Goal: Task Accomplishment & Management: Manage account settings

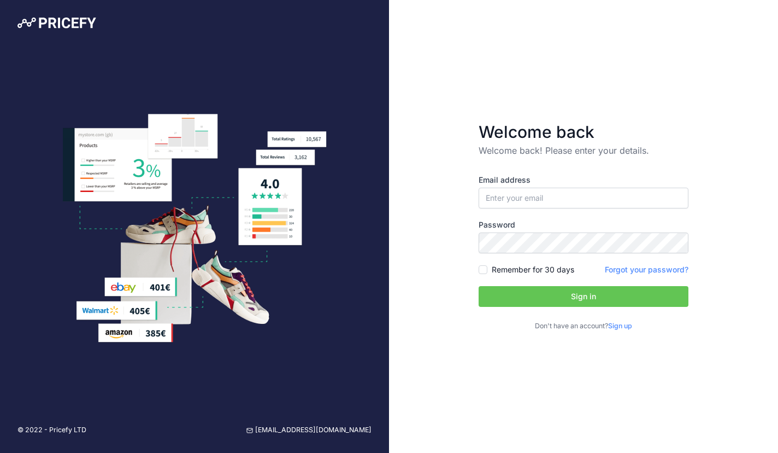
click at [620, 325] on link "Sign up" at bounding box center [620, 325] width 24 height 8
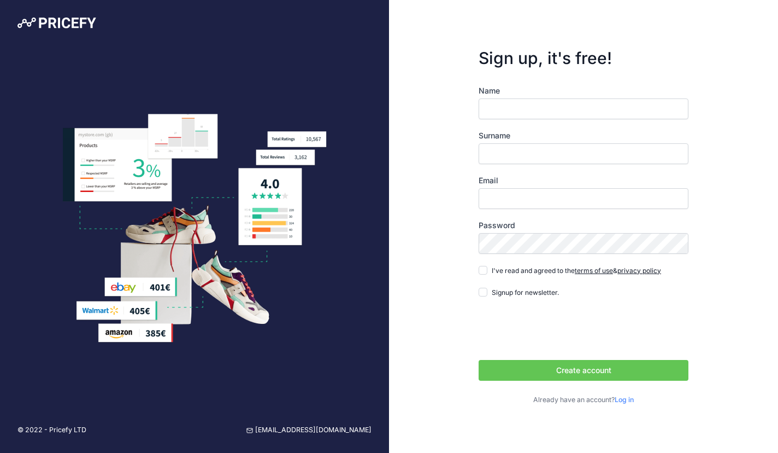
click at [520, 109] on input "Name" at bounding box center [584, 108] width 210 height 21
type input "Jack"
type input "Napier"
type input "[EMAIL_ADDRESS][DOMAIN_NAME]"
click at [462, 266] on form "Sign up, it's free! Name Jack Surname Napier Email contact@pricemart.eu Passwor…" at bounding box center [583, 227] width 245 height 392
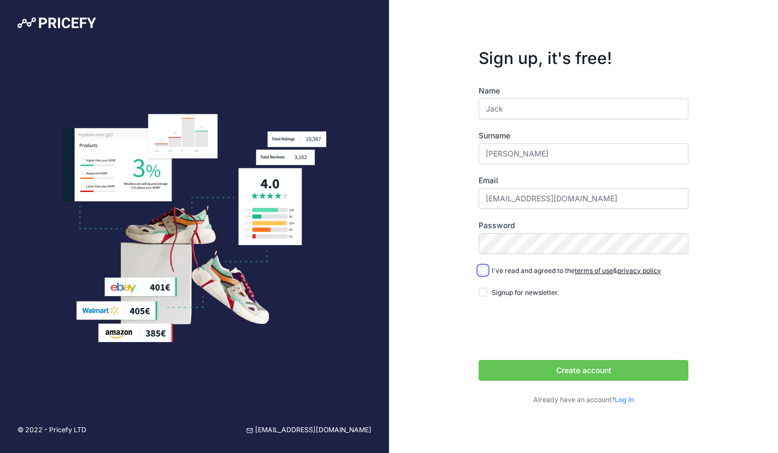
click at [486, 270] on input "I've read and agreed to the terms of use & privacy policy" at bounding box center [483, 270] width 9 height 9
checkbox input "true"
click at [554, 372] on button "Create account" at bounding box center [584, 370] width 210 height 21
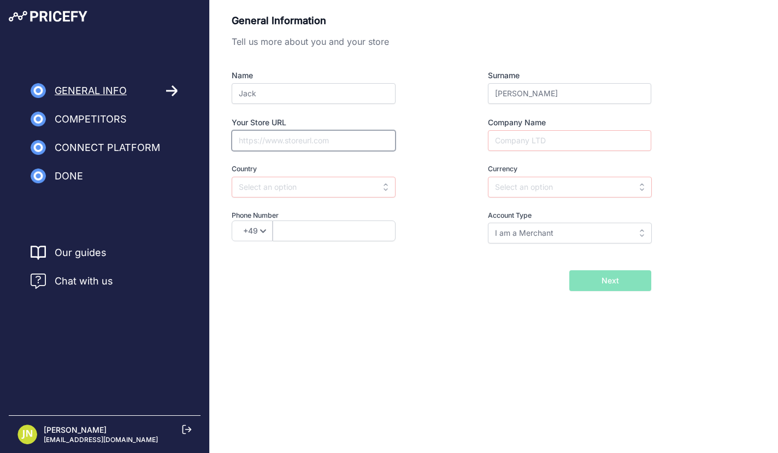
click at [300, 131] on input "Your Store URL" at bounding box center [314, 140] width 164 height 21
type input "https://www.fitnessnord.com"
type input "Price Mart"
type input "denmark"
click at [387, 183] on input "denmark" at bounding box center [314, 187] width 164 height 21
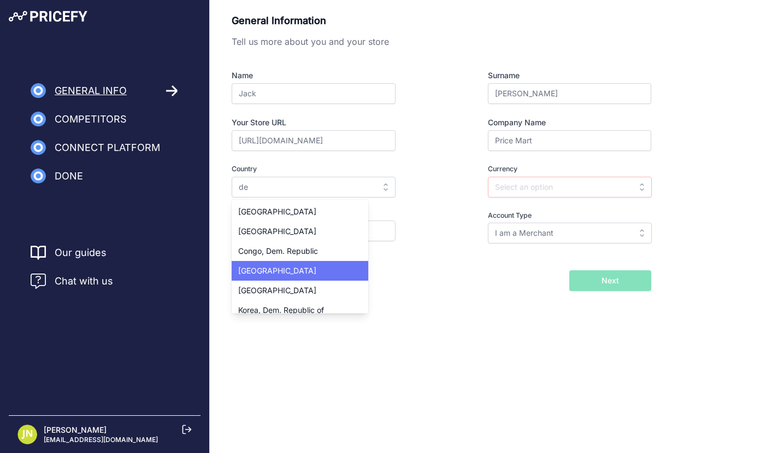
click at [287, 265] on div "Denmark" at bounding box center [300, 271] width 137 height 20
type input "Denmark"
type input "DKK"
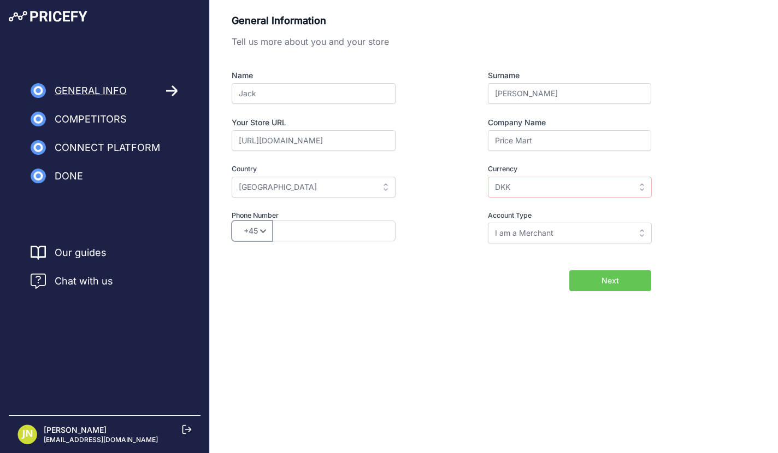
click at [257, 227] on select "+49 +43 +32 +1 +86 +34 +358 +33 +30 +39 +81 +352 +31 +48 +351 +420 +44 +46 +41 …" at bounding box center [252, 230] width 41 height 21
click at [594, 283] on button "Next" at bounding box center [611, 280] width 82 height 21
click at [249, 234] on select "+49 +43 +32 +1 +86 +34 +358 +33 +30 +39 +81 +352 +31 +48 +351 +420 +44 +46 +41 …" at bounding box center [252, 230] width 41 height 21
select select "34"
click at [232, 220] on select "+49 +43 +32 +1 +86 +34 +358 +33 +30 +39 +81 +352 +31 +48 +351 +420 +44 +46 +41 …" at bounding box center [252, 230] width 41 height 21
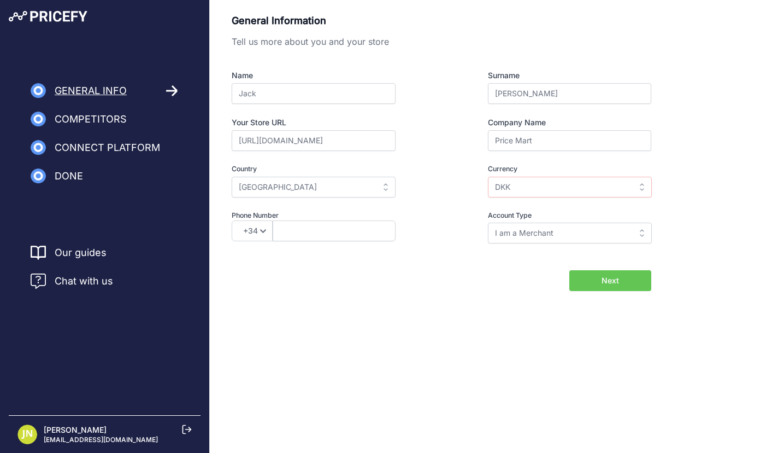
click at [617, 275] on span "Next" at bounding box center [610, 280] width 17 height 11
type input "651761330"
click at [592, 279] on button "Next" at bounding box center [611, 280] width 82 height 21
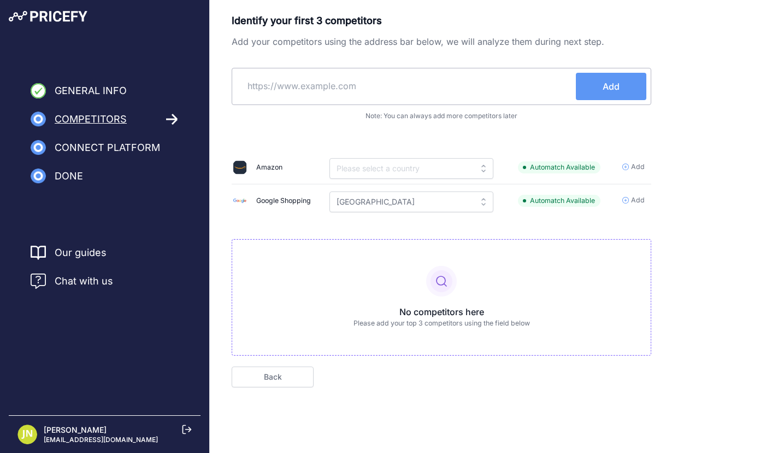
click at [408, 86] on input "text" at bounding box center [406, 86] width 339 height 26
type input "bodystore.dk"
click at [602, 90] on button "Add" at bounding box center [611, 86] width 71 height 27
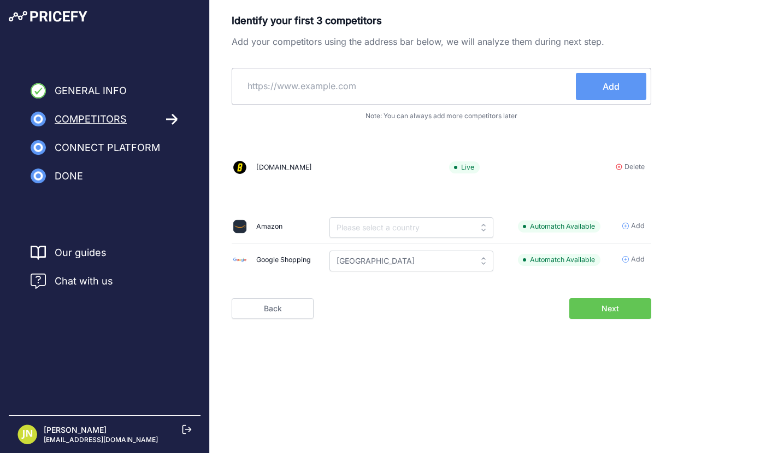
click at [588, 302] on button "Next" at bounding box center [611, 308] width 82 height 21
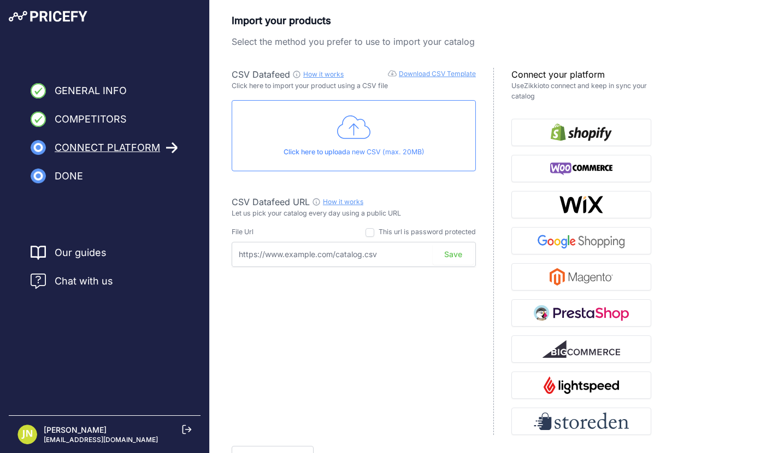
click at [357, 259] on input "text" at bounding box center [354, 254] width 244 height 25
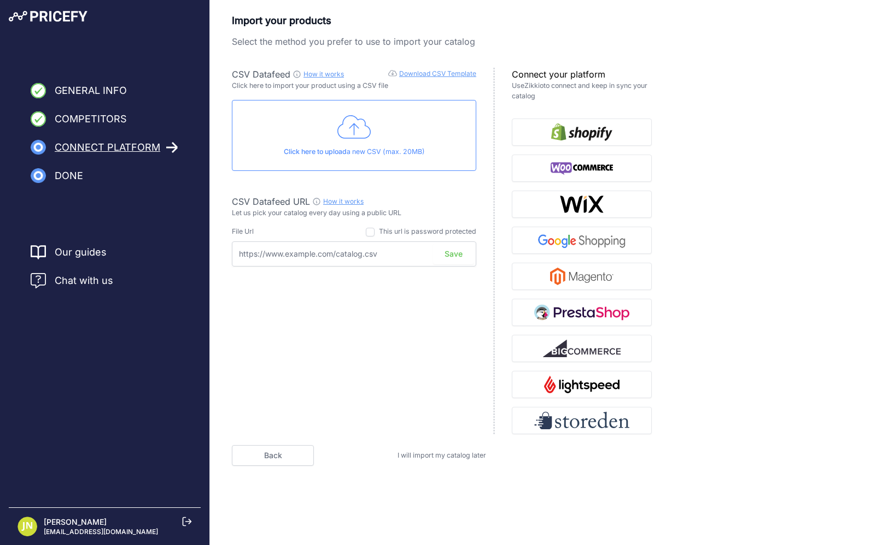
click at [276, 253] on input "text" at bounding box center [354, 254] width 244 height 25
paste input "[URL][DOMAIN_NAME]"
type input "[URL][DOMAIN_NAME]"
click at [450, 259] on button "Save" at bounding box center [453, 254] width 41 height 21
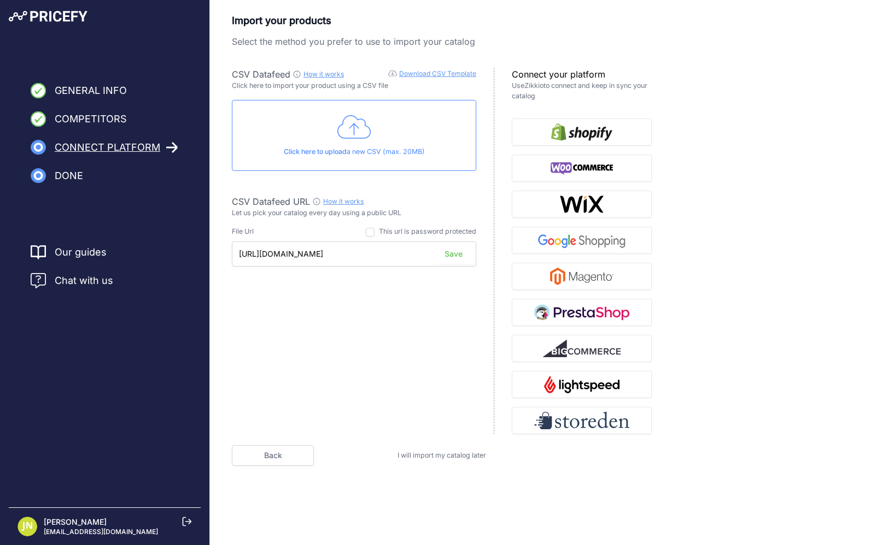
scroll to position [0, 0]
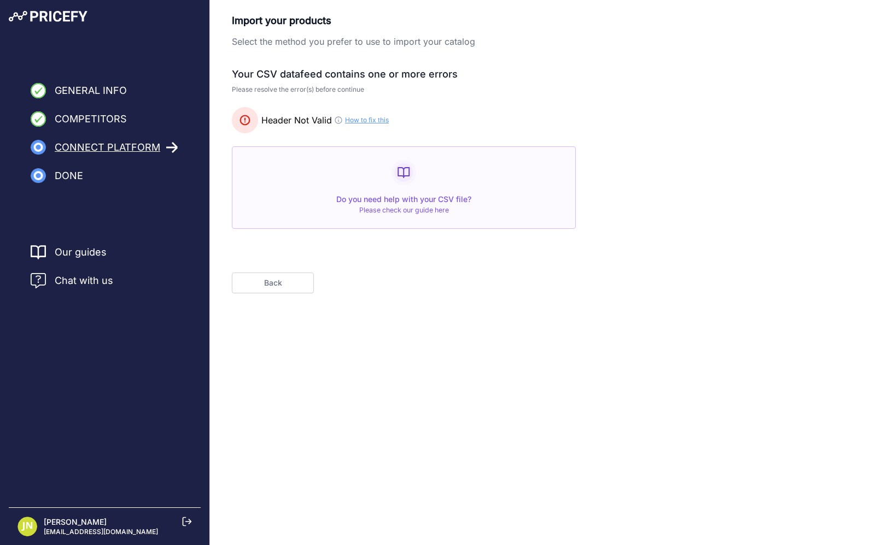
click at [289, 288] on button "Back" at bounding box center [273, 283] width 82 height 21
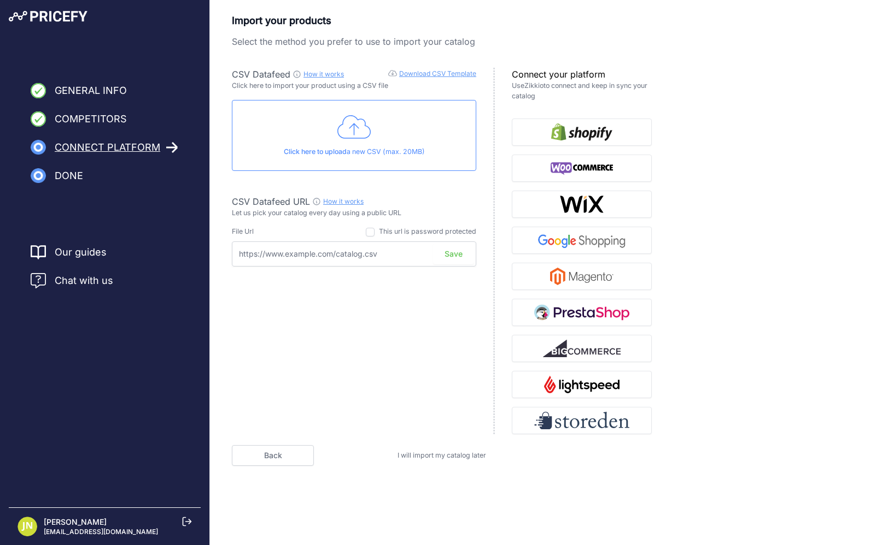
click at [328, 262] on input "text" at bounding box center [354, 254] width 244 height 25
click at [328, 259] on input "text" at bounding box center [354, 254] width 244 height 25
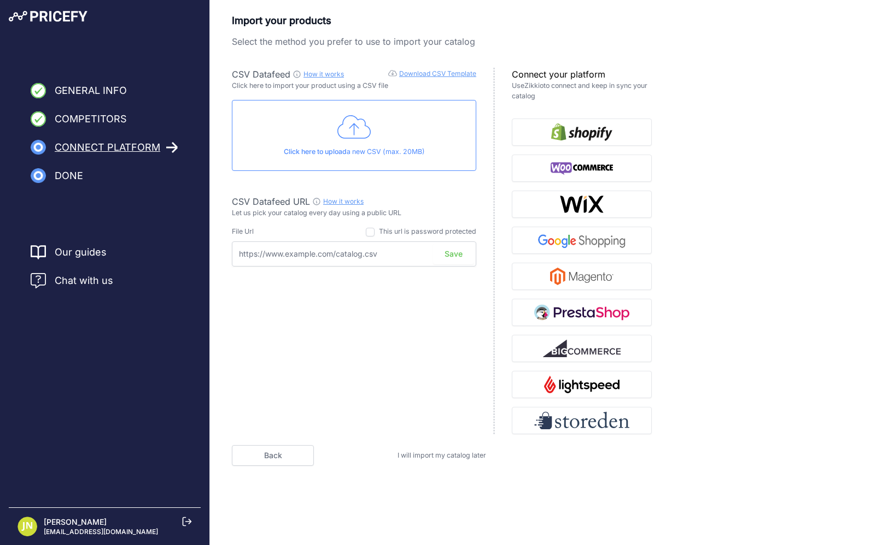
click at [328, 259] on input "text" at bounding box center [354, 254] width 244 height 25
click at [337, 253] on input "text" at bounding box center [354, 254] width 244 height 25
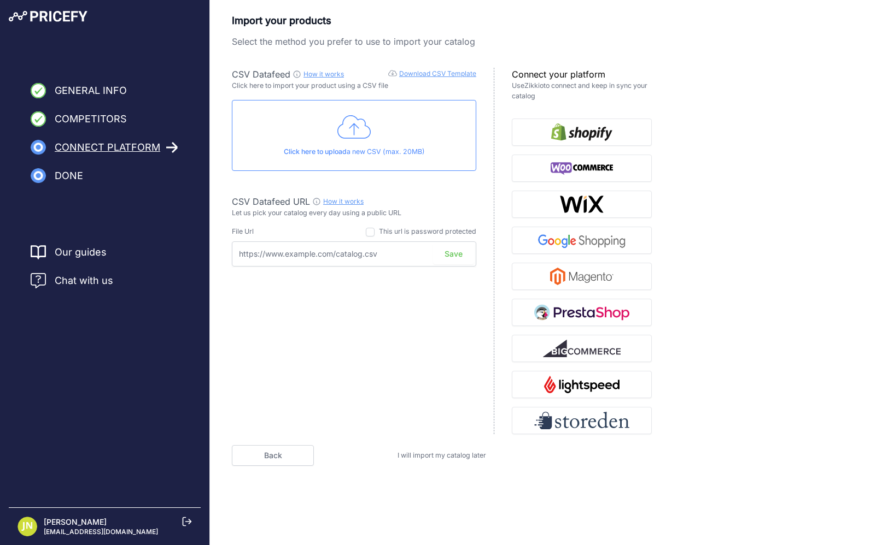
click at [337, 253] on input "text" at bounding box center [354, 254] width 244 height 25
paste input "http://www.fitnessnord.com/media/feeds/google_base_default.txt"
type input "http://www.fitnessnord.com/media/feeds/google_base_default.txt"
click at [453, 253] on button "Save" at bounding box center [453, 254] width 41 height 21
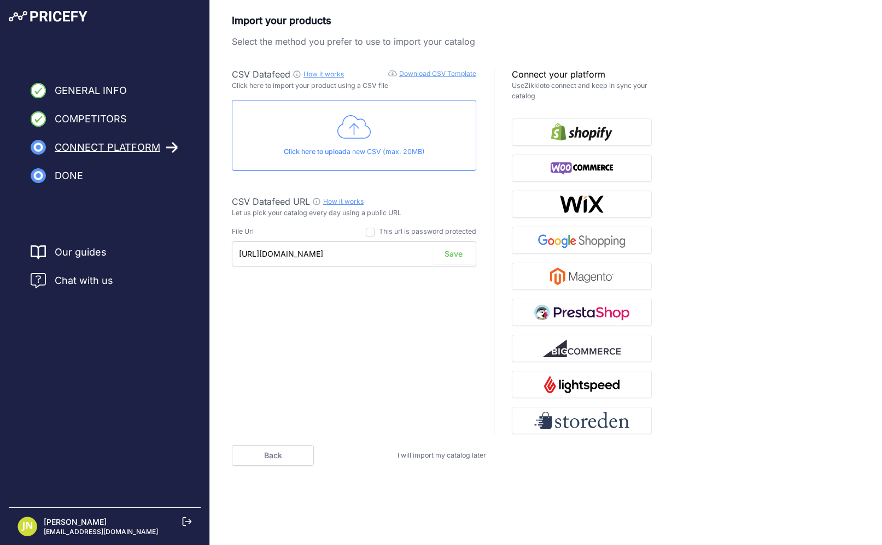
scroll to position [0, 0]
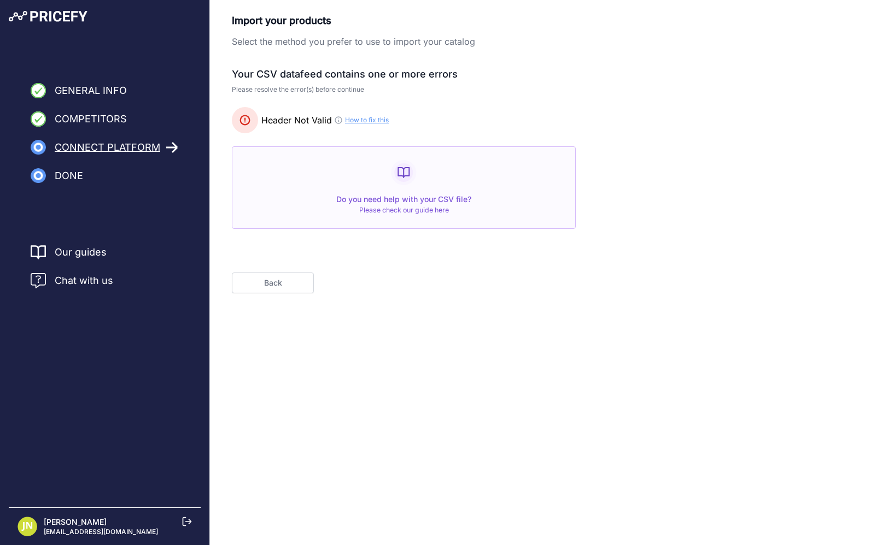
click at [357, 123] on link "How to fix this" at bounding box center [367, 120] width 44 height 9
click at [109, 150] on span "Connect Platform" at bounding box center [107, 147] width 105 height 15
click at [240, 286] on button "Back" at bounding box center [273, 283] width 82 height 21
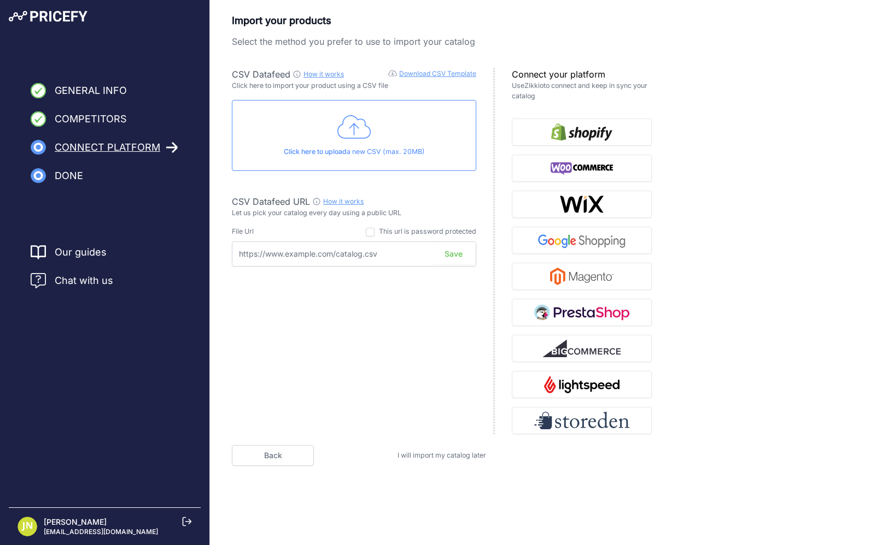
click at [272, 255] on input "text" at bounding box center [354, 254] width 244 height 25
paste input "https://feeds.datafeedwatch.com/97102/a7ae62a173e060b2ead1ebadb9e452af94ba1d3c.…"
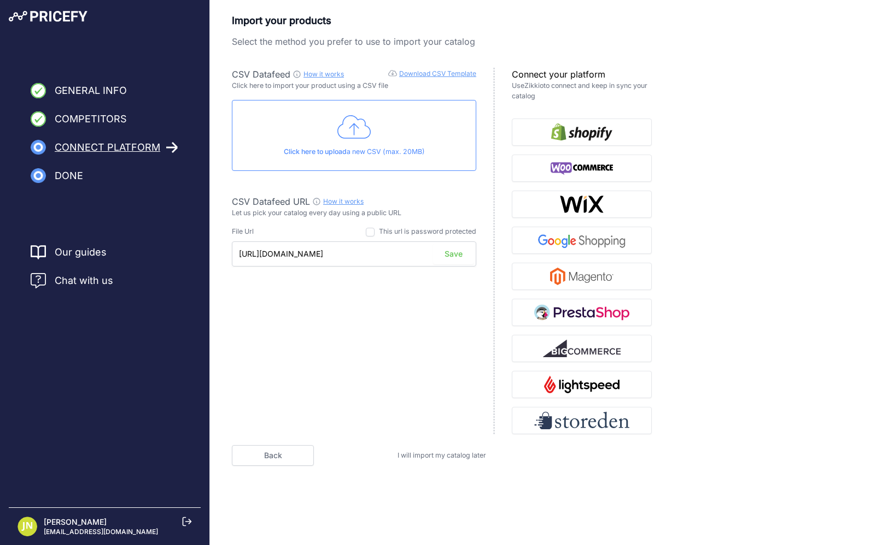
type input "https://feeds.datafeedwatch.com/97102/a7ae62a173e060b2ead1ebadb9e452af94ba1d3c.…"
click at [459, 250] on button "Save" at bounding box center [453, 254] width 41 height 21
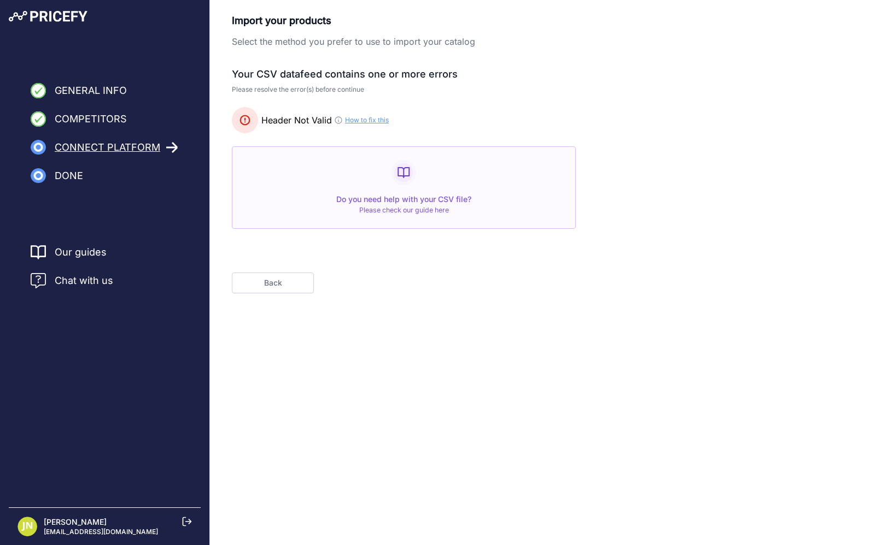
click at [253, 269] on div "Back" at bounding box center [442, 272] width 420 height 43
click at [253, 281] on button "Back" at bounding box center [273, 283] width 82 height 21
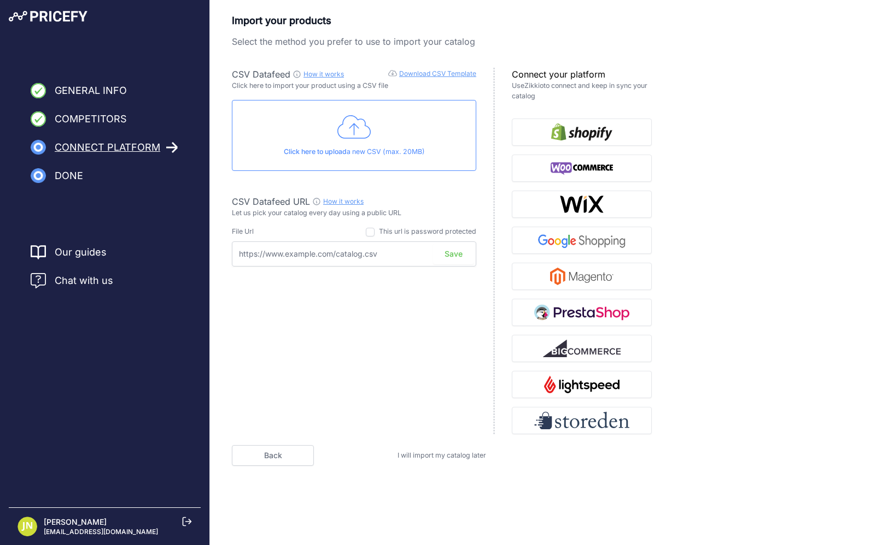
click at [281, 253] on input "text" at bounding box center [354, 254] width 244 height 25
paste input "https://feeds.datafeedwatch.com/97102/421e3916ff173cefd7632ea8b4251f3caafd59fd.…"
type input "https://feeds.datafeedwatch.com/97102/421e3916ff173cefd7632ea8b4251f3caafd59fd.…"
click at [448, 257] on button "Save" at bounding box center [453, 254] width 41 height 21
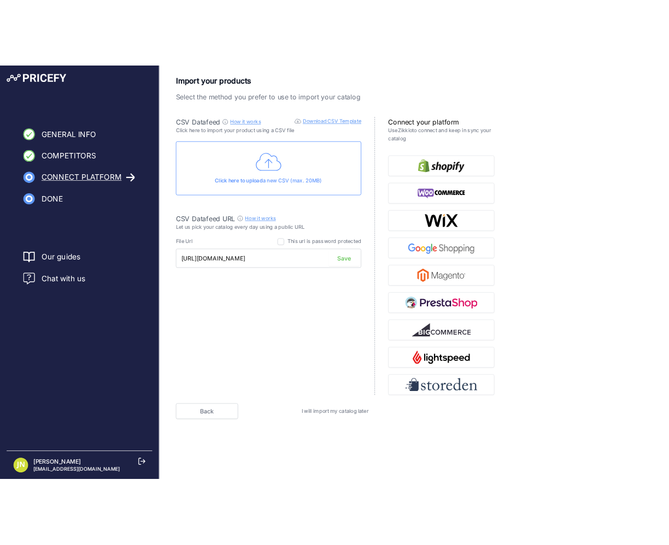
scroll to position [0, 0]
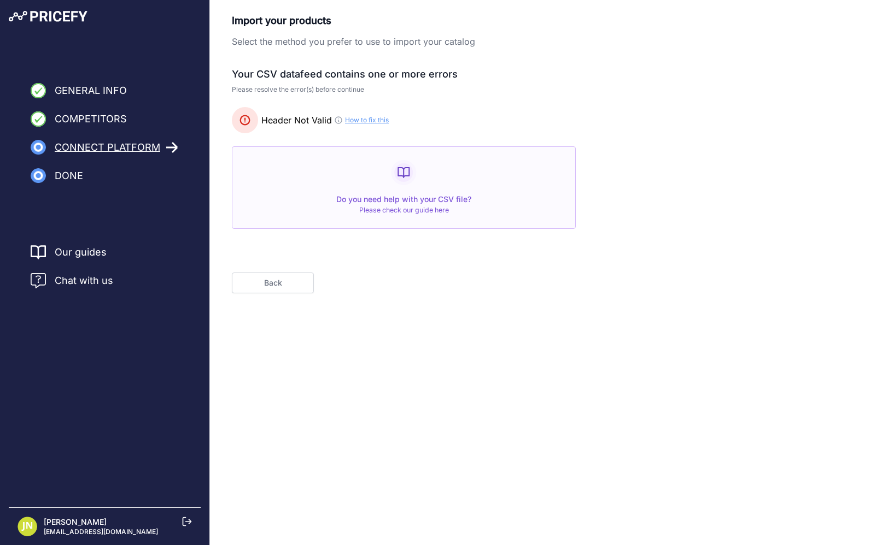
click at [358, 119] on link "How to fix this" at bounding box center [367, 120] width 44 height 9
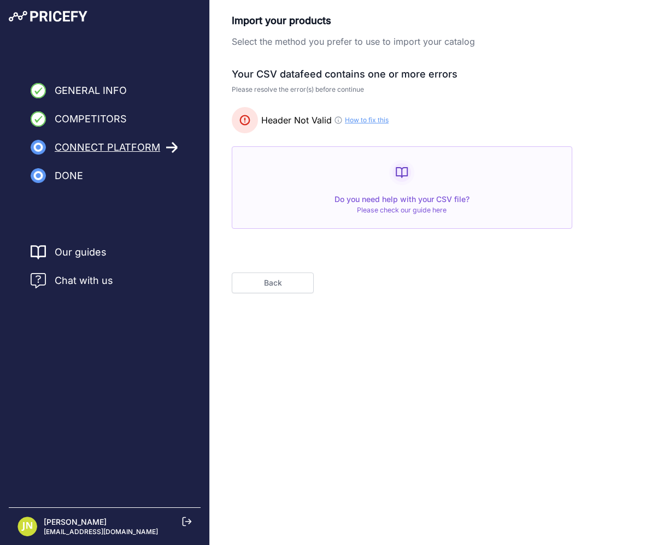
click at [275, 289] on button "Back" at bounding box center [273, 283] width 82 height 21
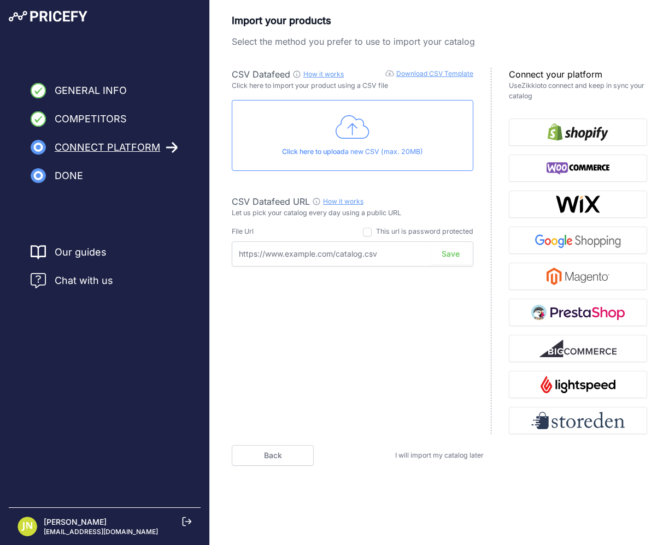
click at [297, 257] on input "text" at bounding box center [353, 254] width 242 height 25
paste input "https://feeds.datafeedwatch.com/97102/421e3916ff173cefd7632ea8b4251f3caafd59fd.…"
type input "https://feeds.datafeedwatch.com/97102/421e3916ff173cefd7632ea8b4251f3caafd59fd.…"
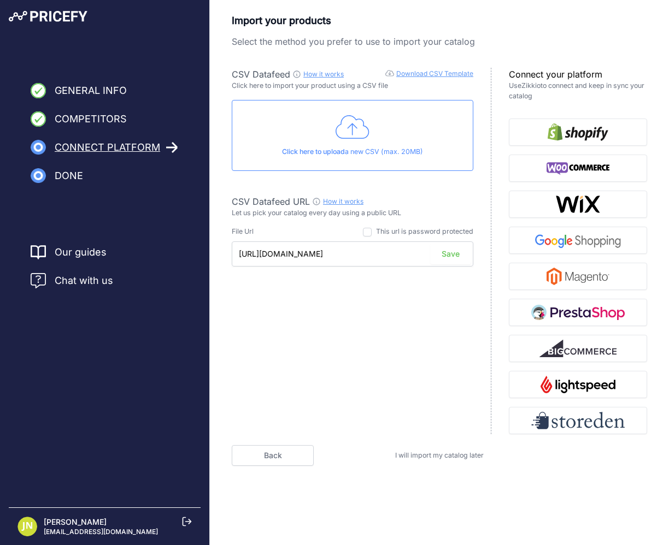
click at [454, 259] on button "Save" at bounding box center [450, 254] width 41 height 21
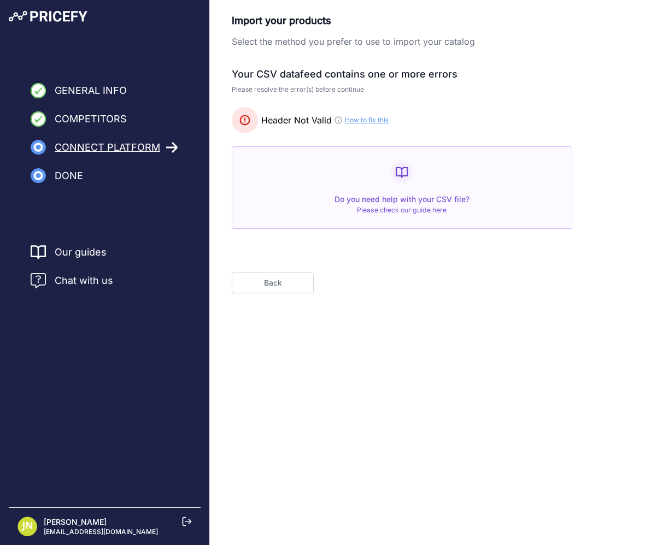
click at [372, 121] on link "How to fix this" at bounding box center [367, 120] width 44 height 9
click at [262, 278] on button "Back" at bounding box center [273, 283] width 82 height 21
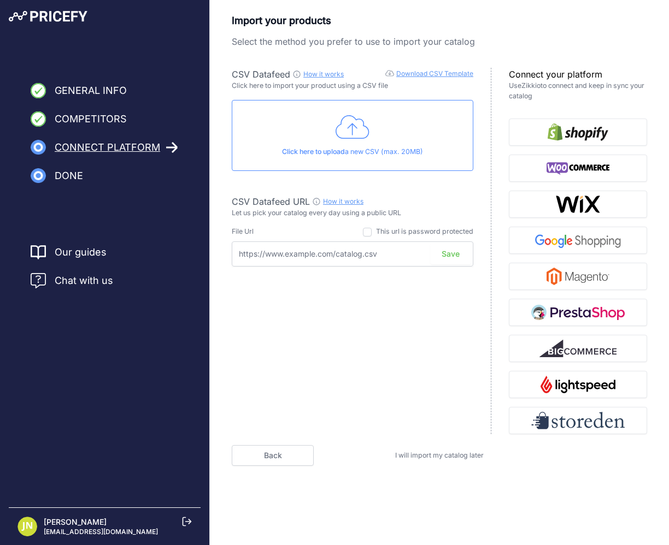
click at [265, 248] on input "text" at bounding box center [353, 254] width 242 height 25
paste input "https://feeds.datafeedwatch.com/97102/cee95b871ef1bfdd2f70264c343f12a15bed8d87.…"
type input "https://feeds.datafeedwatch.com/97102/cee95b871ef1bfdd2f70264c343f12a15bed8d87.…"
click at [454, 256] on button "Save" at bounding box center [450, 254] width 41 height 21
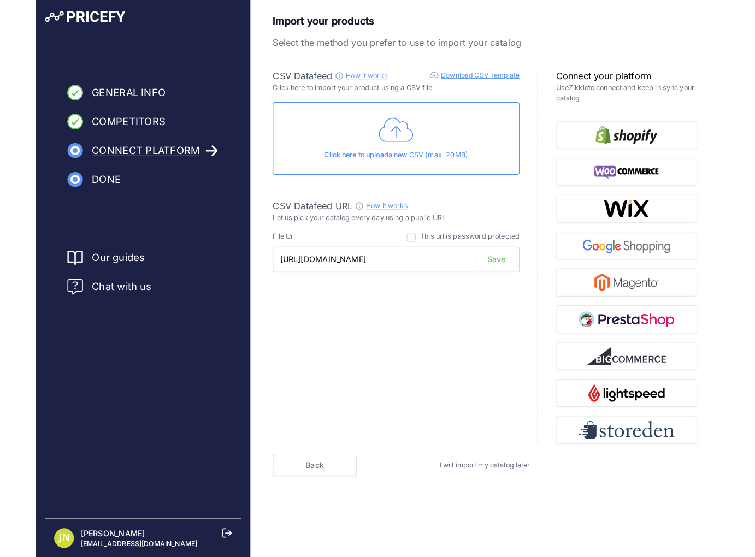
scroll to position [0, 0]
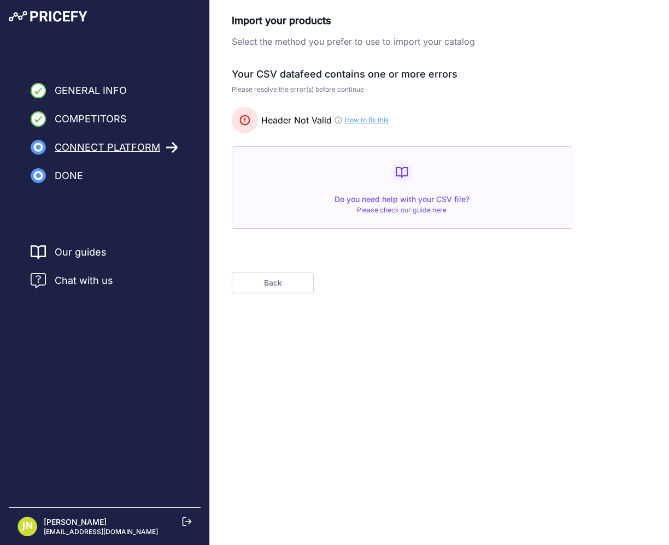
click at [301, 116] on span "Header Not Valid" at bounding box center [296, 120] width 71 height 13
drag, startPoint x: 261, startPoint y: 116, endPoint x: 322, endPoint y: 118, distance: 61.8
click at [322, 118] on span "Header Not Valid" at bounding box center [296, 120] width 71 height 13
click at [300, 280] on button "Back" at bounding box center [273, 283] width 82 height 21
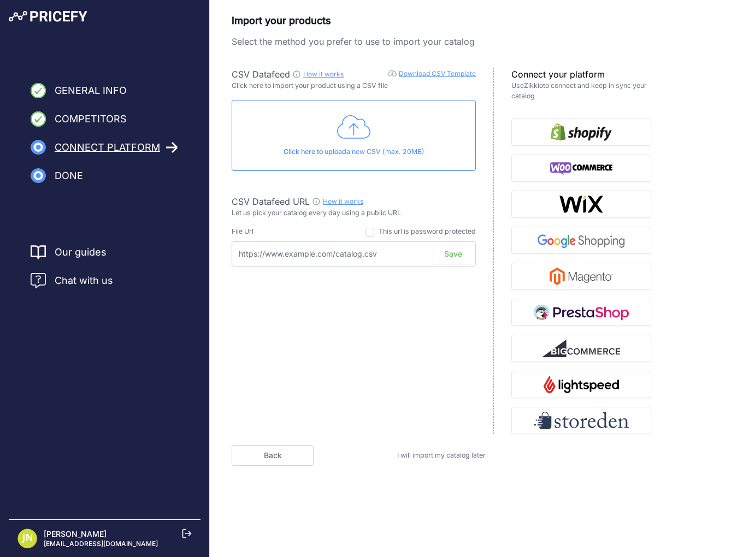
click at [306, 249] on input "text" at bounding box center [354, 254] width 244 height 25
paste input "https://feeds.datafeedwatch.com/97102/cee95b871ef1bfdd2f70264c343f12a15bed8d87.…"
type input "https://feeds.datafeedwatch.com/97102/cee95b871ef1bfdd2f70264c343f12a15bed8d87.…"
click at [459, 258] on button "Save" at bounding box center [453, 254] width 41 height 21
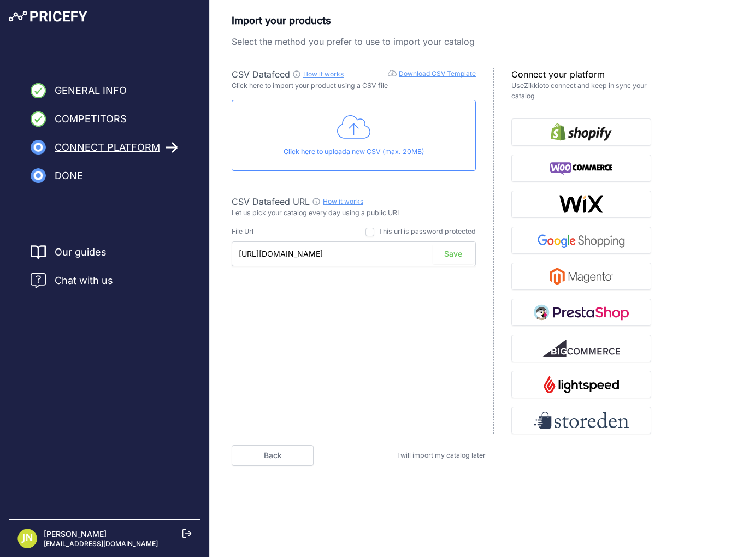
scroll to position [0, 0]
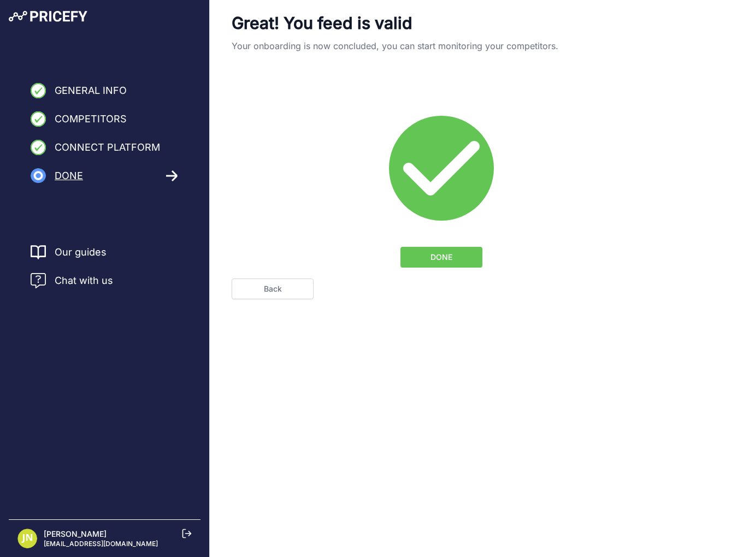
click at [459, 258] on button "DONE" at bounding box center [442, 257] width 82 height 21
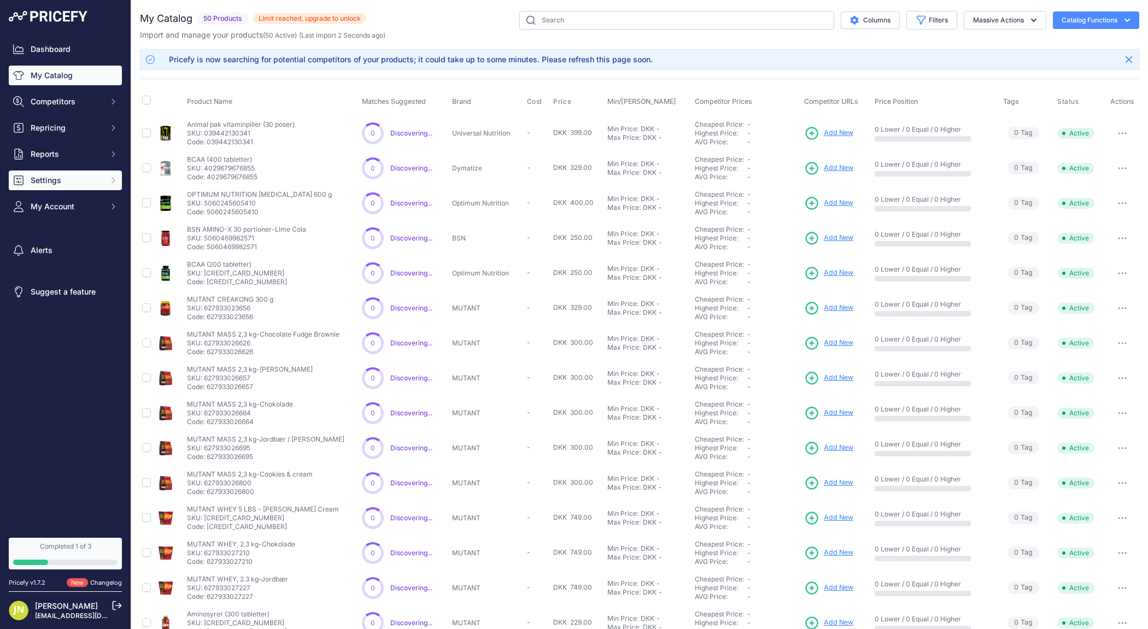
click at [77, 189] on button "Settings" at bounding box center [65, 181] width 113 height 20
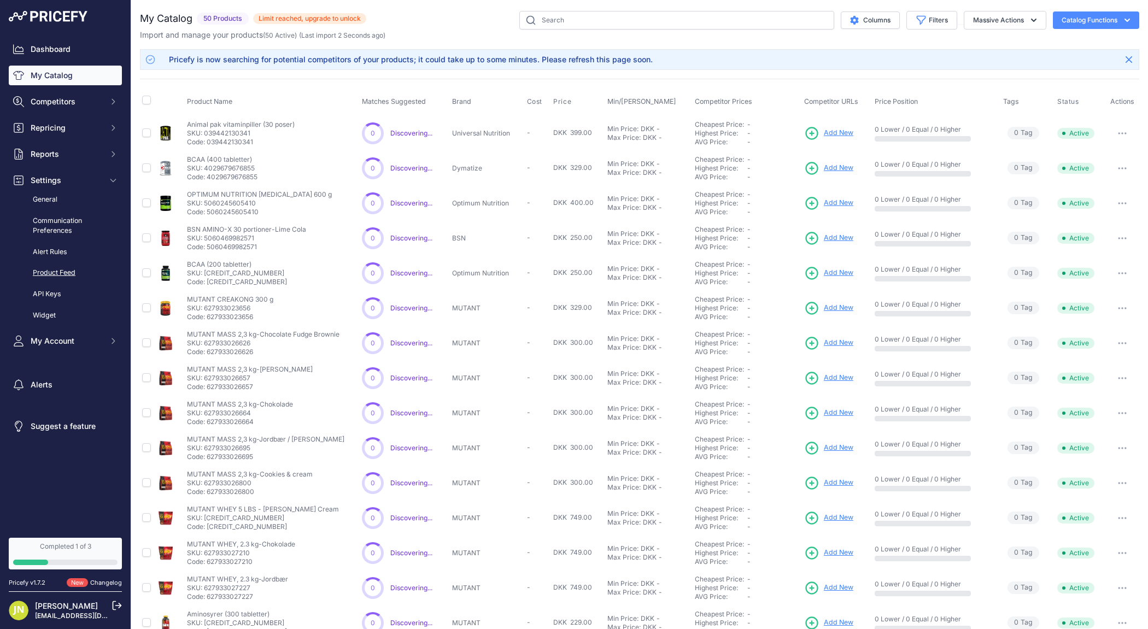
click at [68, 275] on link "Product Feed" at bounding box center [65, 272] width 113 height 19
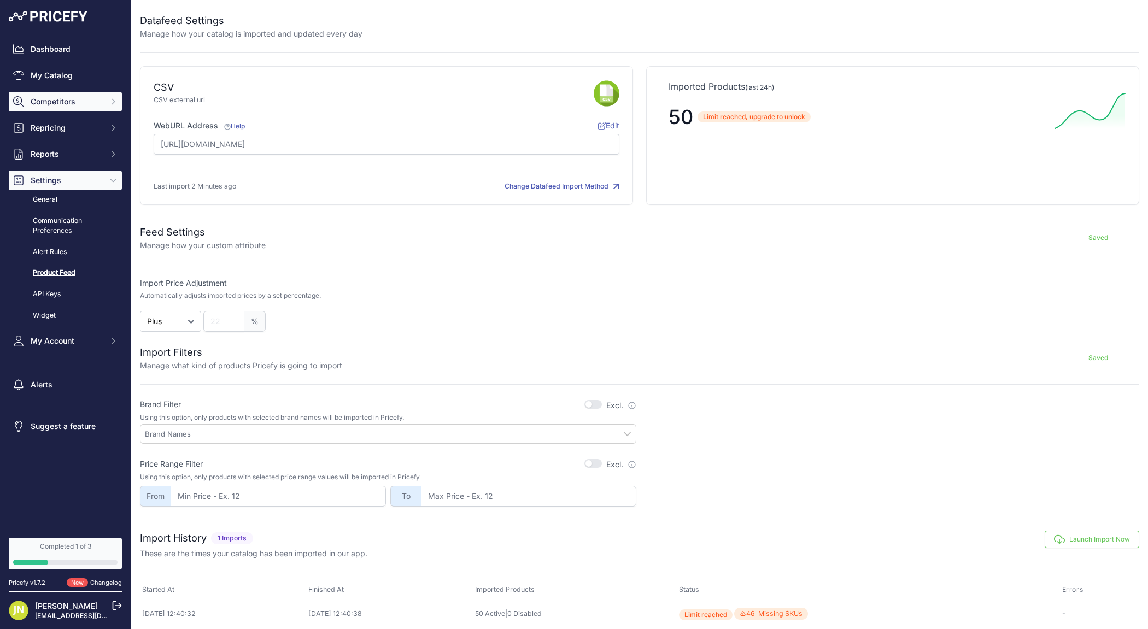
click at [68, 103] on span "Competitors" at bounding box center [67, 101] width 72 height 11
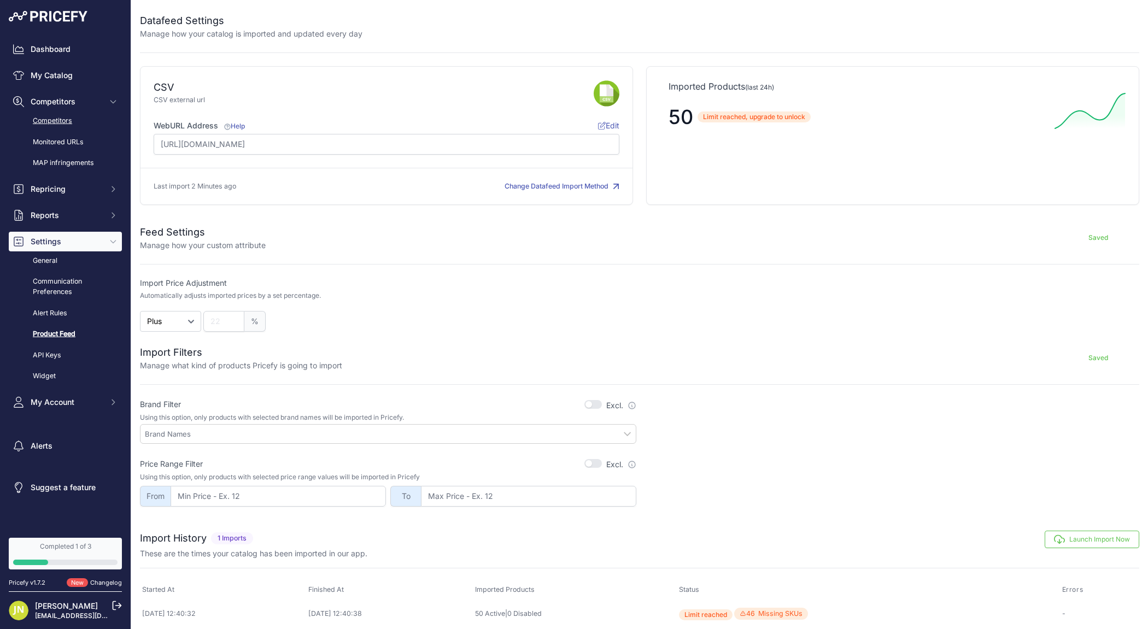
click at [66, 118] on link "Competitors" at bounding box center [65, 120] width 113 height 19
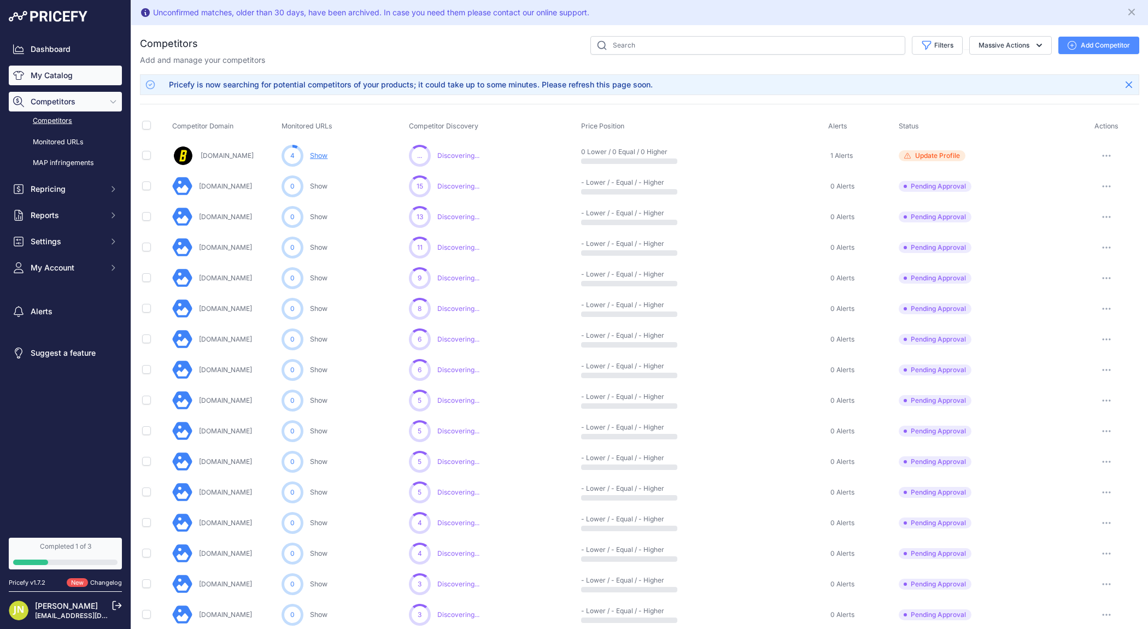
click at [54, 68] on link "My Catalog" at bounding box center [65, 76] width 113 height 20
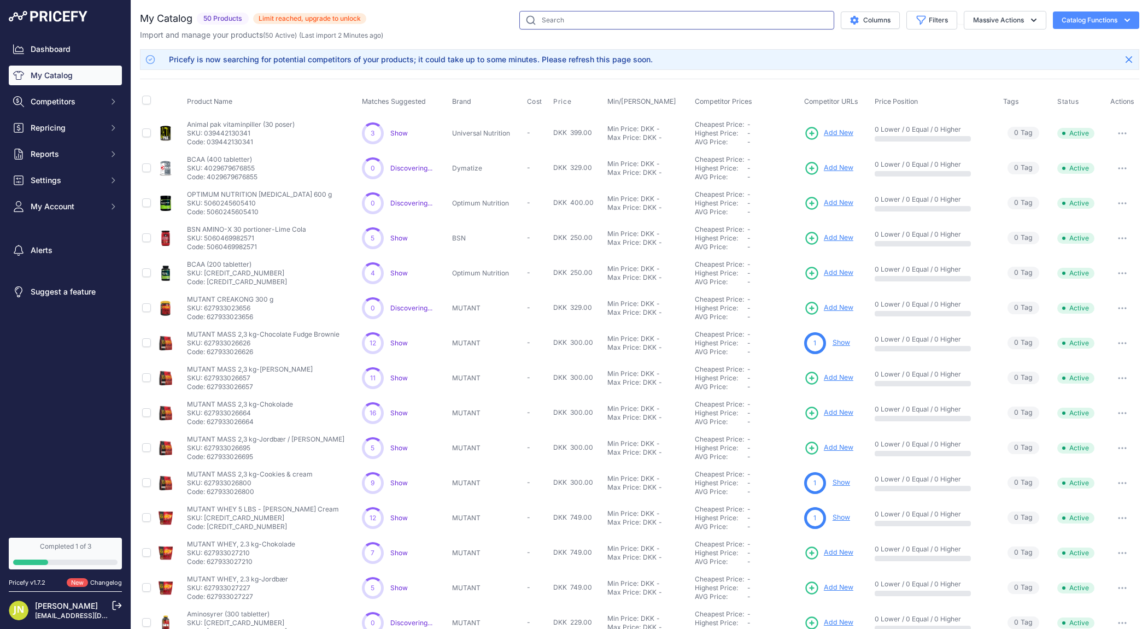
click at [606, 28] on input "text" at bounding box center [676, 20] width 315 height 19
paste input "Flydende"
type input "Flydende"
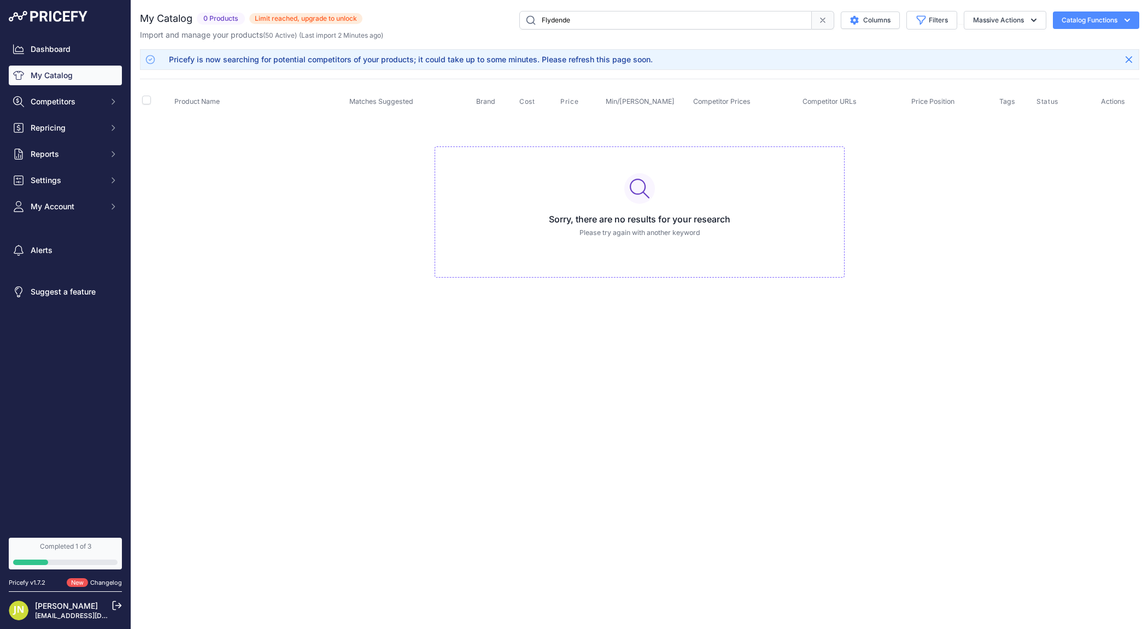
click at [572, 23] on input "Flydende" at bounding box center [665, 20] width 292 height 19
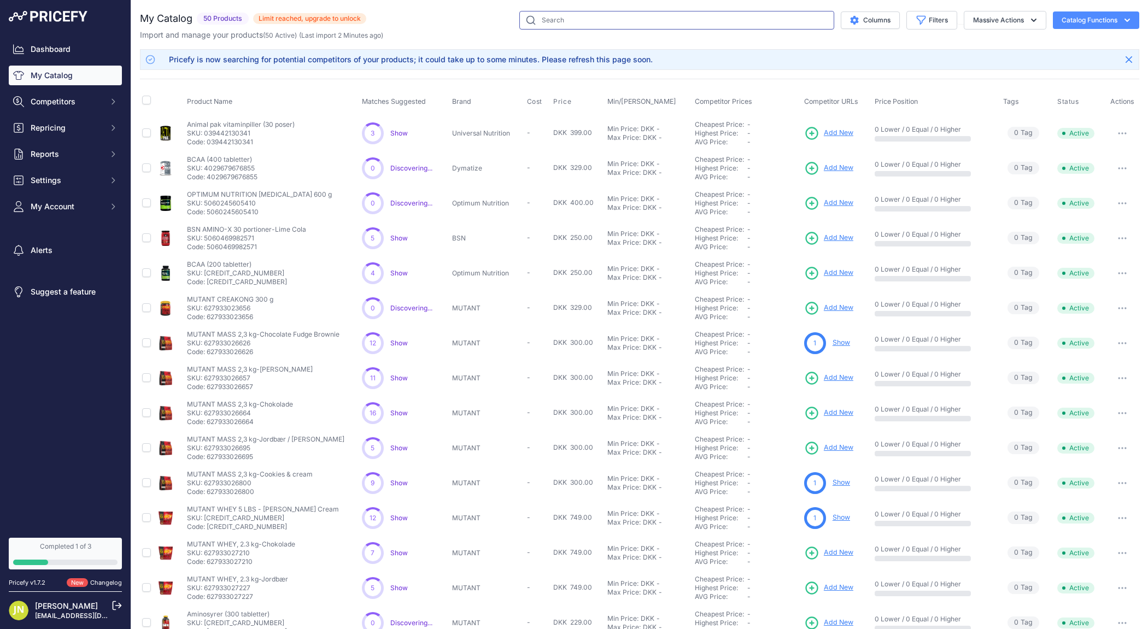
scroll to position [1, 0]
click at [328, 21] on span "Limit reached, upgrade to unlock" at bounding box center [309, 17] width 113 height 11
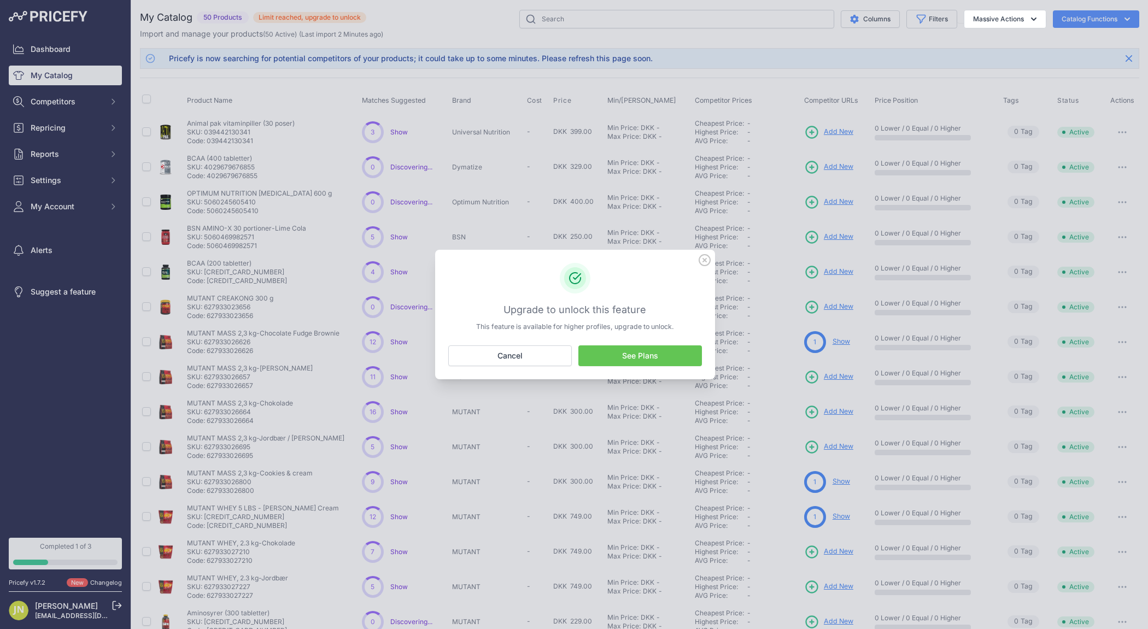
click at [363, 278] on div at bounding box center [574, 314] width 1148 height 629
click at [482, 351] on button "Cancel" at bounding box center [510, 355] width 124 height 21
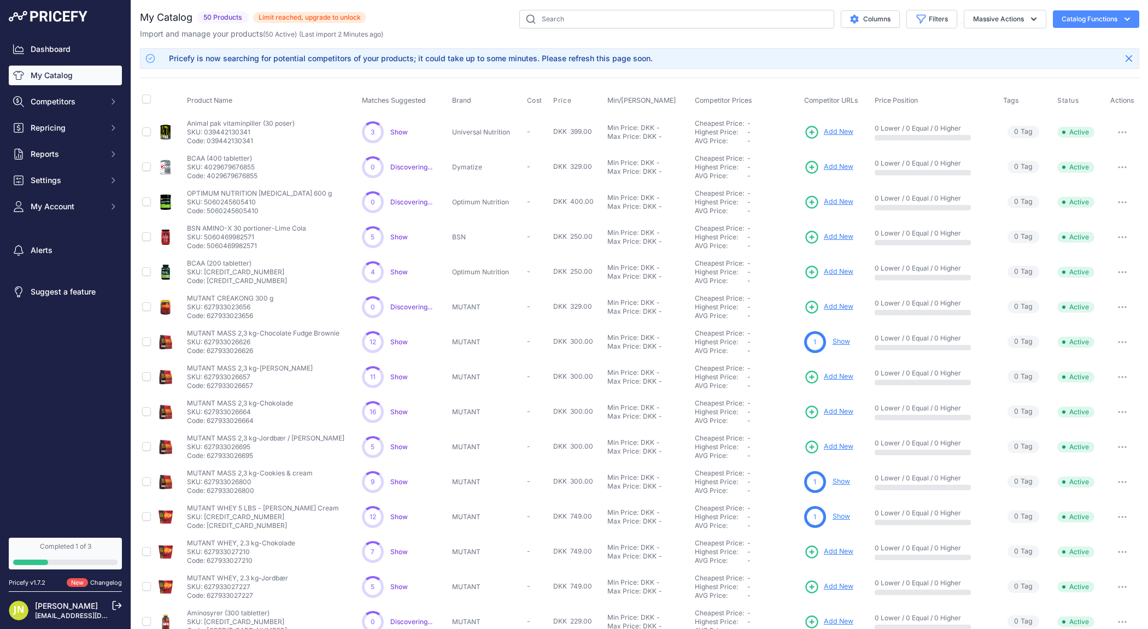
click at [259, 119] on p "Animal pak vitaminpiller (30 poser)" at bounding box center [241, 123] width 108 height 9
click at [262, 93] on th "Product Name" at bounding box center [272, 100] width 175 height 27
click at [280, 129] on p "SKU: 039442130341" at bounding box center [241, 132] width 108 height 9
copy p "Animal pak vitaminpiller (30 poser)"
drag, startPoint x: 295, startPoint y: 126, endPoint x: 186, endPoint y: 121, distance: 109.4
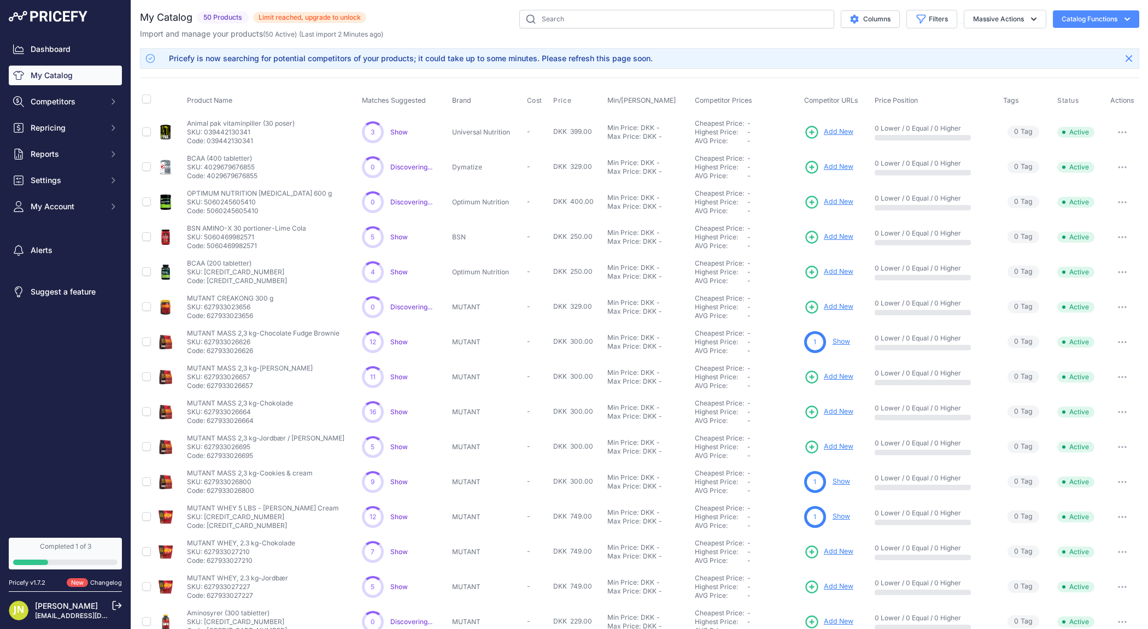
click at [186, 121] on td "Animal pak vitaminpiller (30 poser) Animal pak vitaminpiller (30 poser) SKU: 03…" at bounding box center [272, 132] width 175 height 36
drag, startPoint x: 261, startPoint y: 491, endPoint x: 190, endPoint y: 467, distance: 75.7
click at [190, 467] on td "MUTANT MASS 2,3 kg-Cookies & cream MUTANT MASS 2,3 kg-Cookies & cream SKU: 6279…" at bounding box center [272, 482] width 175 height 35
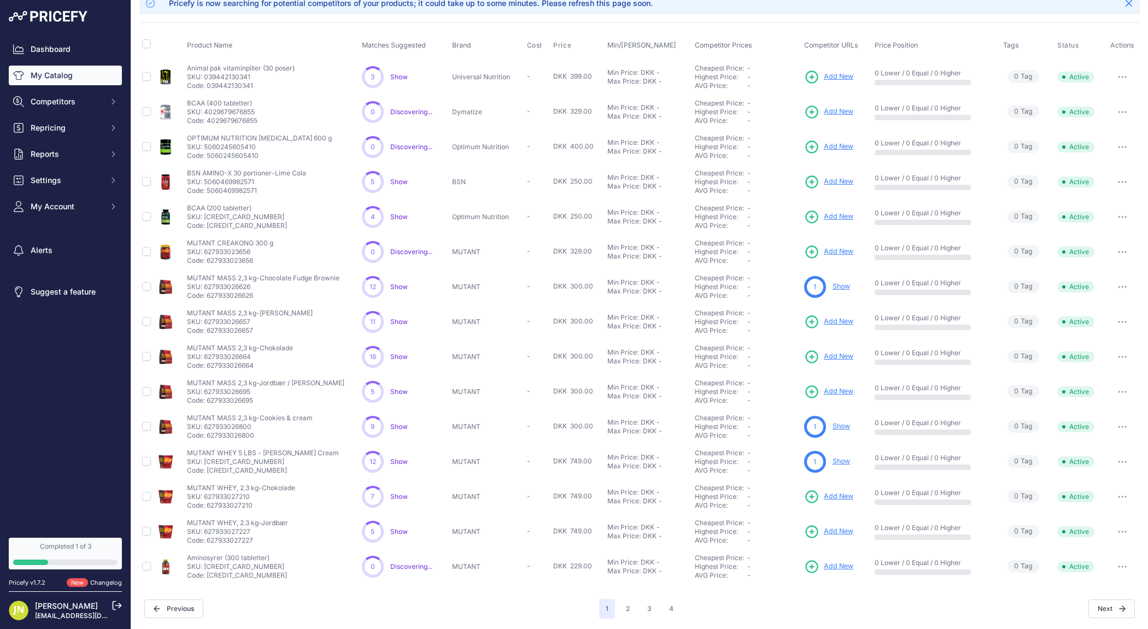
scroll to position [0, 0]
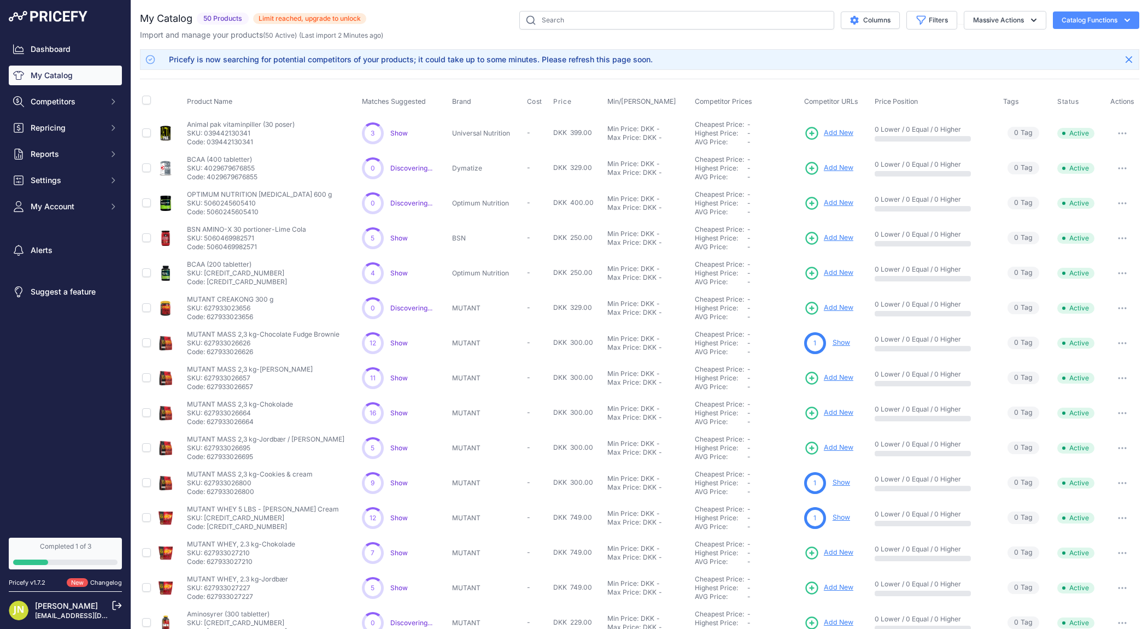
click at [435, 44] on div "My Catalog 50 Products" at bounding box center [639, 343] width 999 height 664
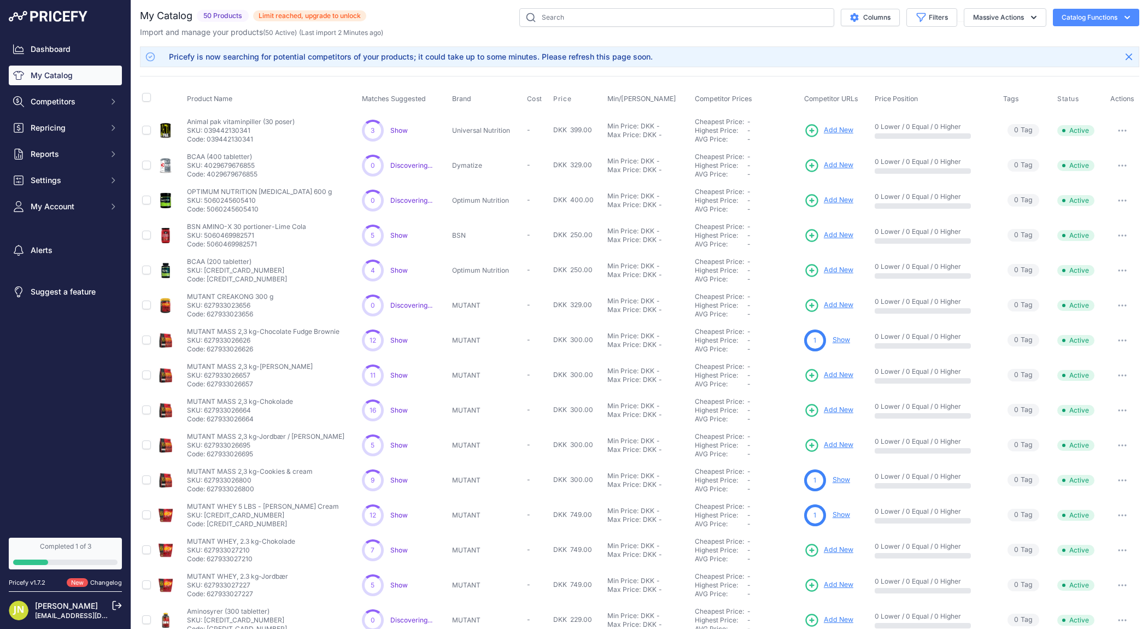
click at [841, 341] on link "Show" at bounding box center [840, 340] width 17 height 8
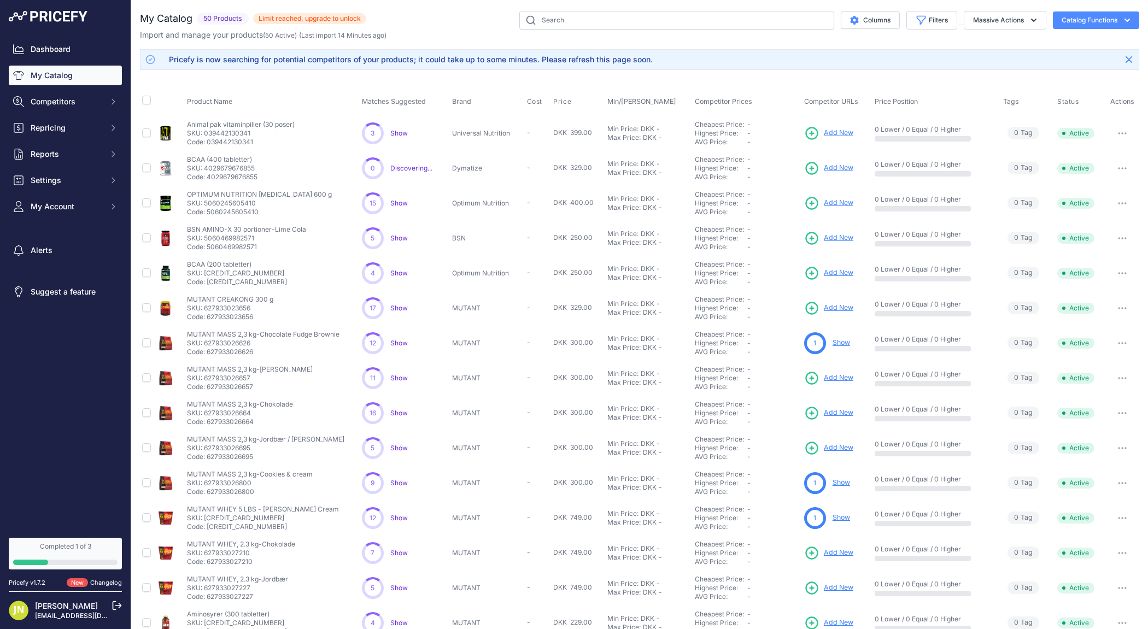
scroll to position [56, 0]
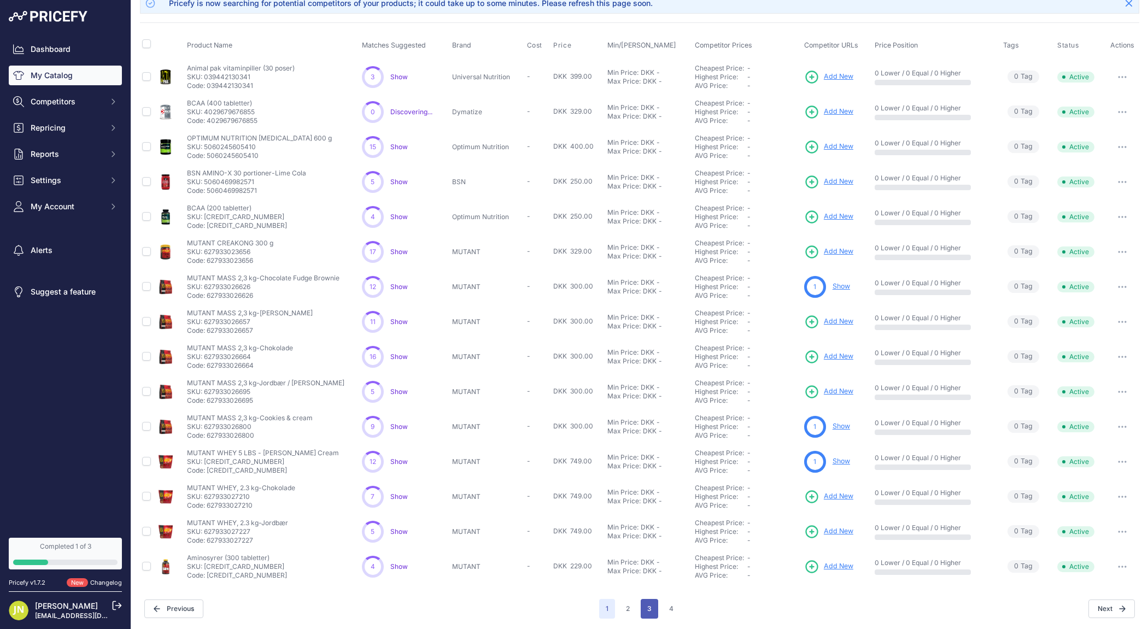
click at [649, 605] on button "3" at bounding box center [649, 609] width 17 height 20
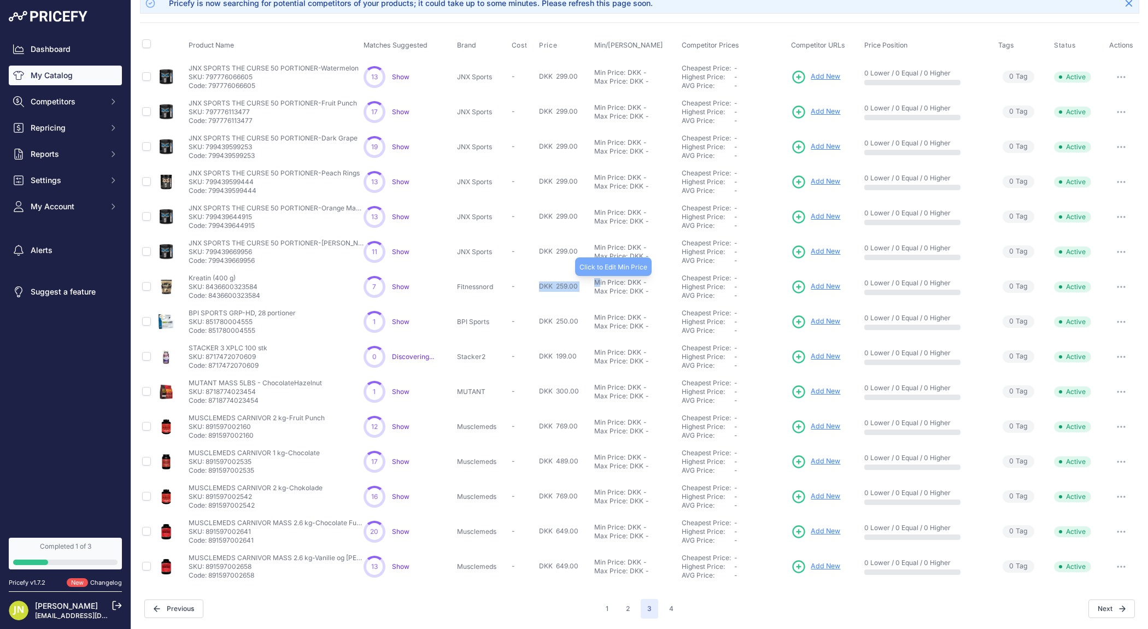
drag, startPoint x: 542, startPoint y: 286, endPoint x: 598, endPoint y: 283, distance: 56.9
click at [598, 283] on tr "Kreatin (400 g) Show" at bounding box center [639, 286] width 999 height 35
click at [248, 288] on p "SKU: 8436600323584" at bounding box center [225, 287] width 72 height 9
copy p "8436600323584"
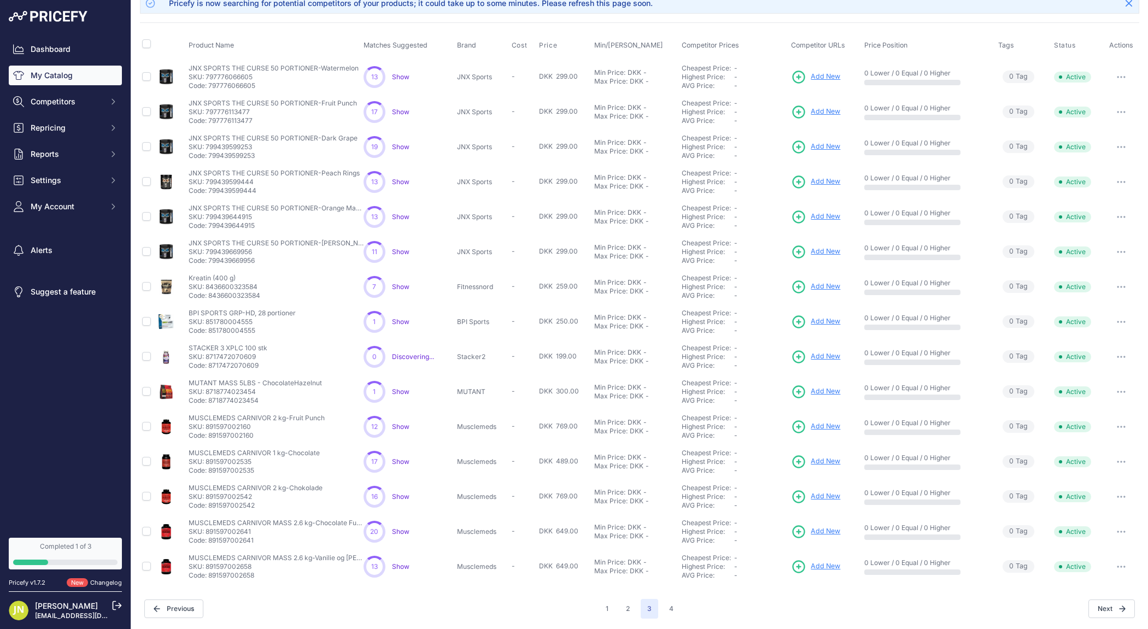
click at [237, 284] on p "SKU: 8436600323584" at bounding box center [225, 287] width 72 height 9
copy p "8436600323584"
click at [73, 183] on span "Settings" at bounding box center [67, 180] width 72 height 11
click at [64, 276] on link "Product Feed" at bounding box center [65, 272] width 113 height 19
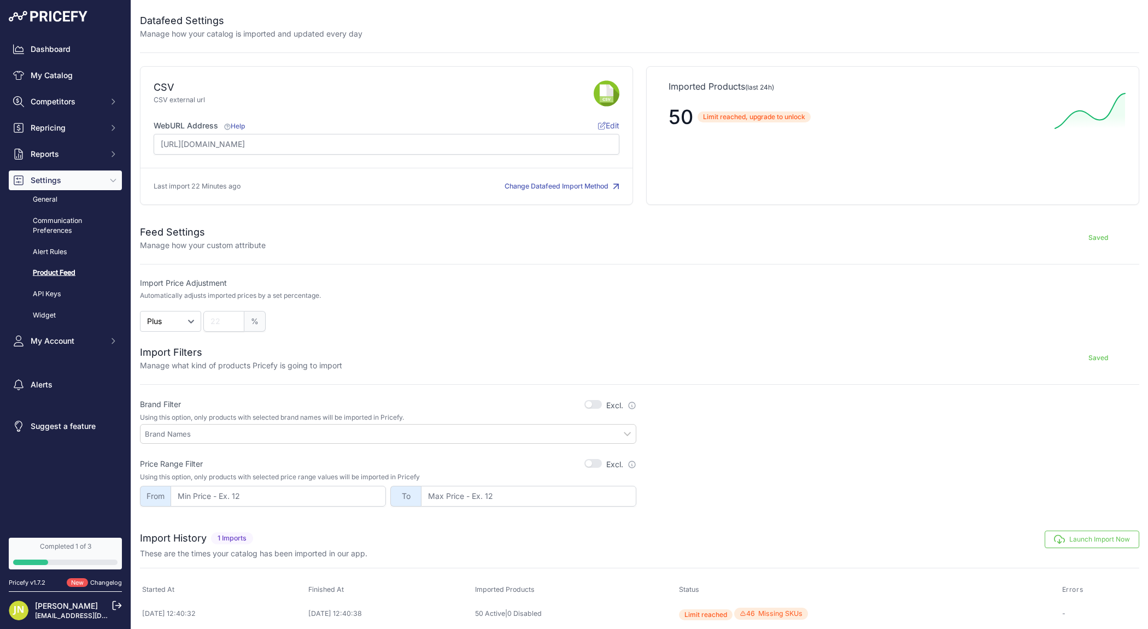
scroll to position [4, 0]
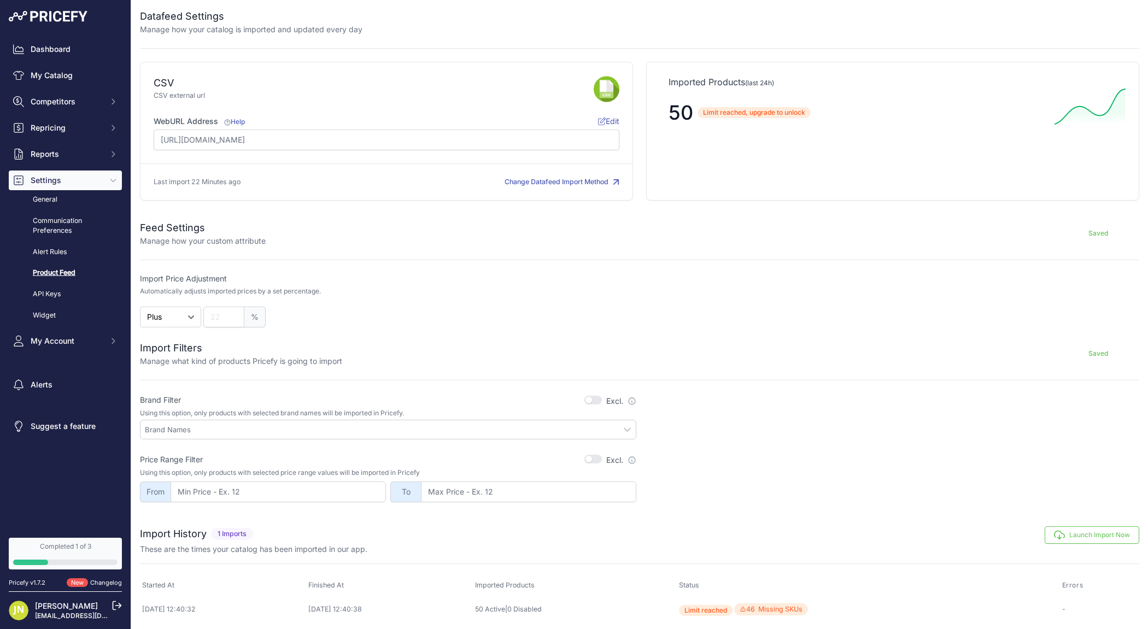
click at [601, 123] on icon at bounding box center [602, 122] width 8 height 8
click at [502, 243] on div "Saved" at bounding box center [702, 233] width 873 height 26
click at [1080, 533] on button "Launch Import Now" at bounding box center [1091, 533] width 95 height 17
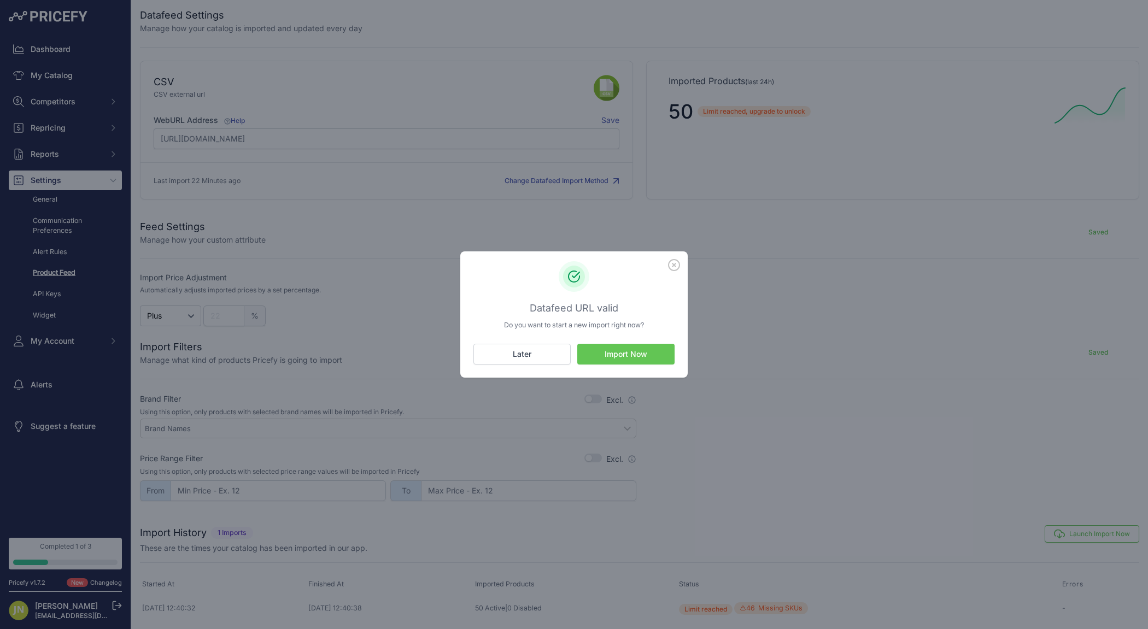
click at [638, 356] on button "Import Now" at bounding box center [625, 354] width 97 height 21
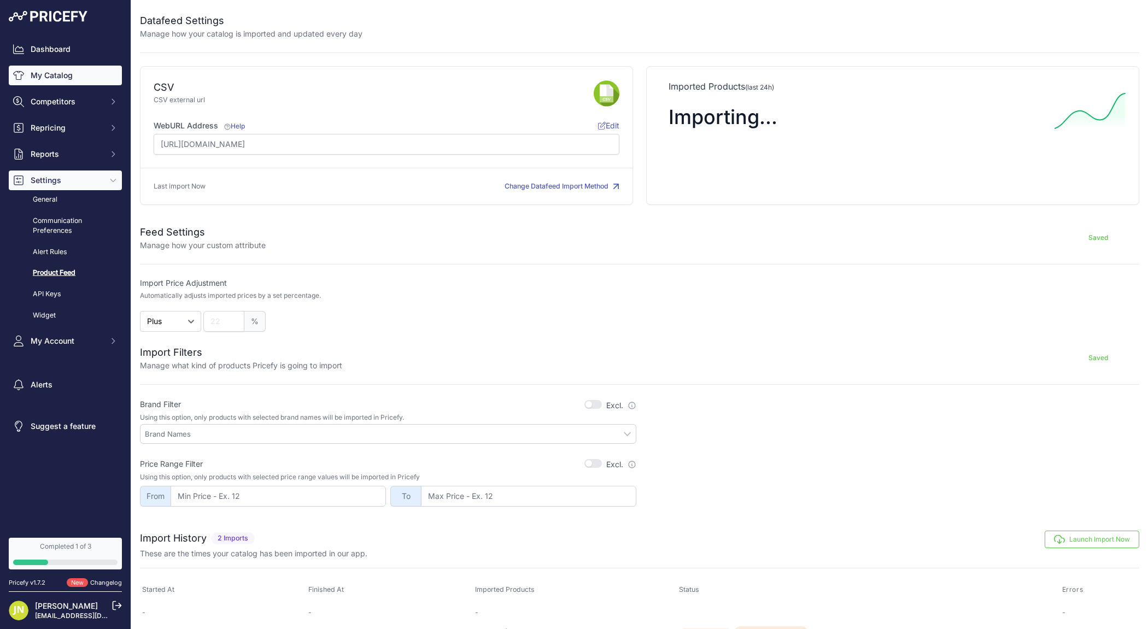
click at [62, 75] on link "My Catalog" at bounding box center [65, 76] width 113 height 20
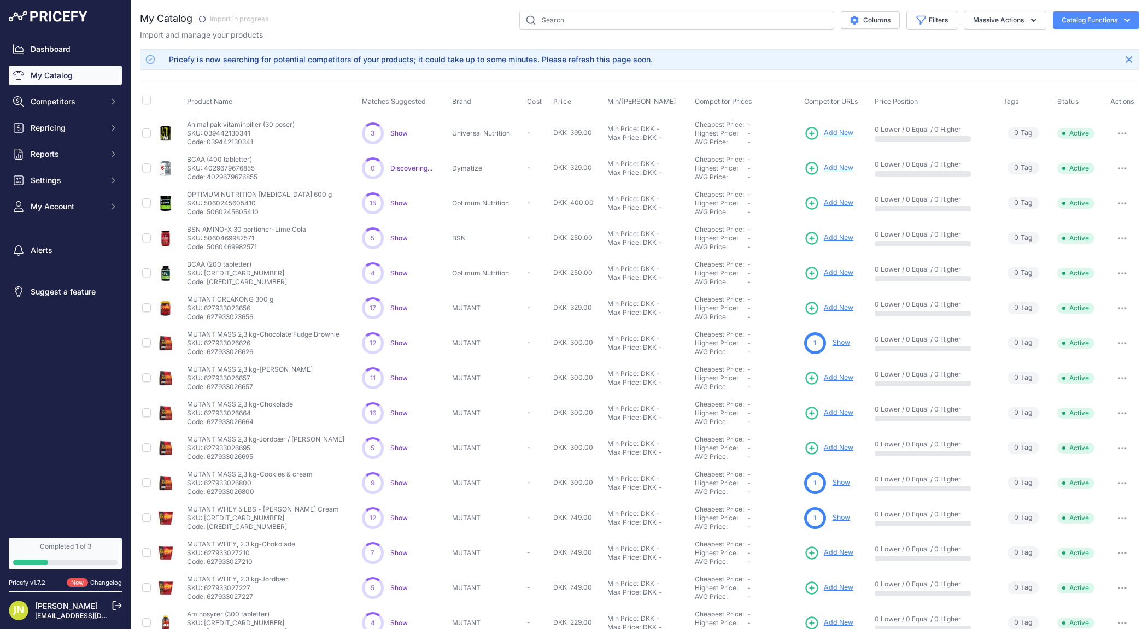
click at [847, 342] on link "Show" at bounding box center [840, 342] width 17 height 8
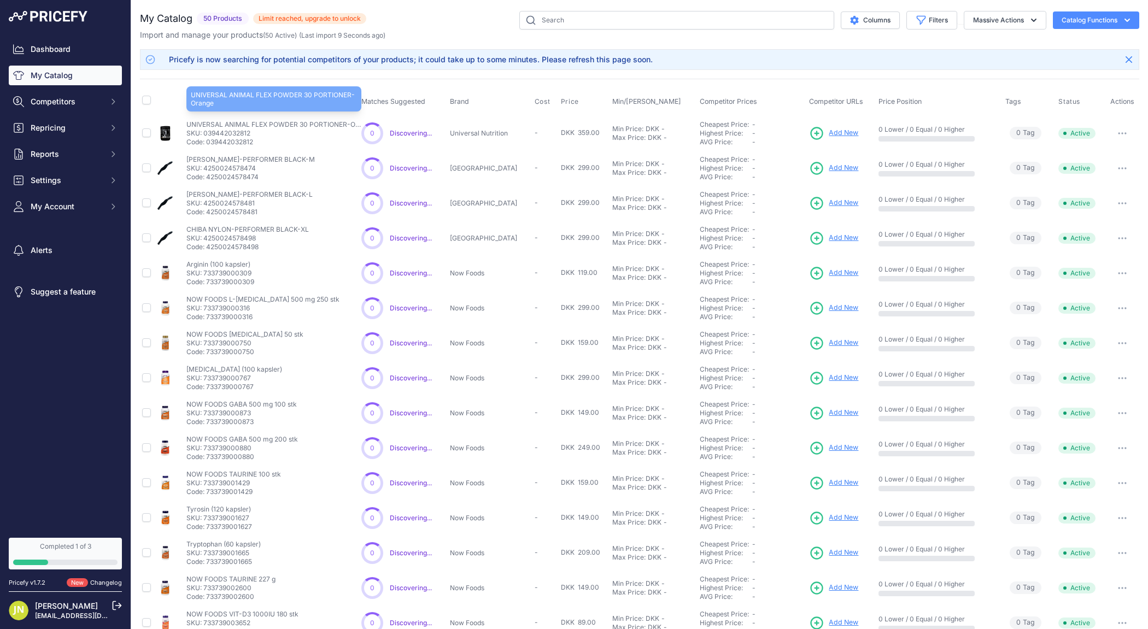
click at [295, 125] on p "UNIVERSAL ANIMAL FLEX POWDER 30 PORTIONER-Orange" at bounding box center [273, 124] width 175 height 9
copy div "UNIVERSAL ANIMAL FLEX POWDER 30 PORTIONER-Orange"
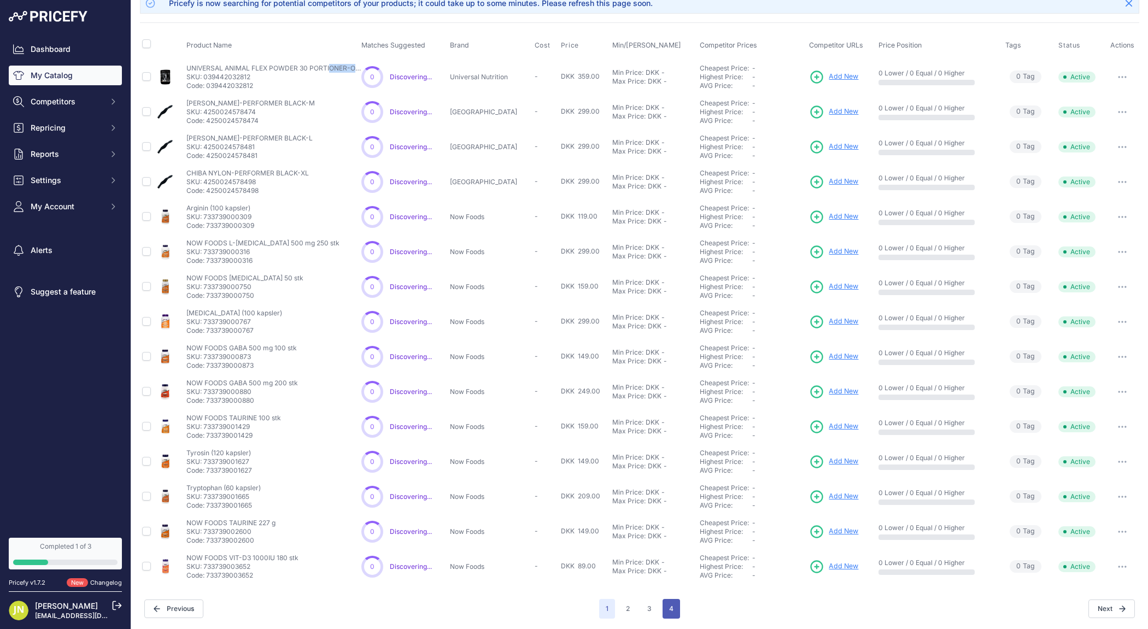
click at [669, 605] on button "4" at bounding box center [670, 609] width 17 height 20
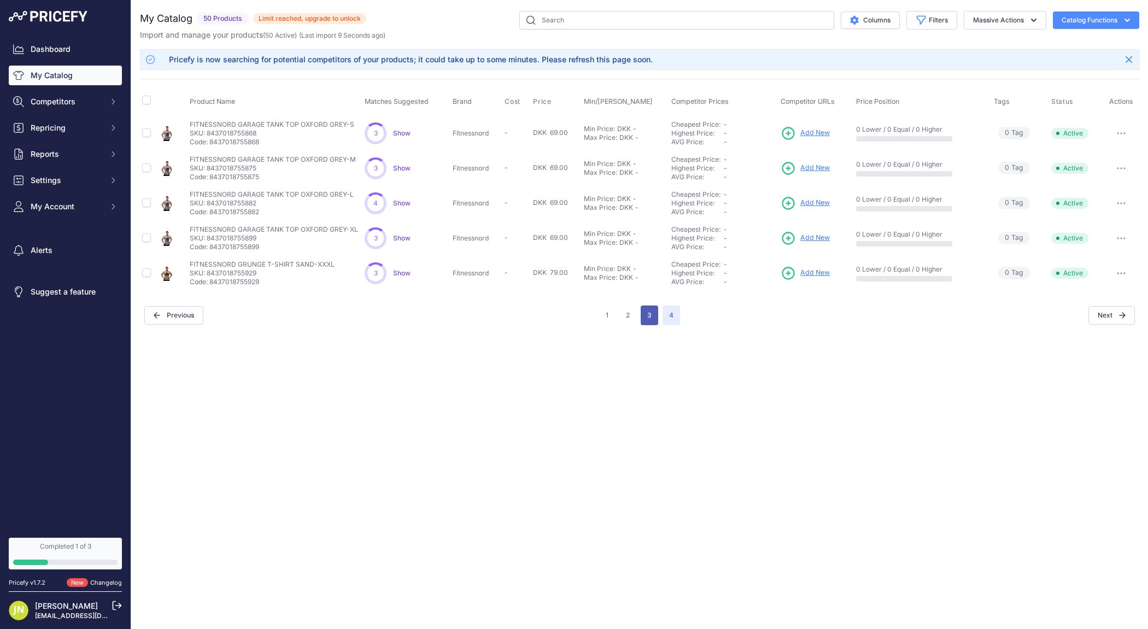
click at [648, 313] on button "3" at bounding box center [649, 316] width 17 height 20
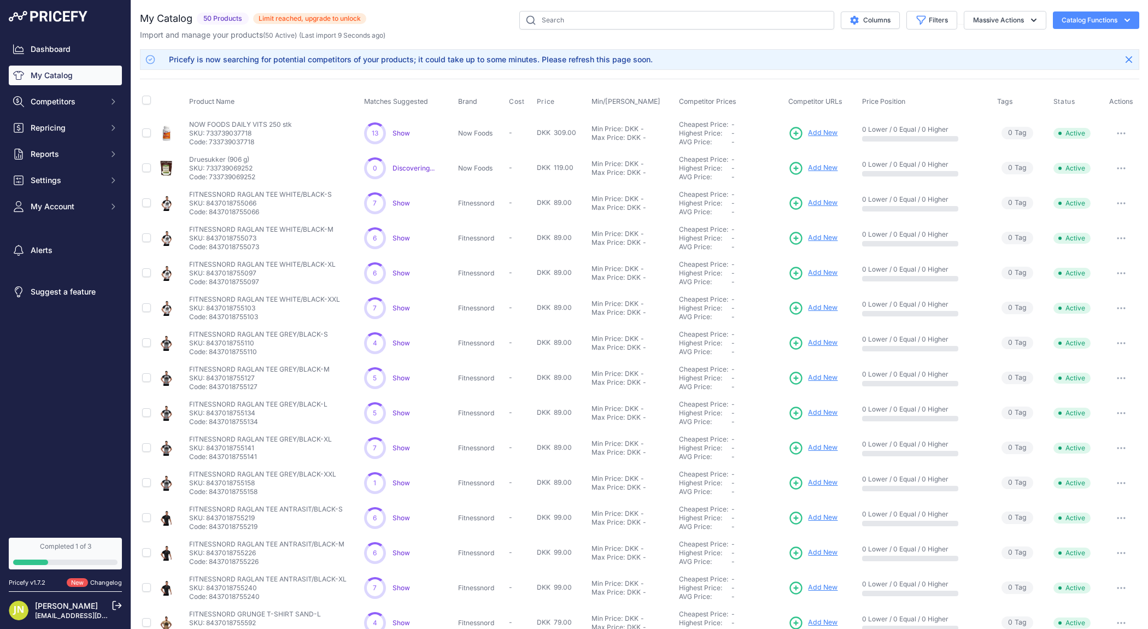
click at [232, 19] on span "50 Products" at bounding box center [223, 19] width 52 height 13
click at [266, 17] on span "Limit reached, upgrade to unlock" at bounding box center [309, 18] width 113 height 11
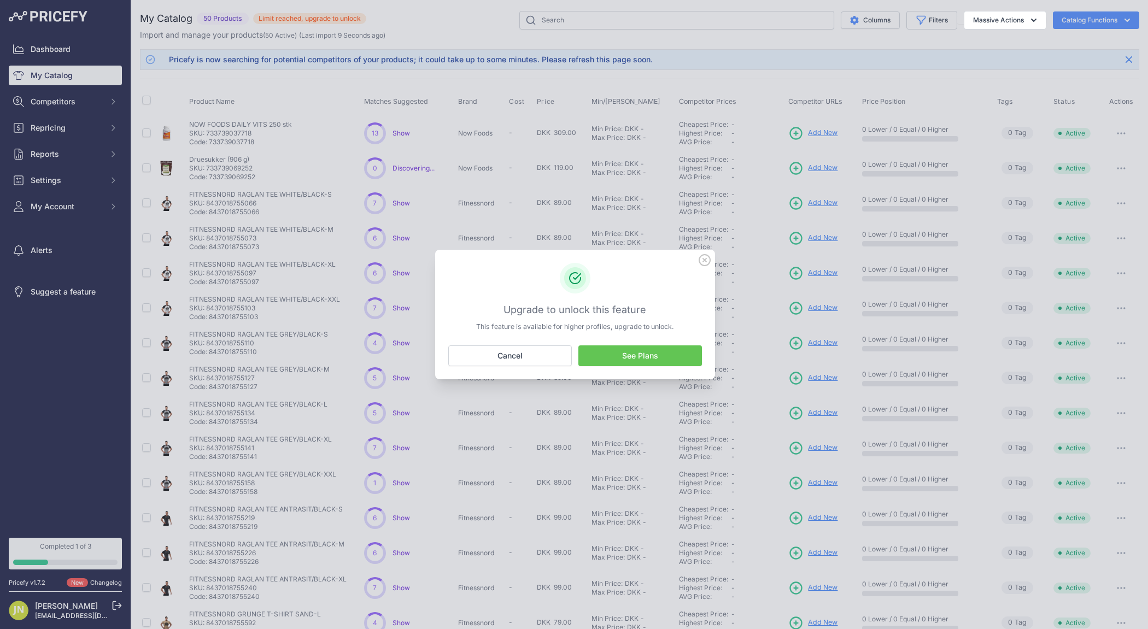
click at [616, 358] on link "See Plans" at bounding box center [640, 355] width 124 height 21
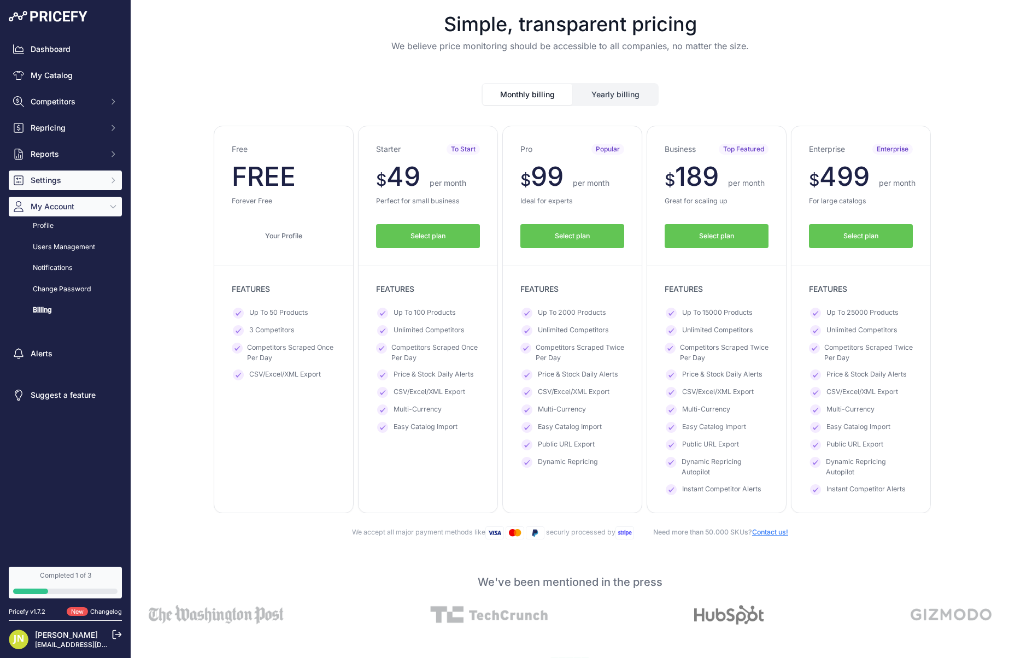
click at [57, 177] on span "Settings" at bounding box center [67, 180] width 72 height 11
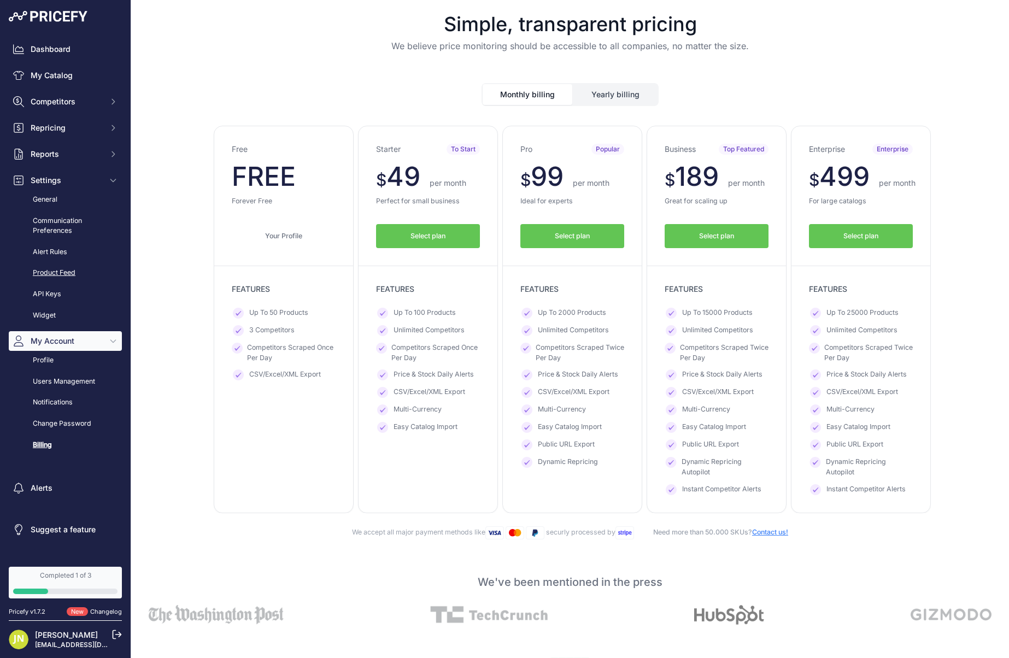
click at [55, 267] on link "Product Feed" at bounding box center [65, 272] width 113 height 19
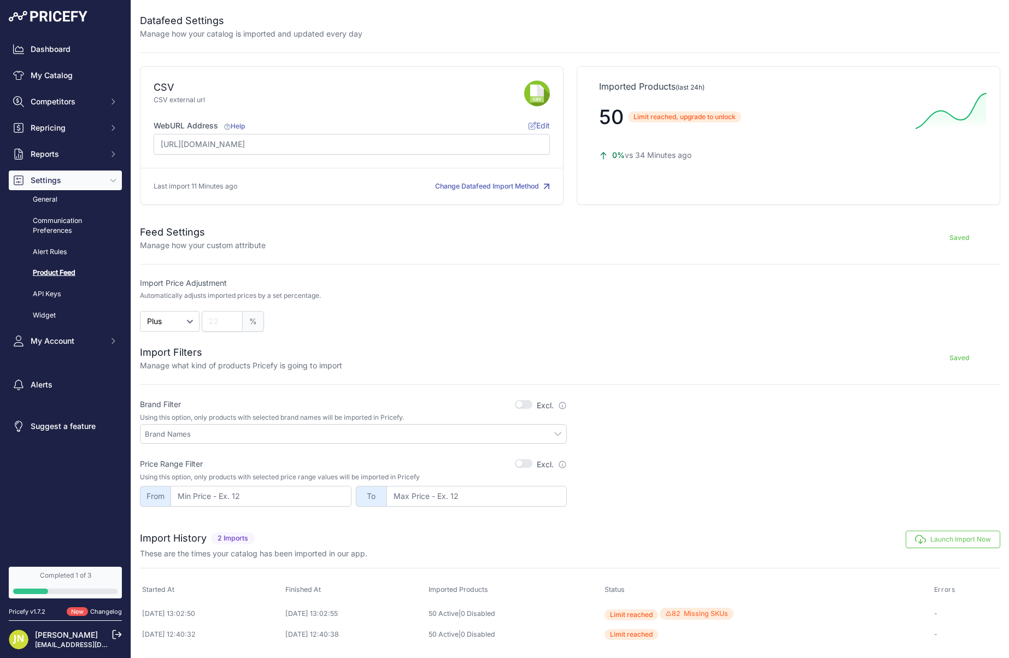
click at [937, 543] on button "Launch Import Now" at bounding box center [953, 539] width 95 height 17
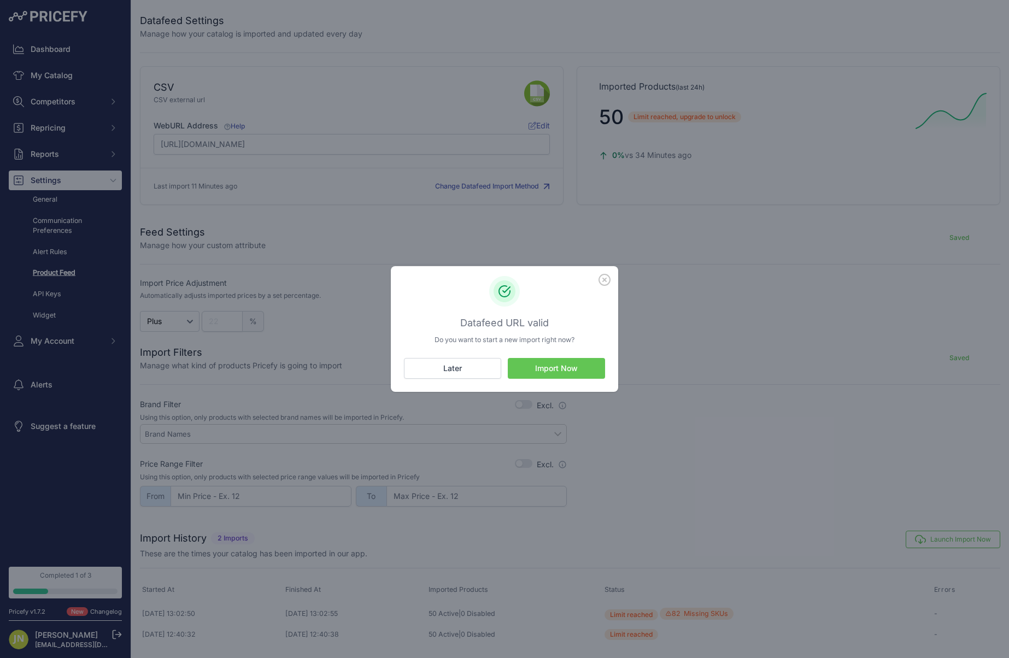
click at [577, 372] on button "Import Now" at bounding box center [556, 368] width 97 height 21
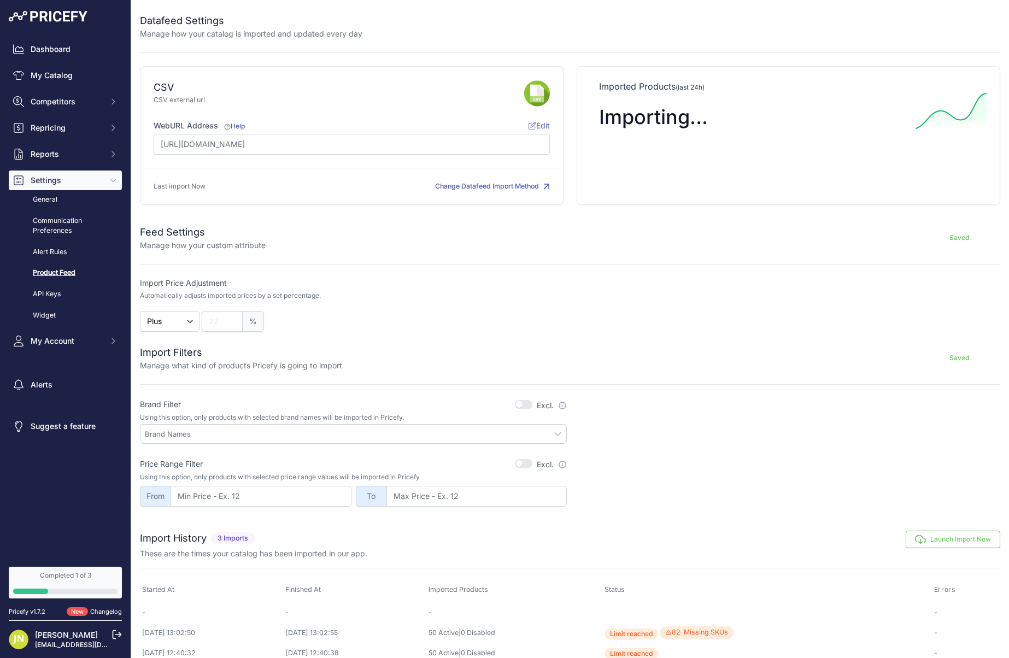
scroll to position [15, 0]
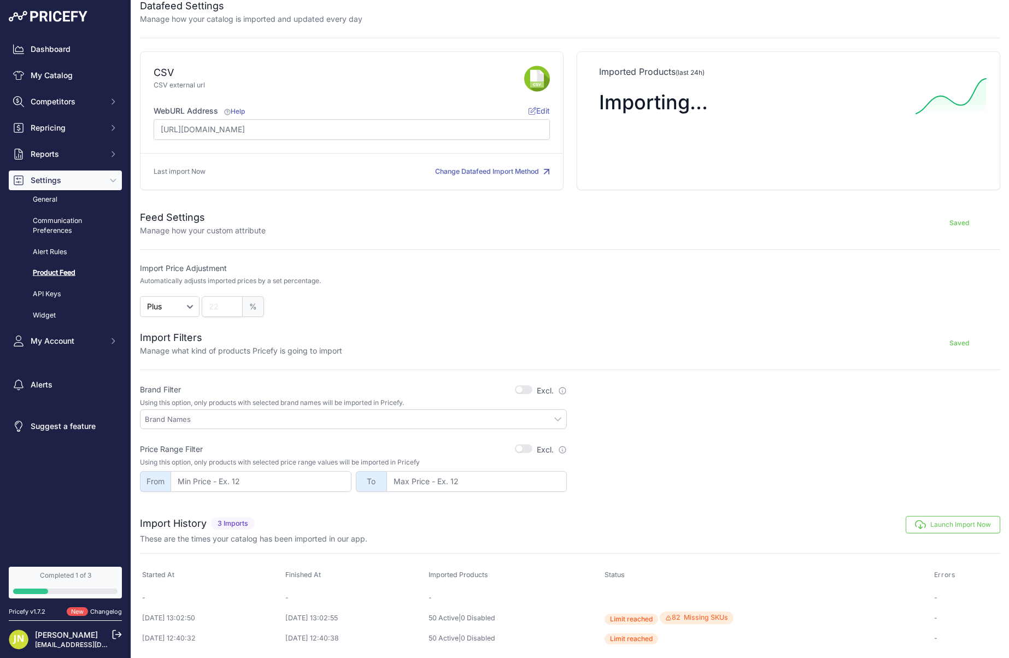
click at [936, 525] on button "Launch Import Now" at bounding box center [953, 524] width 95 height 17
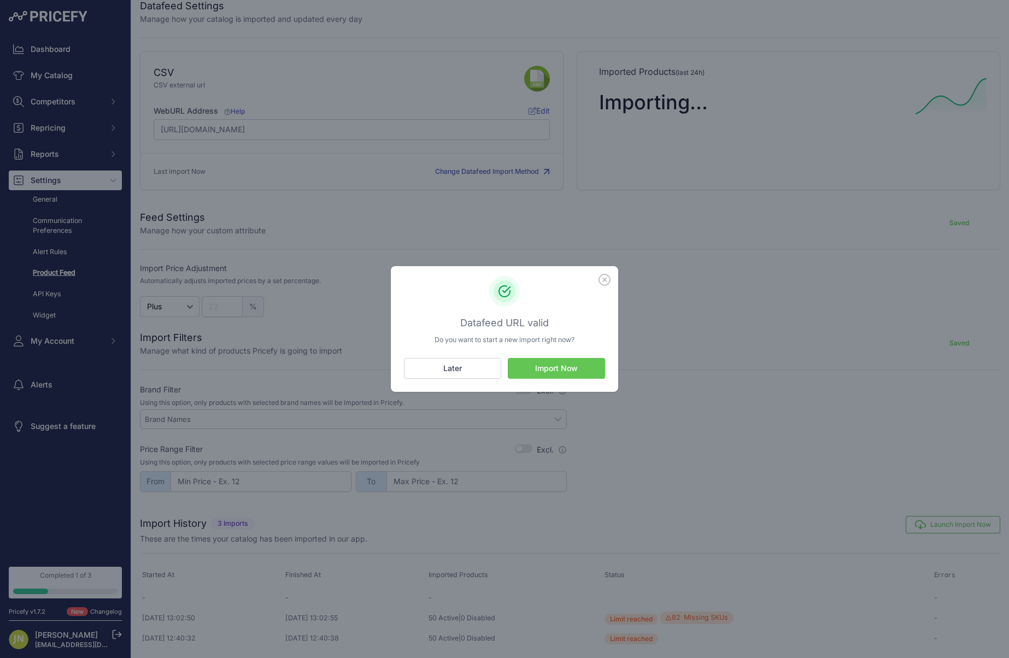
click at [536, 365] on button "Import Now" at bounding box center [556, 368] width 97 height 21
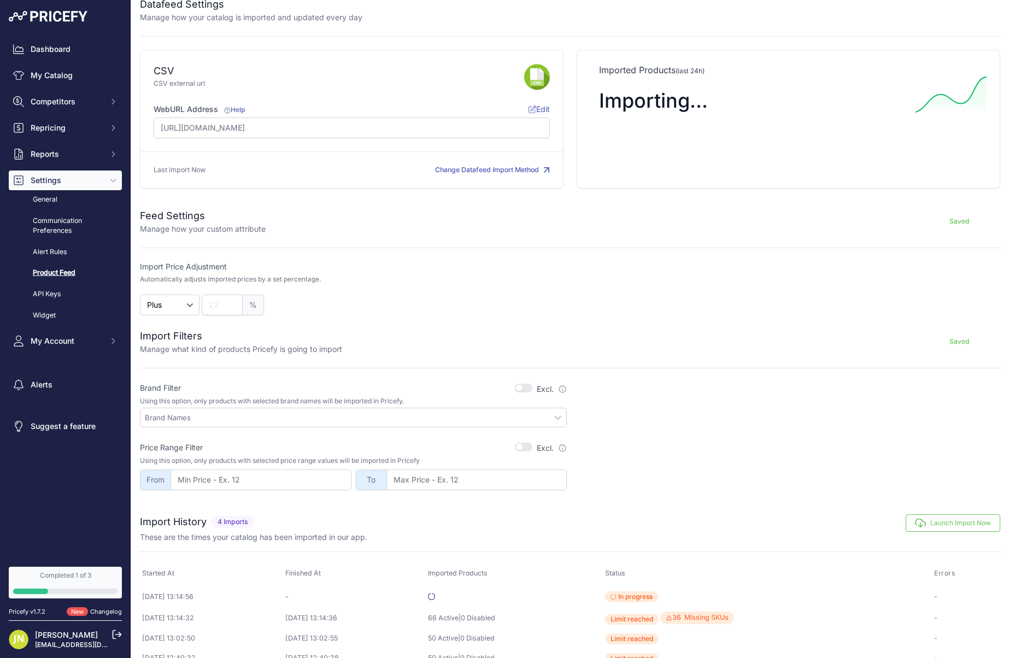
scroll to position [23, 0]
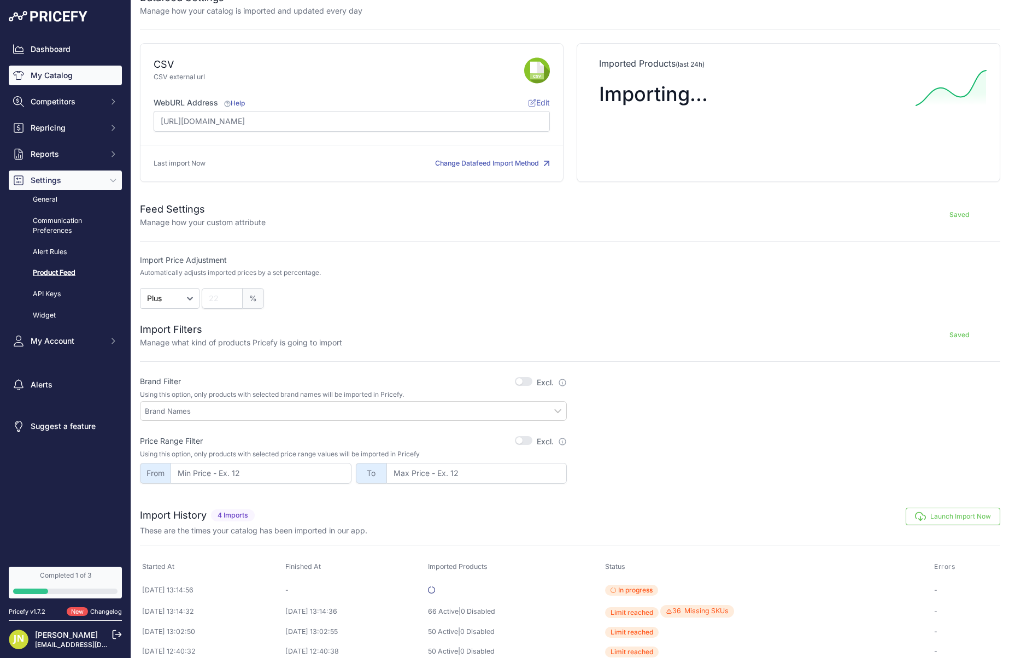
click at [75, 79] on link "My Catalog" at bounding box center [65, 76] width 113 height 20
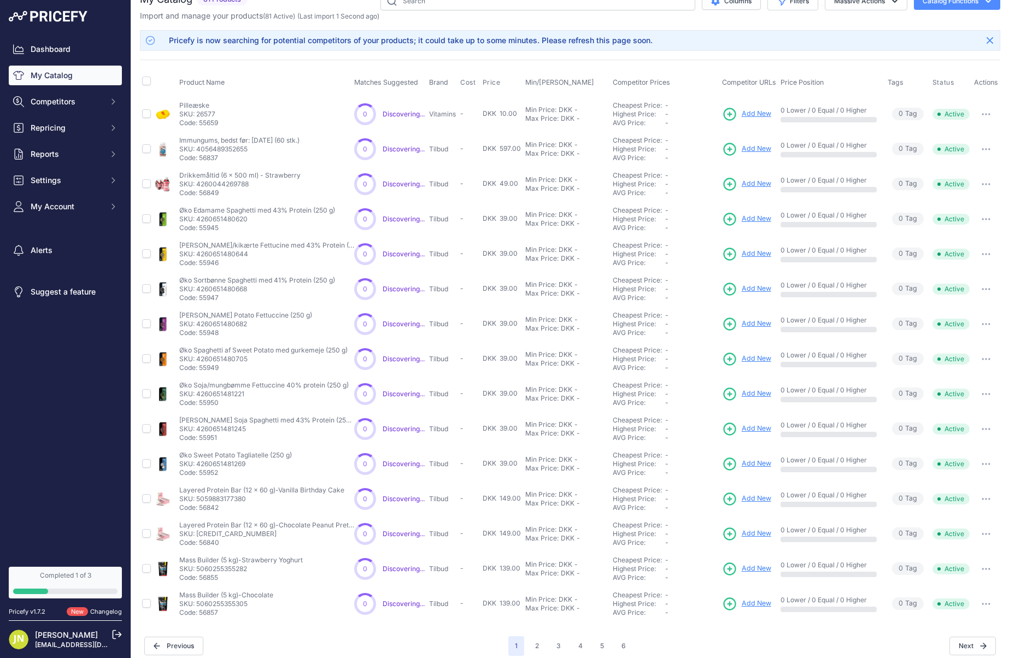
scroll to position [27, 0]
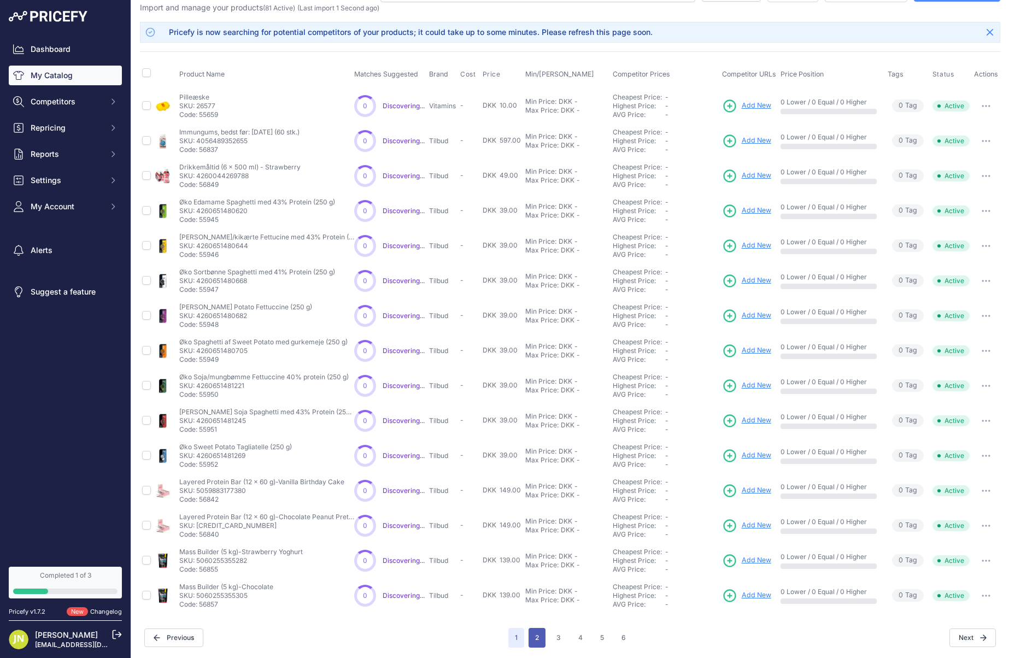
click at [538, 636] on button "2" at bounding box center [537, 638] width 17 height 20
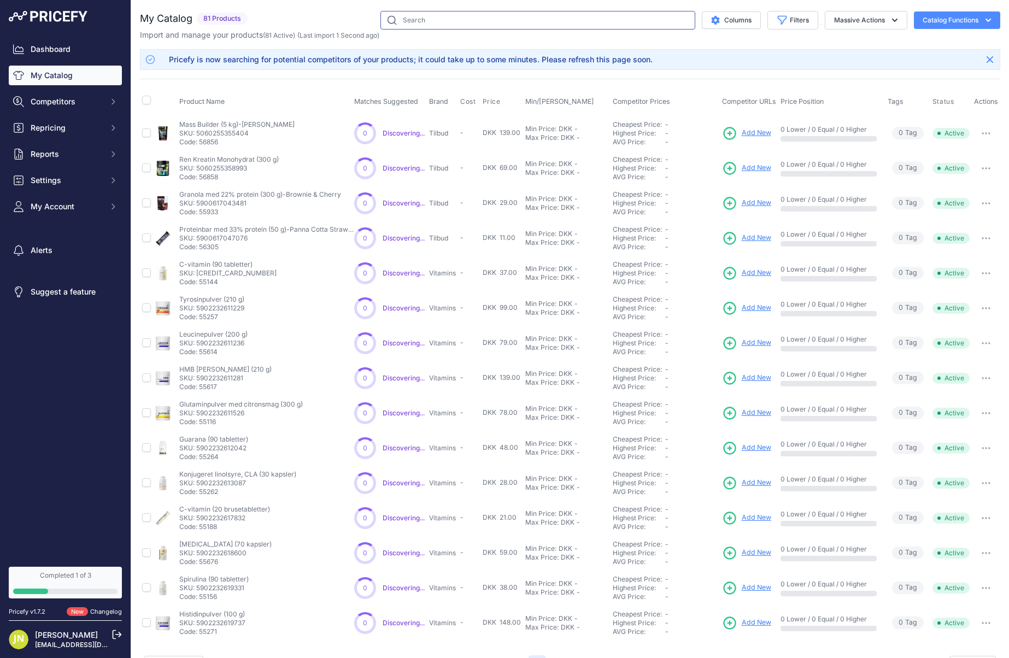
click at [416, 17] on input "text" at bounding box center [537, 20] width 315 height 19
paste input "Flydende"
type input "Flydende"
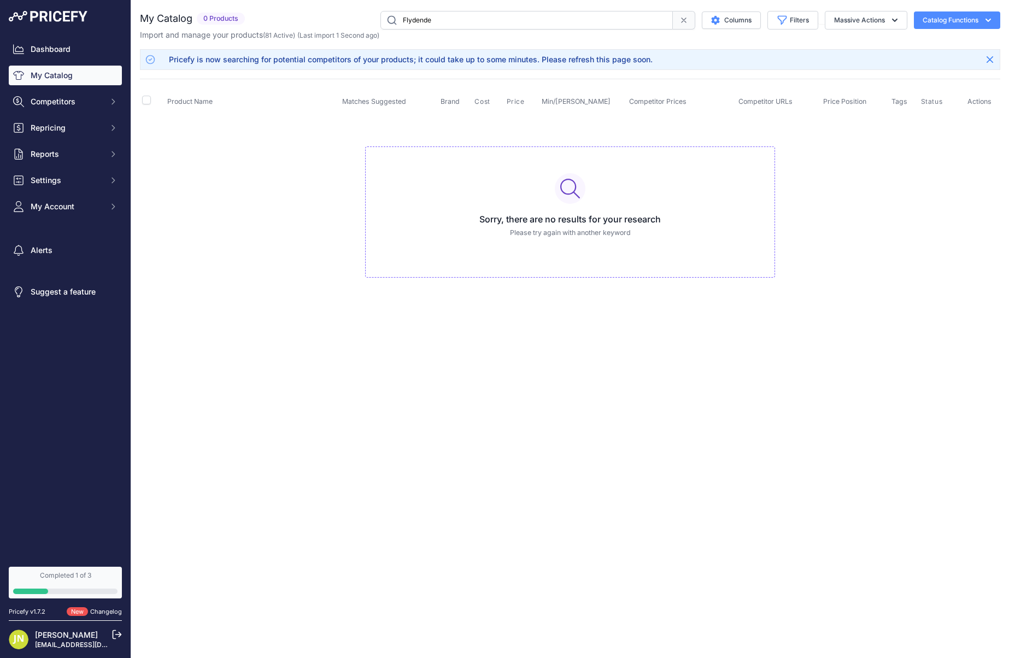
click at [414, 19] on input "Flydende" at bounding box center [526, 20] width 292 height 19
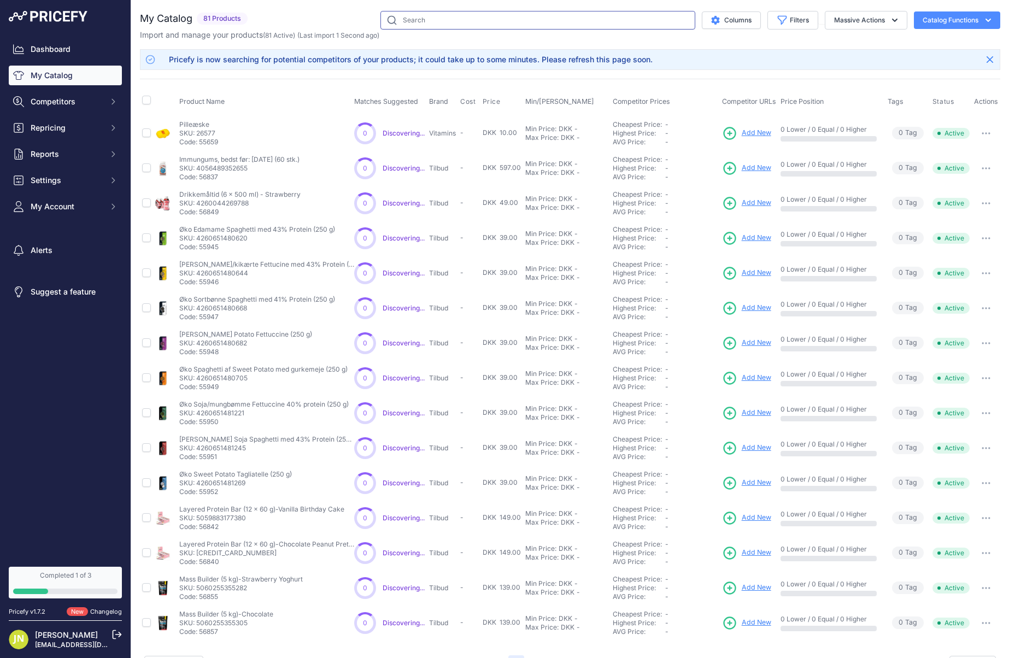
scroll to position [27, 0]
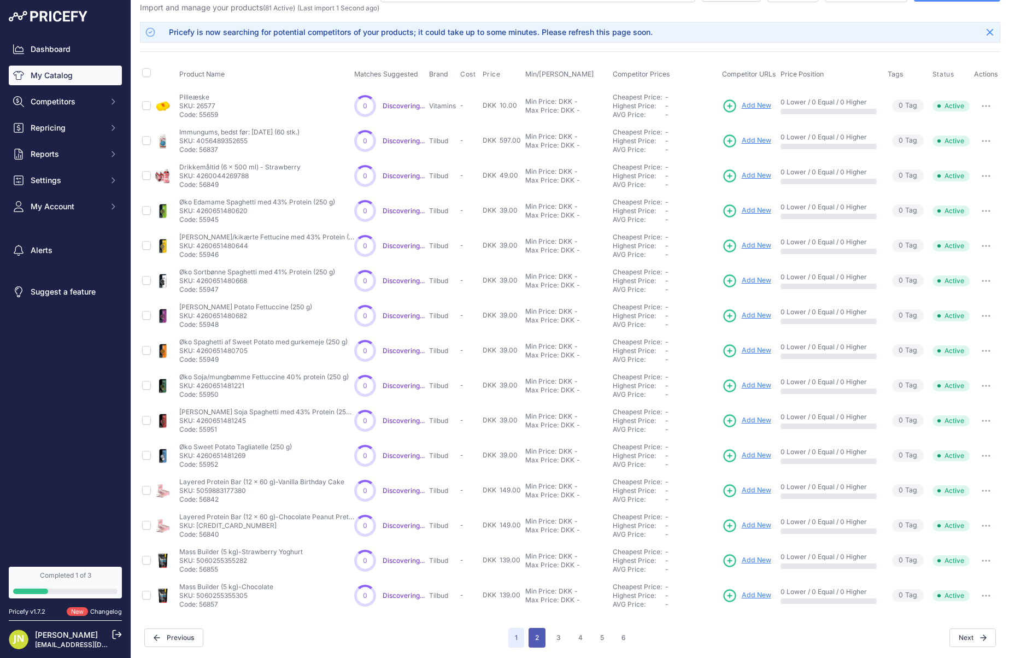
click at [544, 635] on button "2" at bounding box center [537, 638] width 17 height 20
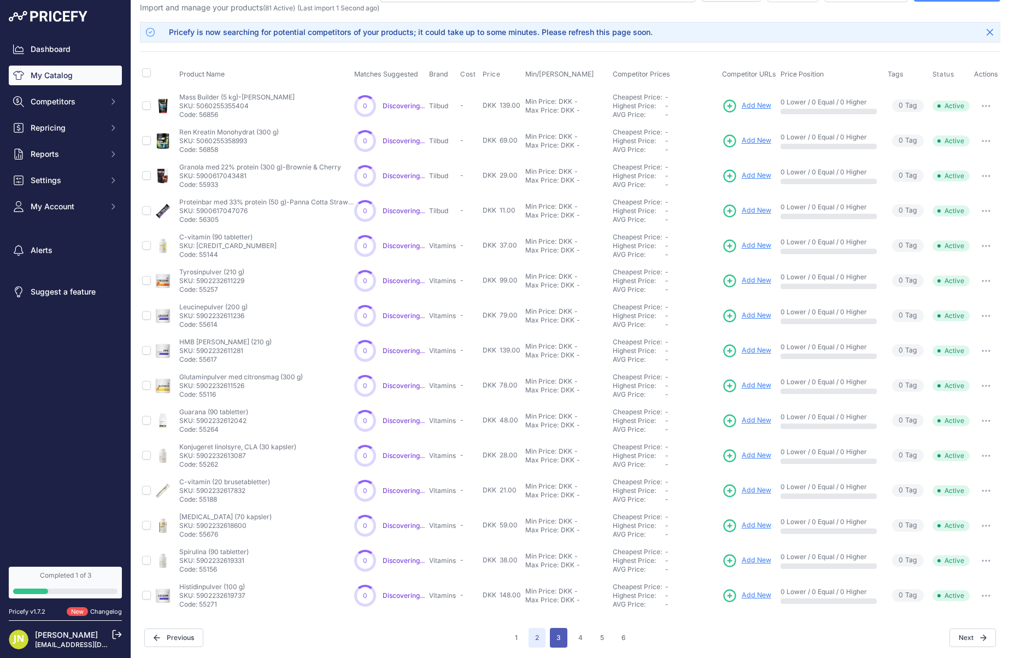
click at [560, 638] on button "3" at bounding box center [558, 638] width 17 height 20
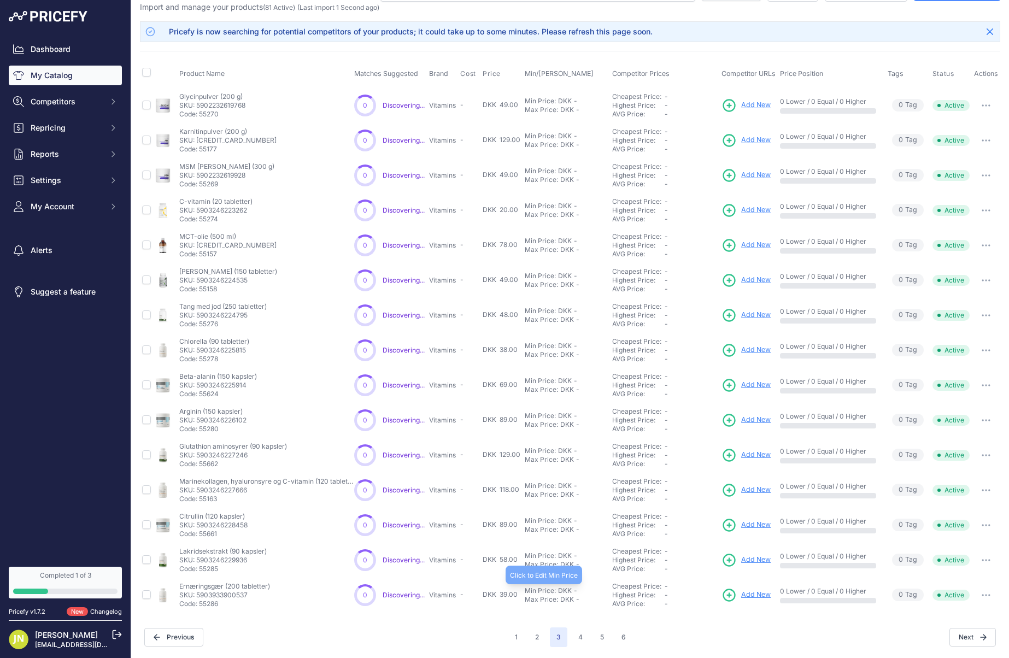
scroll to position [27, 0]
click at [577, 635] on button "4" at bounding box center [580, 638] width 17 height 20
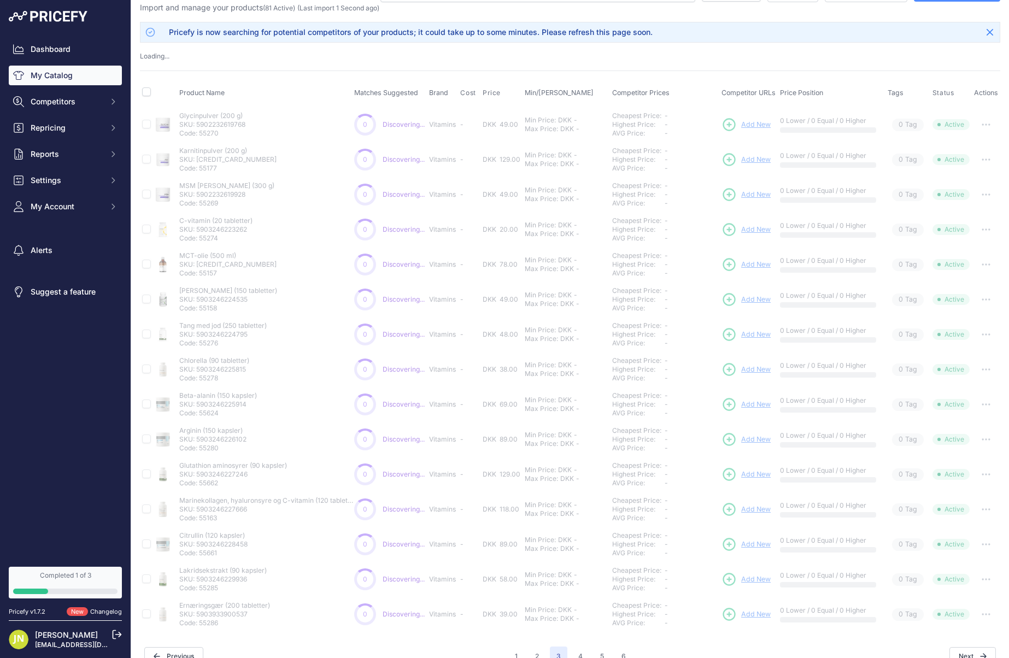
scroll to position [46, 0]
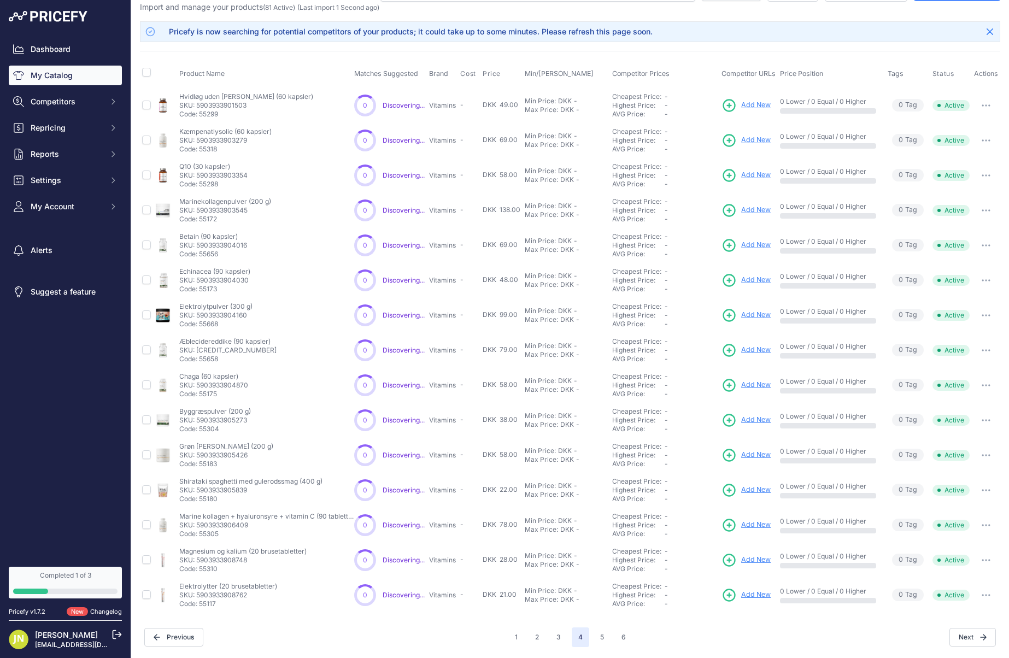
scroll to position [27, 0]
click at [577, 641] on span "4" at bounding box center [580, 638] width 17 height 20
click at [578, 637] on span "4" at bounding box center [580, 638] width 17 height 20
click at [597, 636] on button "5" at bounding box center [602, 638] width 17 height 20
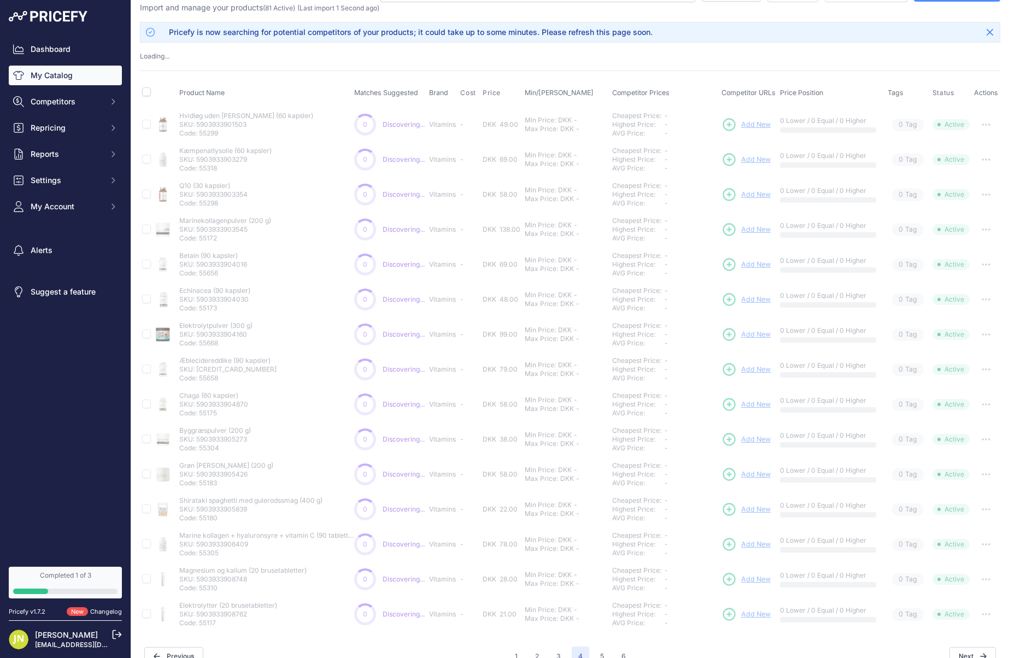
scroll to position [0, 0]
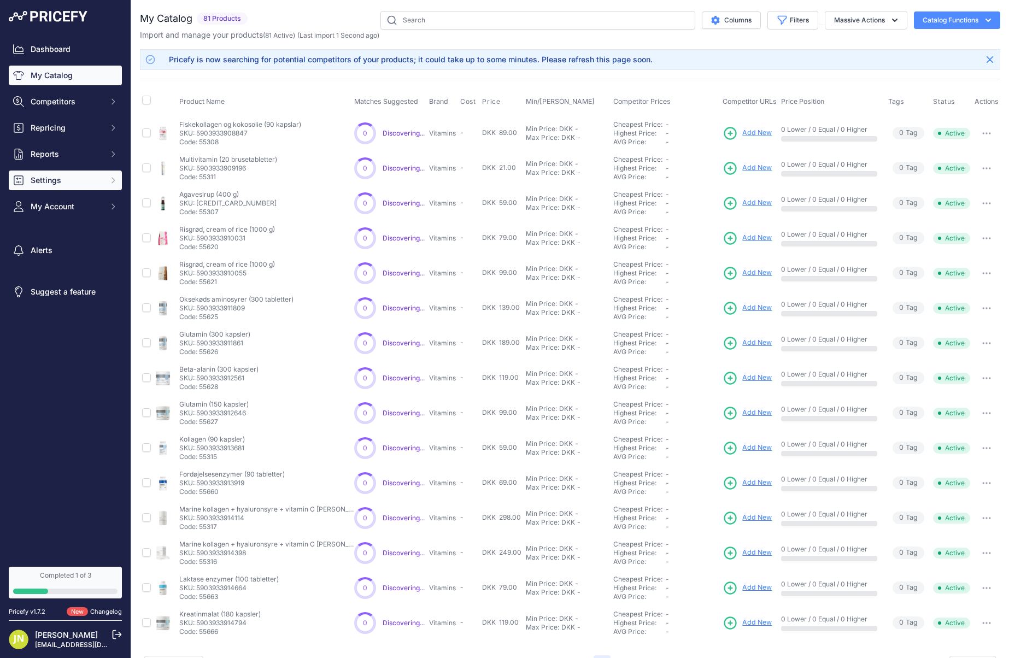
click at [99, 185] on span "Settings" at bounding box center [67, 180] width 72 height 11
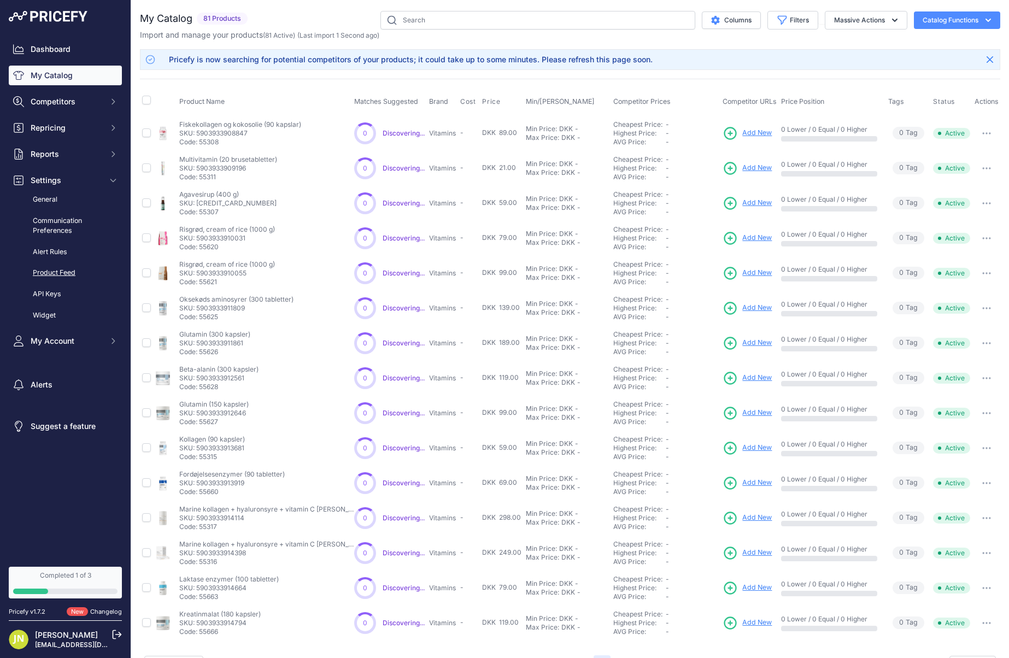
click at [48, 271] on link "Product Feed" at bounding box center [65, 272] width 113 height 19
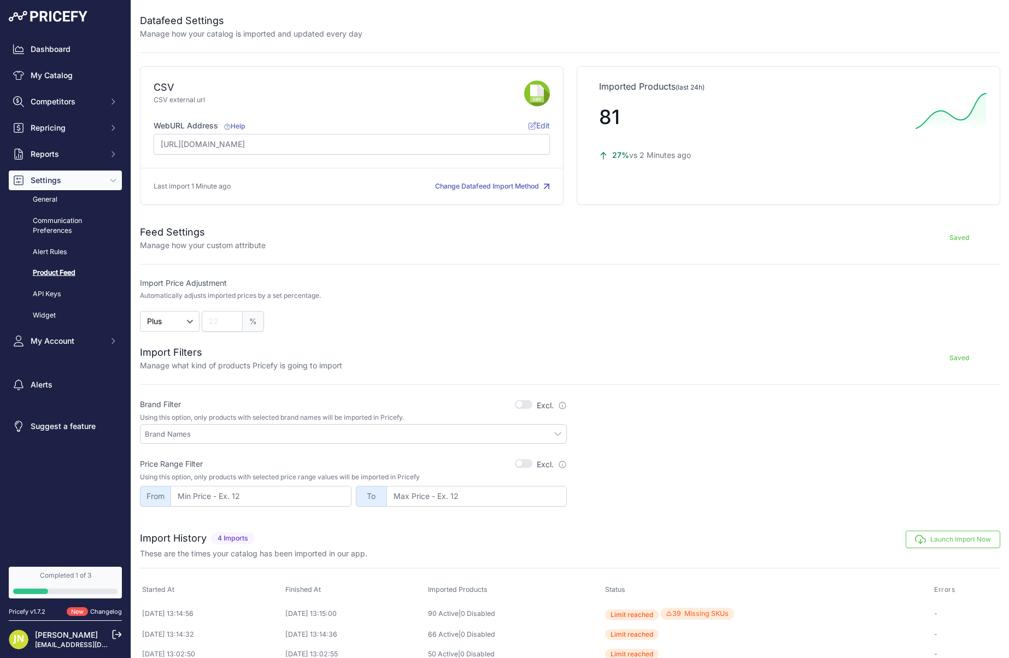
scroll to position [36, 0]
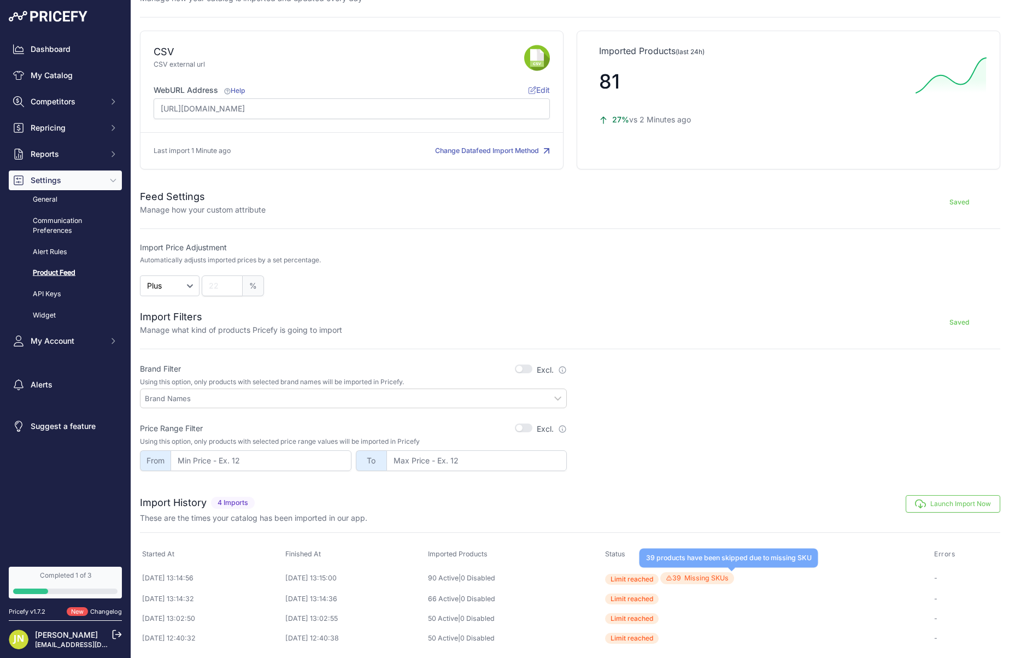
click at [722, 579] on span "39 Missing SKUs 39 products have been skipped due to missing SKU" at bounding box center [697, 578] width 74 height 13
click at [46, 198] on link "General" at bounding box center [65, 199] width 113 height 19
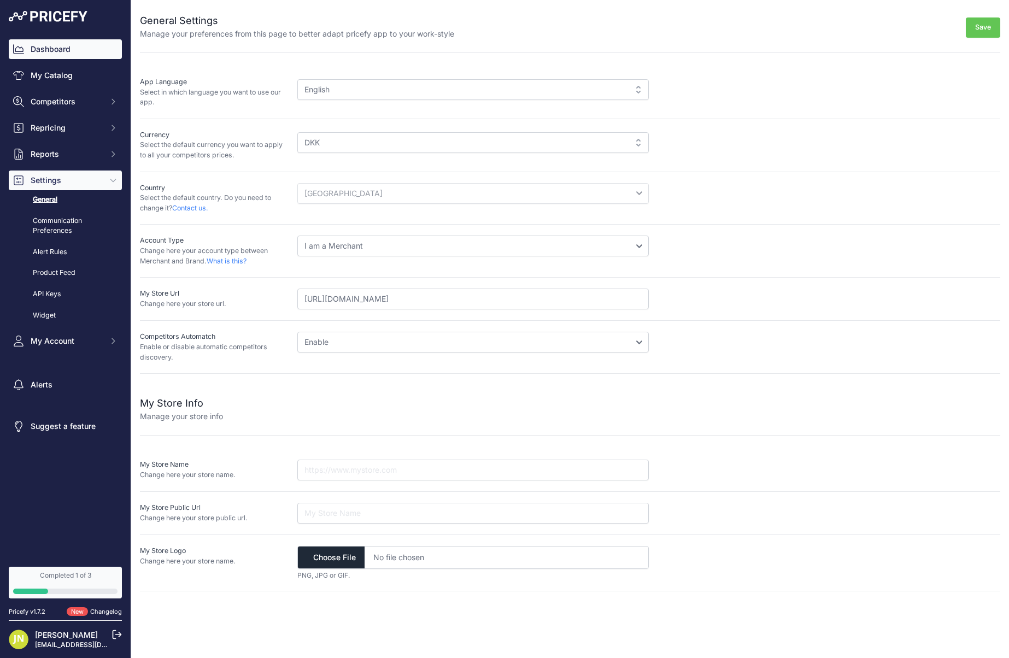
click at [81, 56] on link "Dashboard" at bounding box center [65, 49] width 113 height 20
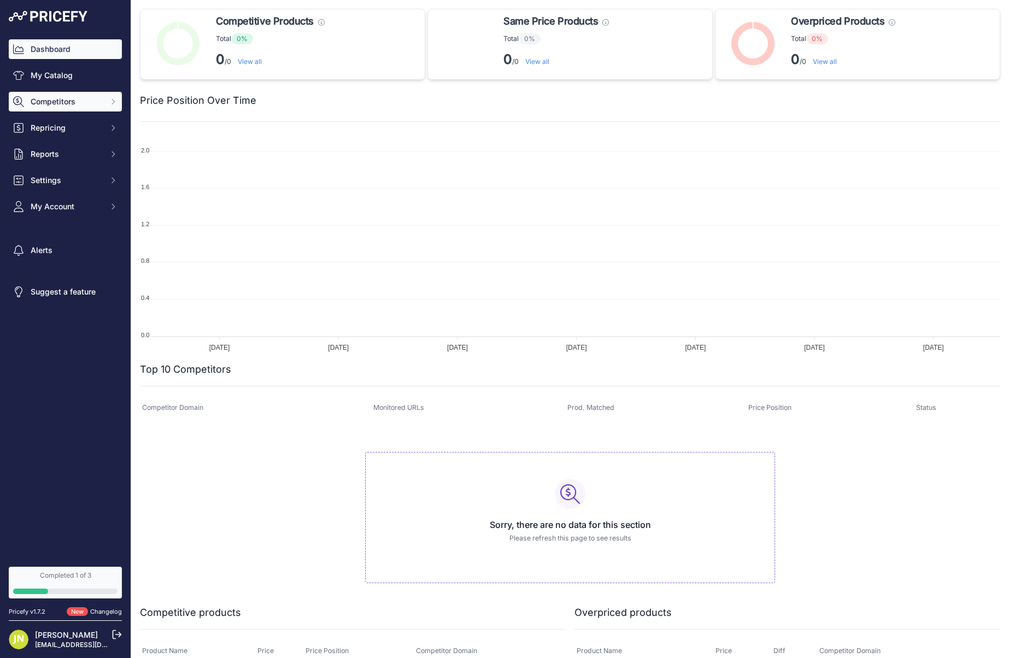
click at [67, 100] on span "Competitors" at bounding box center [67, 101] width 72 height 11
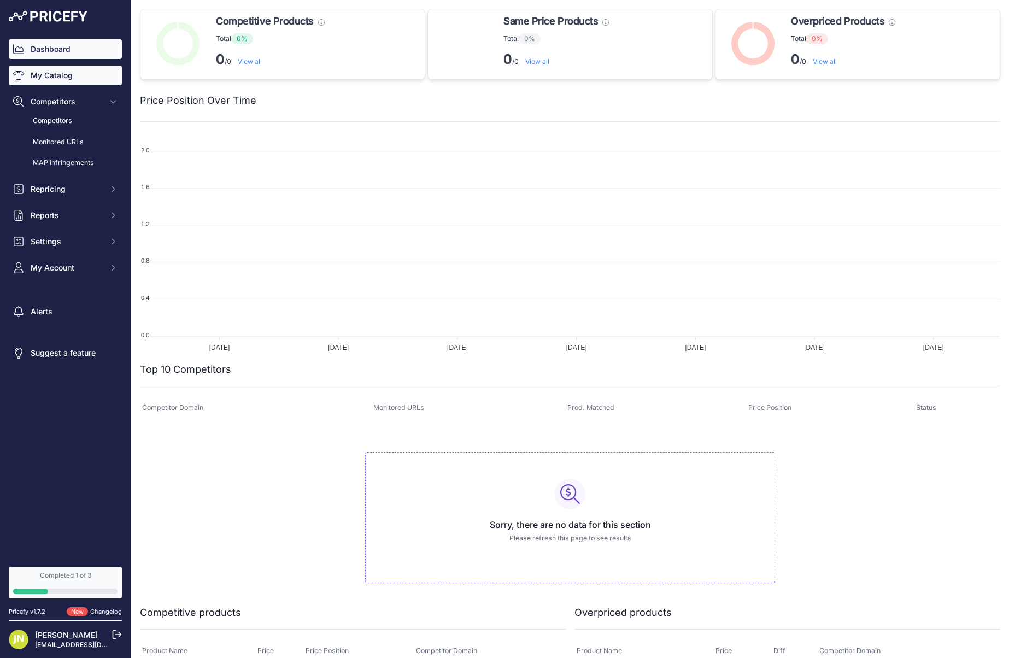
click at [60, 79] on link "My Catalog" at bounding box center [65, 76] width 113 height 20
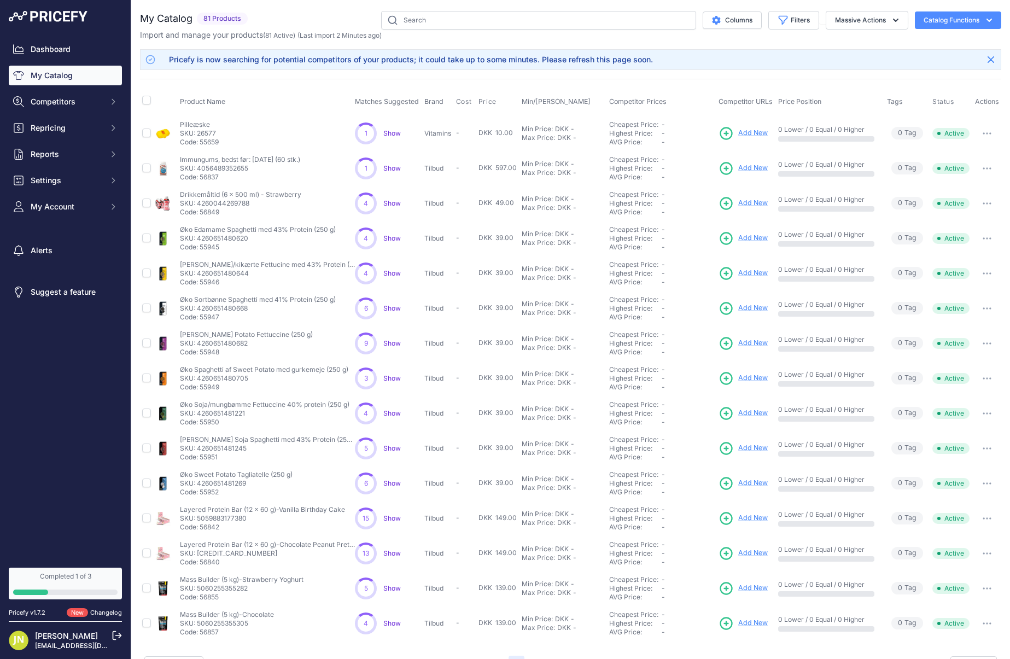
scroll to position [27, 0]
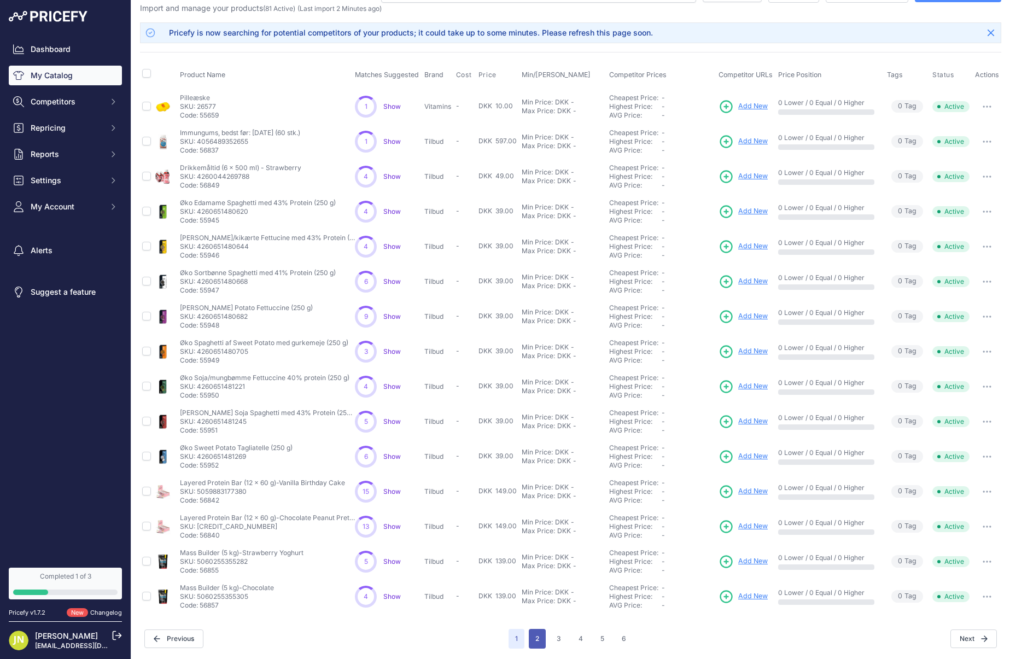
click at [537, 632] on button "2" at bounding box center [537, 639] width 17 height 20
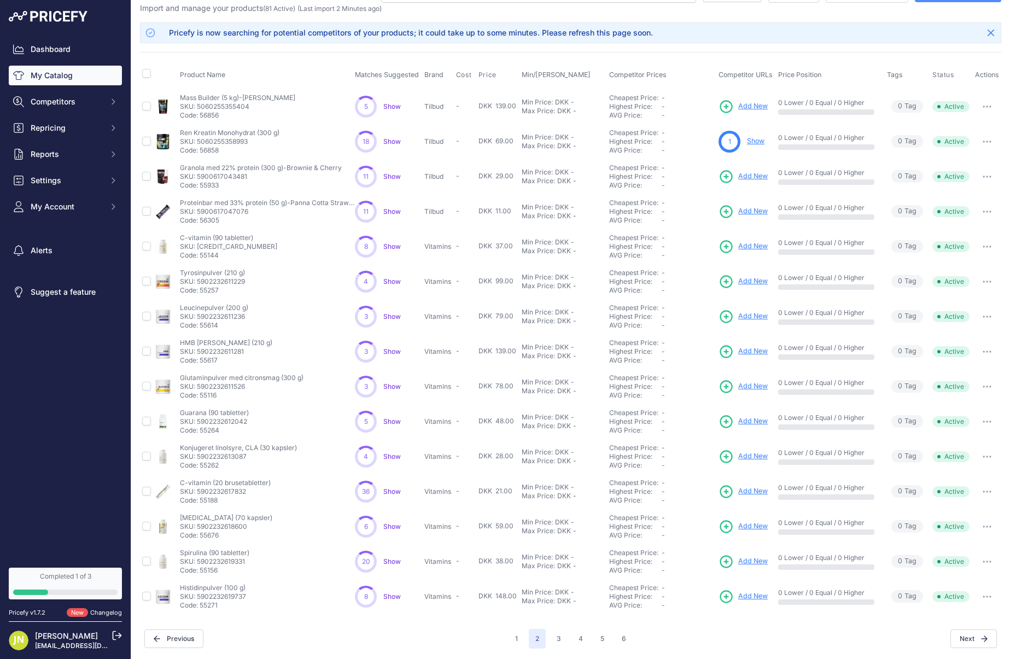
click at [391, 105] on span "Show" at bounding box center [391, 106] width 17 height 8
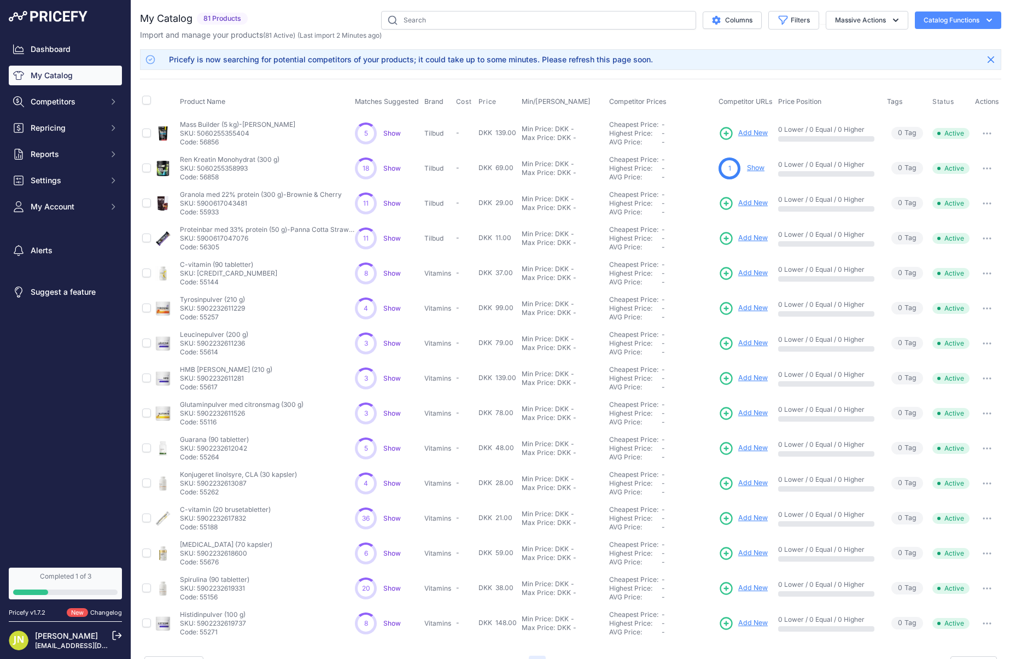
click at [60, 383] on nav "Dashboard My Catalog Competitors Competitors Monitored URLs MAP infringements R…" at bounding box center [65, 296] width 113 height 515
click at [51, 639] on link "[PERSON_NAME]" at bounding box center [66, 635] width 63 height 9
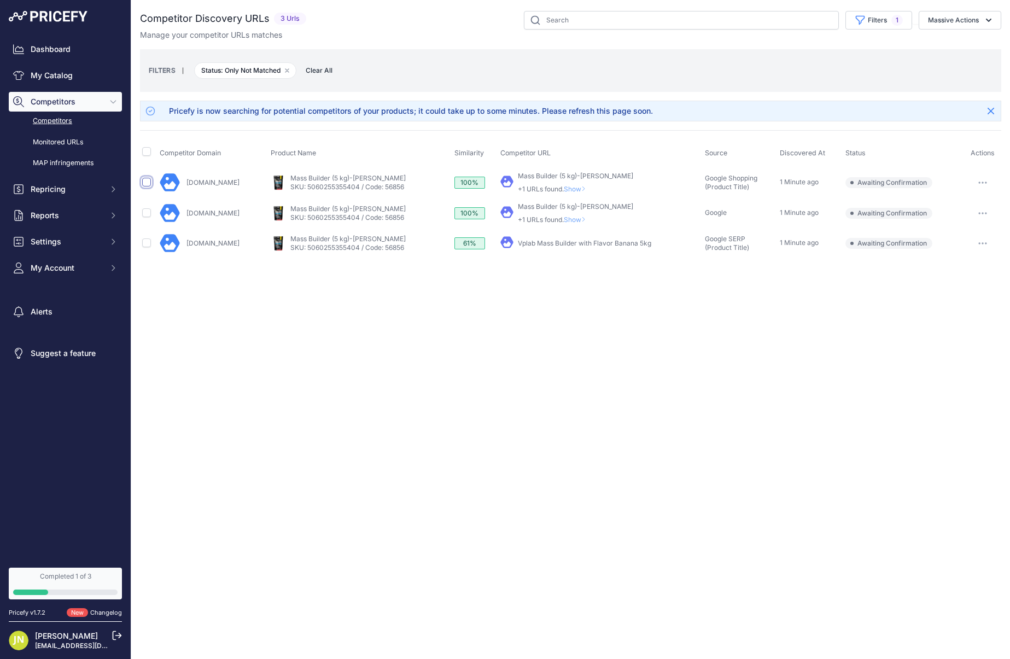
click at [147, 185] on input "checkbox" at bounding box center [146, 182] width 9 height 9
checkbox input "true"
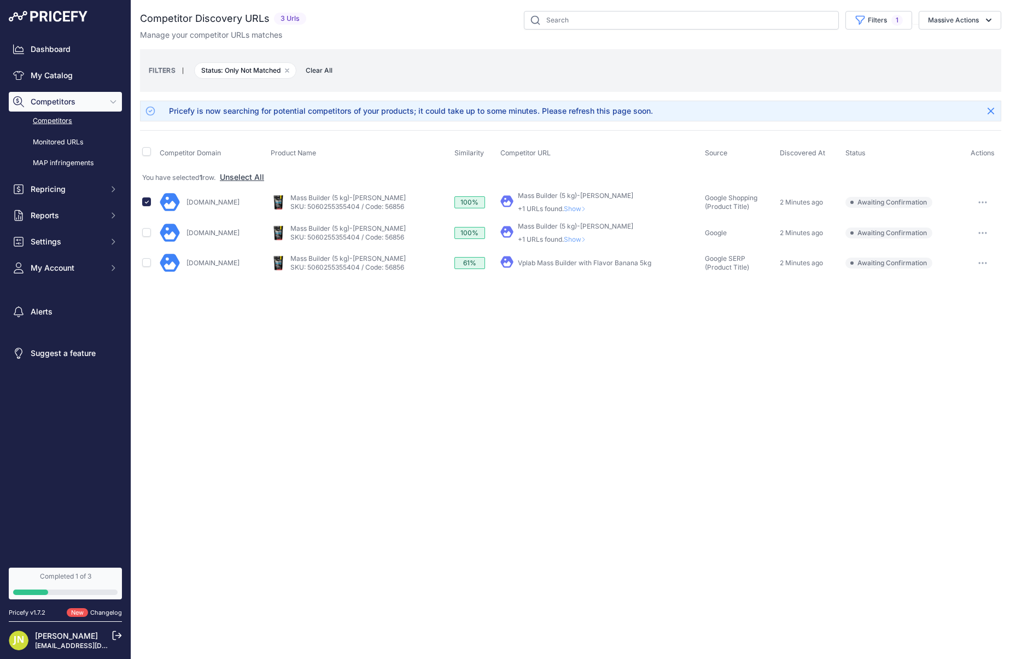
click at [978, 201] on icon "button" at bounding box center [982, 202] width 9 height 2
click at [44, 249] on button "Settings" at bounding box center [65, 242] width 113 height 20
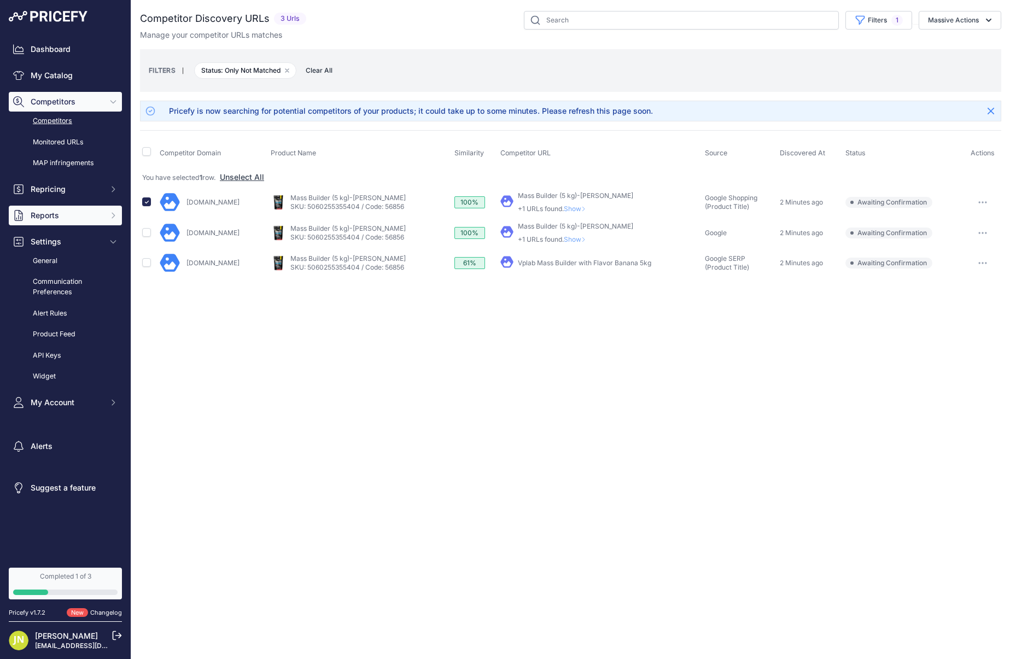
click at [67, 213] on span "Reports" at bounding box center [67, 215] width 72 height 11
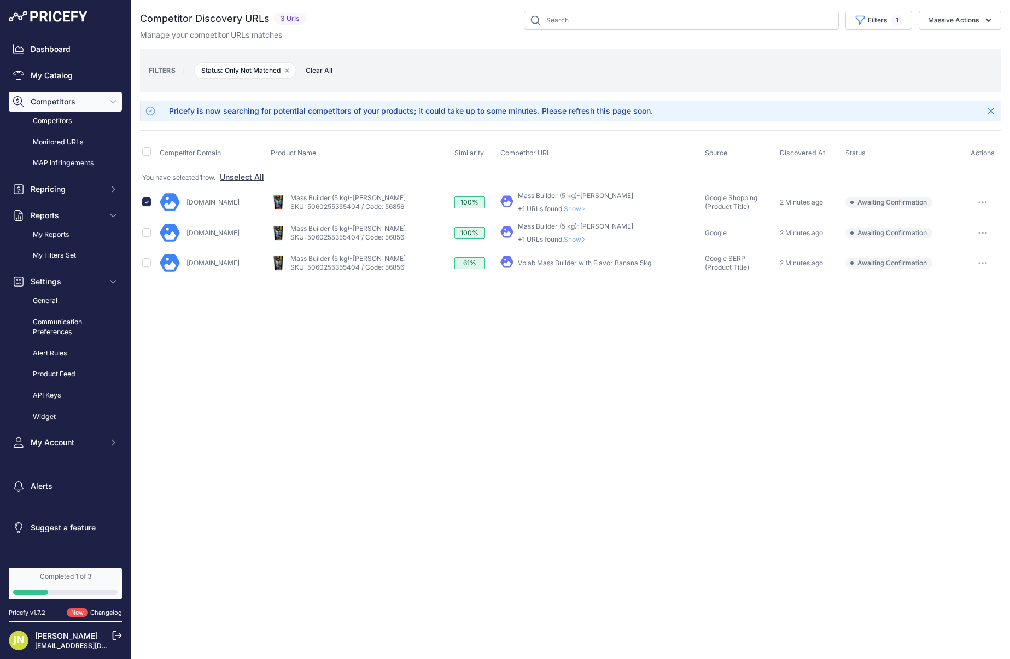
click at [71, 124] on link "Competitors" at bounding box center [65, 120] width 113 height 19
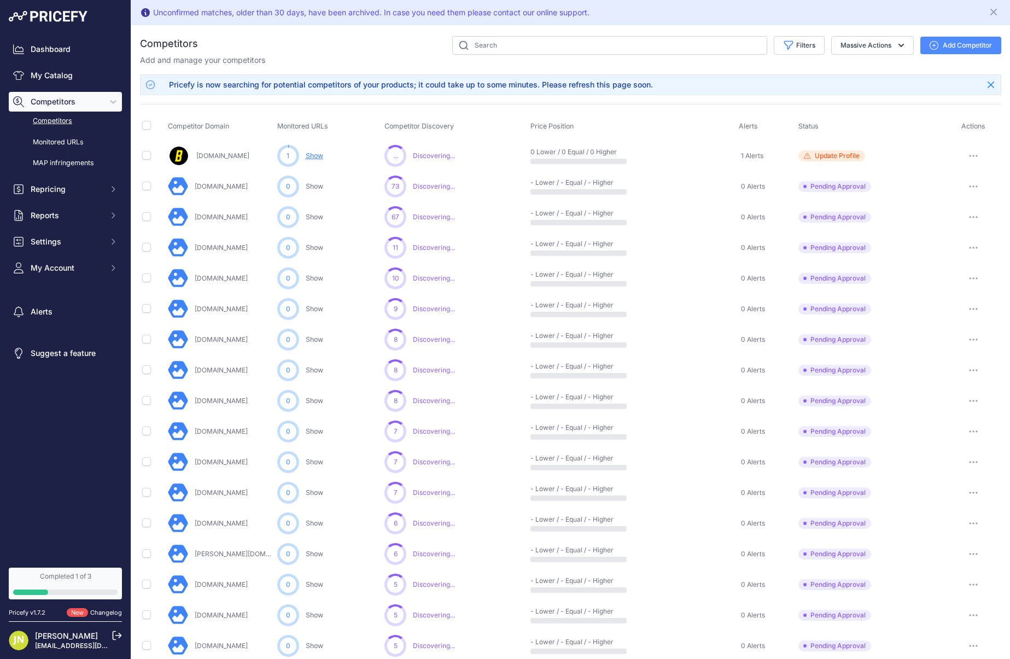
click at [151, 220] on td at bounding box center [153, 217] width 26 height 31
click at [146, 217] on input "checkbox" at bounding box center [146, 216] width 9 height 9
checkbox input "true"
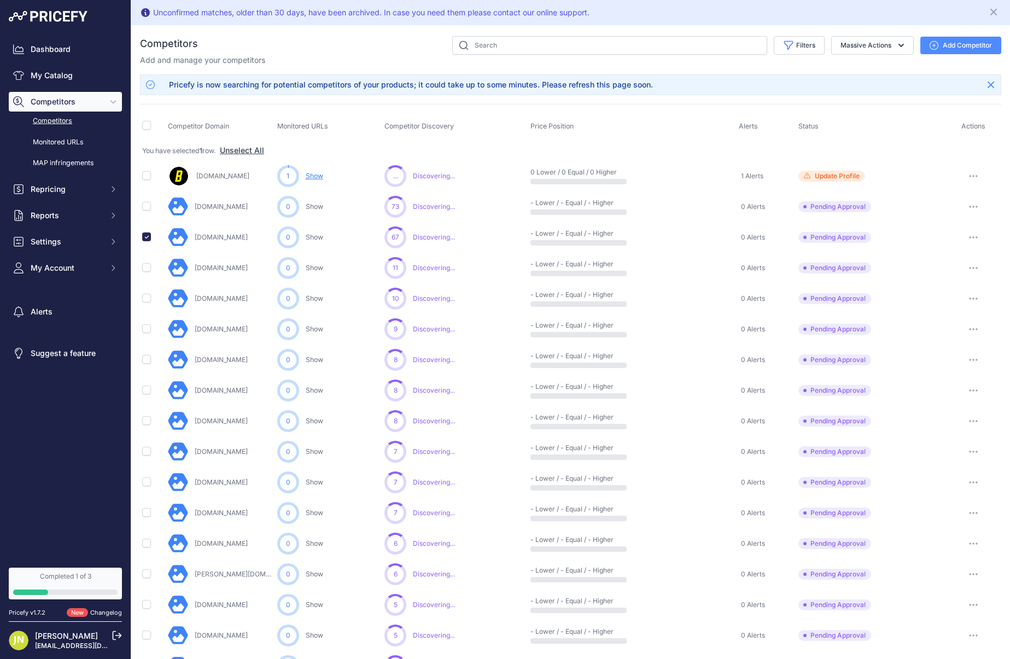
click at [973, 233] on button "button" at bounding box center [973, 237] width 22 height 15
click at [945, 289] on button "Exclude Competitor" at bounding box center [954, 294] width 90 height 17
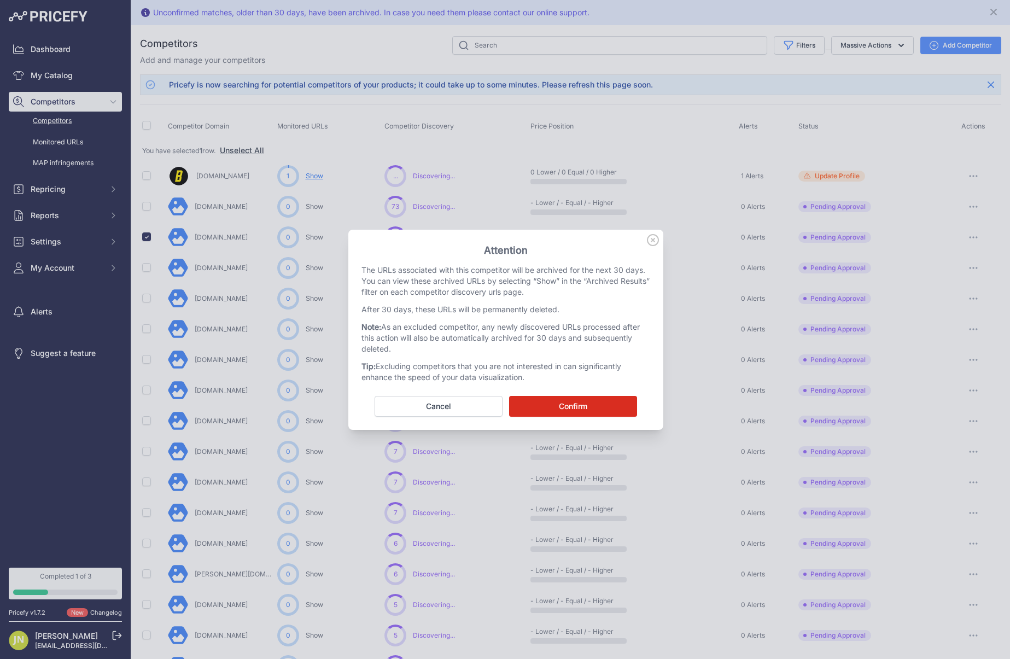
click at [609, 413] on button "Confirm" at bounding box center [573, 406] width 128 height 21
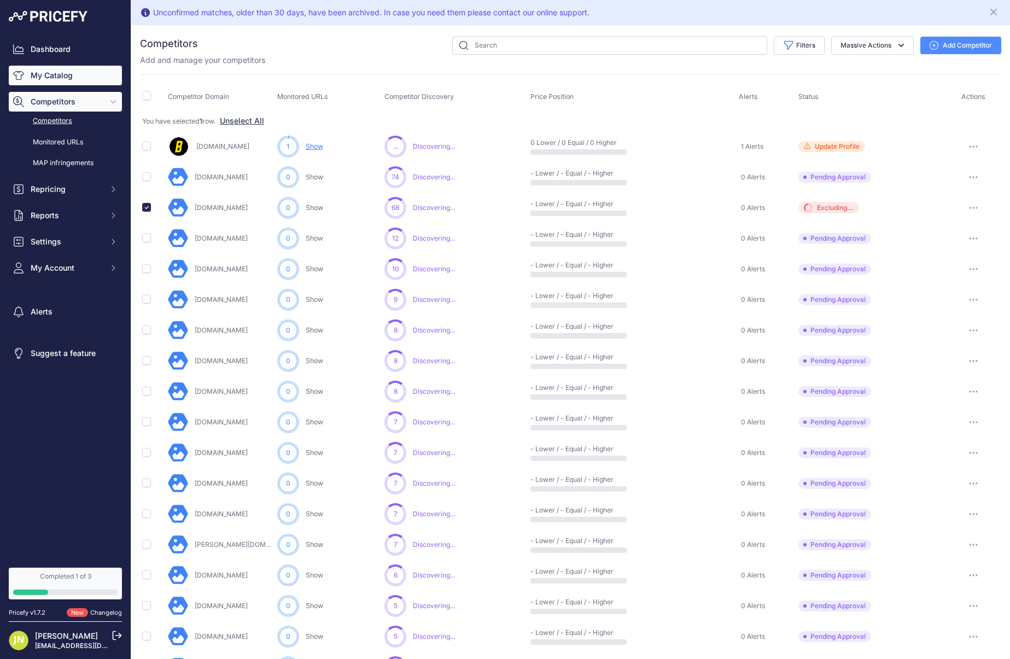
click at [64, 78] on link "My Catalog" at bounding box center [65, 76] width 113 height 20
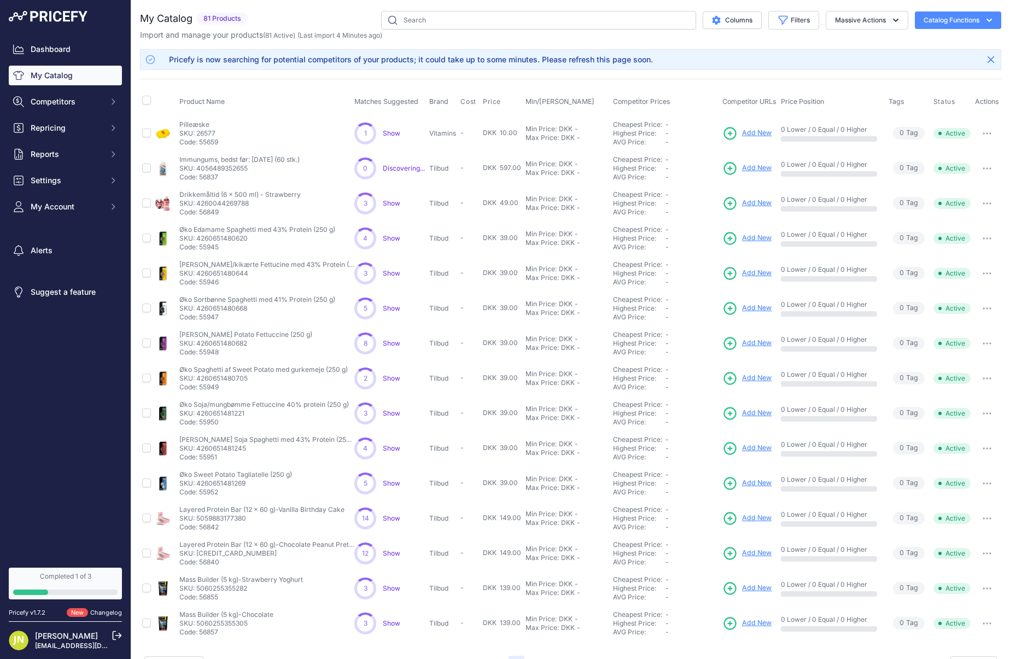
scroll to position [27, 0]
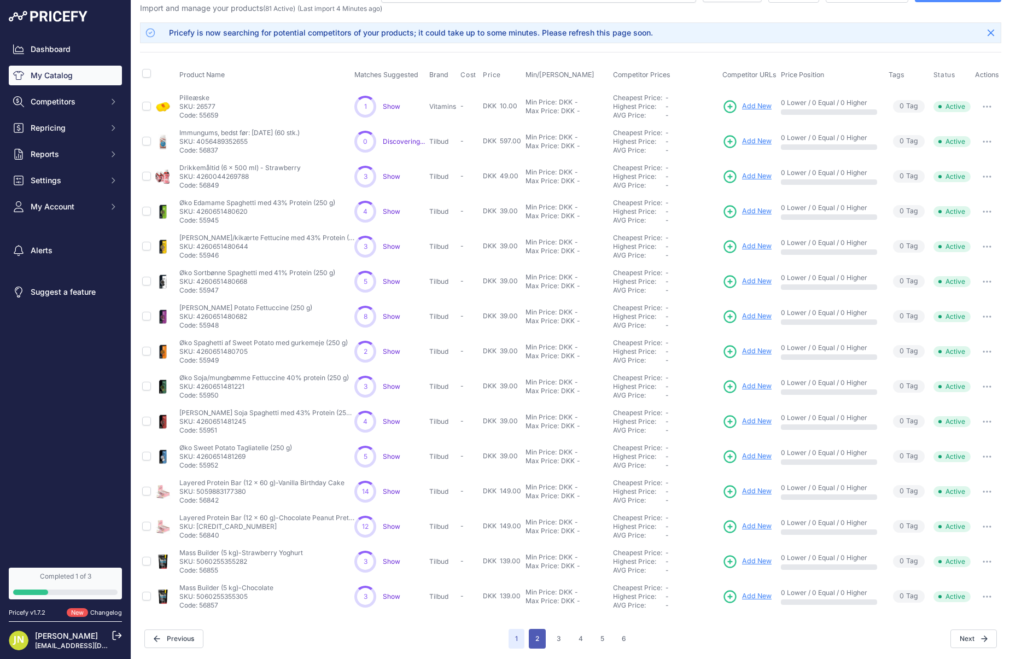
click at [539, 637] on button "2" at bounding box center [537, 639] width 17 height 20
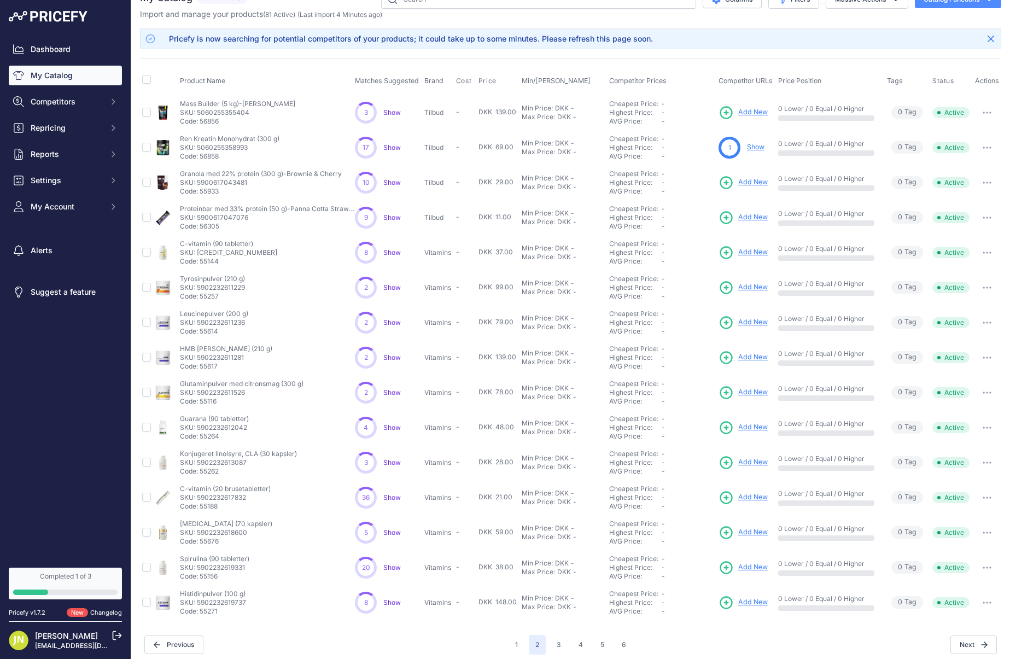
scroll to position [27, 0]
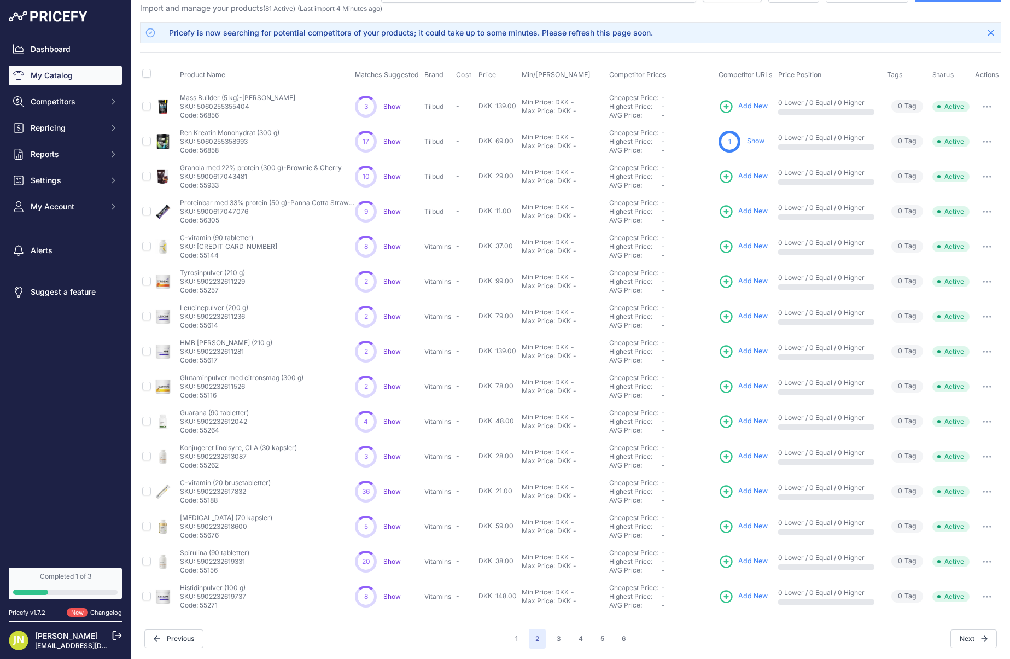
click at [395, 489] on span "Show" at bounding box center [391, 491] width 17 height 8
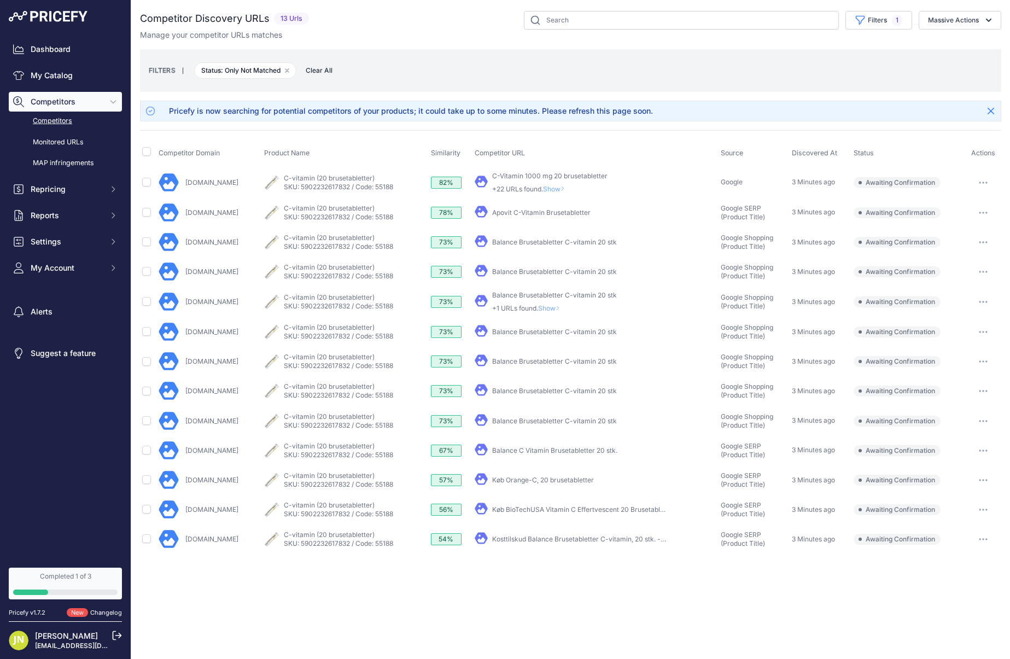
click at [557, 185] on span "Show" at bounding box center [556, 189] width 26 height 8
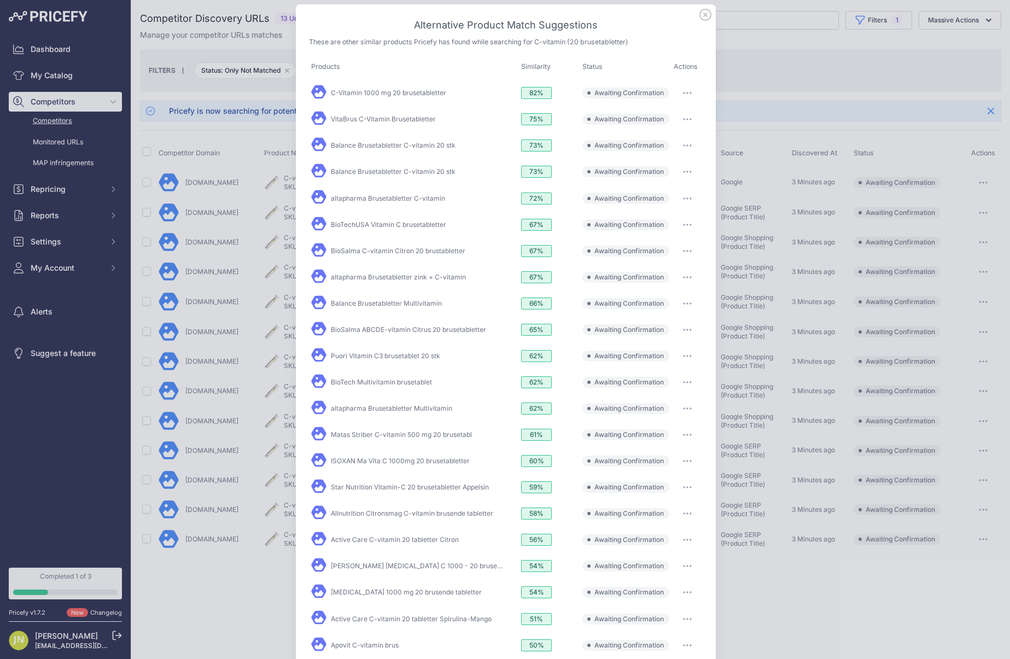
scroll to position [14, 0]
click at [402, 93] on link "C-Vitamin 1000 mg 20 brusetabletter" at bounding box center [388, 91] width 115 height 8
click at [700, 11] on icon at bounding box center [705, 13] width 11 height 11
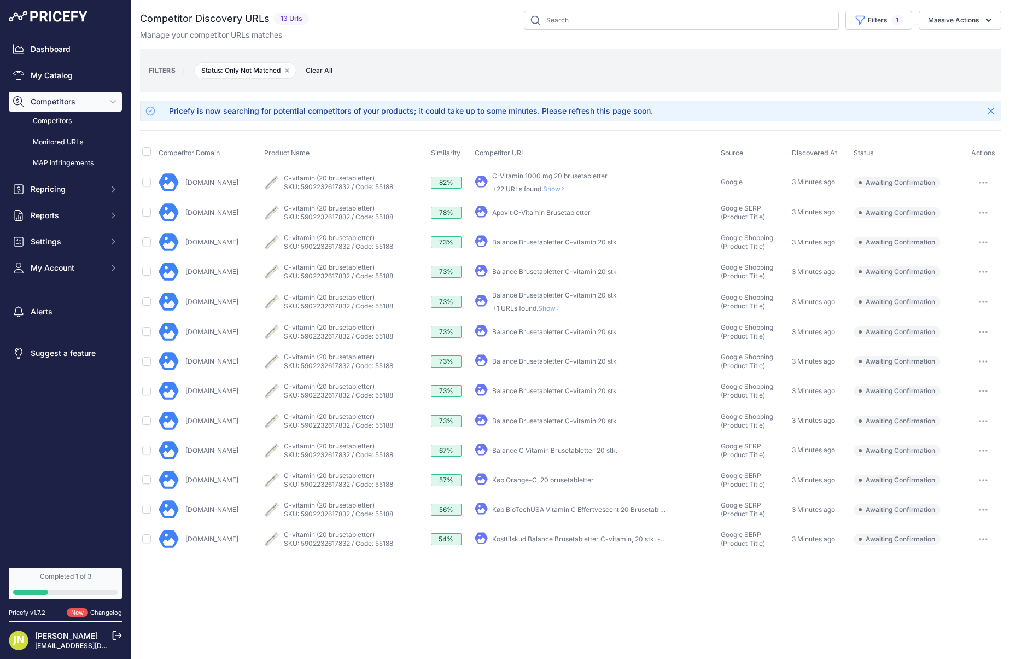
click at [55, 124] on link "Competitors" at bounding box center [65, 120] width 113 height 19
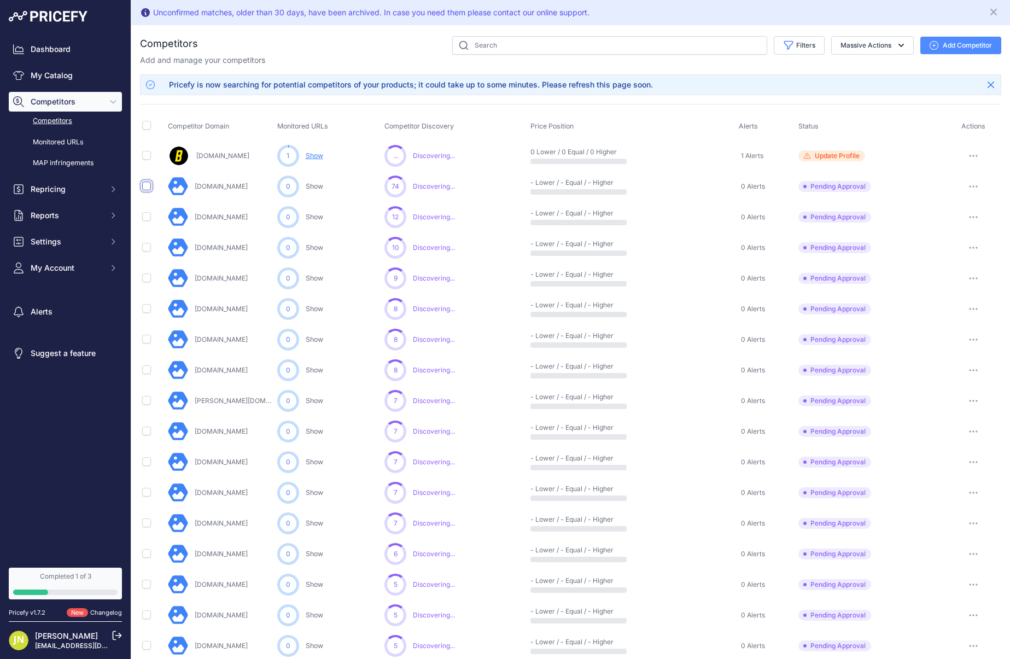
click at [150, 187] on input "checkbox" at bounding box center [146, 185] width 9 height 9
checkbox input "true"
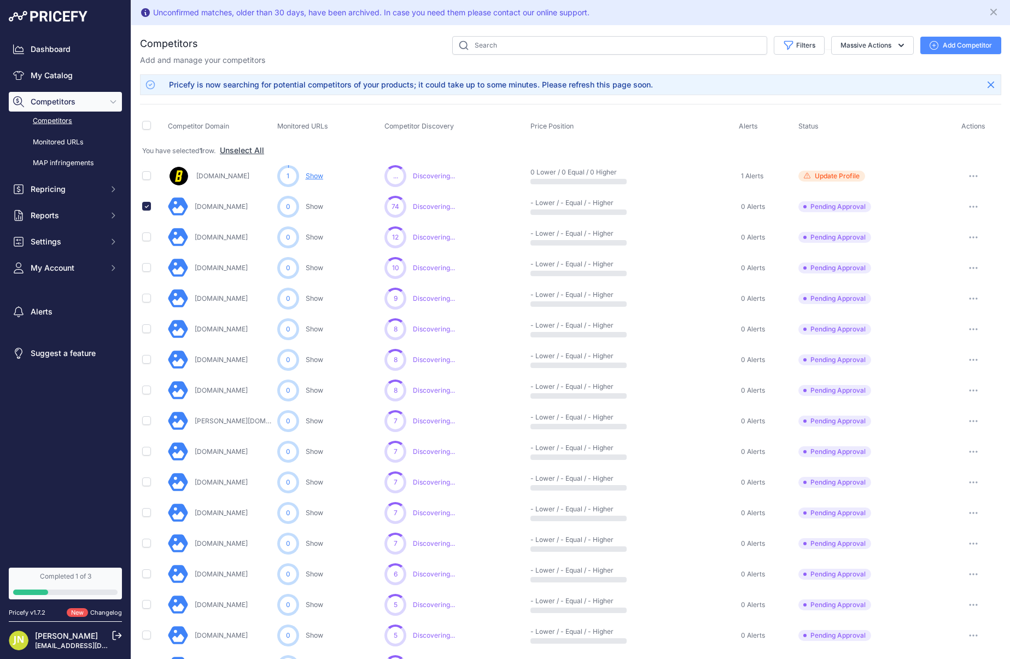
click at [975, 206] on icon "button" at bounding box center [973, 207] width 9 height 2
click at [949, 260] on button "Exclude Competitor" at bounding box center [954, 264] width 90 height 17
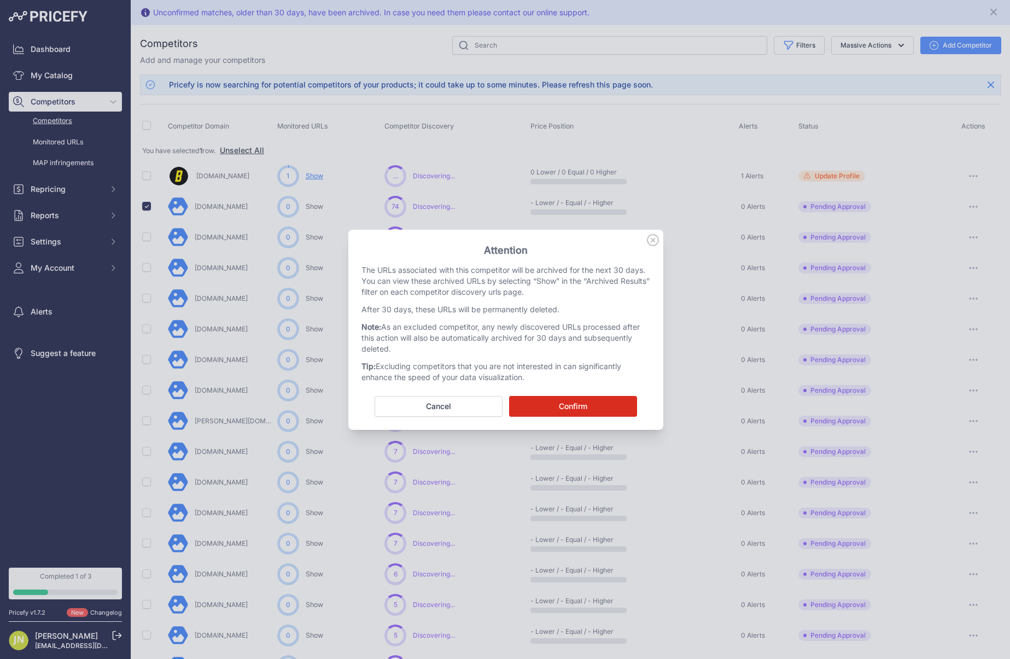
click at [619, 415] on button "Confirm" at bounding box center [573, 406] width 128 height 21
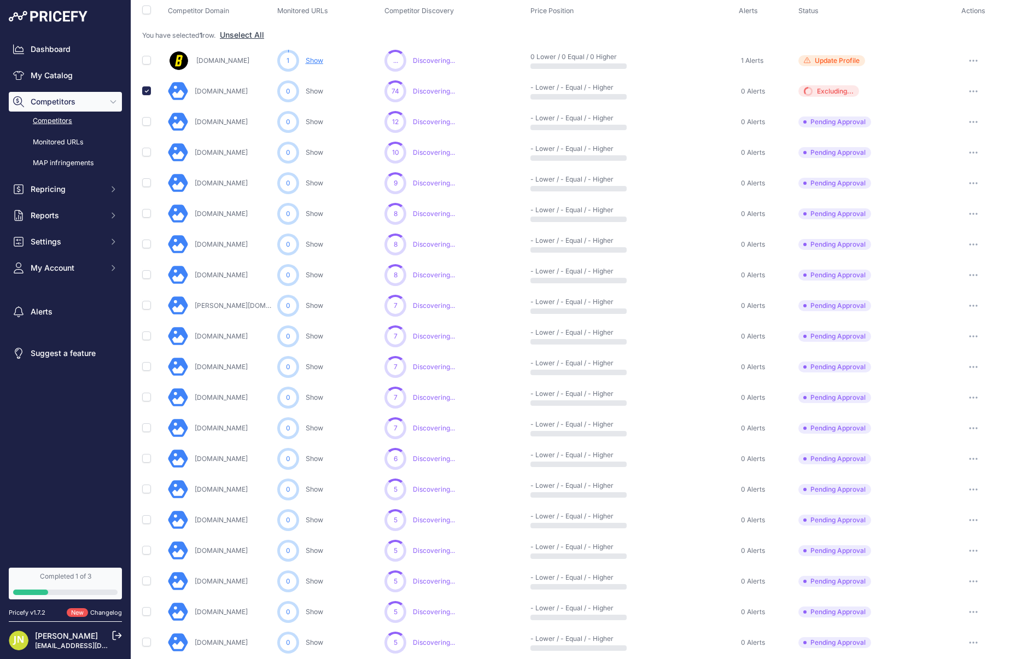
scroll to position [89, 0]
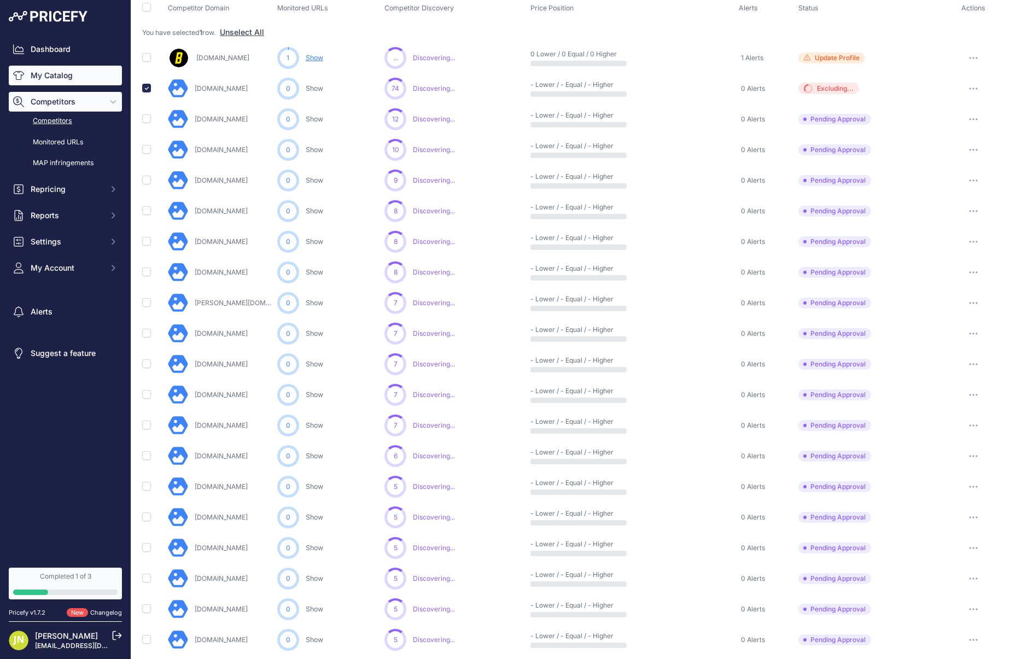
click at [67, 74] on link "My Catalog" at bounding box center [65, 76] width 113 height 20
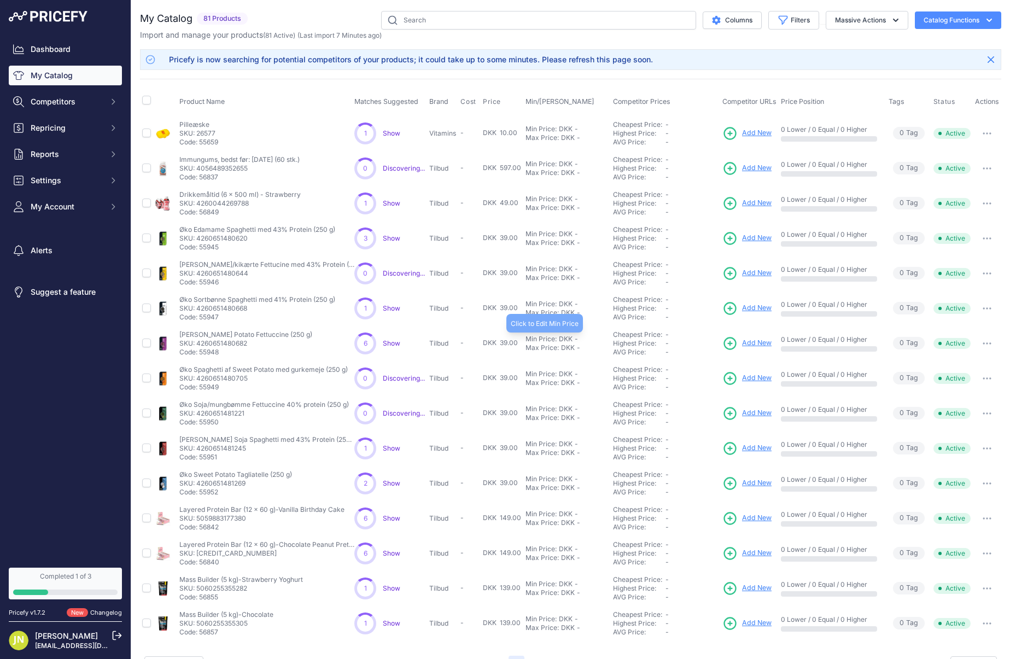
scroll to position [27, 0]
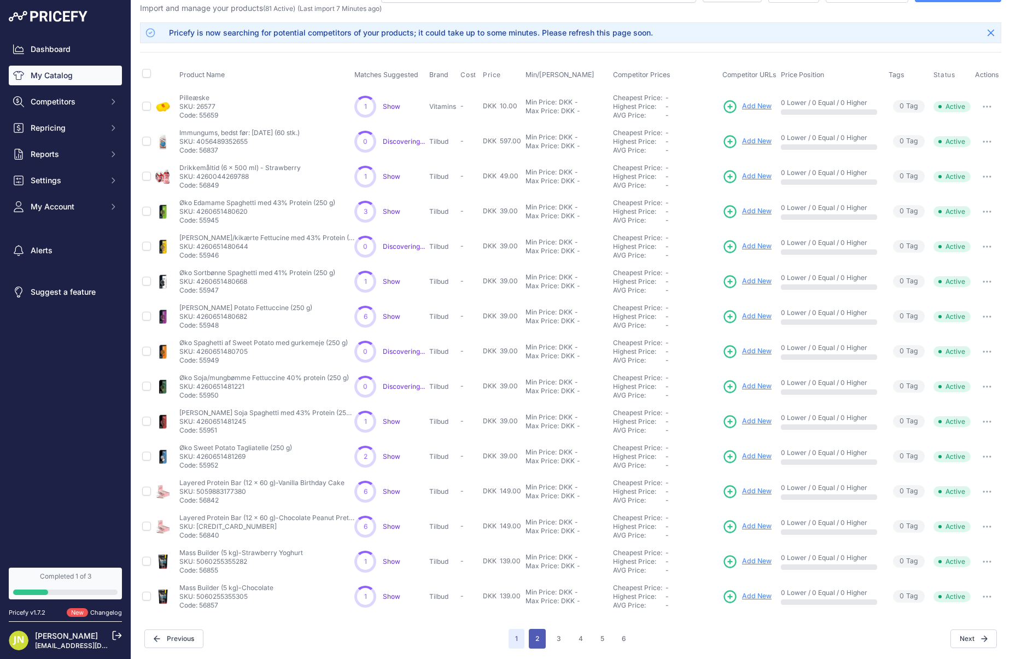
click at [537, 638] on button "2" at bounding box center [537, 639] width 17 height 20
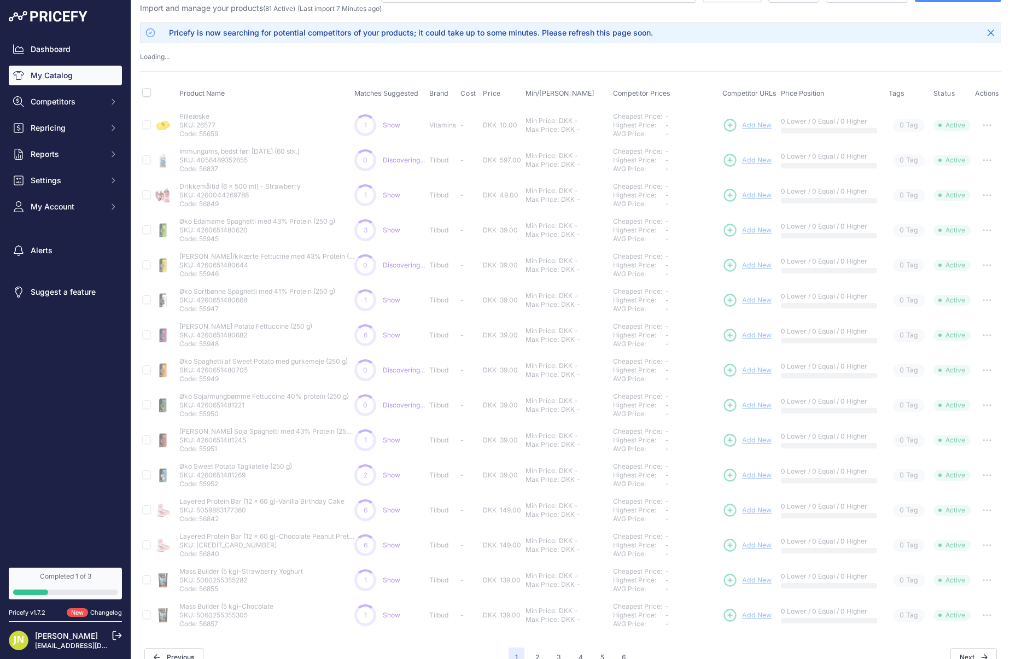
scroll to position [45, 0]
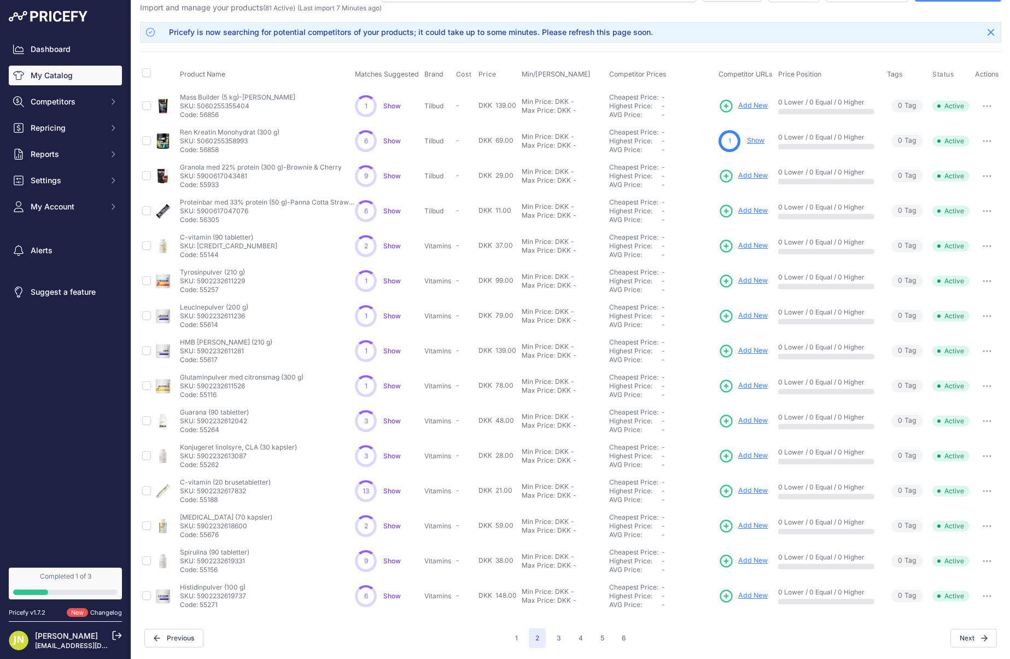
scroll to position [27, 0]
click at [559, 636] on button "3" at bounding box center [558, 639] width 17 height 20
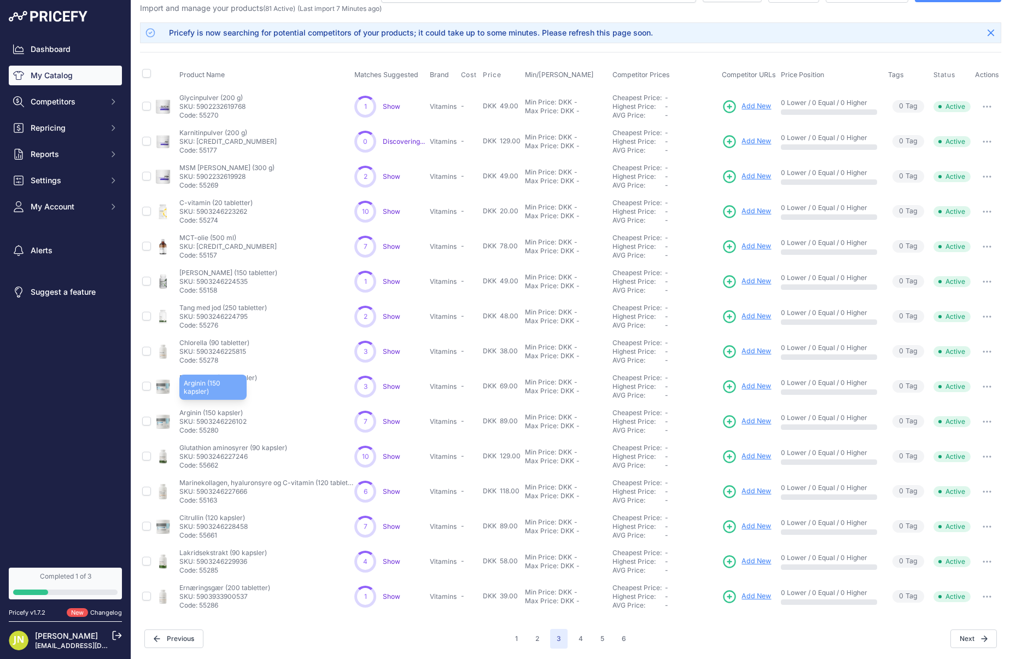
click at [225, 412] on p "Arginin (150 kapsler)" at bounding box center [212, 412] width 67 height 9
click at [991, 417] on button "button" at bounding box center [987, 421] width 22 height 15
click at [272, 439] on td "Glutathion aminosyrer (90 kapsler) Glutathion aminosyrer (90 kapsler) SKU: 5903…" at bounding box center [264, 456] width 175 height 35
click at [390, 421] on span "Show" at bounding box center [391, 421] width 17 height 8
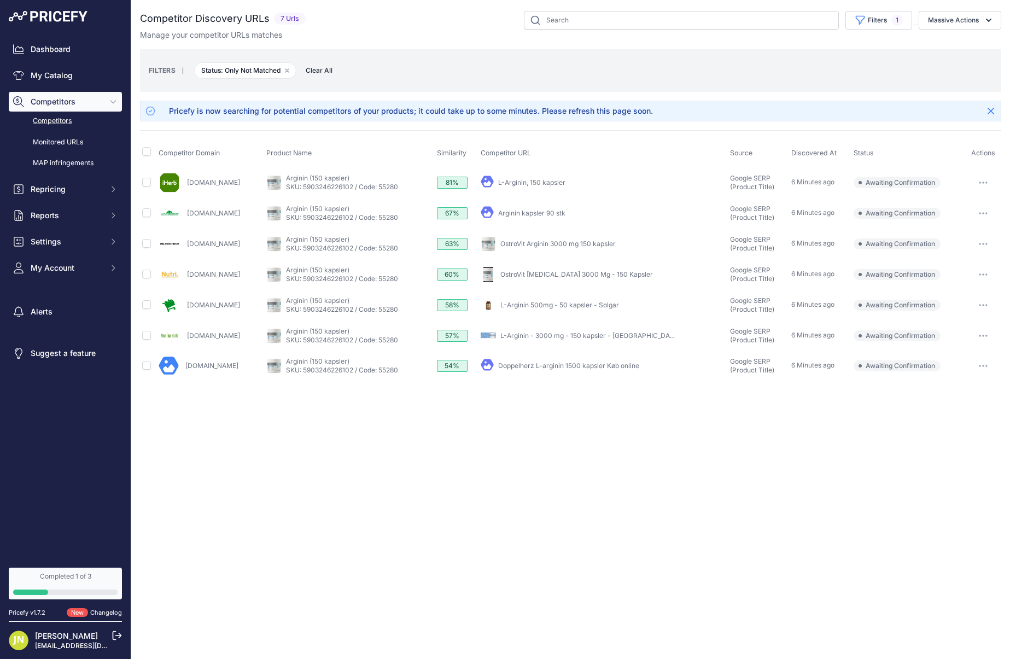
click at [37, 118] on link "Competitors" at bounding box center [65, 120] width 113 height 19
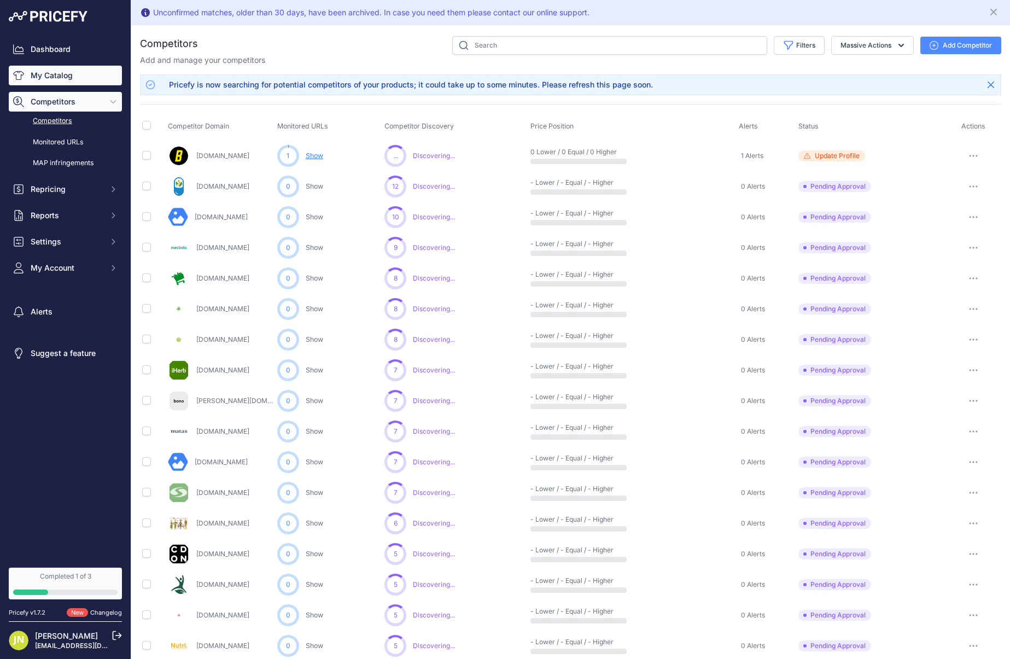
click at [54, 75] on link "My Catalog" at bounding box center [65, 76] width 113 height 20
click at [63, 77] on link "My Catalog" at bounding box center [65, 76] width 113 height 20
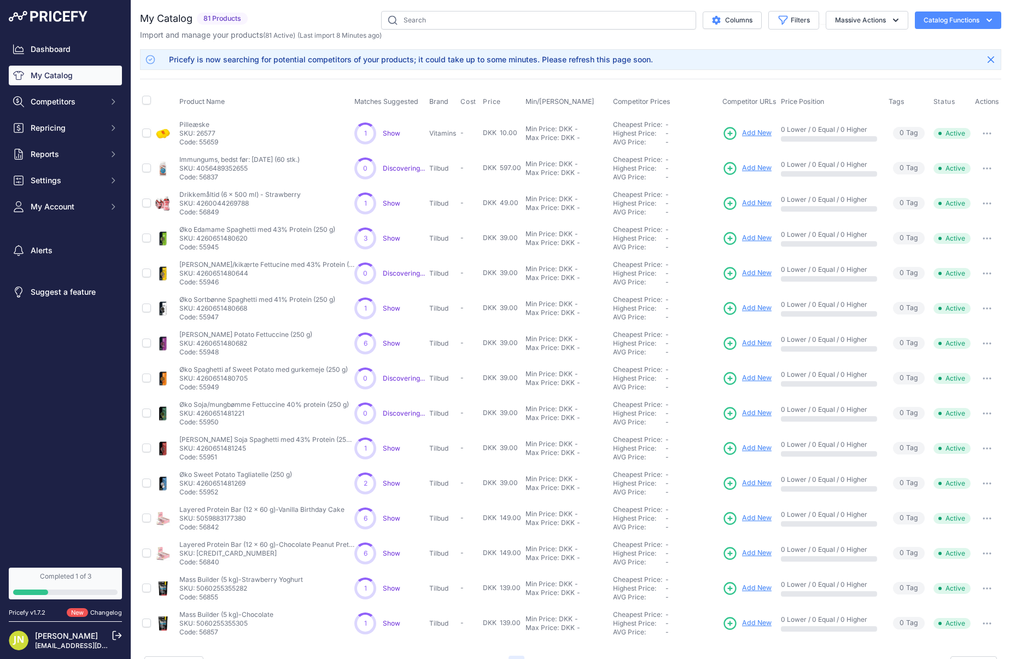
scroll to position [27, 0]
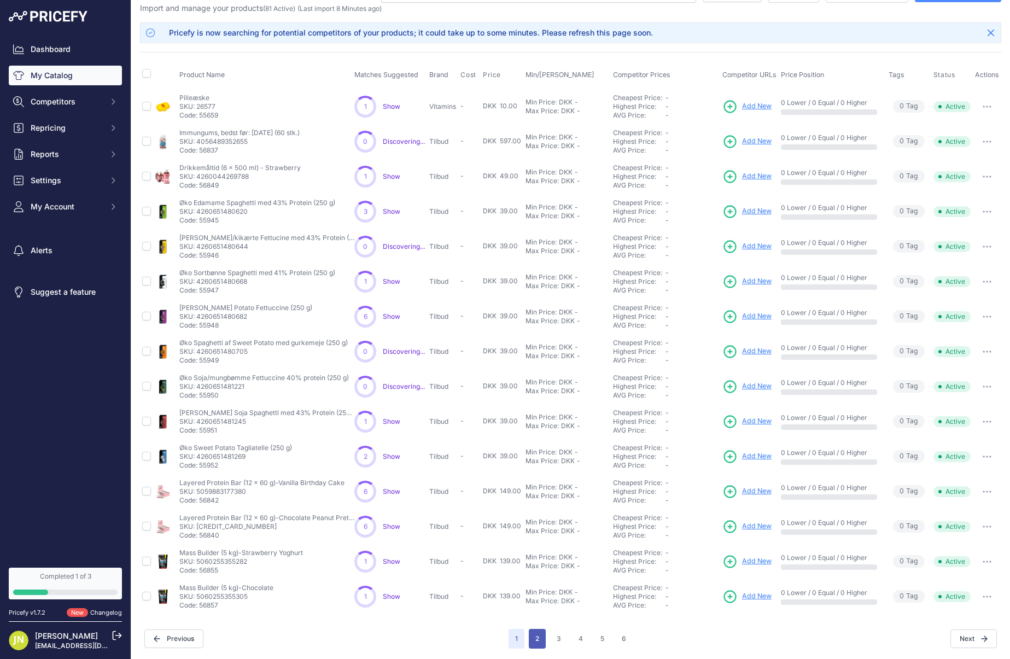
click at [534, 632] on button "2" at bounding box center [537, 639] width 17 height 20
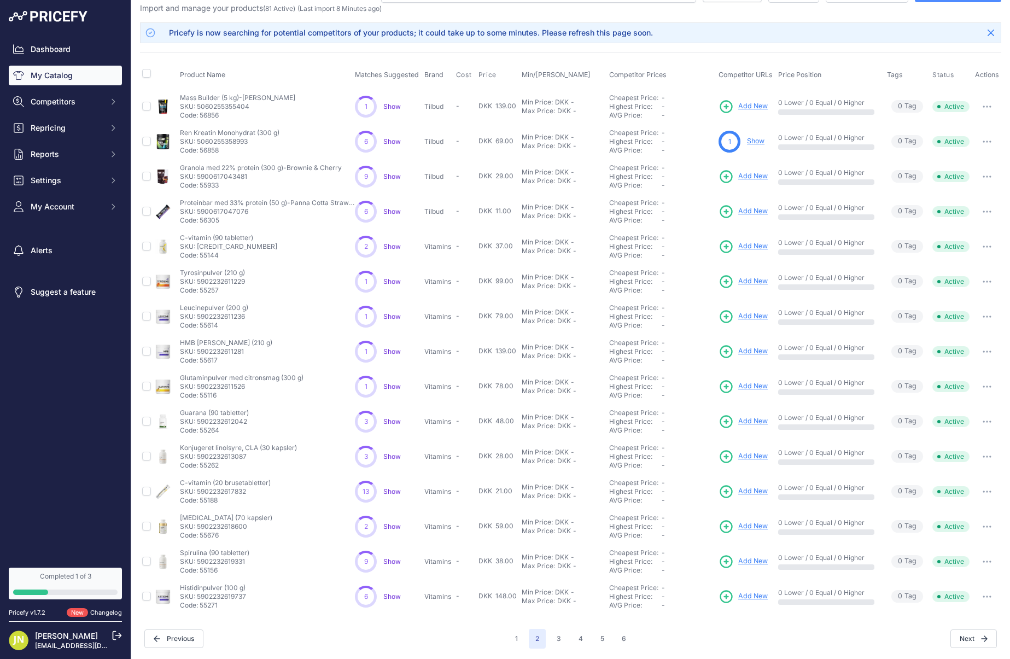
click at [759, 142] on link "Show" at bounding box center [755, 141] width 17 height 8
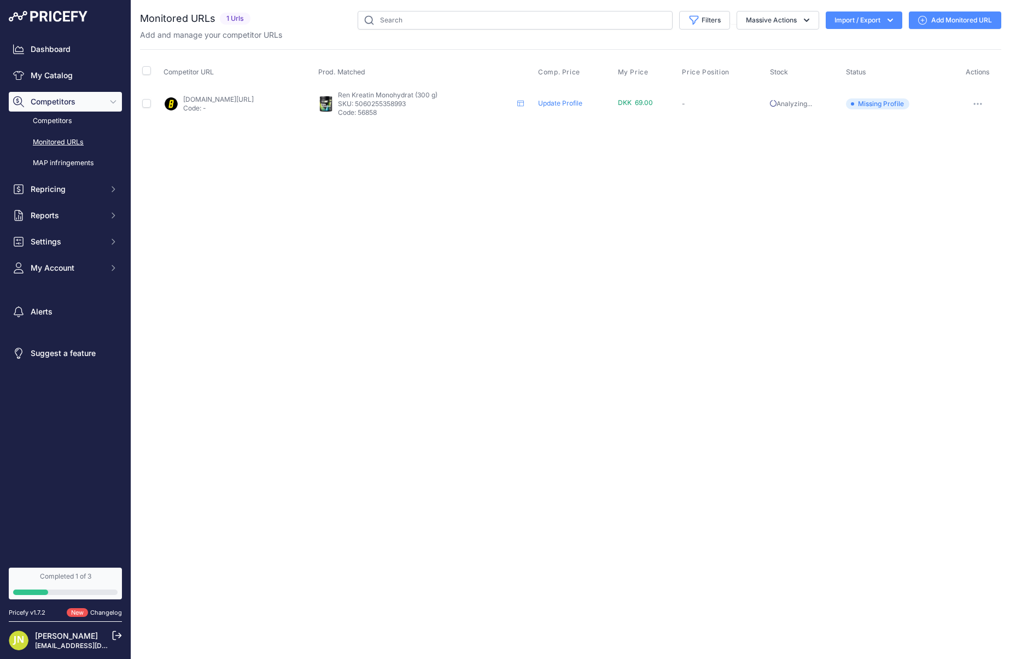
click at [218, 101] on link "[DOMAIN_NAME][URL]" at bounding box center [218, 99] width 71 height 8
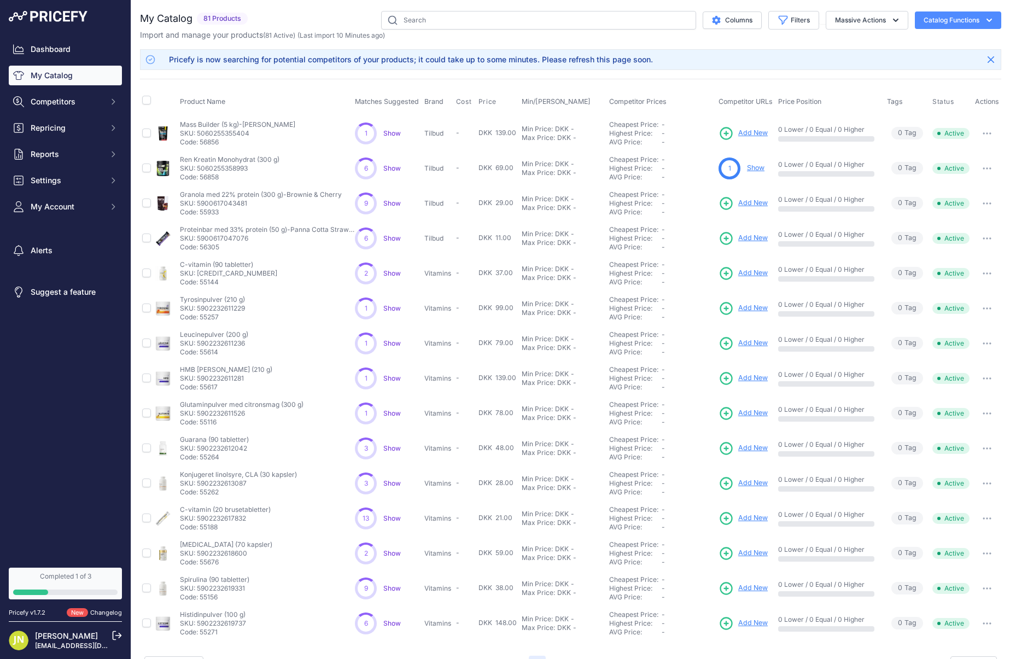
scroll to position [27, 0]
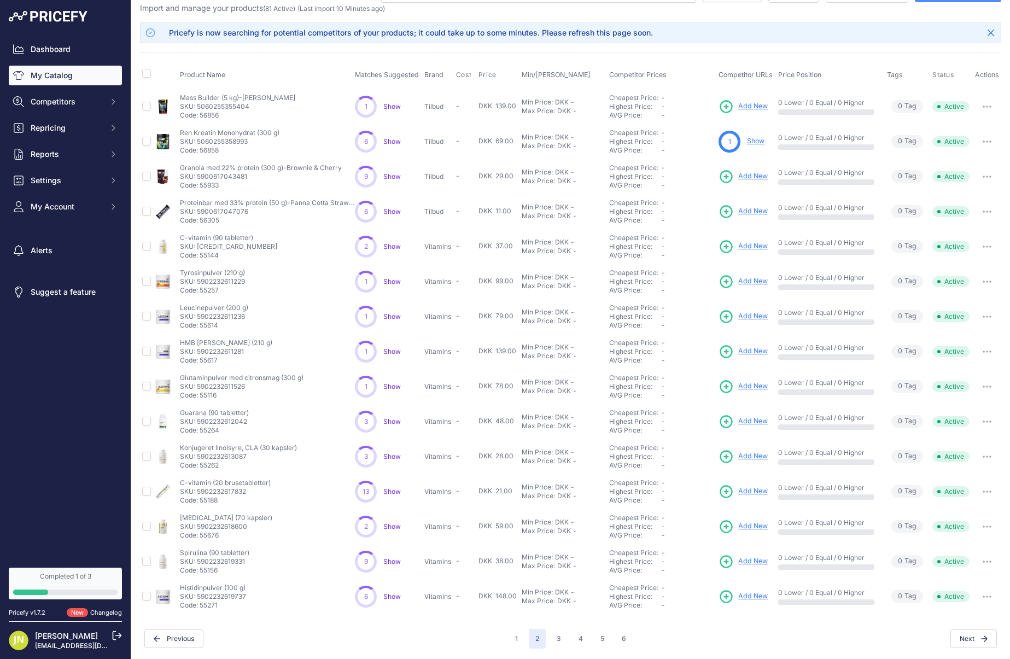
drag, startPoint x: 254, startPoint y: 552, endPoint x: 179, endPoint y: 552, distance: 75.4
click at [179, 552] on td "Spirulina (90 tabletter) Spirulina (90 tabletter) SKU: 5902232619331 Code: 55156" at bounding box center [265, 561] width 175 height 35
copy p "Spirulina (90 tabletter)"
click at [394, 564] on span "Show" at bounding box center [391, 561] width 17 height 8
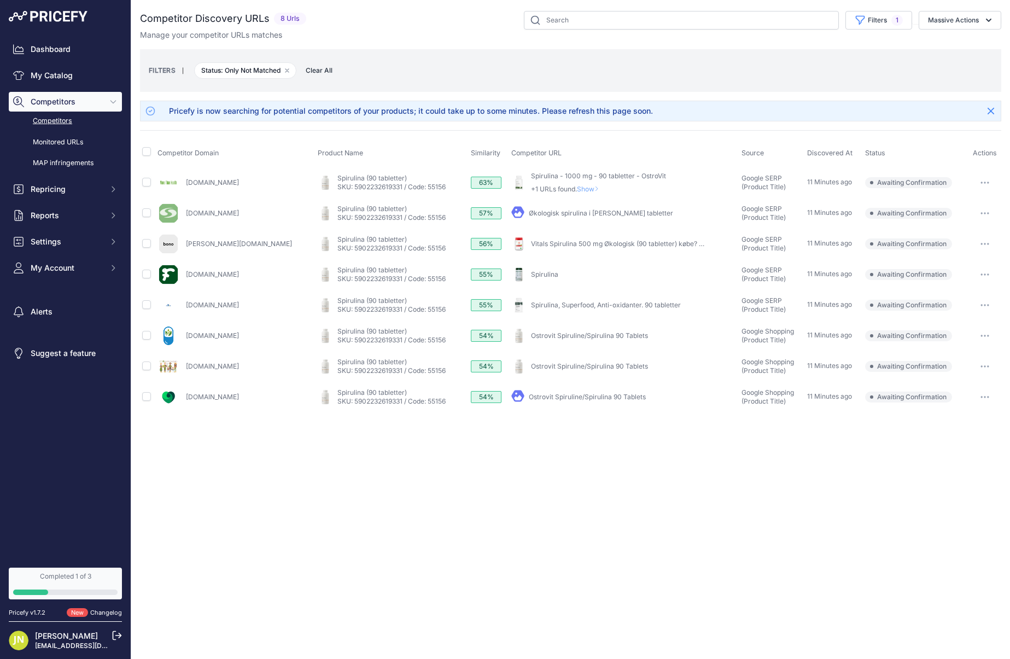
click at [210, 211] on link "[DOMAIN_NAME]" at bounding box center [212, 213] width 53 height 8
click at [337, 213] on link "SKU: 5902232619331 / Code: 55156" at bounding box center [391, 217] width 108 height 8
click at [574, 214] on link "Økologisk spirulina i pulver og tabletter" at bounding box center [601, 213] width 144 height 8
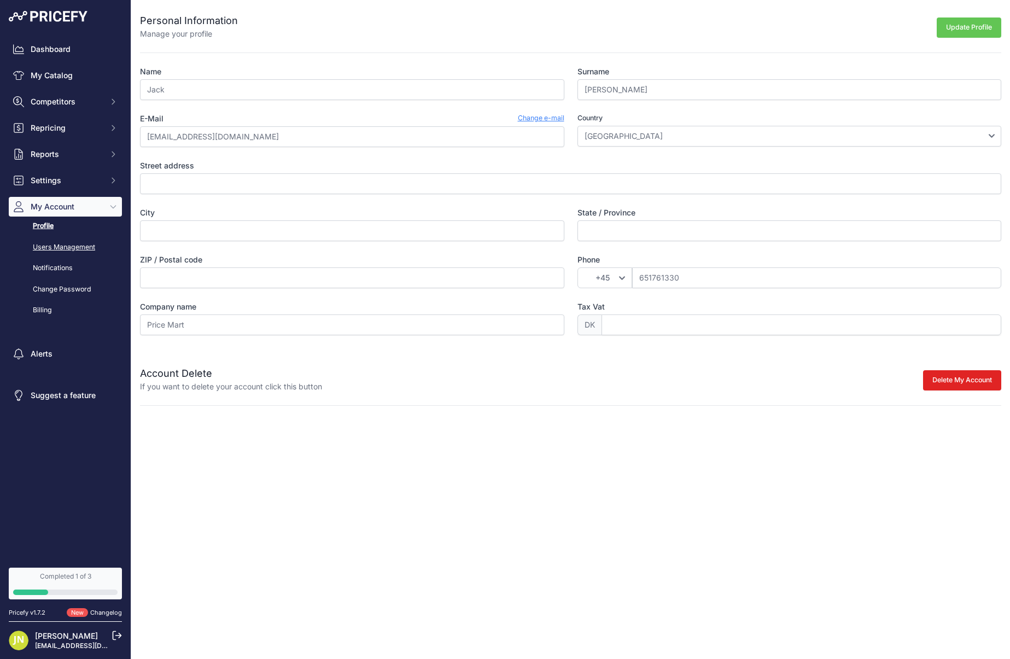
click at [62, 251] on link "Users Management" at bounding box center [65, 247] width 113 height 19
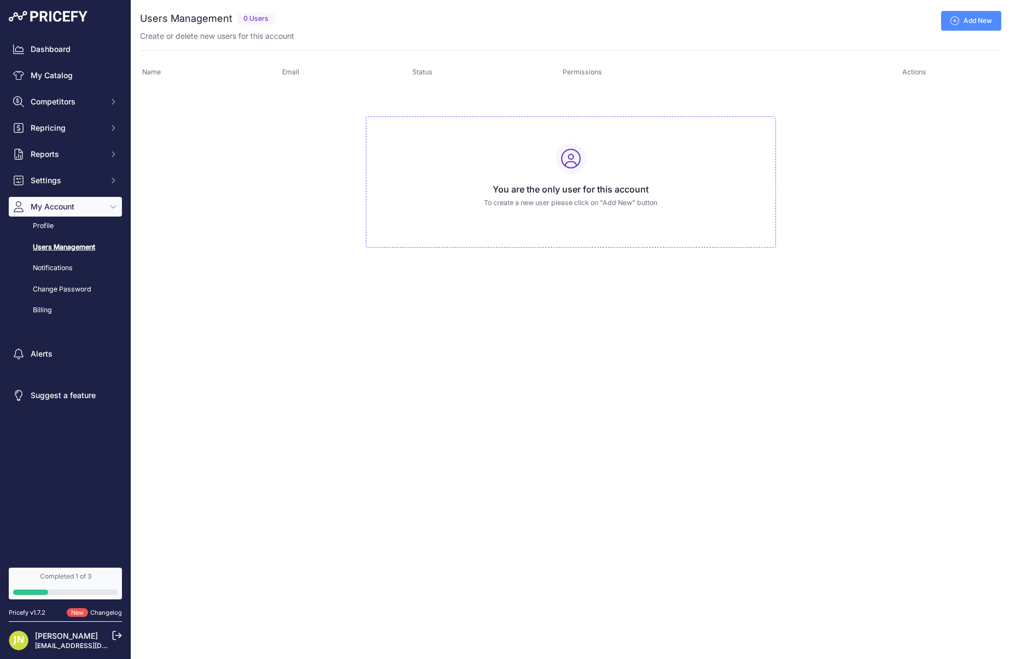
click at [965, 19] on link "Add New" at bounding box center [971, 21] width 60 height 20
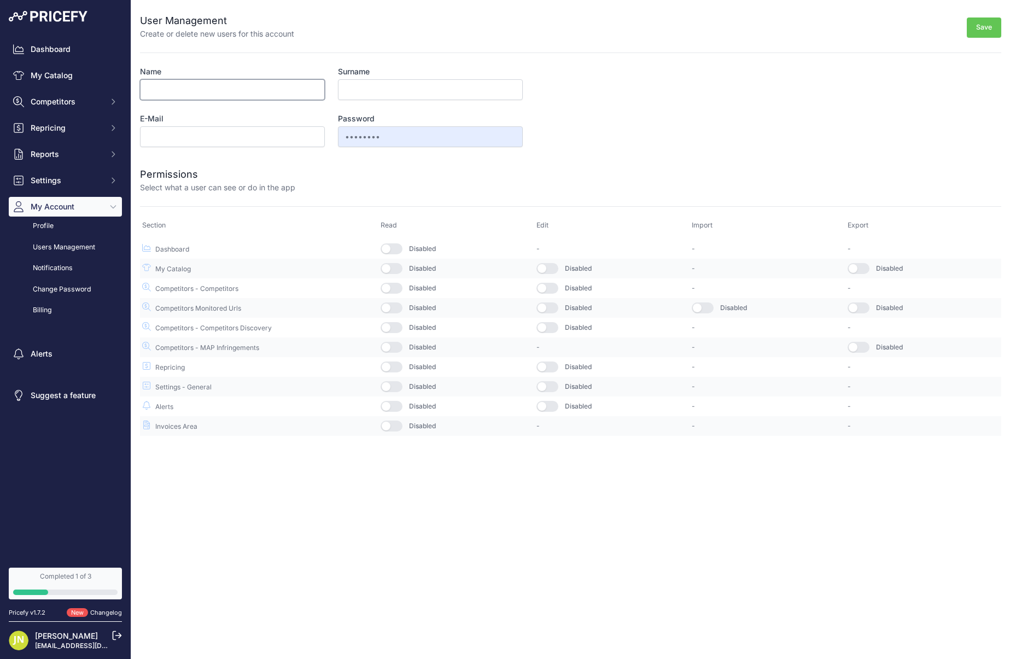
click at [240, 94] on input "Name" at bounding box center [232, 89] width 185 height 21
type input "Holger"
type input "[EMAIL_ADDRESS][DOMAIN_NAME]"
click at [386, 249] on button "button" at bounding box center [391, 248] width 22 height 11
click at [390, 268] on button "button" at bounding box center [391, 268] width 22 height 11
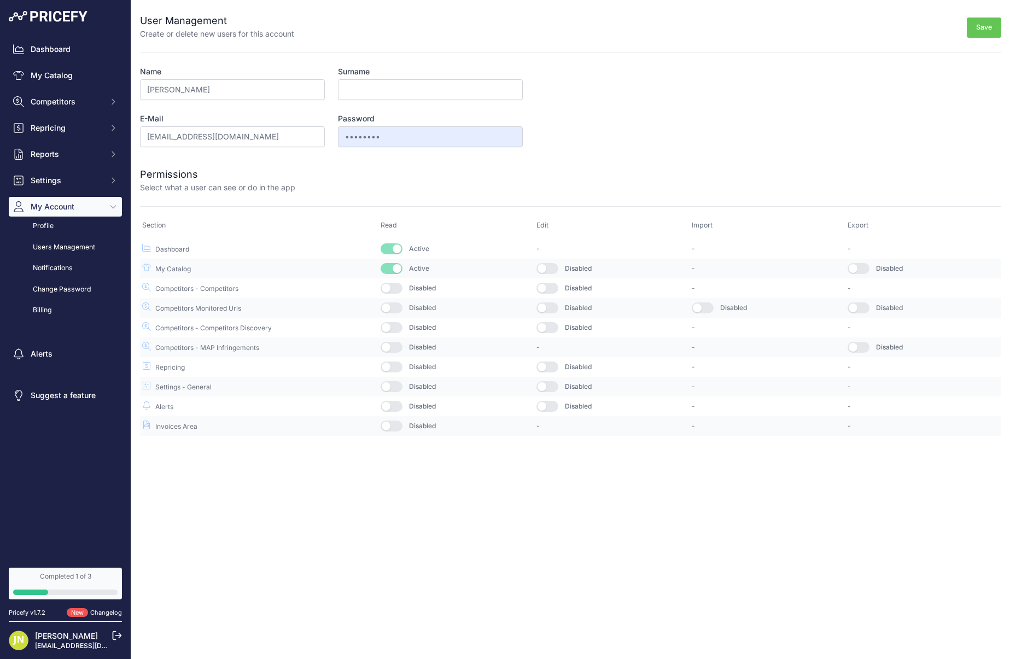
click at [395, 282] on td "Disabled" at bounding box center [456, 288] width 156 height 20
click at [395, 292] on button "button" at bounding box center [391, 288] width 22 height 11
click at [393, 308] on button "button" at bounding box center [391, 307] width 22 height 11
click at [392, 322] on button "button" at bounding box center [391, 327] width 22 height 11
click at [391, 343] on button "button" at bounding box center [391, 347] width 22 height 11
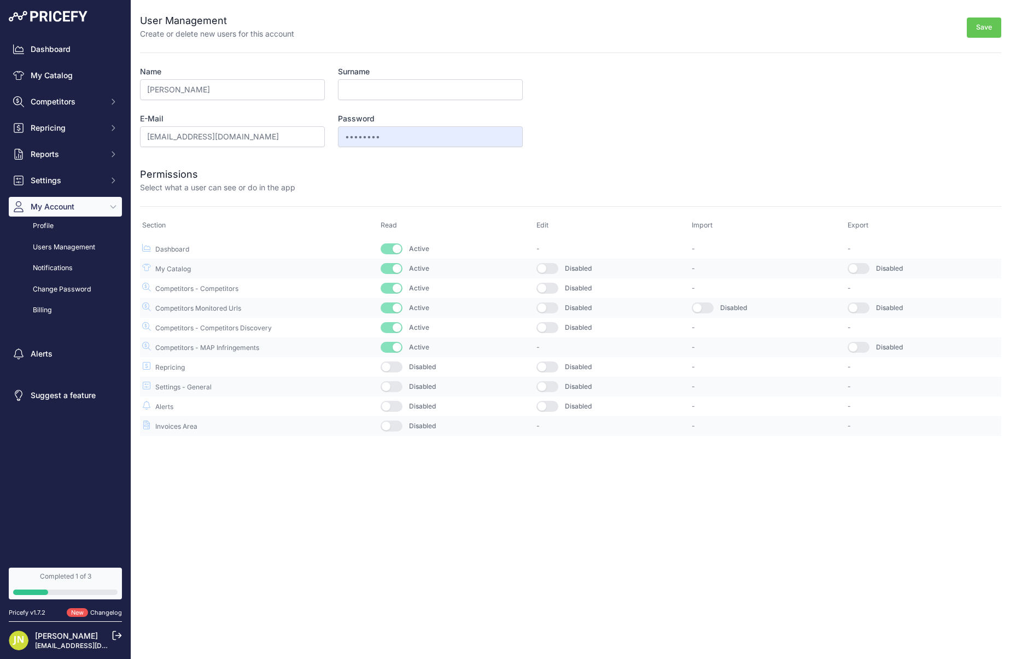
click at [390, 359] on td "Disabled" at bounding box center [456, 367] width 156 height 20
click at [390, 367] on button "button" at bounding box center [391, 366] width 22 height 11
click at [391, 388] on button "button" at bounding box center [391, 386] width 22 height 11
click at [391, 406] on button "button" at bounding box center [391, 406] width 22 height 11
click at [393, 425] on button "button" at bounding box center [391, 425] width 22 height 11
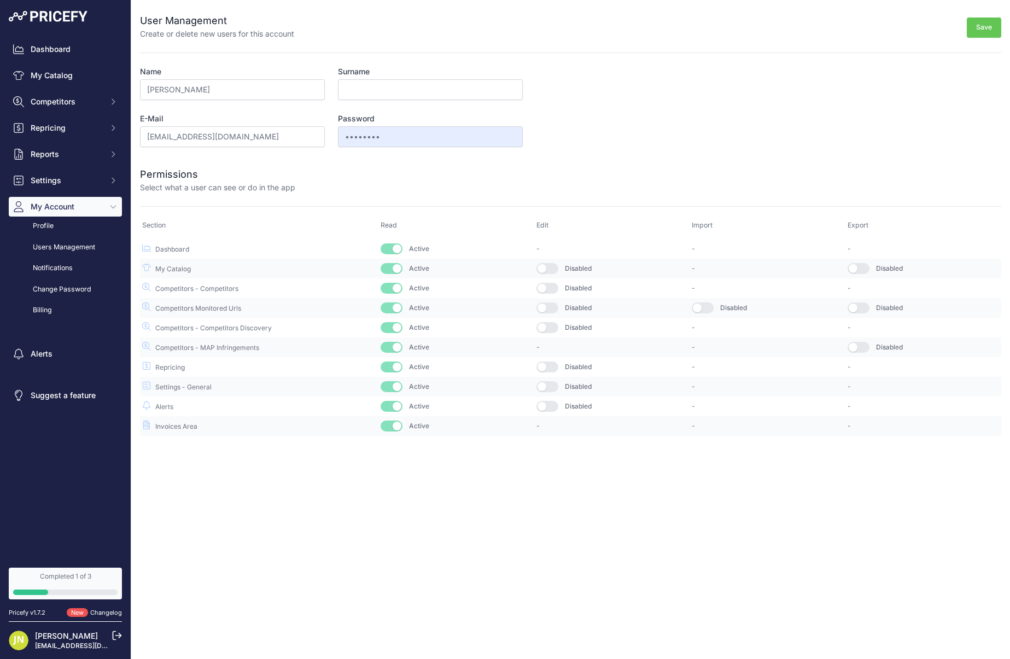
click at [547, 279] on td "Disabled" at bounding box center [612, 288] width 156 height 20
click at [547, 274] on td "Disabled" at bounding box center [612, 269] width 156 height 20
click at [548, 267] on button "button" at bounding box center [547, 268] width 22 height 11
click at [550, 284] on button "button" at bounding box center [547, 288] width 22 height 11
click at [550, 300] on td "Disabled" at bounding box center [612, 308] width 156 height 20
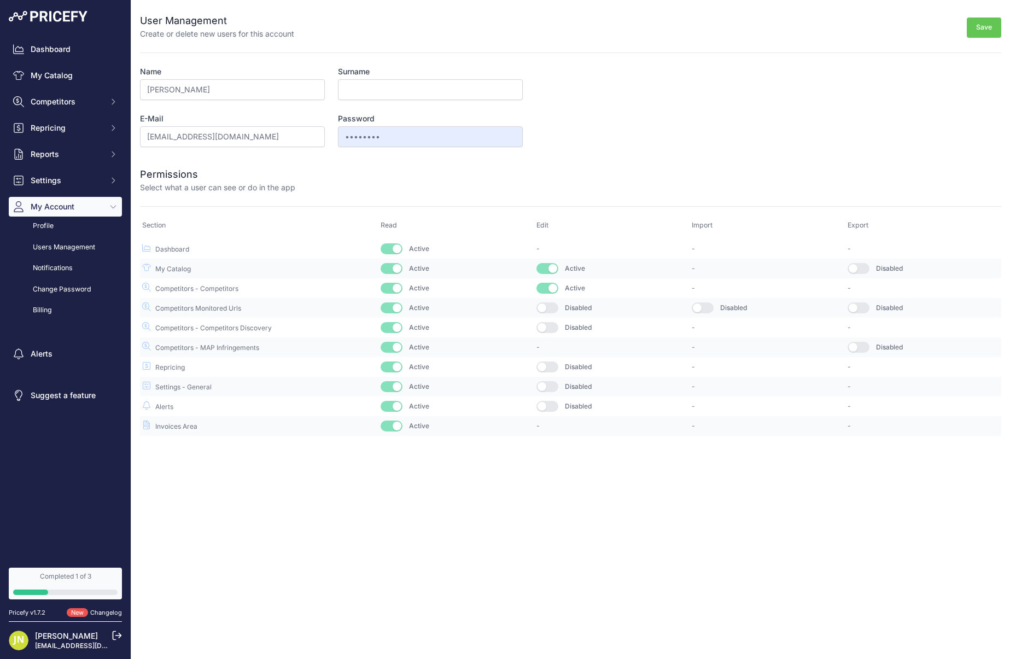
click at [550, 309] on button "button" at bounding box center [547, 307] width 22 height 11
click at [550, 328] on button "button" at bounding box center [547, 327] width 22 height 11
click at [550, 365] on button "button" at bounding box center [547, 366] width 22 height 11
click at [550, 389] on button "button" at bounding box center [547, 386] width 22 height 11
click at [551, 404] on button "button" at bounding box center [547, 406] width 22 height 11
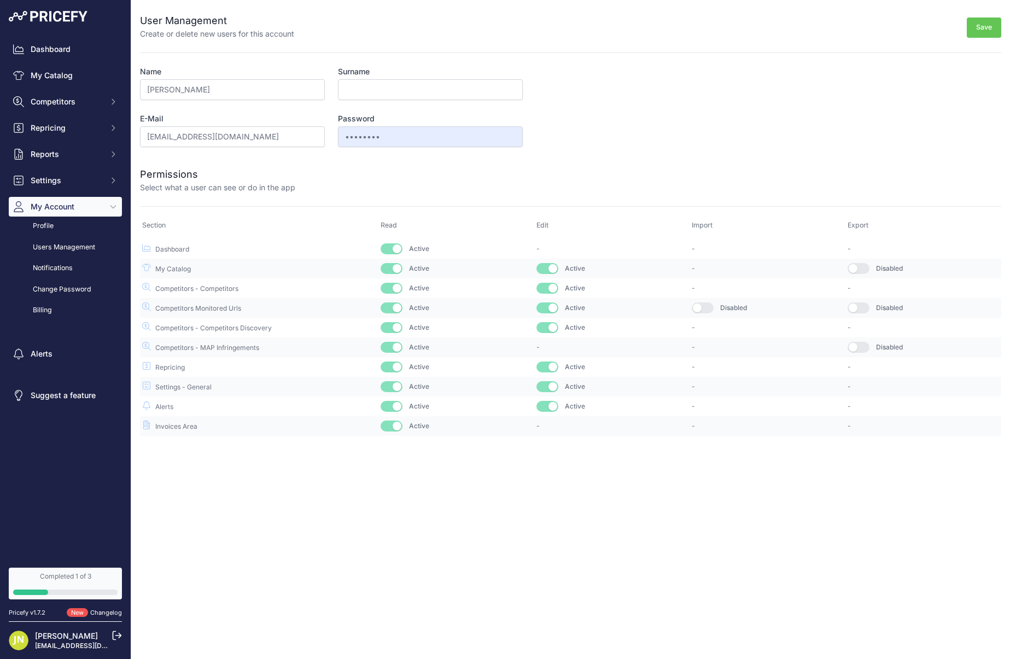
click at [707, 308] on button "button" at bounding box center [702, 307] width 22 height 11
click at [860, 268] on button "button" at bounding box center [858, 268] width 22 height 11
click at [858, 308] on button "button" at bounding box center [858, 307] width 22 height 11
click at [861, 350] on button "button" at bounding box center [858, 347] width 22 height 11
click at [989, 22] on button "Save" at bounding box center [983, 27] width 34 height 20
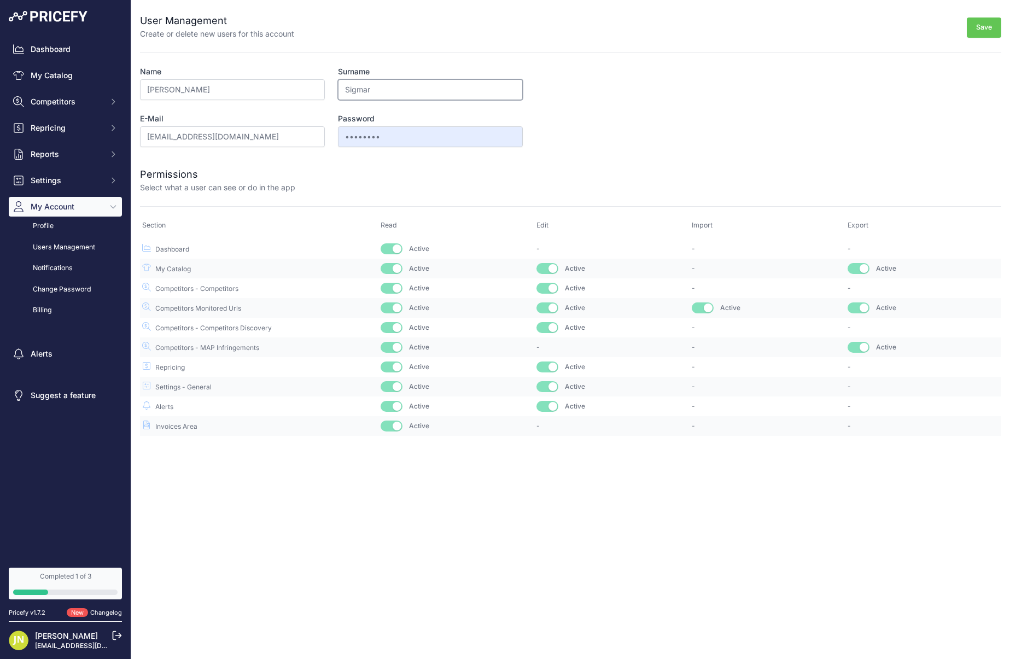
type input "Sigmar"
click at [984, 30] on button "Save" at bounding box center [983, 27] width 34 height 20
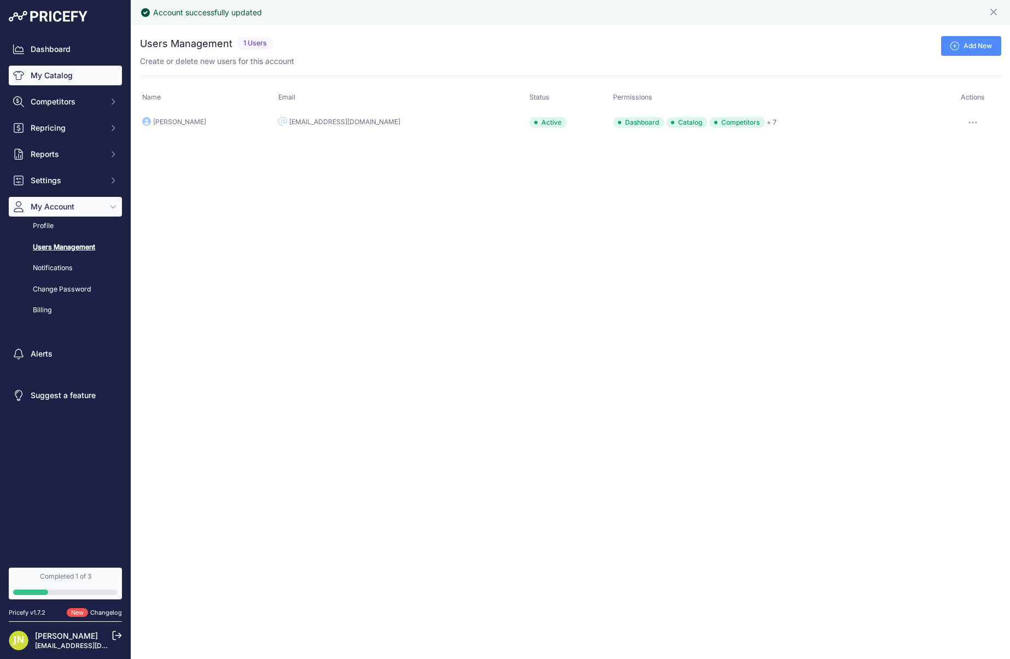
click at [73, 80] on link "My Catalog" at bounding box center [65, 76] width 113 height 20
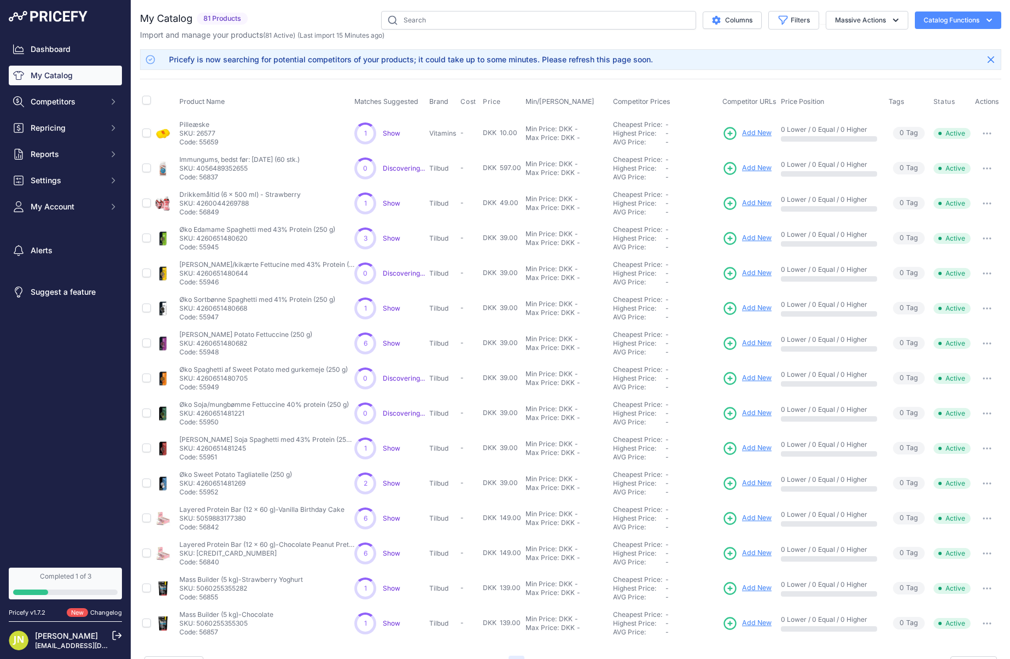
scroll to position [27, 0]
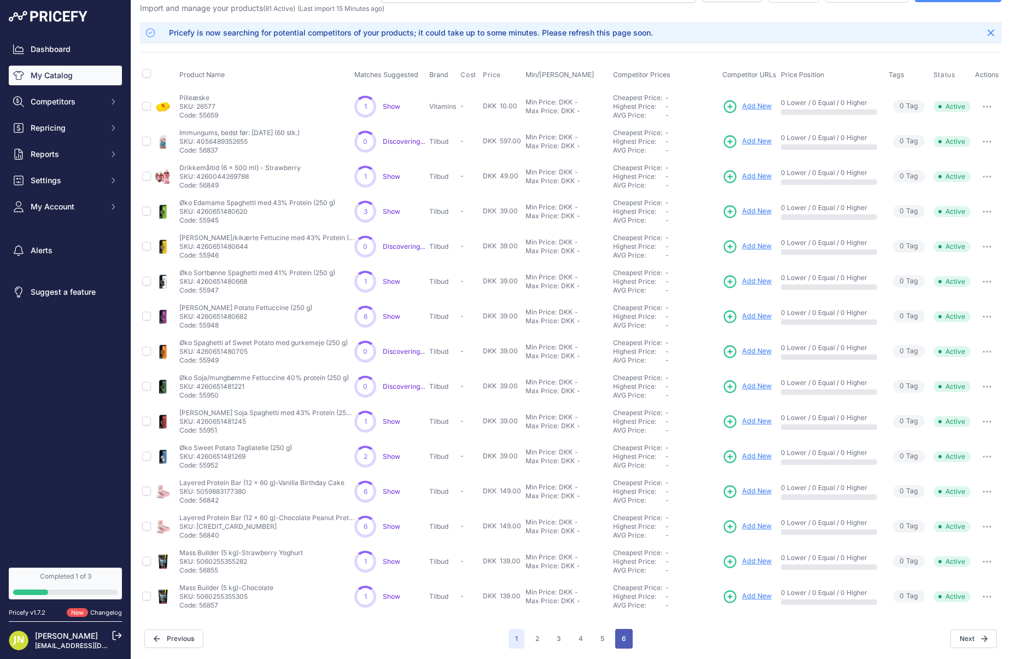
click at [618, 636] on button "6" at bounding box center [623, 639] width 17 height 20
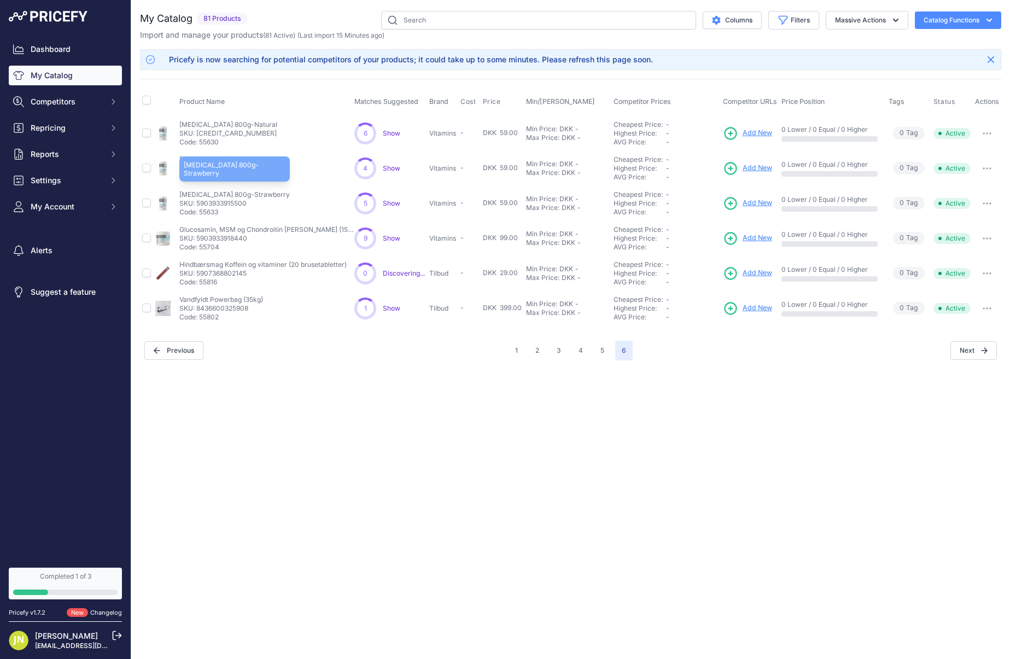
click at [224, 192] on p "[MEDICAL_DATA] 800g-Strawberry" at bounding box center [234, 194] width 110 height 9
click at [152, 203] on td at bounding box center [146, 203] width 13 height 35
click at [150, 202] on input "checkbox" at bounding box center [146, 202] width 9 height 9
checkbox input "true"
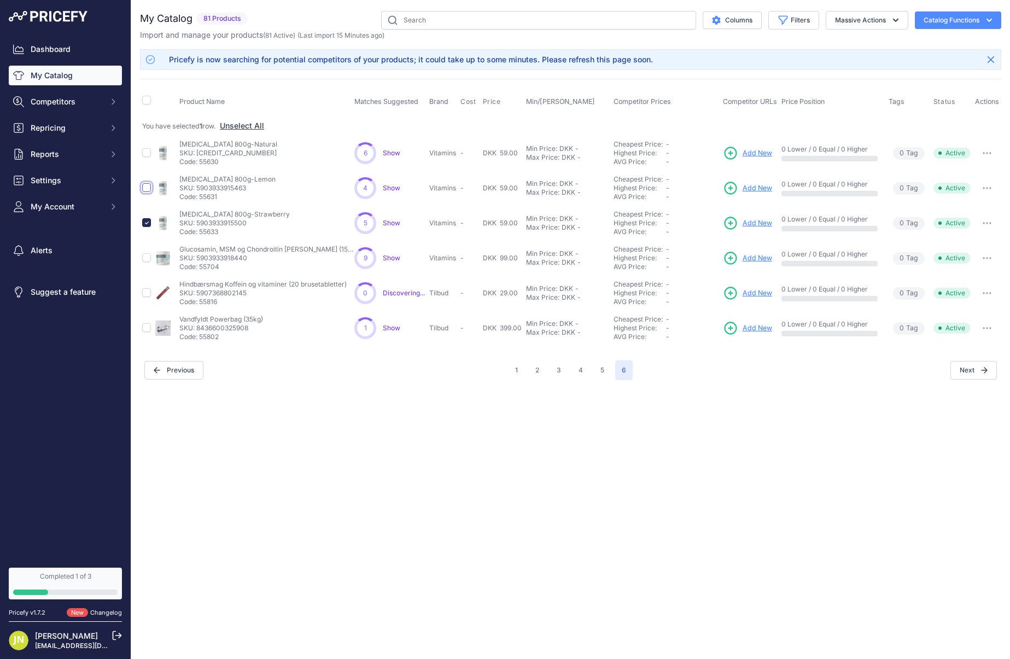
click at [145, 187] on input "checkbox" at bounding box center [146, 187] width 9 height 9
checkbox input "true"
click at [145, 171] on td at bounding box center [146, 188] width 13 height 35
click at [148, 154] on input "checkbox" at bounding box center [146, 152] width 9 height 9
checkbox input "true"
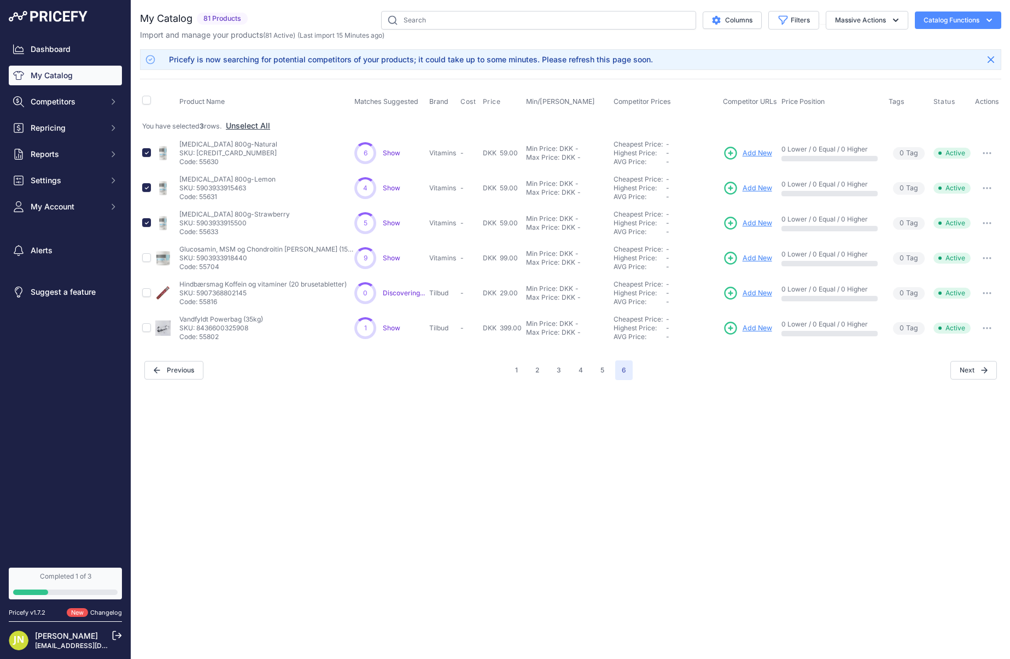
click at [979, 21] on button "Catalog Functions" at bounding box center [957, 19] width 86 height 17
click at [504, 482] on div "Close You are not connected to the internet." at bounding box center [570, 329] width 878 height 659
click at [142, 220] on input "checkbox" at bounding box center [146, 222] width 9 height 9
checkbox input "false"
click at [147, 187] on input "checkbox" at bounding box center [146, 187] width 9 height 9
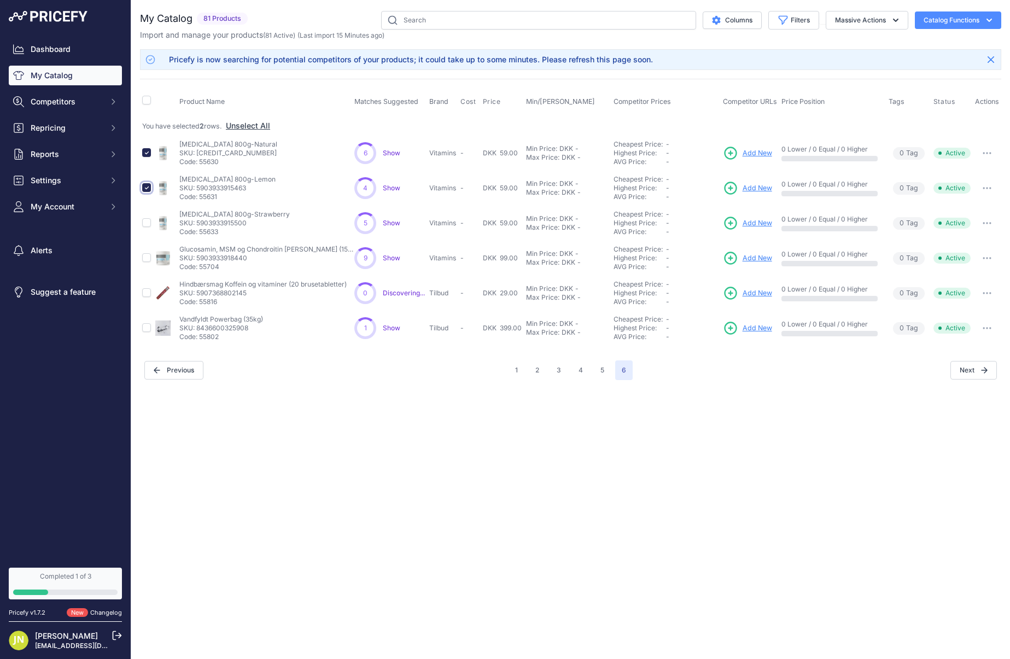
checkbox input "false"
click at [143, 152] on input "checkbox" at bounding box center [146, 152] width 9 height 9
checkbox input "false"
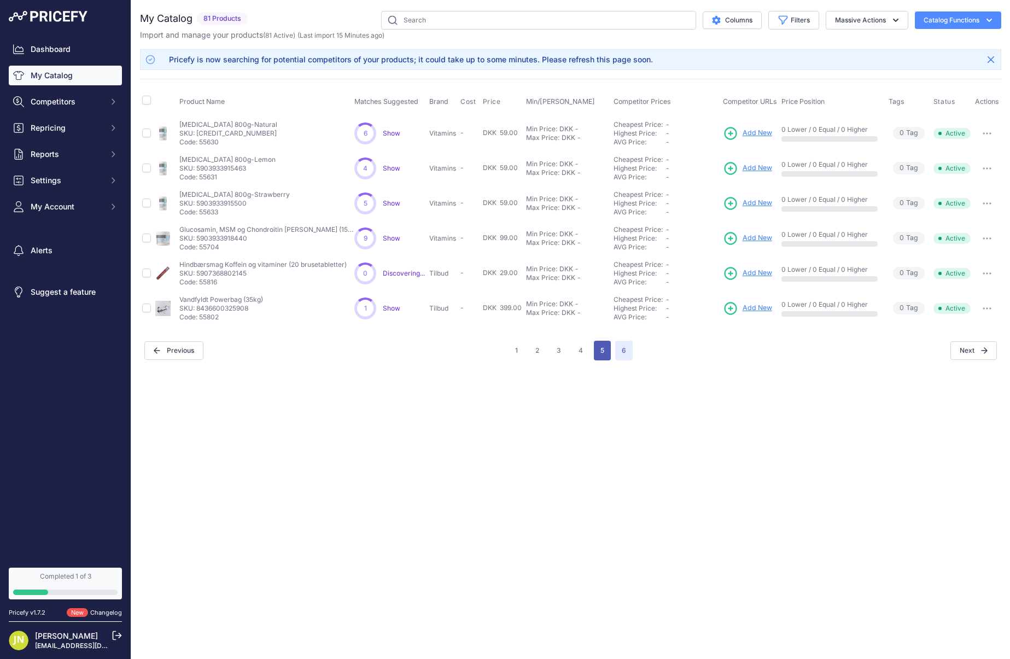
click at [600, 350] on button "5" at bounding box center [602, 351] width 17 height 20
click at [600, 350] on div "My Catalog 81 Products" at bounding box center [570, 185] width 861 height 349
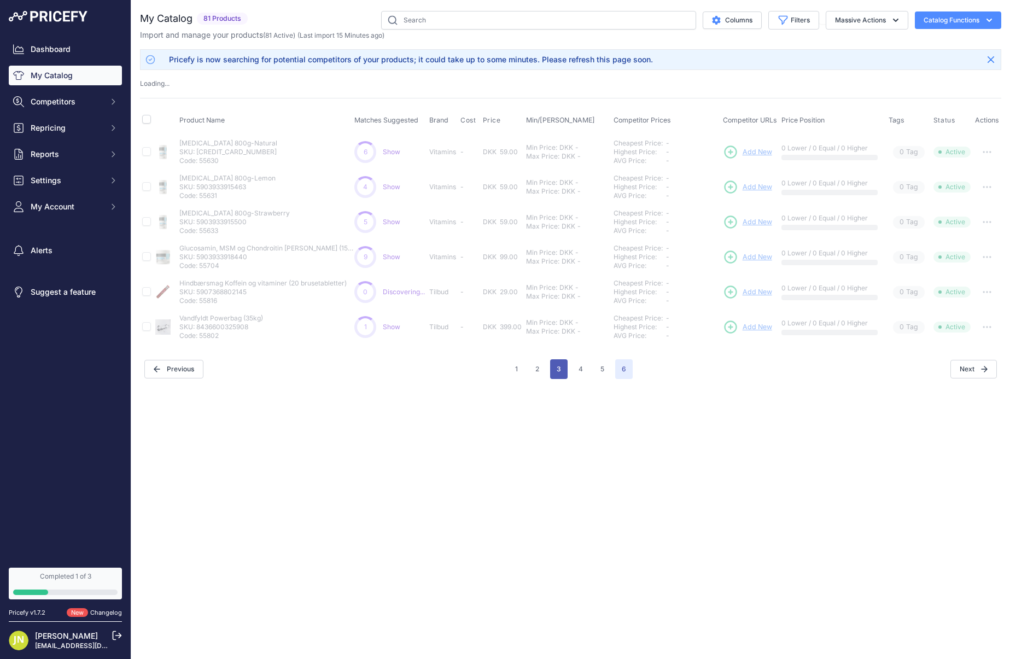
click at [562, 371] on button "3" at bounding box center [558, 369] width 17 height 20
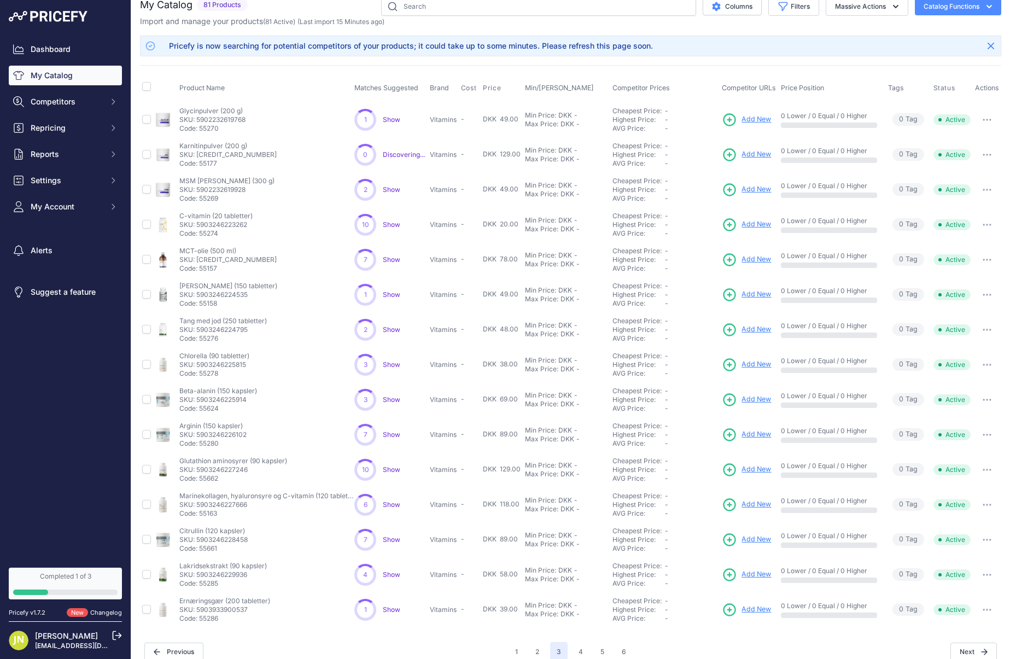
scroll to position [27, 0]
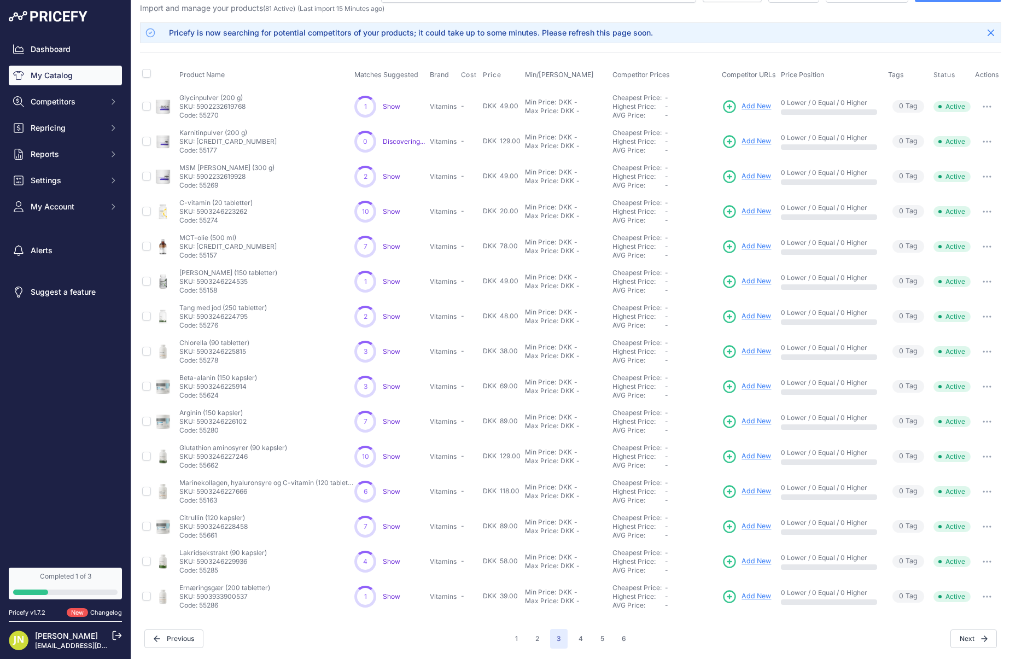
click at [394, 244] on span "Show" at bounding box center [391, 246] width 17 height 8
click at [64, 181] on span "Settings" at bounding box center [67, 180] width 72 height 11
click at [74, 198] on link "General" at bounding box center [65, 199] width 113 height 19
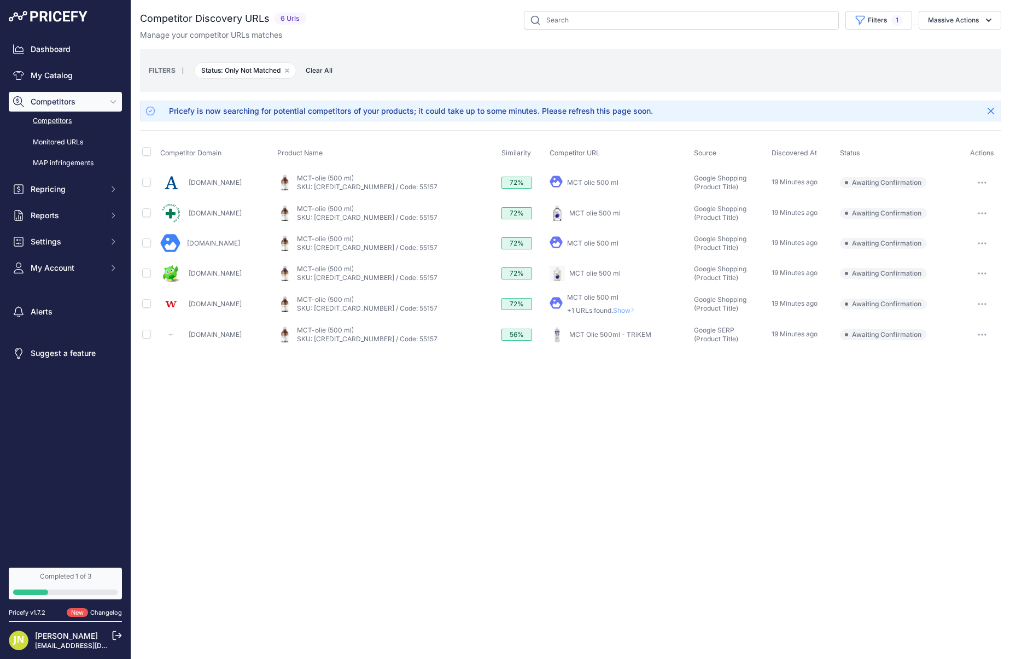
click at [54, 122] on link "Competitors" at bounding box center [65, 120] width 113 height 19
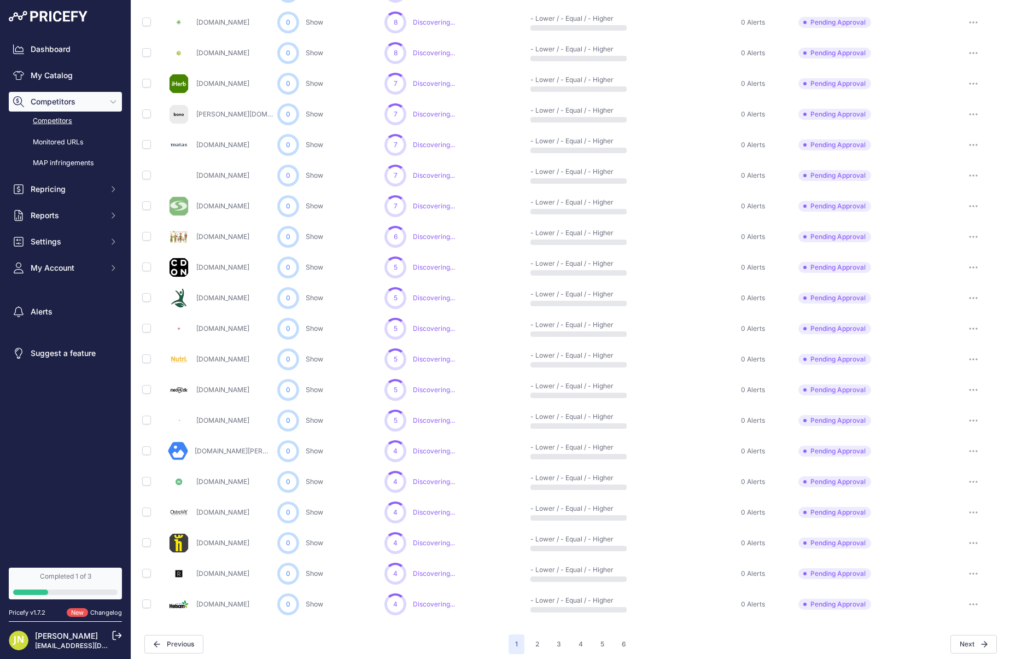
scroll to position [283, 0]
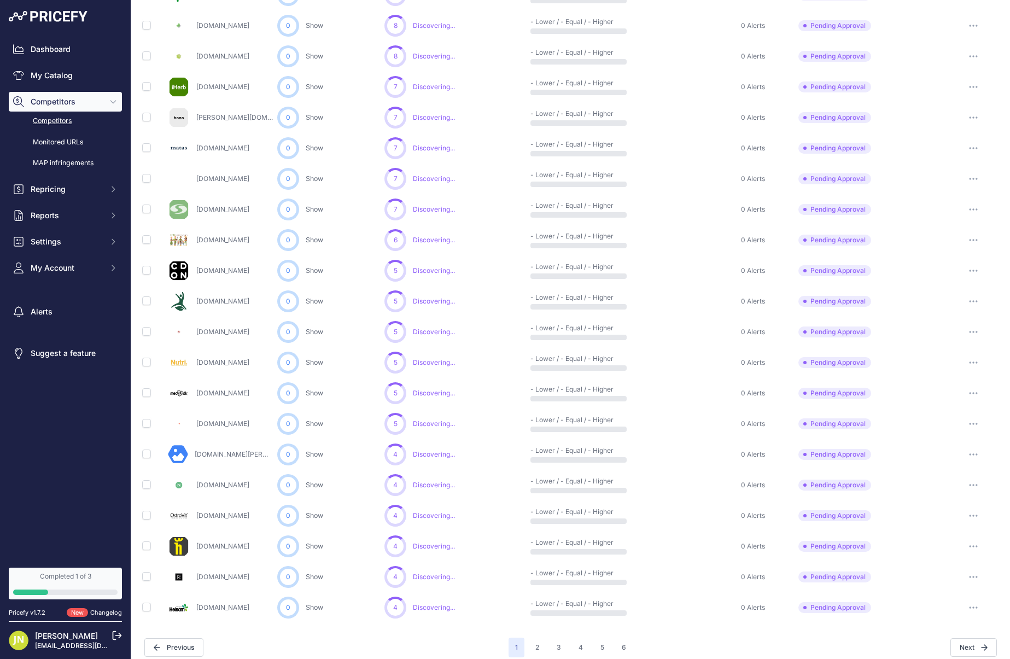
click at [427, 209] on span "Discovering..." at bounding box center [434, 209] width 42 height 8
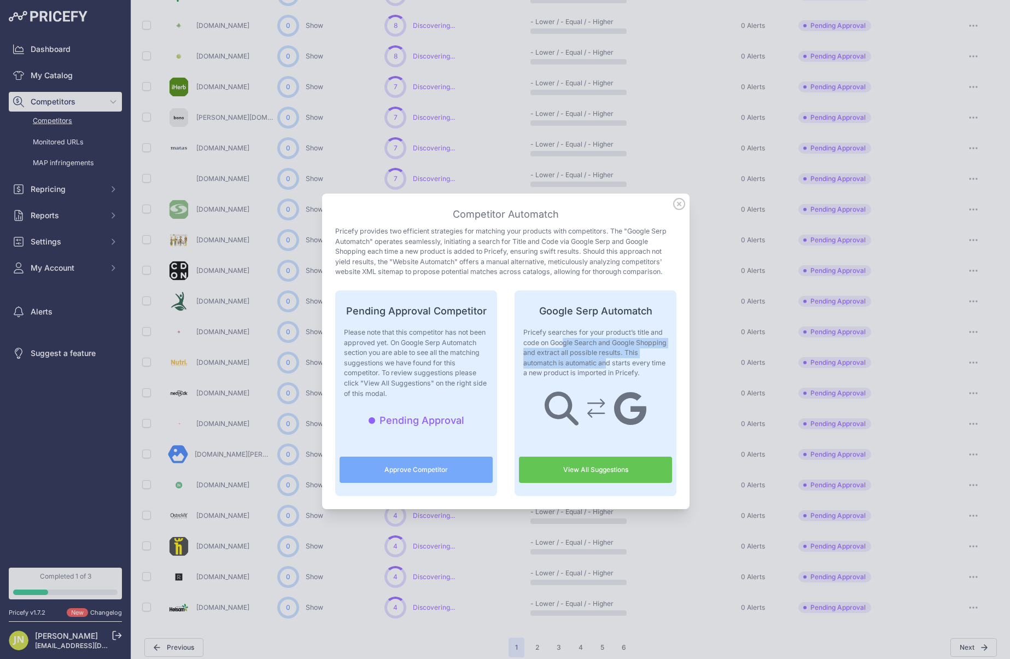
drag, startPoint x: 525, startPoint y: 334, endPoint x: 579, endPoint y: 350, distance: 56.5
click at [579, 350] on p "Pricefy searches for your product’s title and code on Google Search and Google …" at bounding box center [595, 352] width 144 height 51
click at [677, 205] on icon at bounding box center [679, 204] width 12 height 12
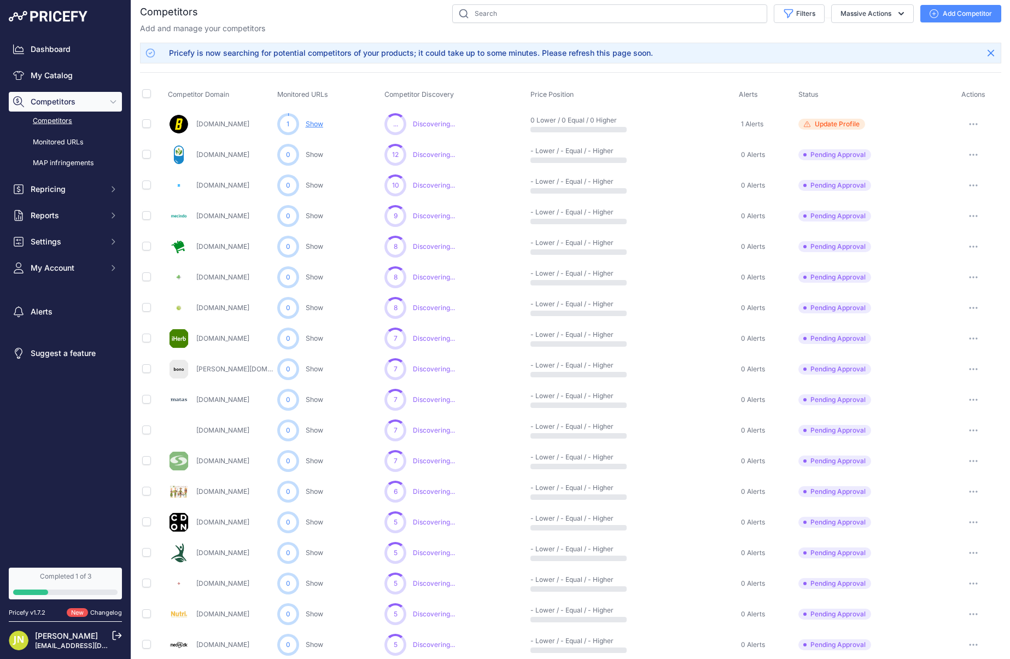
scroll to position [0, 0]
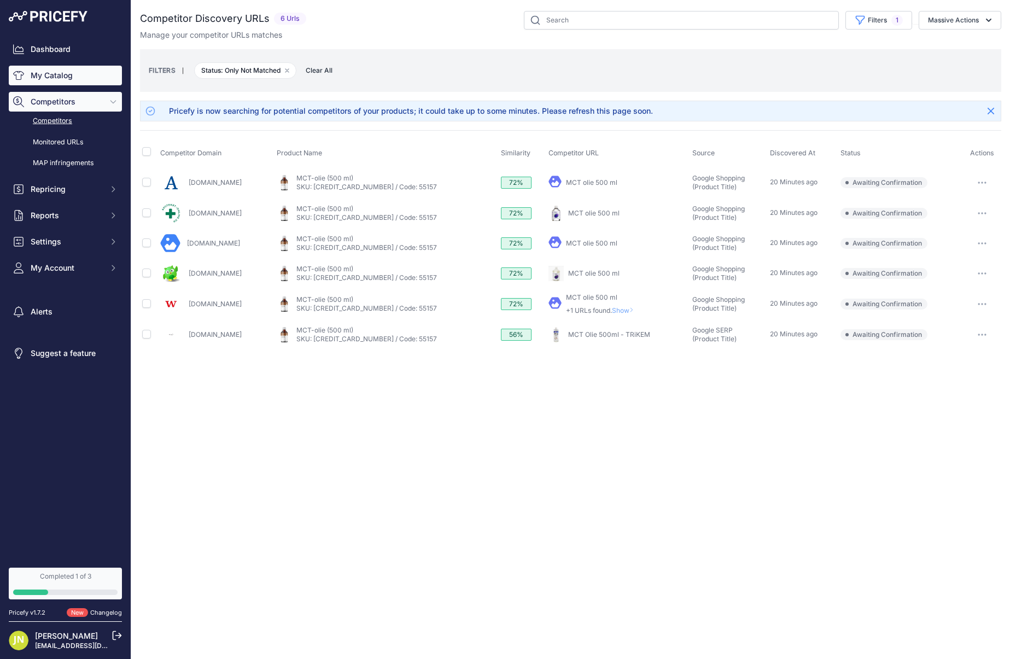
click at [67, 78] on link "My Catalog" at bounding box center [65, 76] width 113 height 20
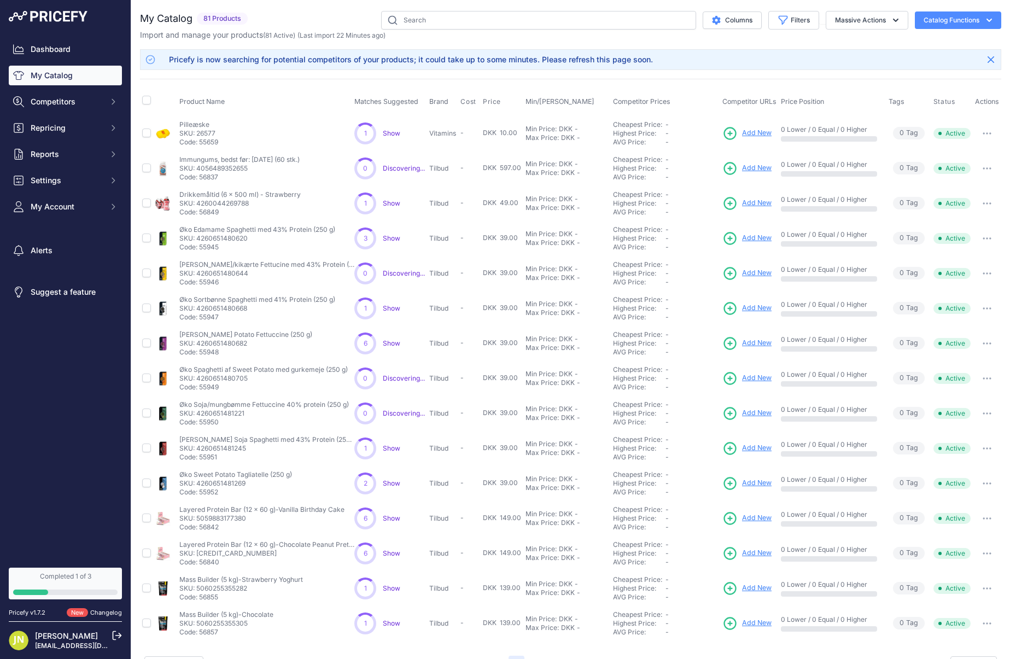
scroll to position [27, 0]
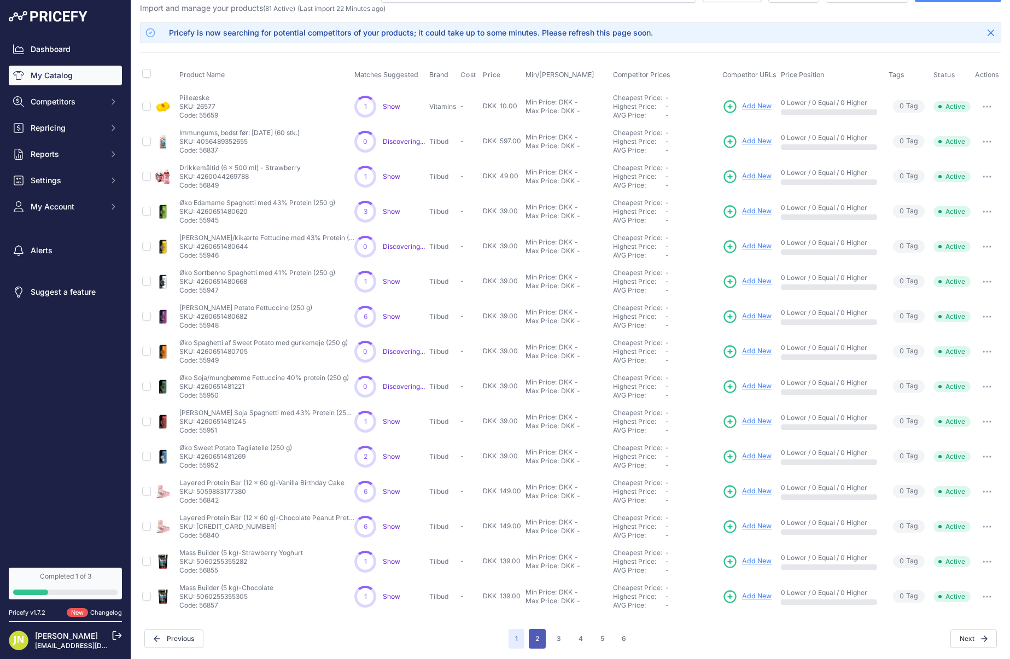
click at [536, 640] on button "2" at bounding box center [537, 639] width 17 height 20
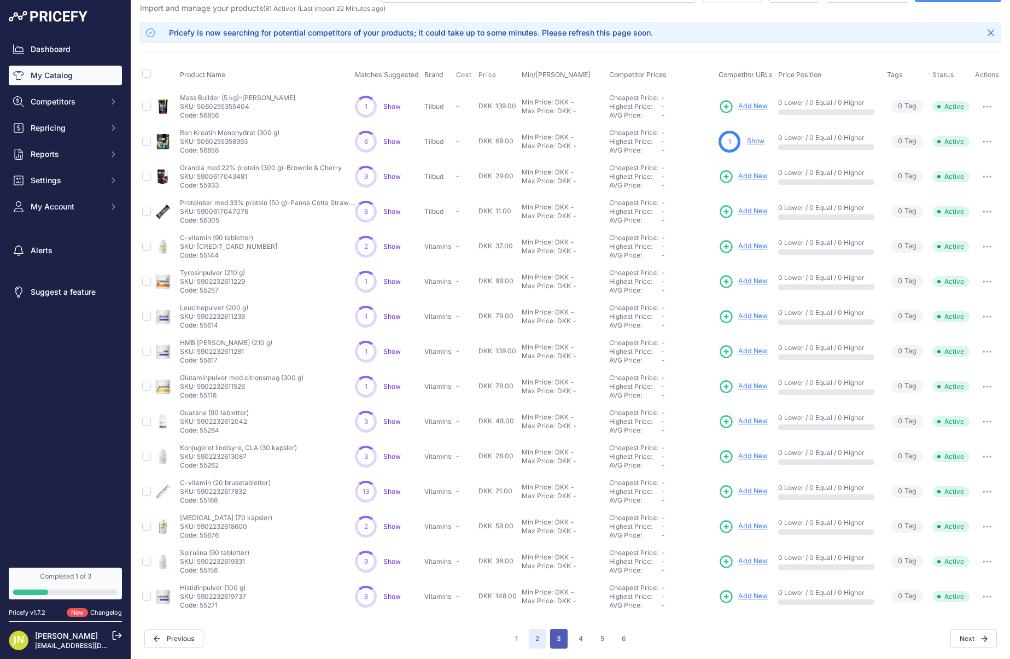
click at [559, 641] on button "3" at bounding box center [558, 639] width 17 height 20
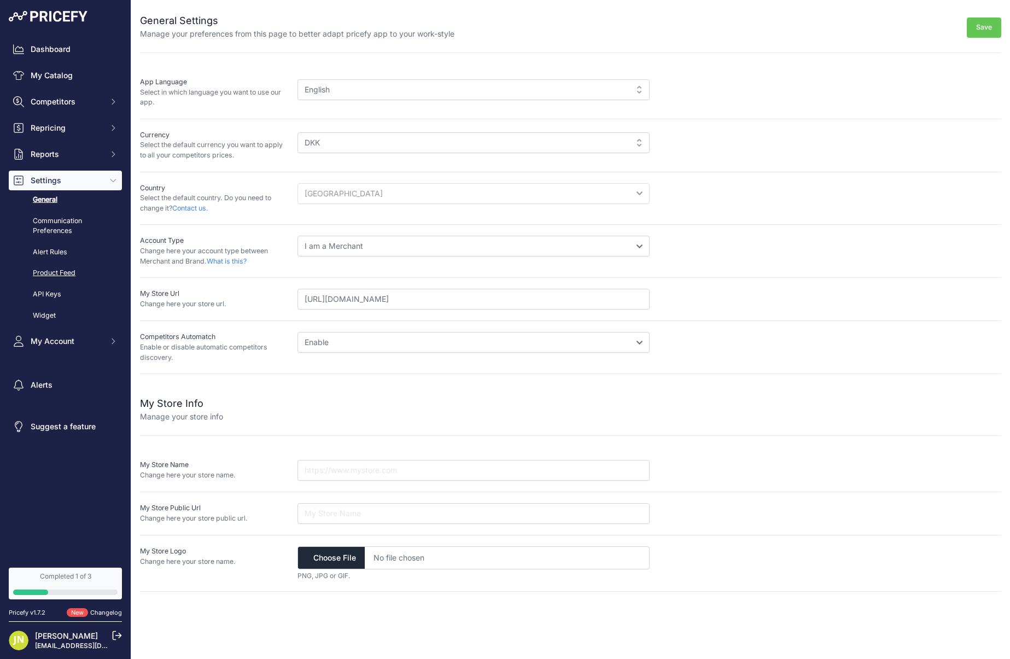
click at [47, 271] on link "Product Feed" at bounding box center [65, 272] width 113 height 19
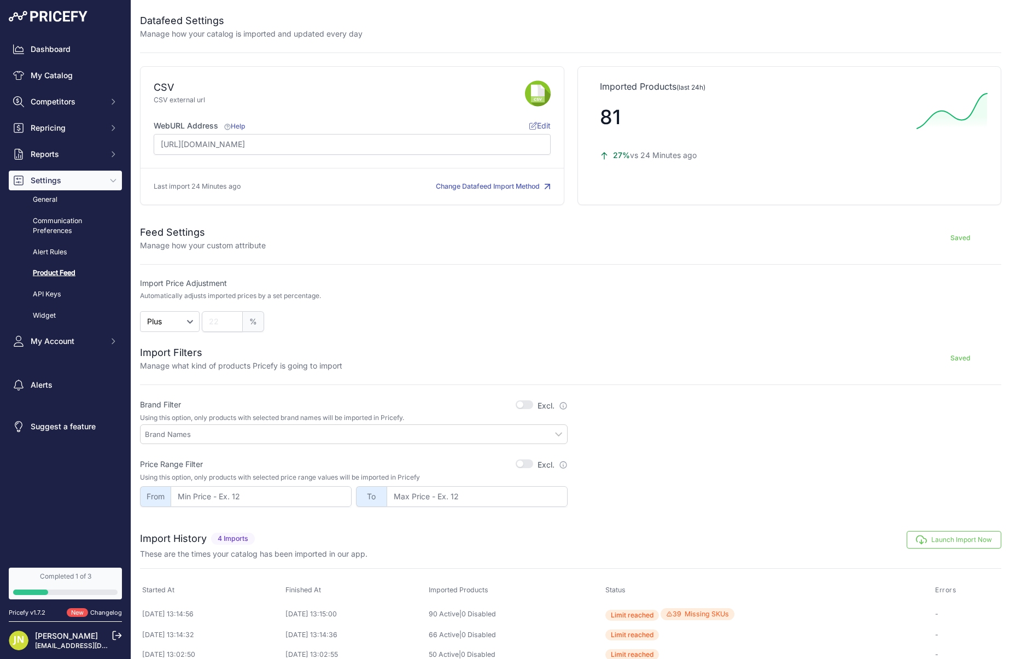
scroll to position [35, 0]
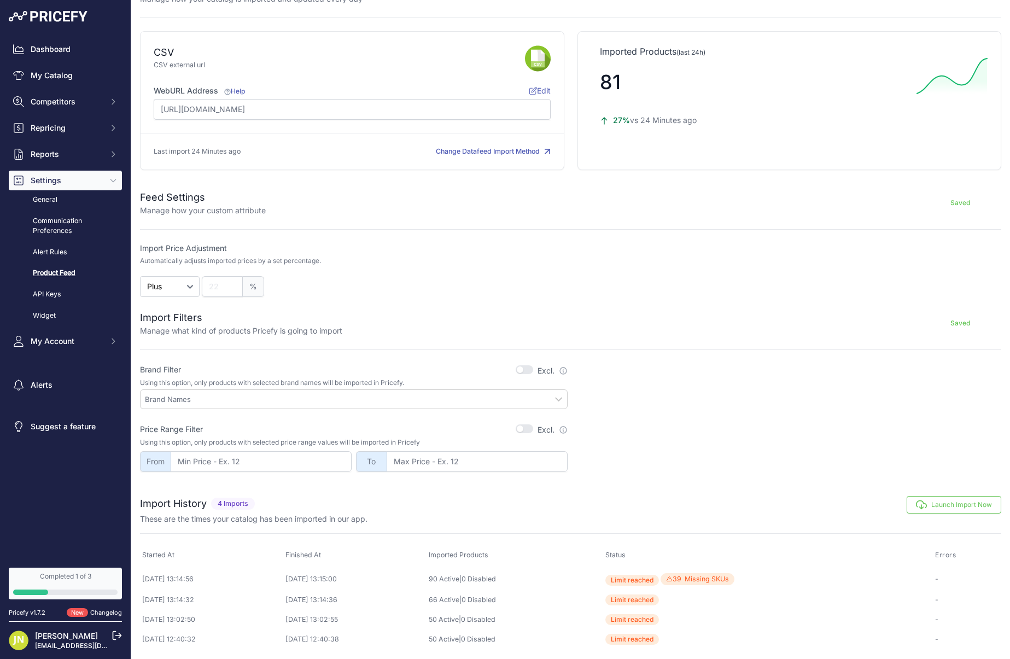
click at [948, 501] on button "Launch Import Now" at bounding box center [953, 504] width 95 height 17
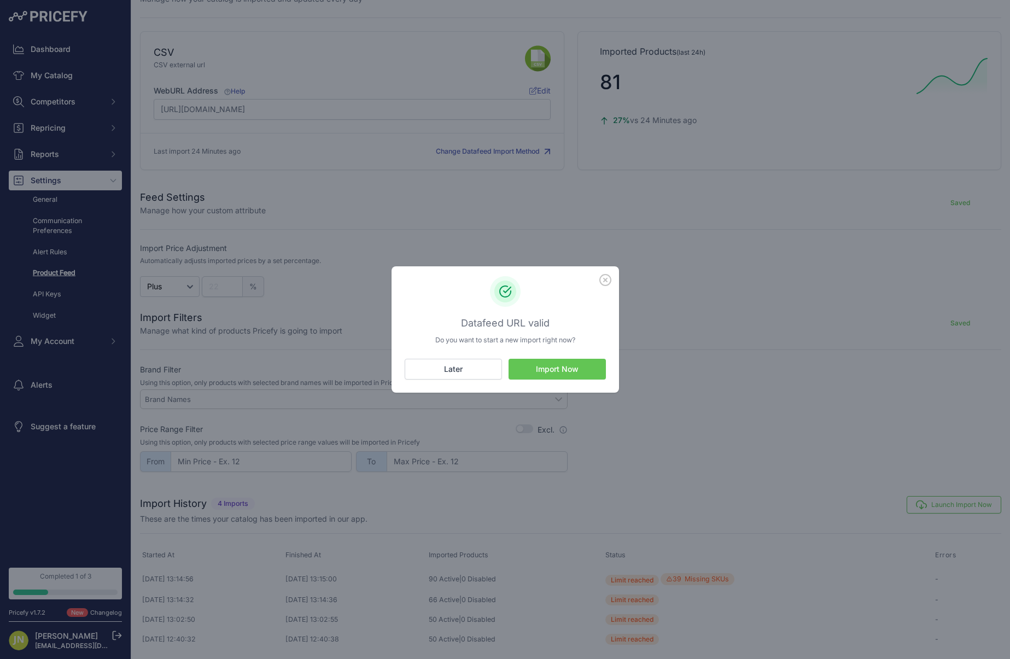
click at [574, 374] on button "Import Now" at bounding box center [556, 369] width 97 height 21
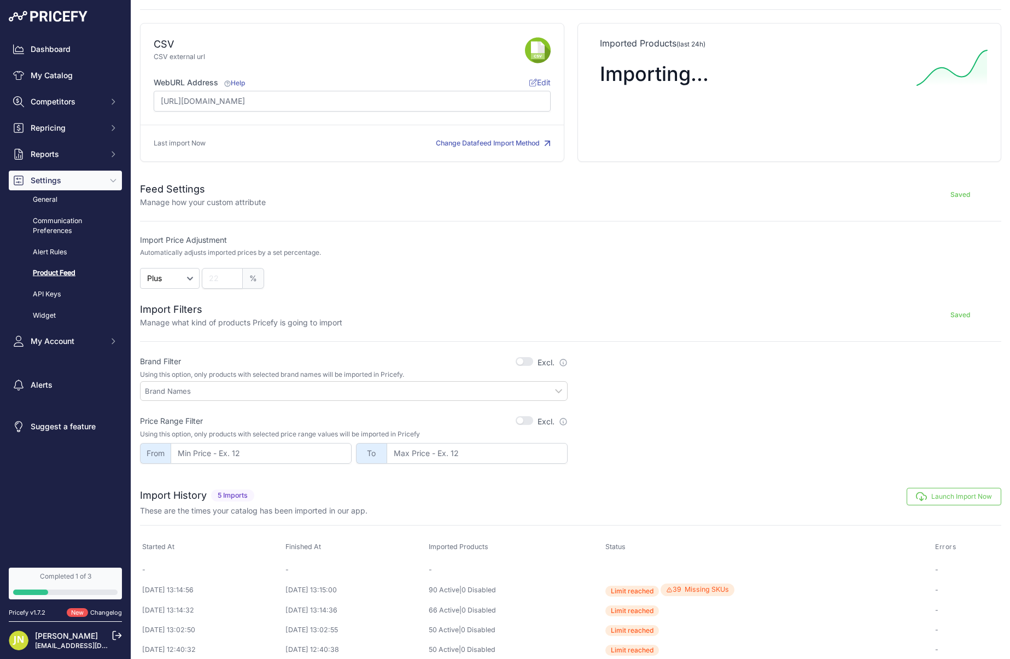
scroll to position [50, 0]
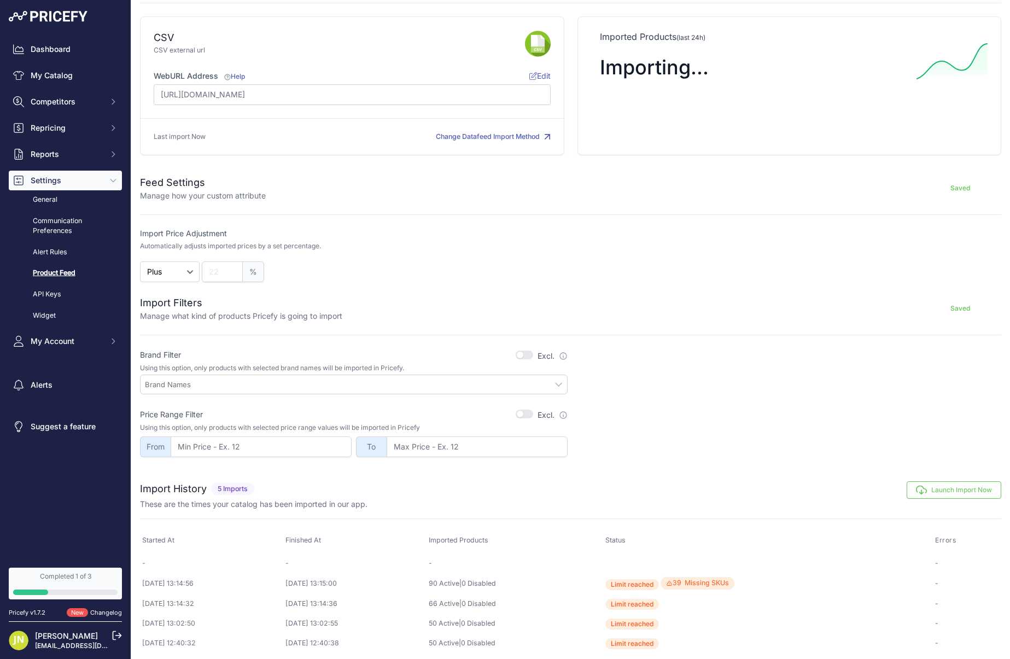
click at [932, 486] on button "Launch Import Now" at bounding box center [953, 489] width 95 height 17
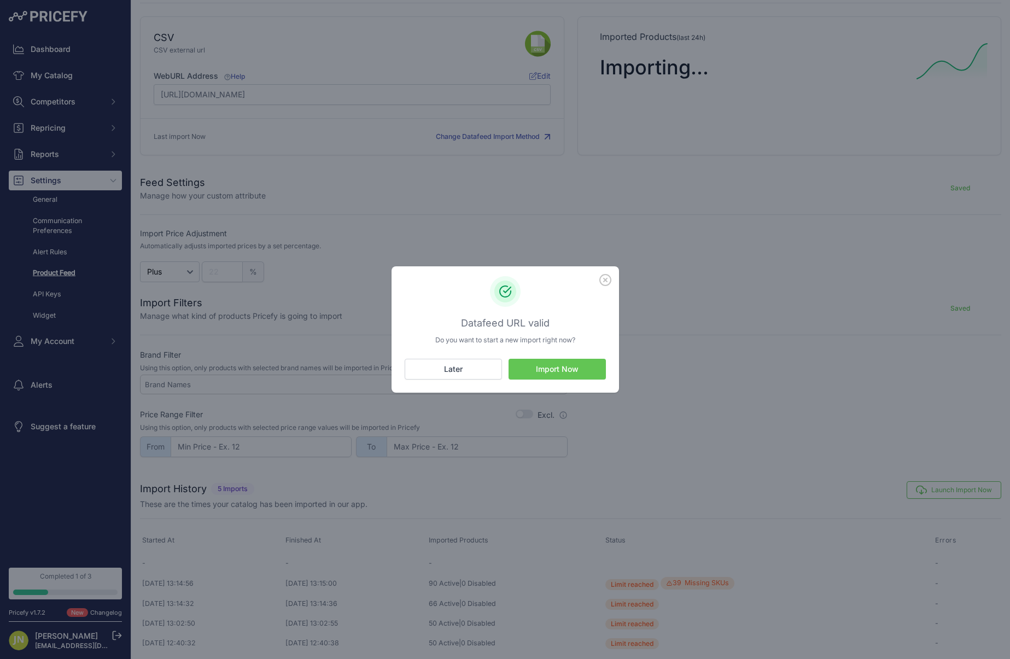
click at [586, 373] on button "Import Now" at bounding box center [556, 369] width 97 height 21
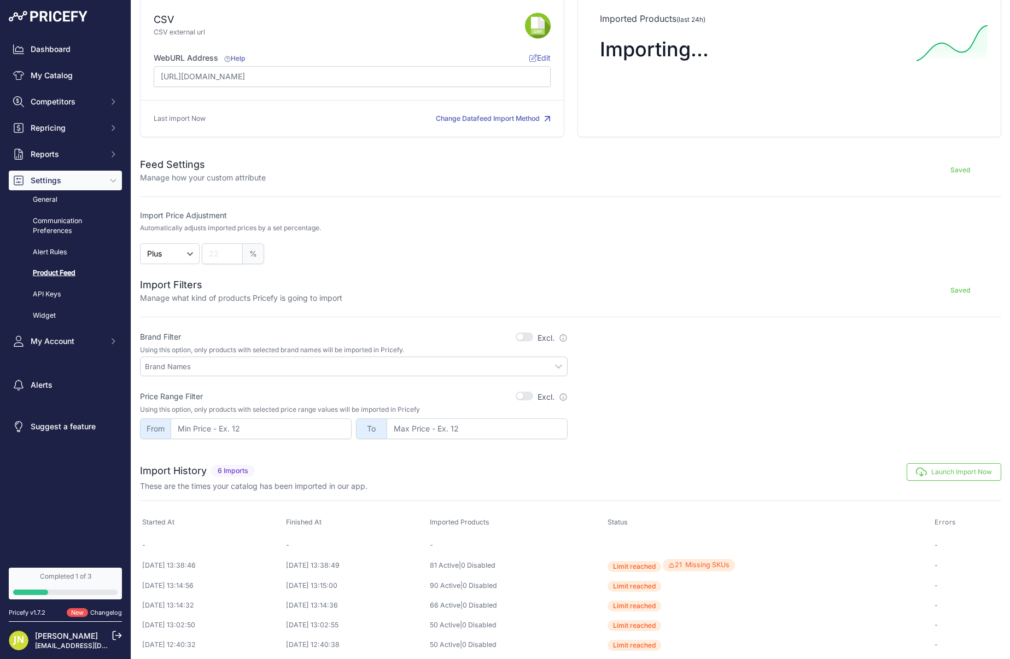
scroll to position [73, 0]
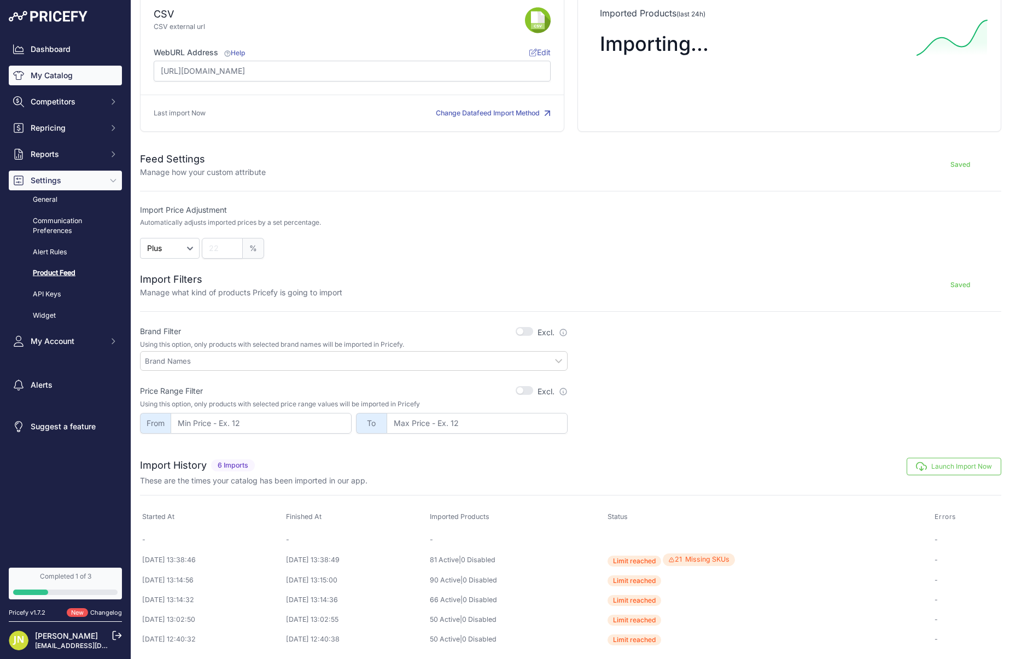
click at [73, 79] on link "My Catalog" at bounding box center [65, 76] width 113 height 20
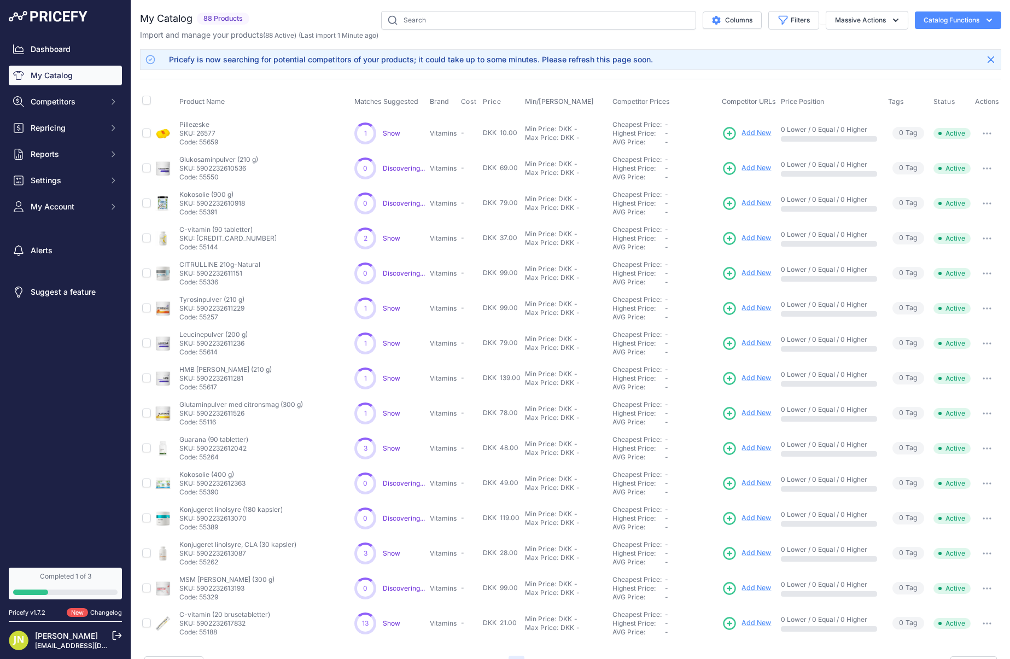
scroll to position [27, 0]
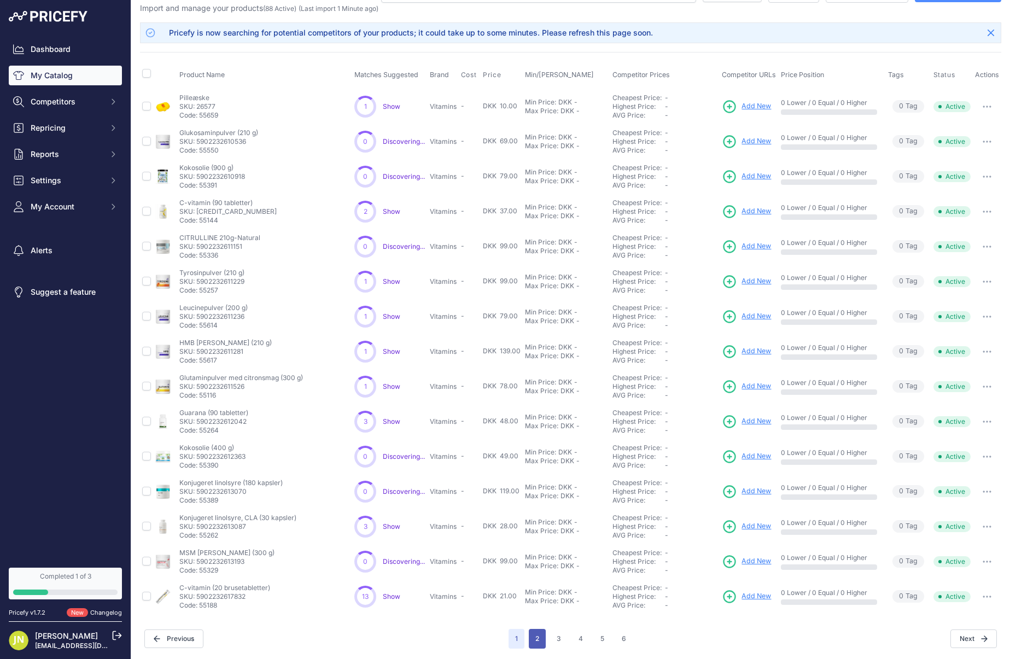
click at [538, 635] on button "2" at bounding box center [537, 639] width 17 height 20
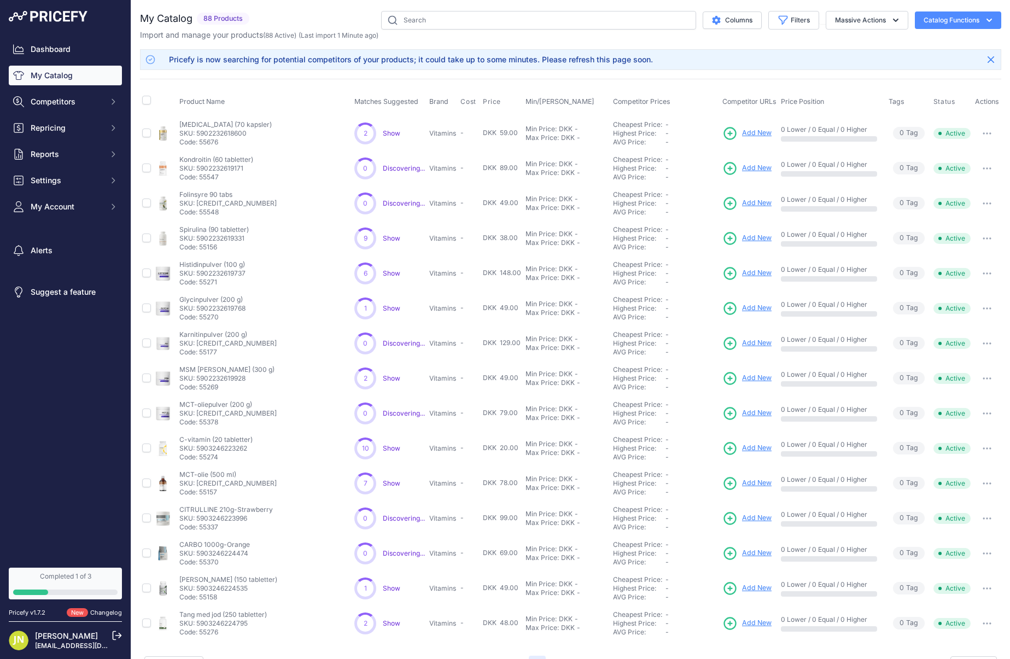
scroll to position [27, 0]
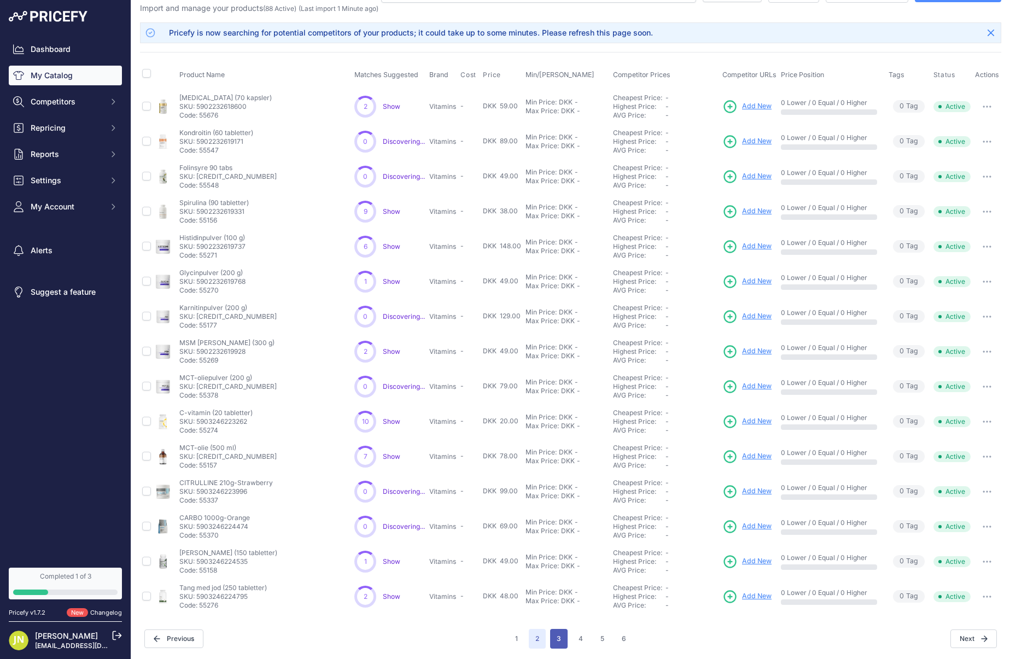
click at [558, 638] on button "3" at bounding box center [558, 639] width 17 height 20
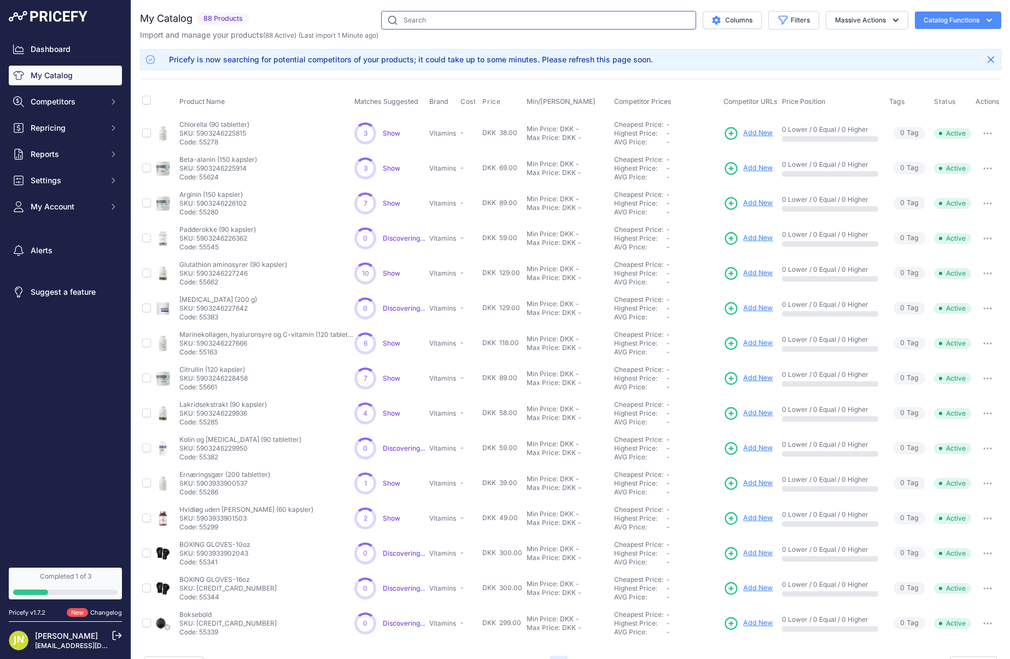
click at [539, 19] on input "text" at bounding box center [538, 20] width 315 height 19
paste input "Flydende"
type input "Flydende"
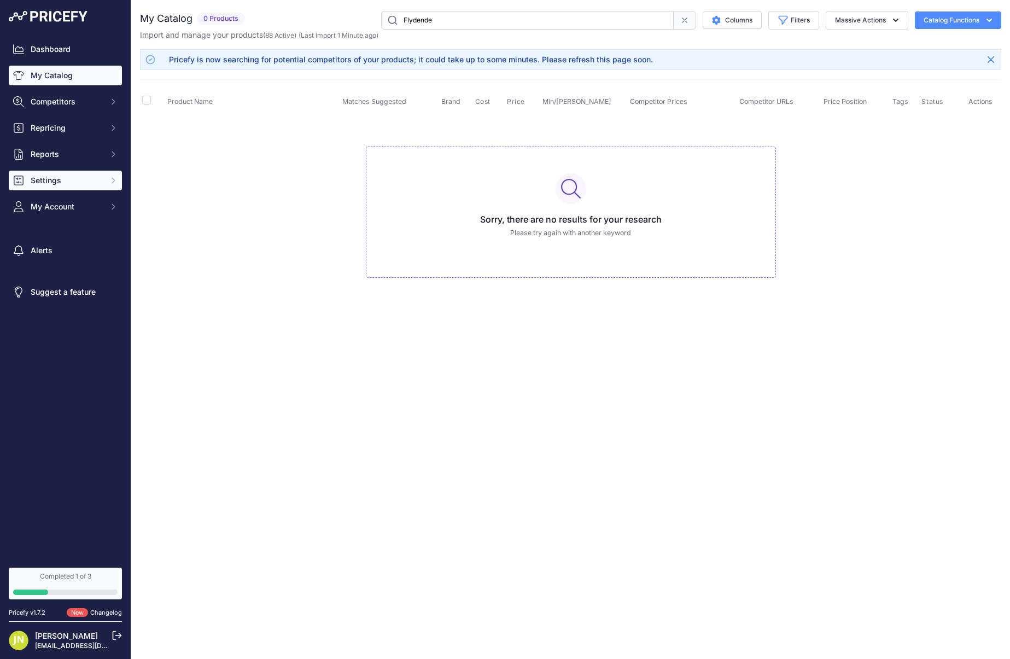
click at [92, 177] on span "Settings" at bounding box center [67, 180] width 72 height 11
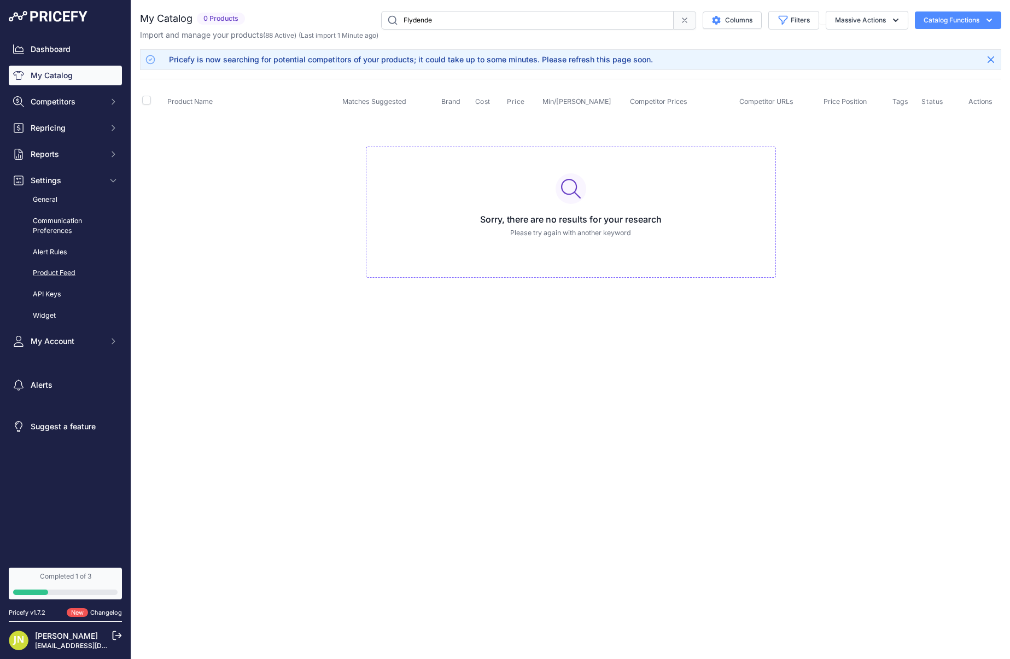
click at [61, 267] on link "Product Feed" at bounding box center [65, 272] width 113 height 19
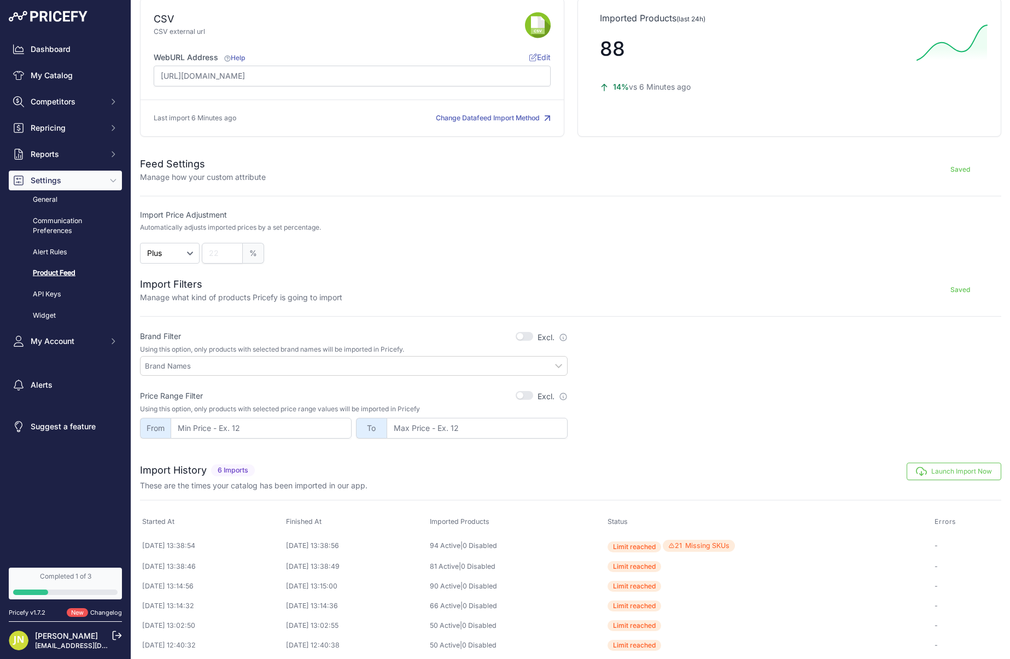
scroll to position [74, 0]
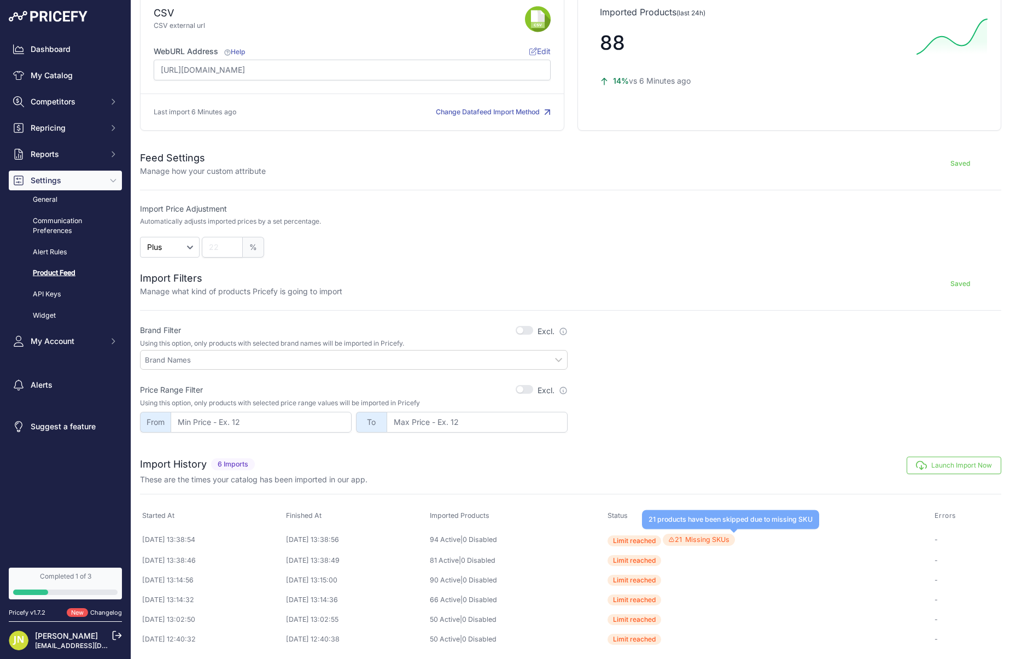
click at [735, 535] on span "21 Missing SKUs 21 products have been skipped due to missing SKU" at bounding box center [698, 539] width 72 height 13
click at [953, 467] on button "Launch Import Now" at bounding box center [953, 464] width 95 height 17
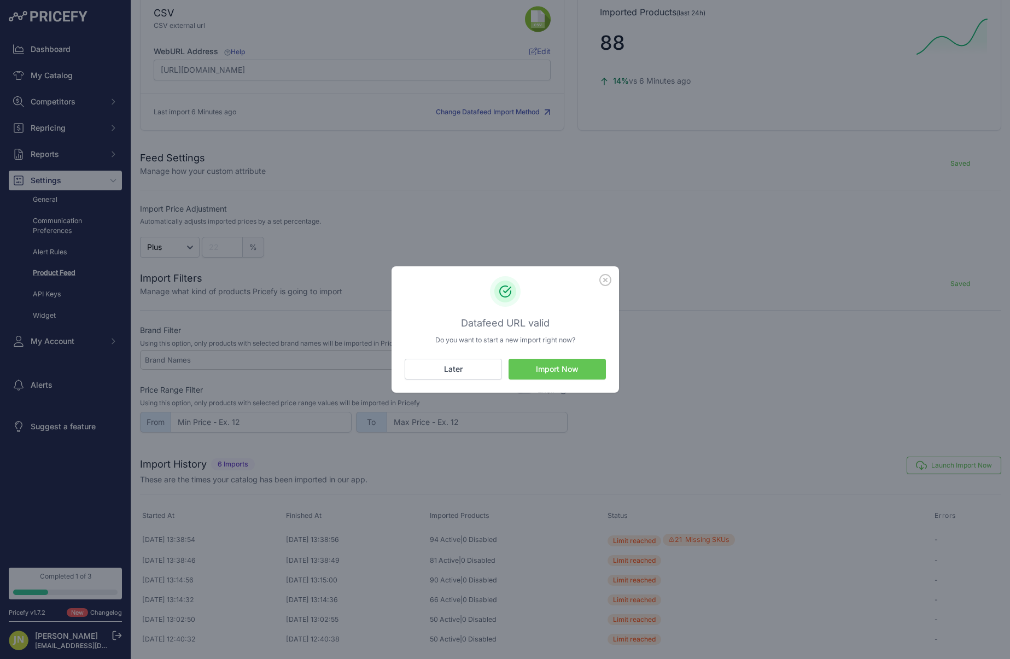
click at [588, 372] on button "Import Now" at bounding box center [556, 369] width 97 height 21
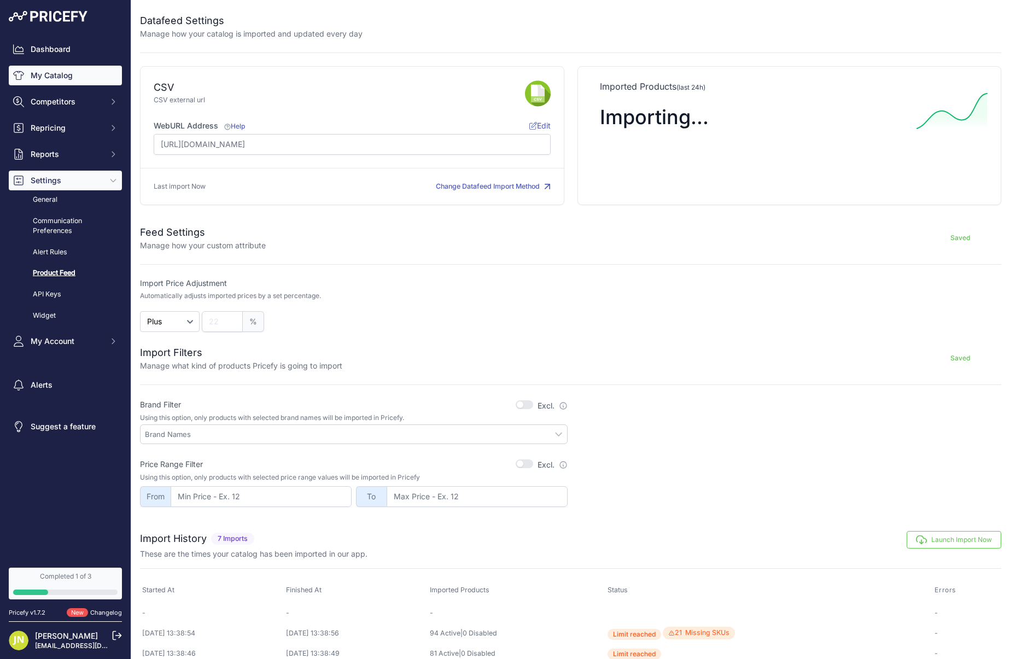
click at [63, 73] on link "My Catalog" at bounding box center [65, 76] width 113 height 20
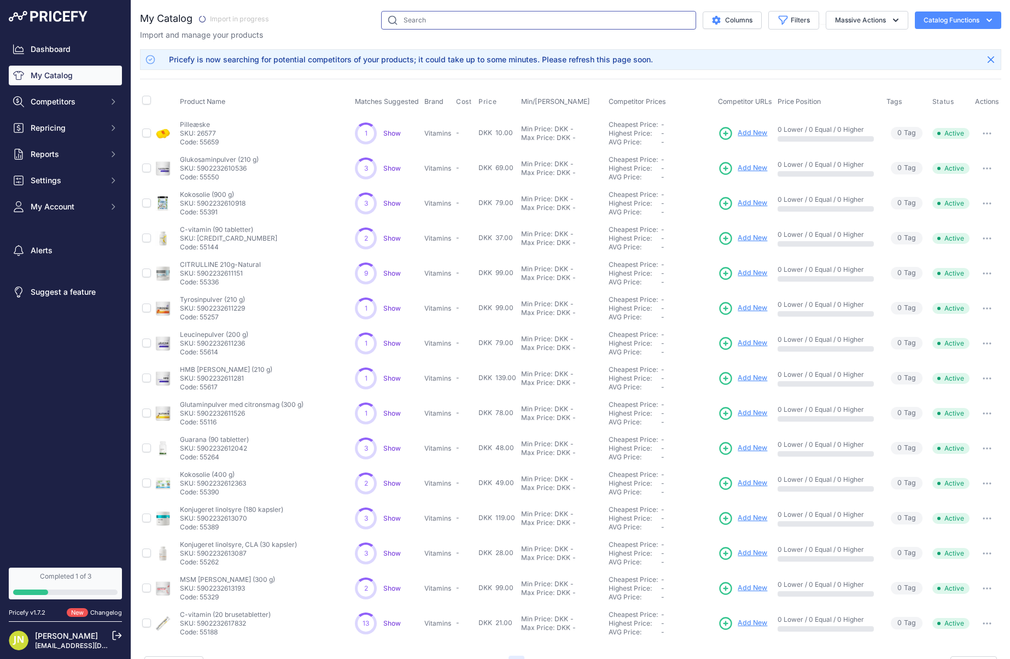
click at [432, 20] on input "text" at bounding box center [538, 20] width 315 height 19
paste input "æggehvider"
type input "æggehvider"
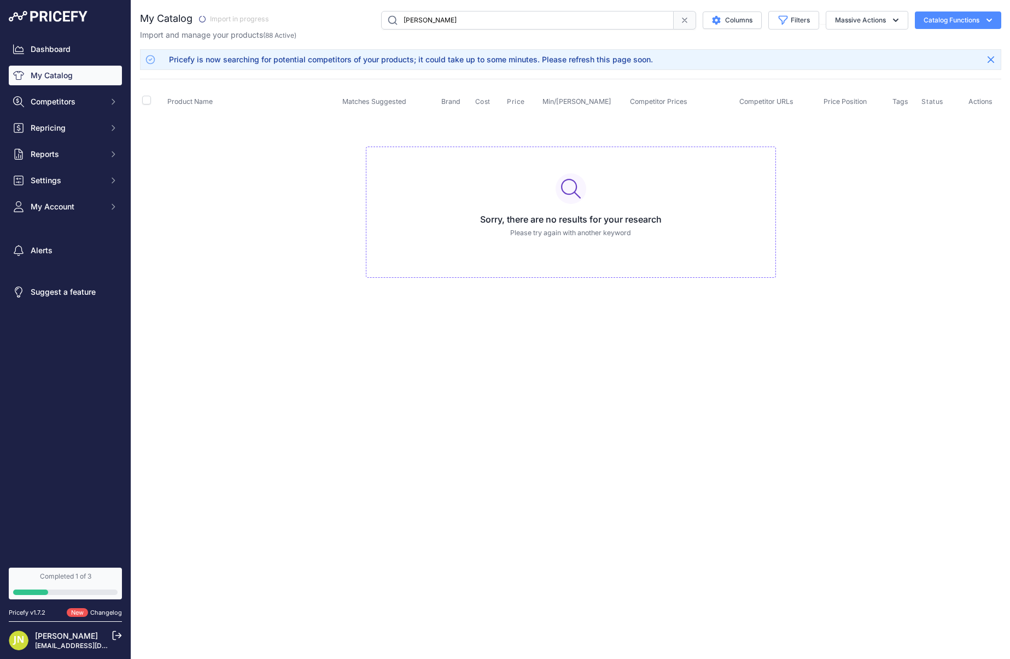
click at [432, 20] on input "æggehvider" at bounding box center [527, 20] width 292 height 19
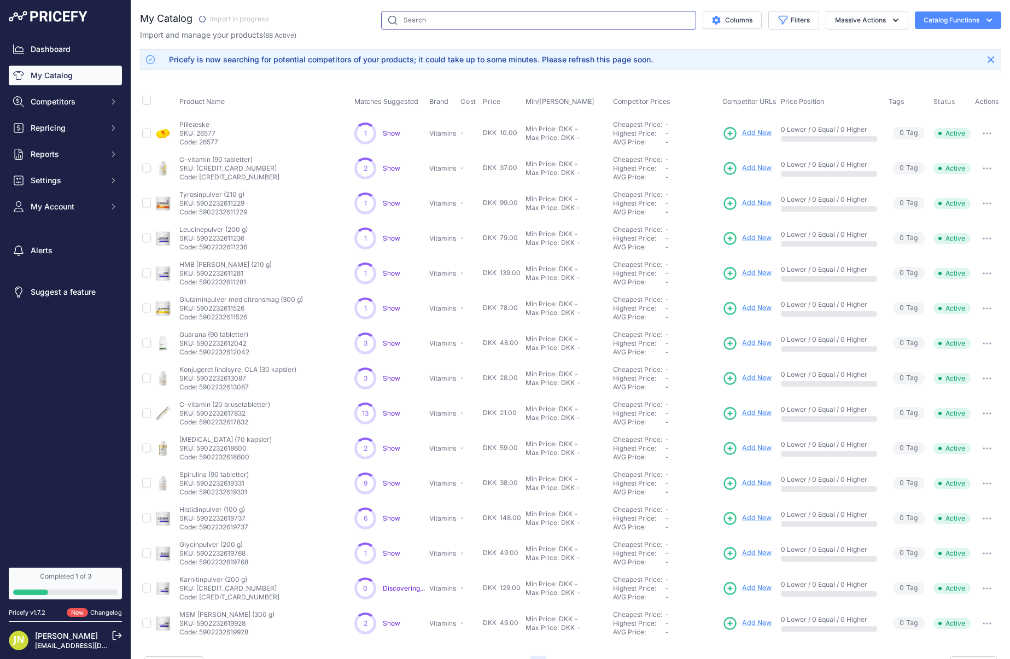
scroll to position [27, 0]
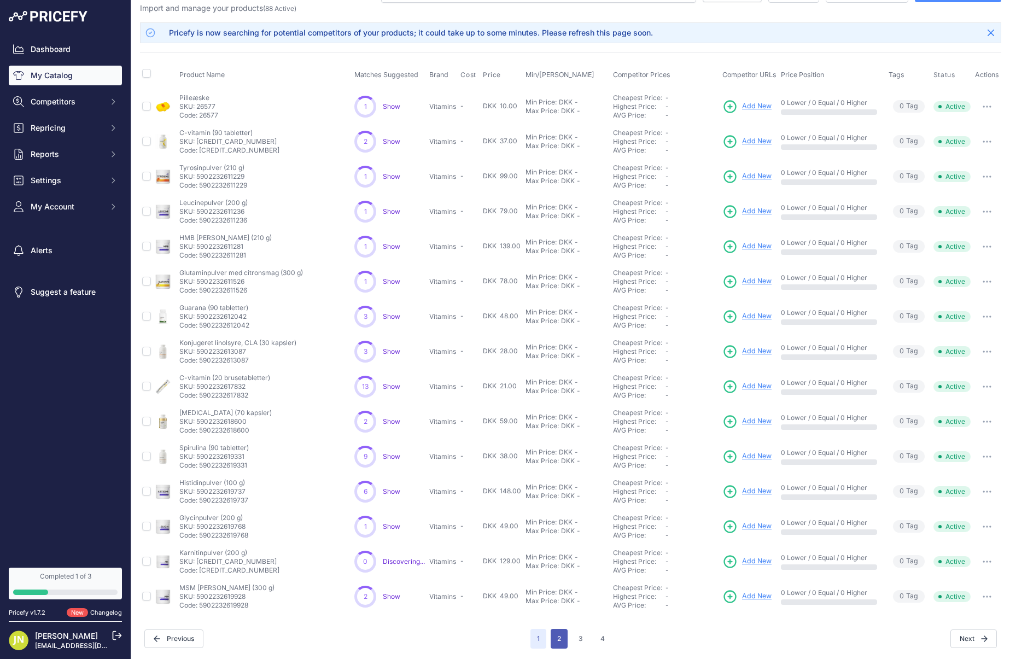
click at [552, 637] on button "2" at bounding box center [558, 639] width 17 height 20
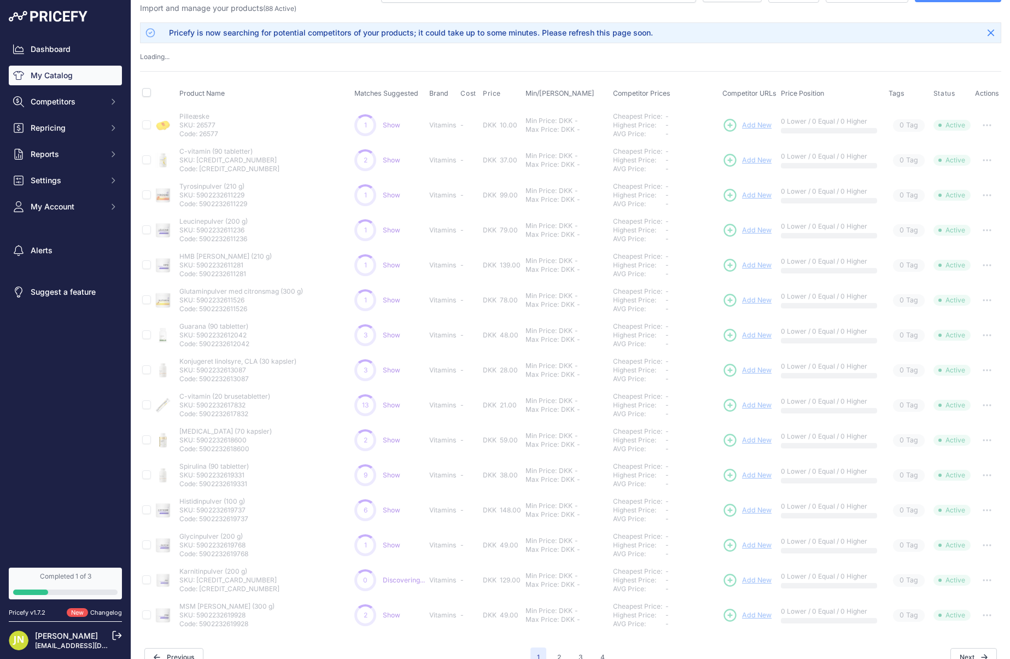
scroll to position [45, 0]
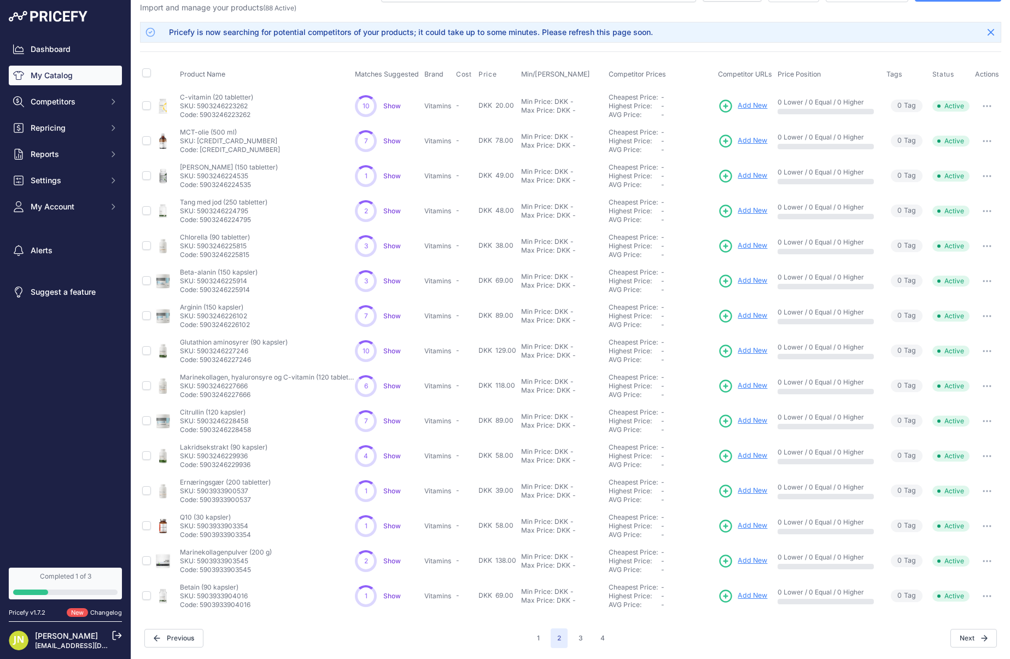
scroll to position [27, 0]
click at [22, 96] on icon "Sidebar" at bounding box center [18, 101] width 11 height 11
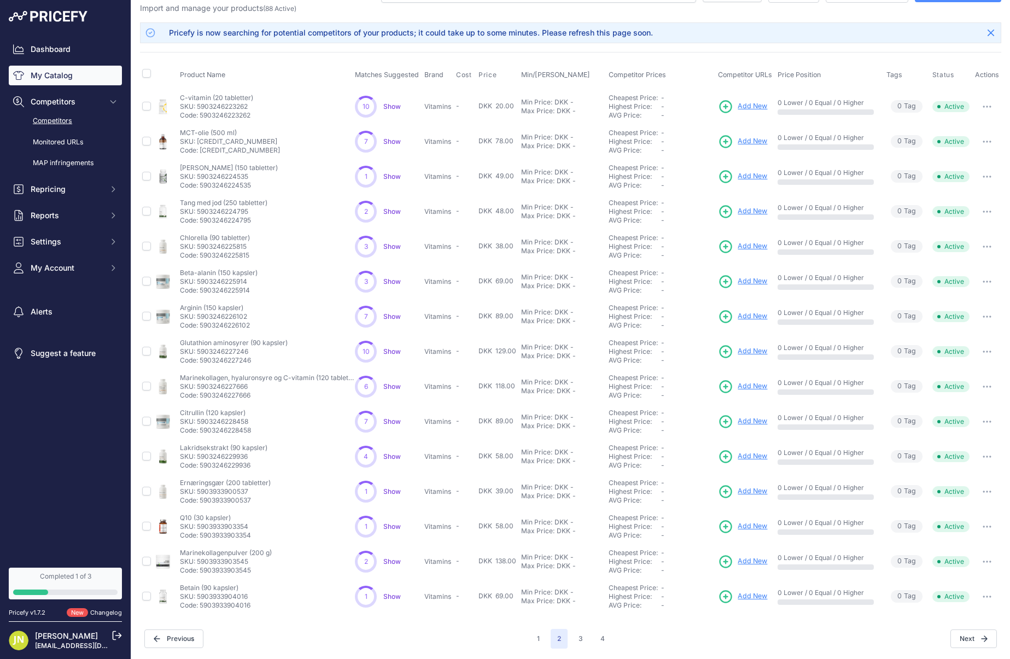
click at [60, 125] on link "Competitors" at bounding box center [65, 120] width 113 height 19
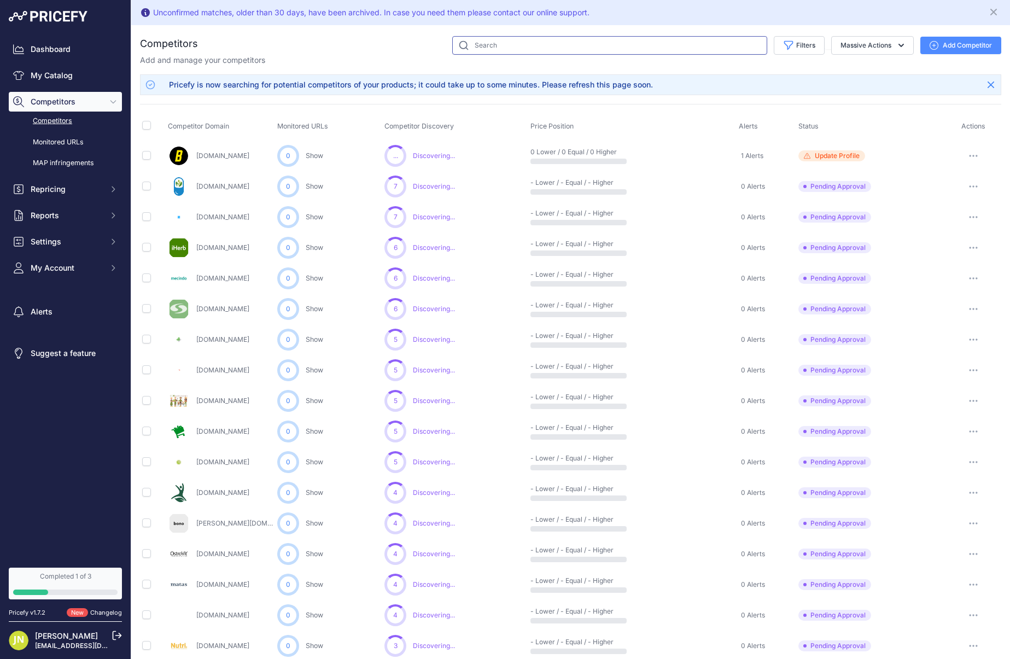
click at [518, 50] on input "text" at bounding box center [609, 45] width 315 height 19
click at [793, 43] on button "Filters" at bounding box center [798, 45] width 51 height 19
click at [759, 96] on select "Select an option Active Disabled Update Profile Pending Approval Hidden Archived" at bounding box center [763, 88] width 105 height 19
select select "0"
click at [711, 79] on select "Select an option Active Disabled Update Profile Pending Approval Hidden Archived" at bounding box center [763, 88] width 105 height 19
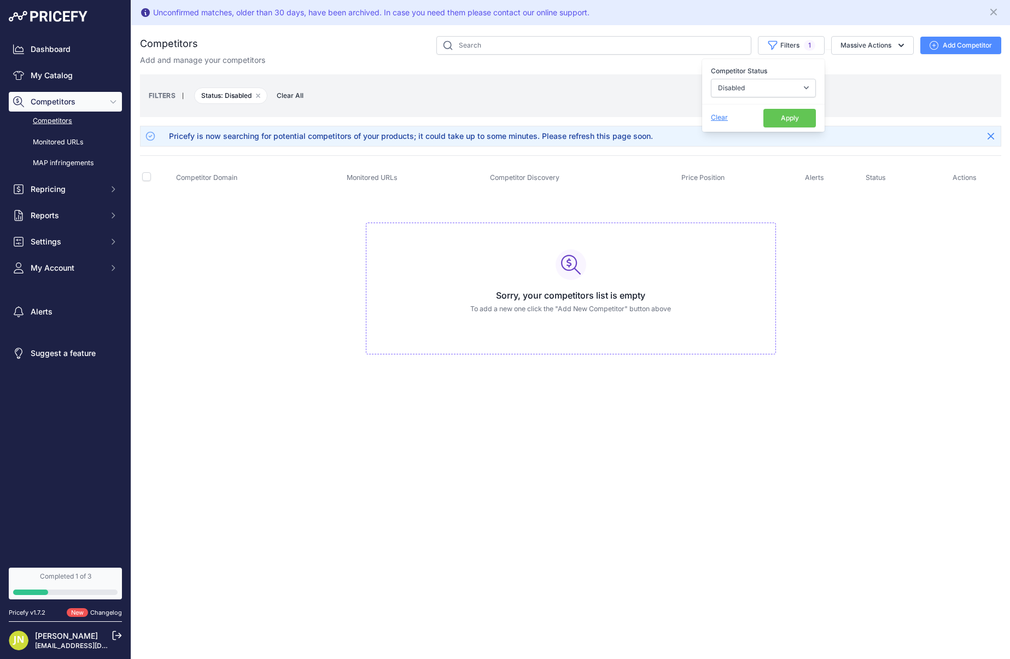
click at [715, 118] on span "Clear" at bounding box center [719, 117] width 17 height 8
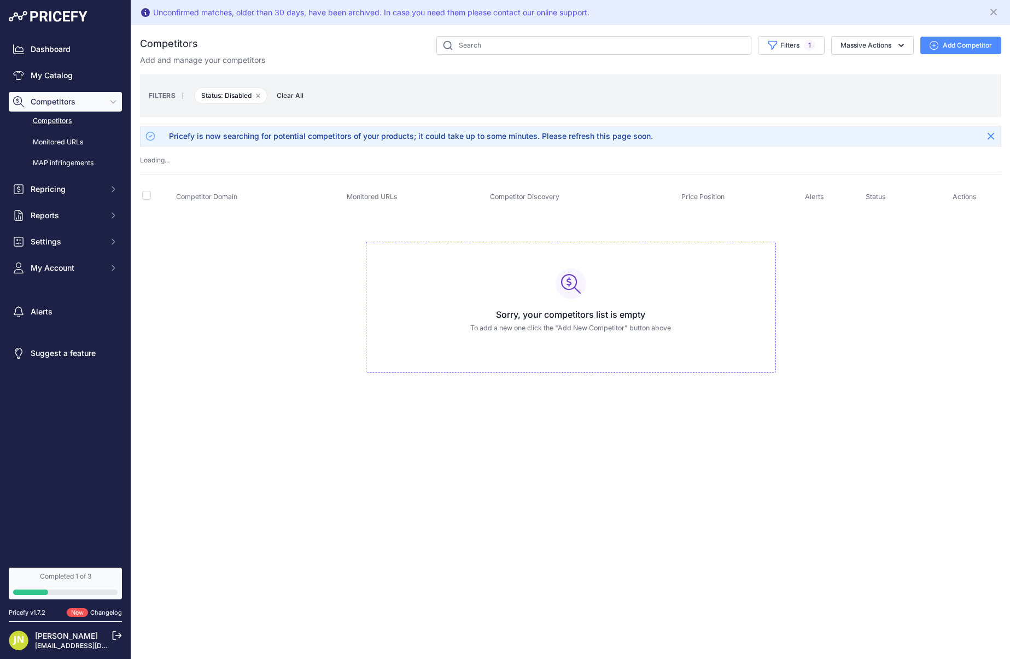
click at [291, 102] on div "FILTERS | Status: Disabled Remove filter option Clear All" at bounding box center [570, 96] width 843 height 30
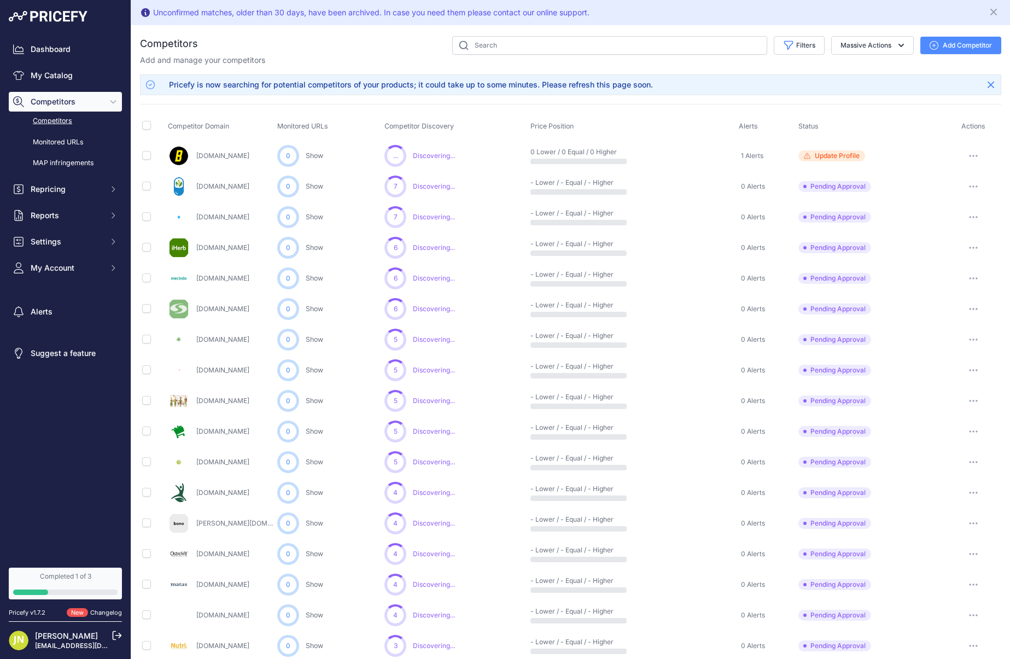
click at [291, 95] on div "Competitors" at bounding box center [570, 488] width 861 height 905
click at [57, 119] on link "Competitors" at bounding box center [65, 120] width 113 height 19
click at [984, 79] on button "Close" at bounding box center [990, 84] width 17 height 17
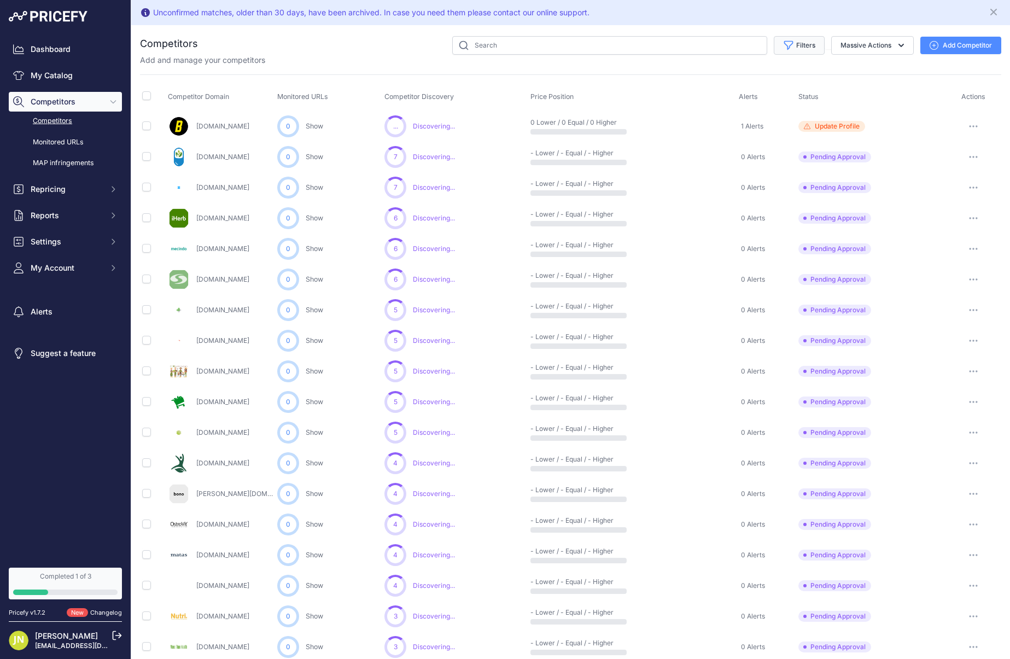
click at [809, 45] on button "Filters" at bounding box center [798, 45] width 51 height 19
click at [788, 89] on select "Select an option Active Disabled Update Profile Pending Approval Hidden Archived" at bounding box center [763, 88] width 105 height 19
select select "0"
click at [711, 79] on select "Select an option Active Disabled Update Profile Pending Approval Hidden Archived" at bounding box center [763, 88] width 105 height 19
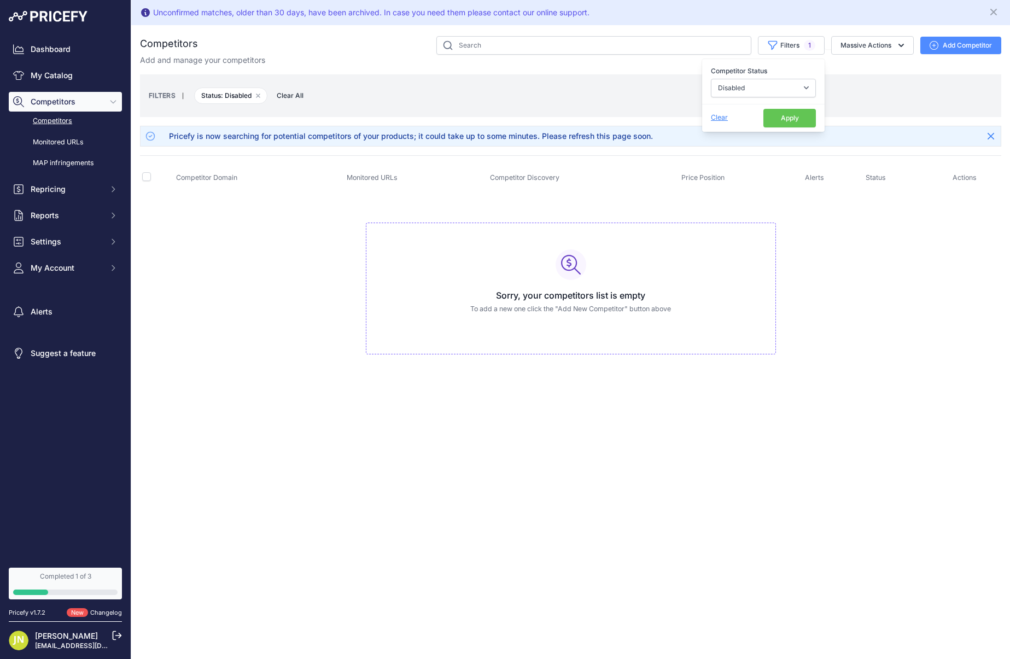
click at [719, 117] on span "Clear" at bounding box center [719, 117] width 17 height 8
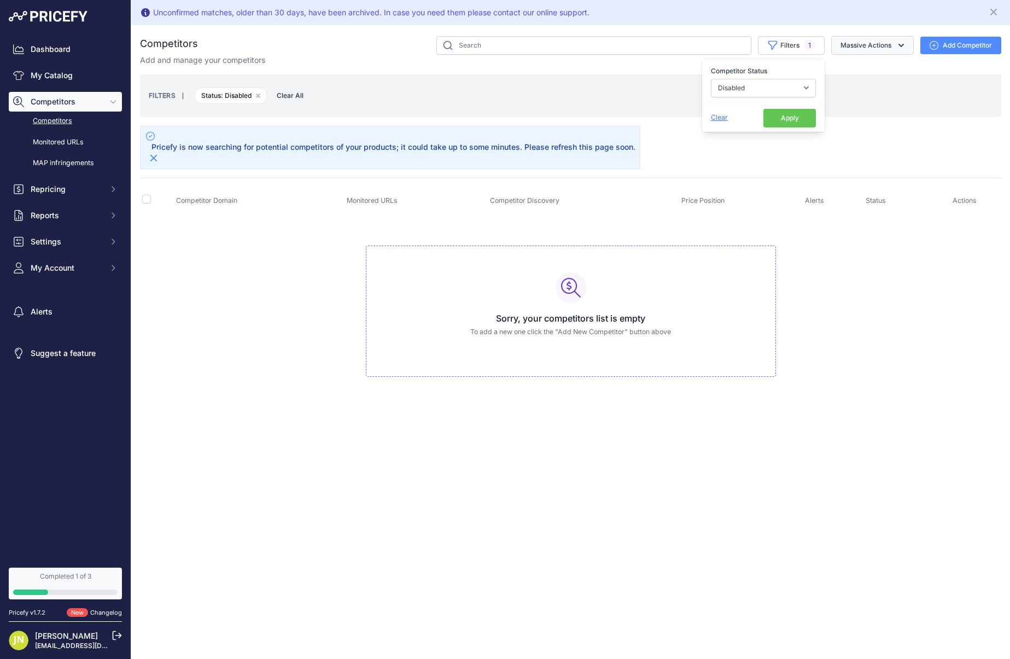
click at [847, 52] on button "Massive Actions" at bounding box center [872, 45] width 83 height 19
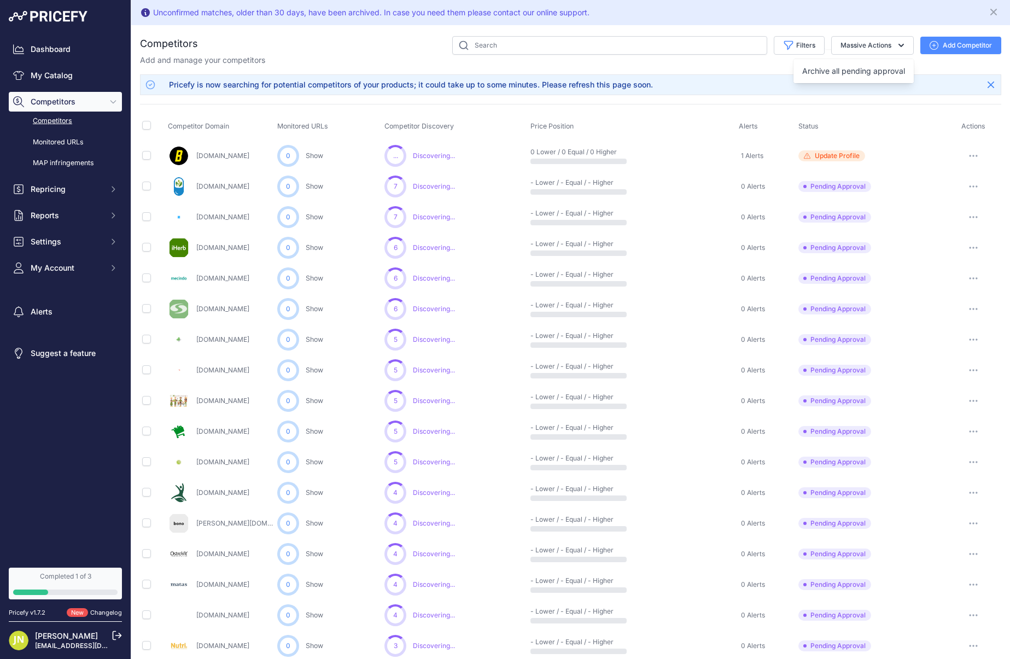
click at [943, 42] on button "Add Competitor" at bounding box center [960, 45] width 81 height 17
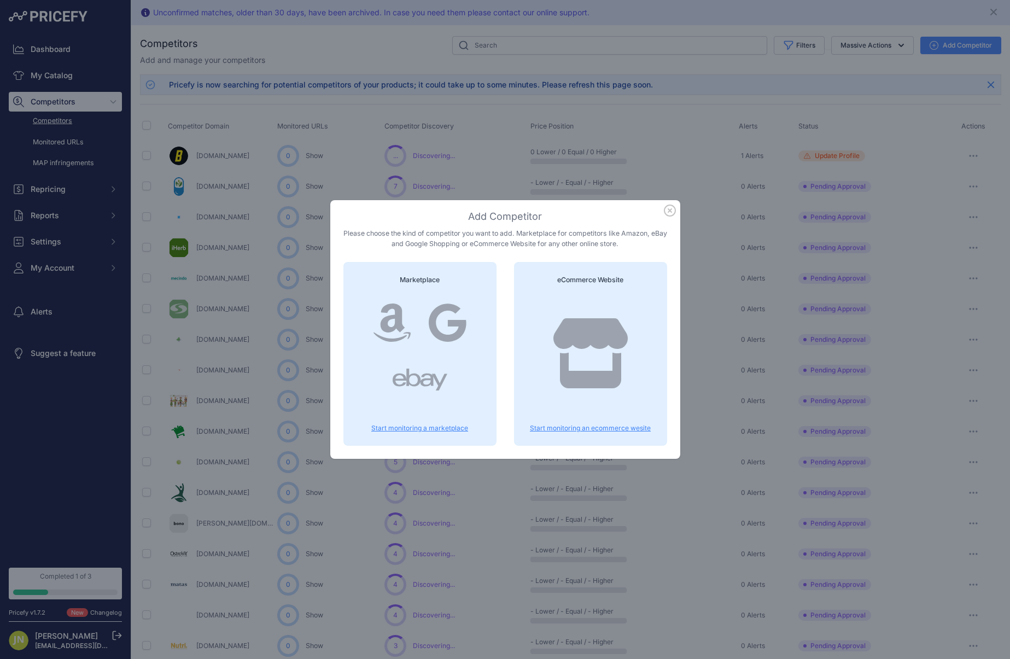
click at [419, 427] on p "Start monitoring a marketplace" at bounding box center [419, 428] width 127 height 9
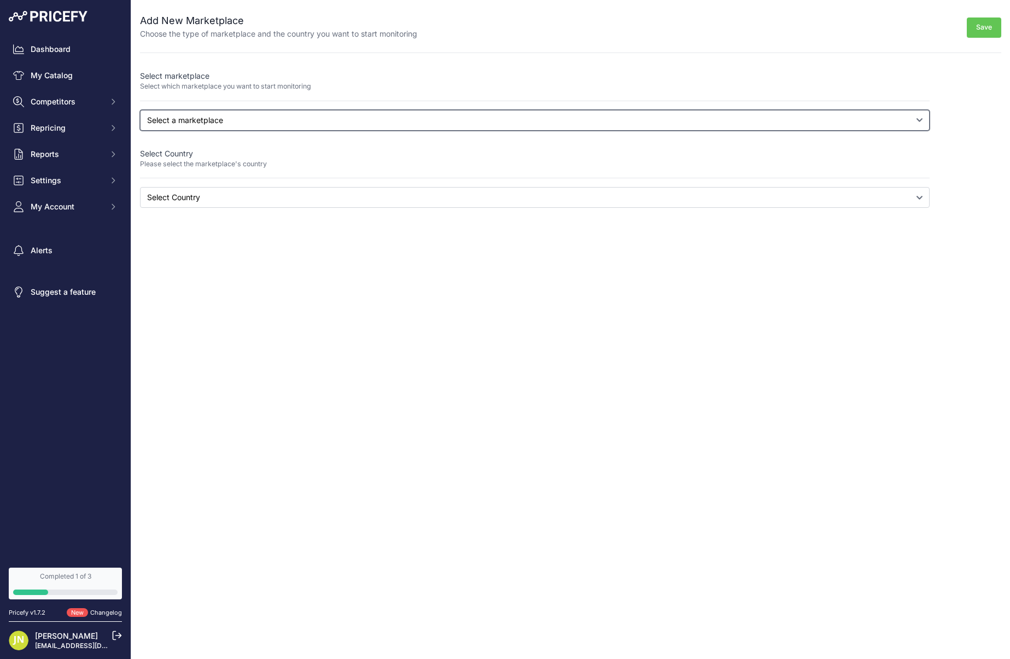
click at [307, 118] on select "Select a marketplace Amazon Google Shopping" at bounding box center [534, 120] width 789 height 21
select select "google"
click at [140, 110] on select "Select a marketplace Amazon Google Shopping" at bounding box center [534, 120] width 789 height 21
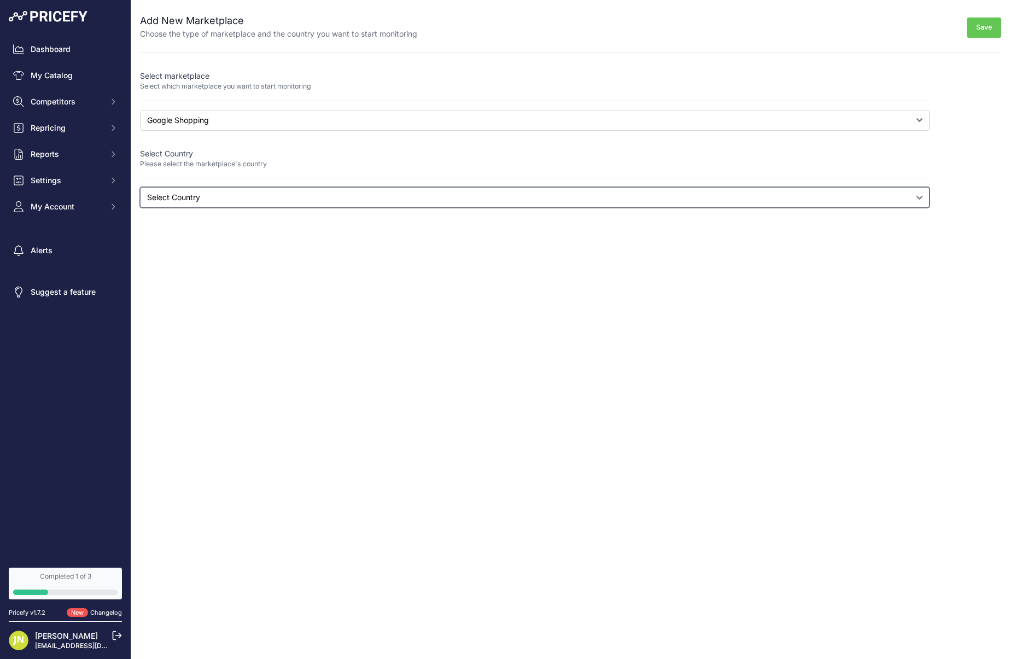
click at [219, 201] on select "Select Country [GEOGRAPHIC_DATA] [GEOGRAPHIC_DATA] [US_STATE] [GEOGRAPHIC_DATA]…" at bounding box center [534, 197] width 789 height 21
select select "[DOMAIN_NAME]"
click at [140, 187] on select "Select Country [GEOGRAPHIC_DATA] [GEOGRAPHIC_DATA] [US_STATE] [GEOGRAPHIC_DATA]…" at bounding box center [534, 197] width 789 height 21
click at [977, 30] on button "Save" at bounding box center [983, 27] width 34 height 20
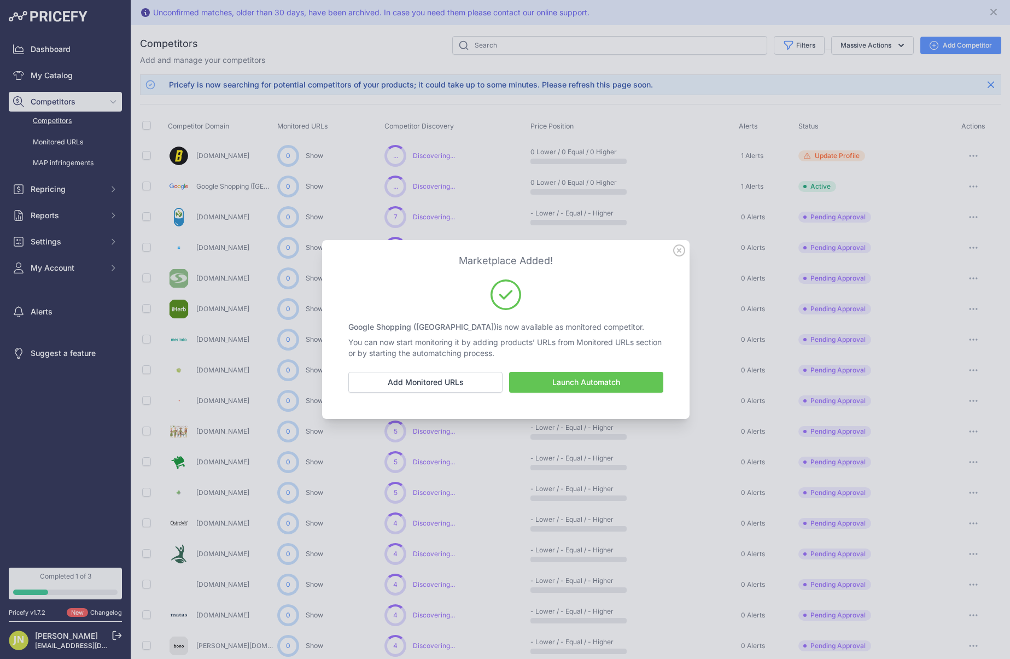
click at [550, 385] on button "Launch Automatch" at bounding box center [586, 382] width 154 height 21
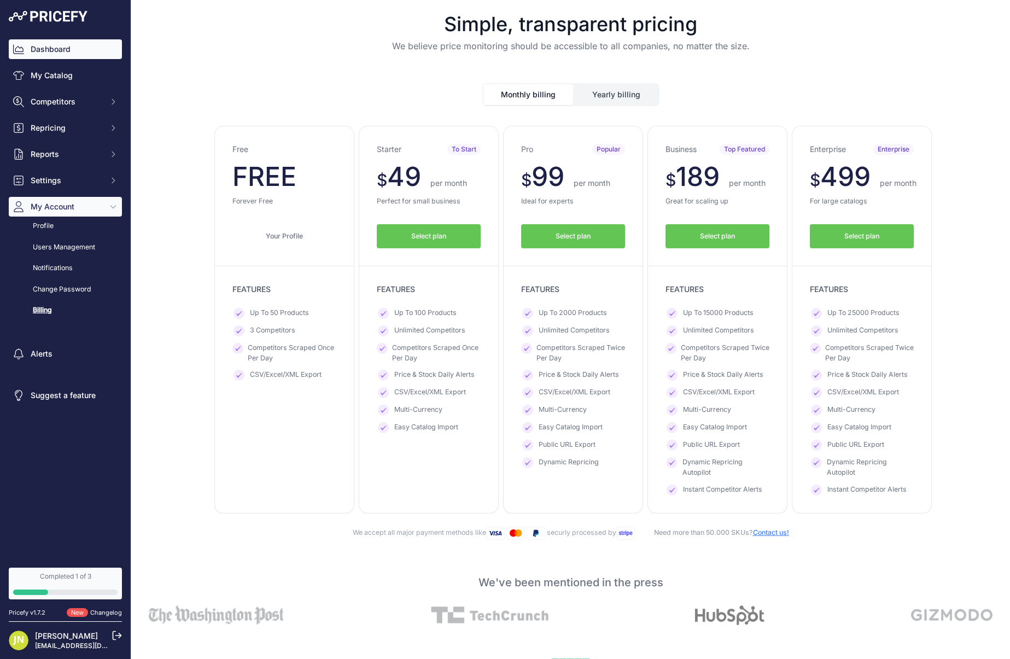
click at [51, 52] on link "Dashboard" at bounding box center [65, 49] width 113 height 20
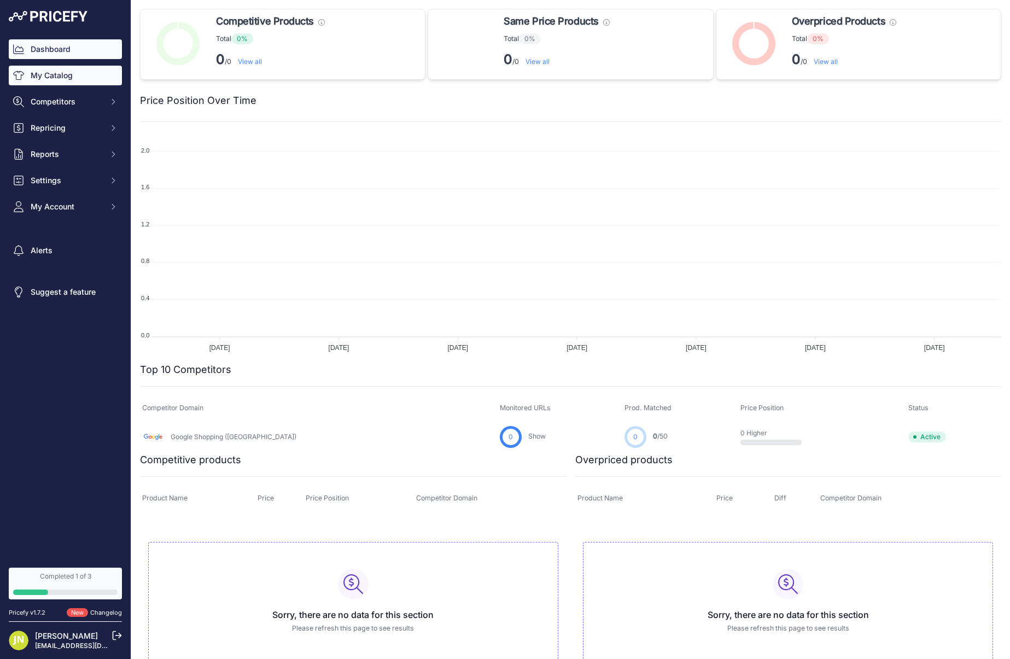
click at [54, 82] on link "My Catalog" at bounding box center [65, 76] width 113 height 20
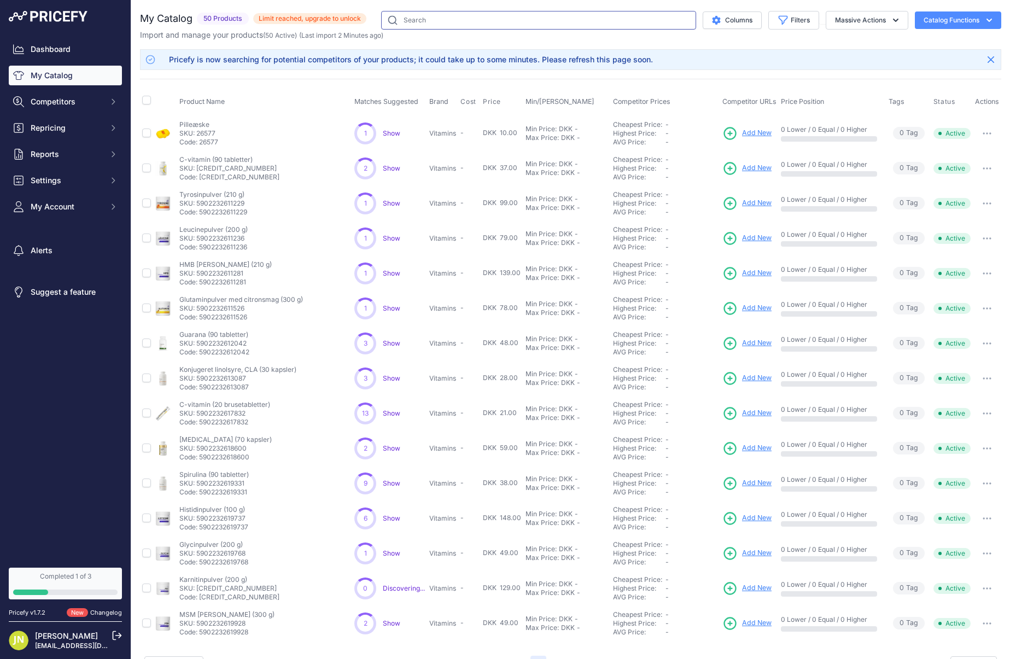
click at [419, 26] on input "text" at bounding box center [538, 20] width 315 height 19
paste input "[PERSON_NAME]"
type input "[PERSON_NAME]"
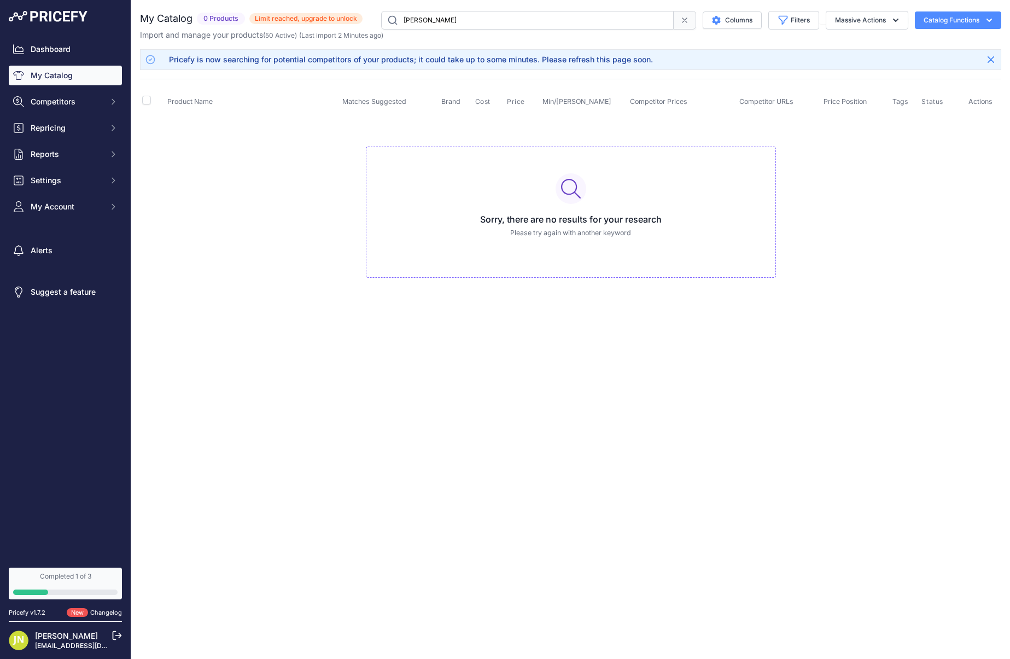
click at [419, 26] on input "[PERSON_NAME]" at bounding box center [527, 20] width 292 height 19
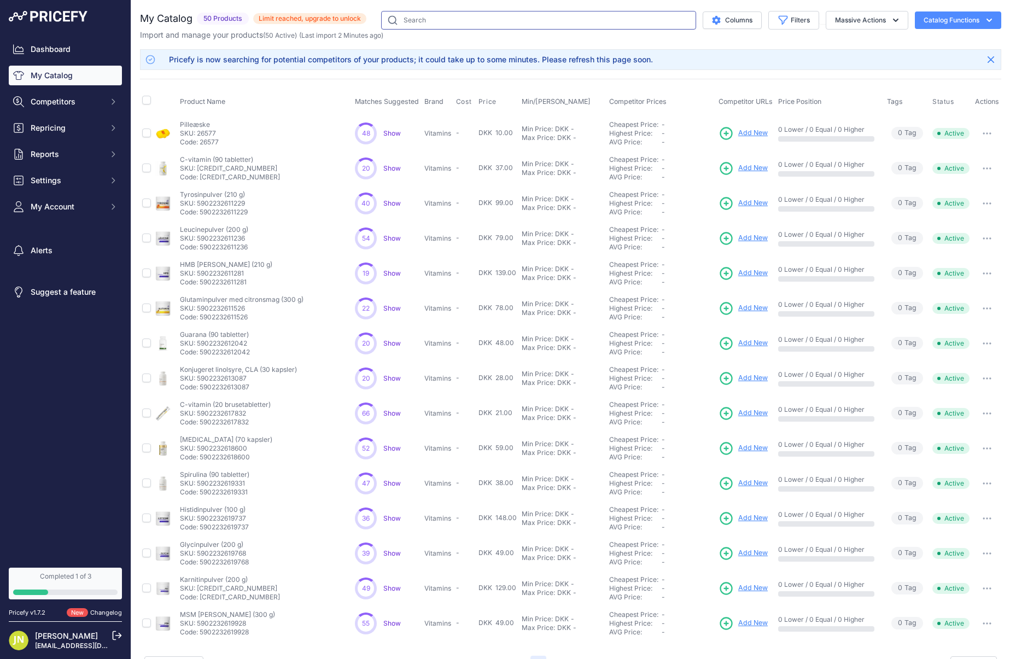
scroll to position [27, 0]
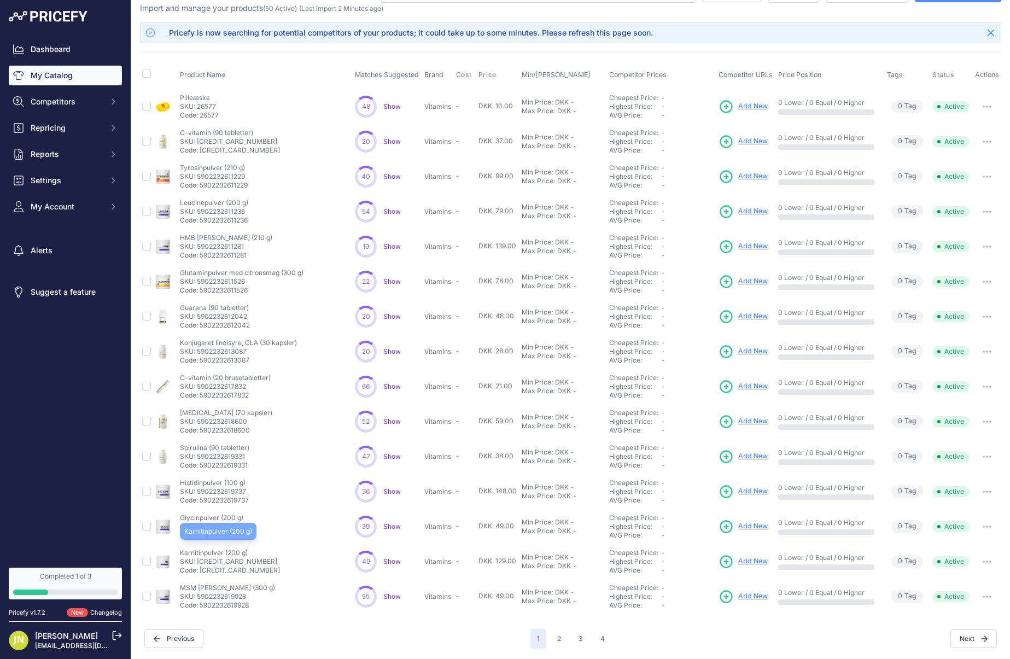
drag, startPoint x: 251, startPoint y: 553, endPoint x: 181, endPoint y: 553, distance: 69.4
click at [181, 553] on p "Karnitinpulver (200 g)" at bounding box center [230, 552] width 100 height 9
copy p "Karnitinpulver (200 g)"
click at [394, 560] on span "Show" at bounding box center [391, 561] width 17 height 8
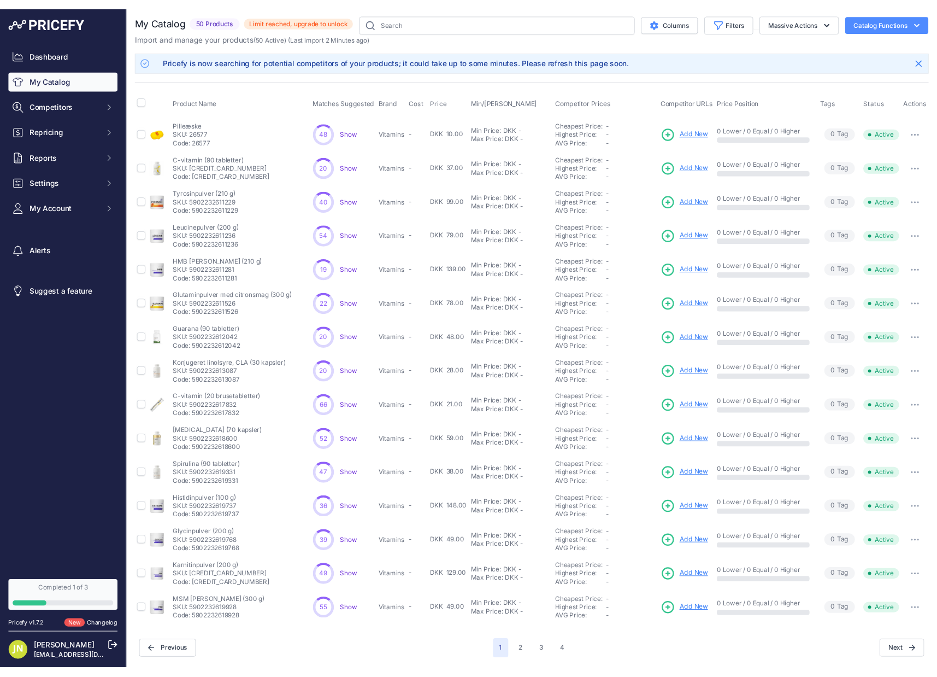
scroll to position [0, 0]
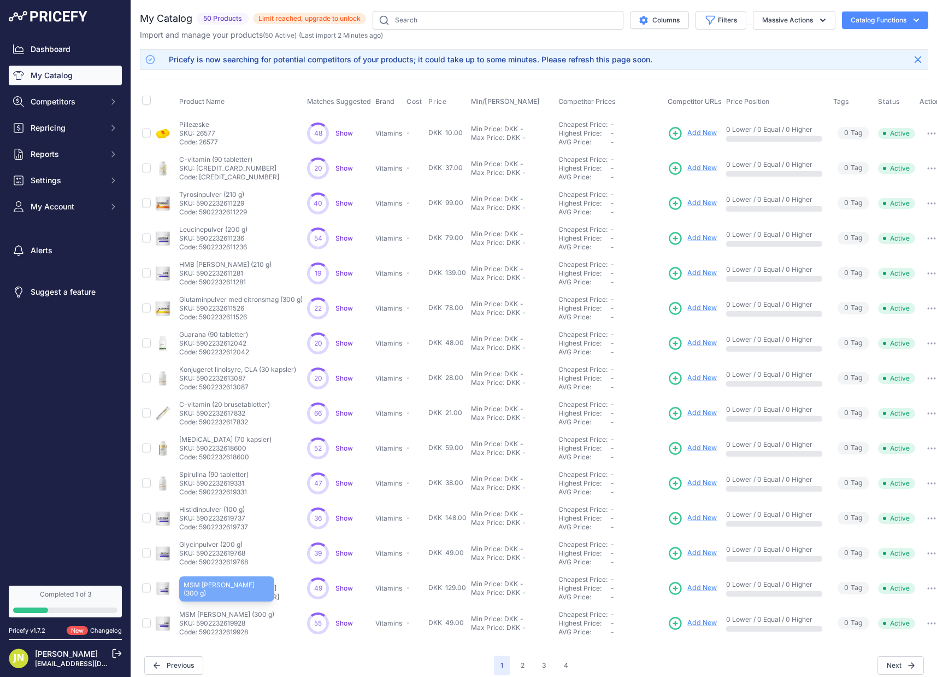
copy p "MSM [PERSON_NAME] (300 g)"
drag, startPoint x: 261, startPoint y: 615, endPoint x: 179, endPoint y: 616, distance: 82.0
click at [179, 616] on div "MSM pulver (300 g) MSM pulver (300 g) SKU: 5902232619928 Code: 5902232619928" at bounding box center [241, 623] width 124 height 26
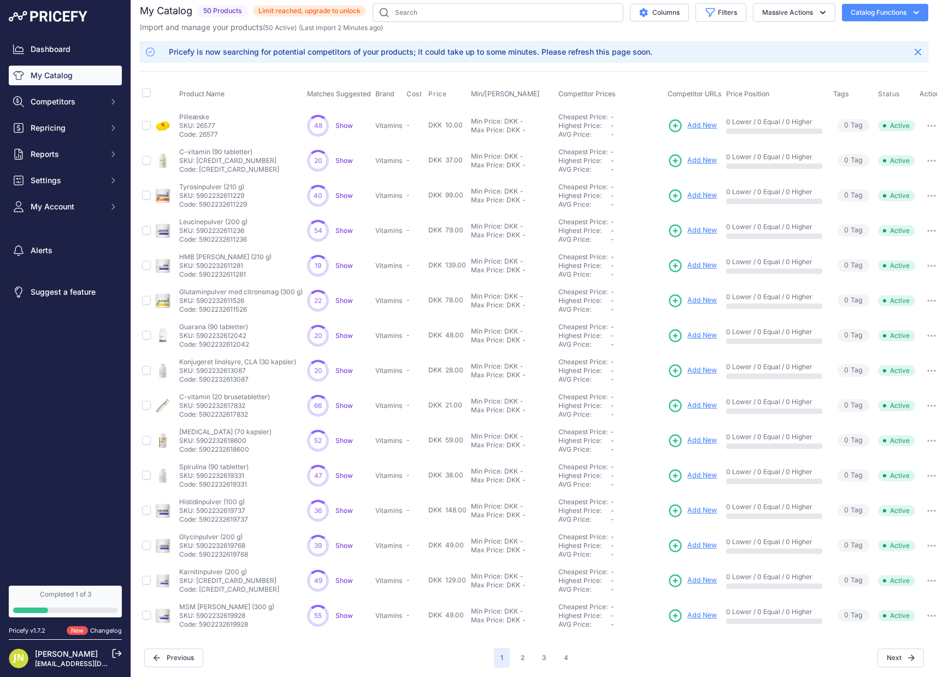
scroll to position [9, 0]
click at [347, 579] on span "Show" at bounding box center [344, 579] width 17 height 8
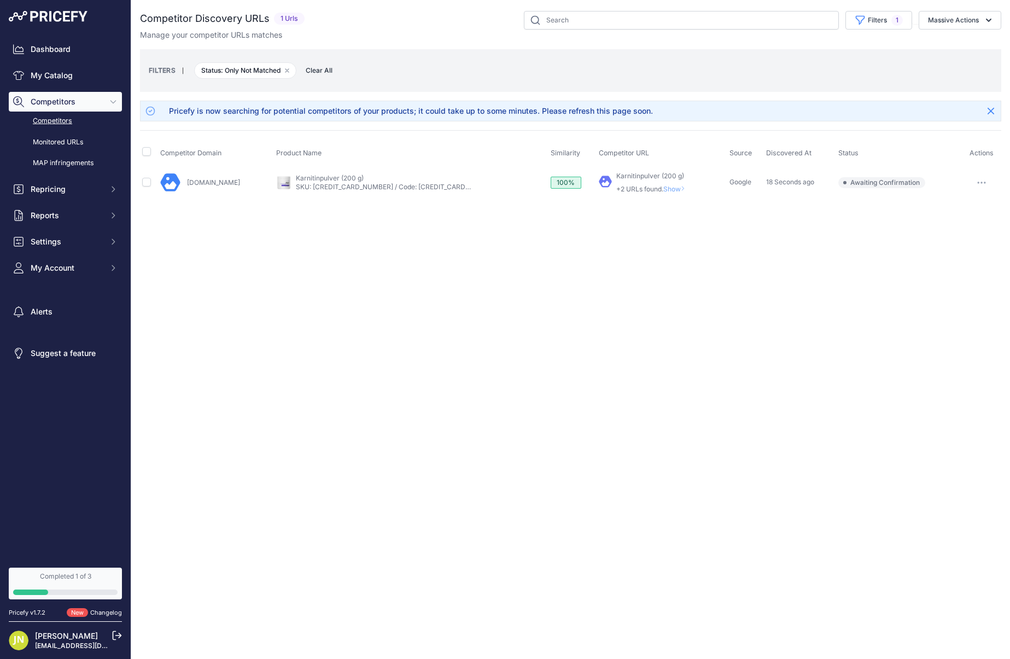
click at [616, 173] on link "Karnitinpulver (200 g)" at bounding box center [650, 176] width 68 height 8
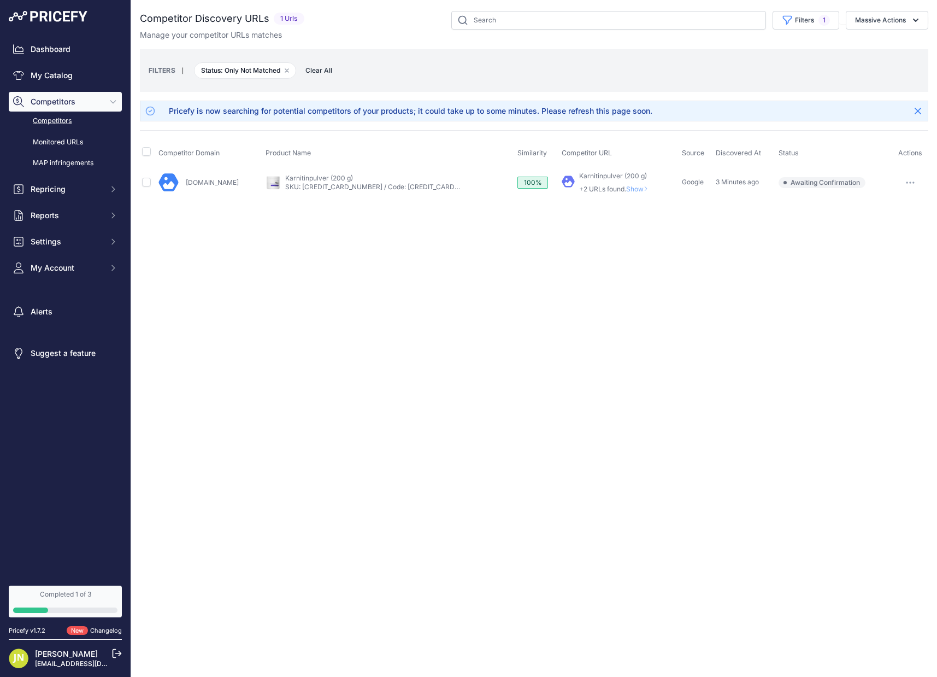
click at [626, 187] on span "Show" at bounding box center [639, 189] width 26 height 8
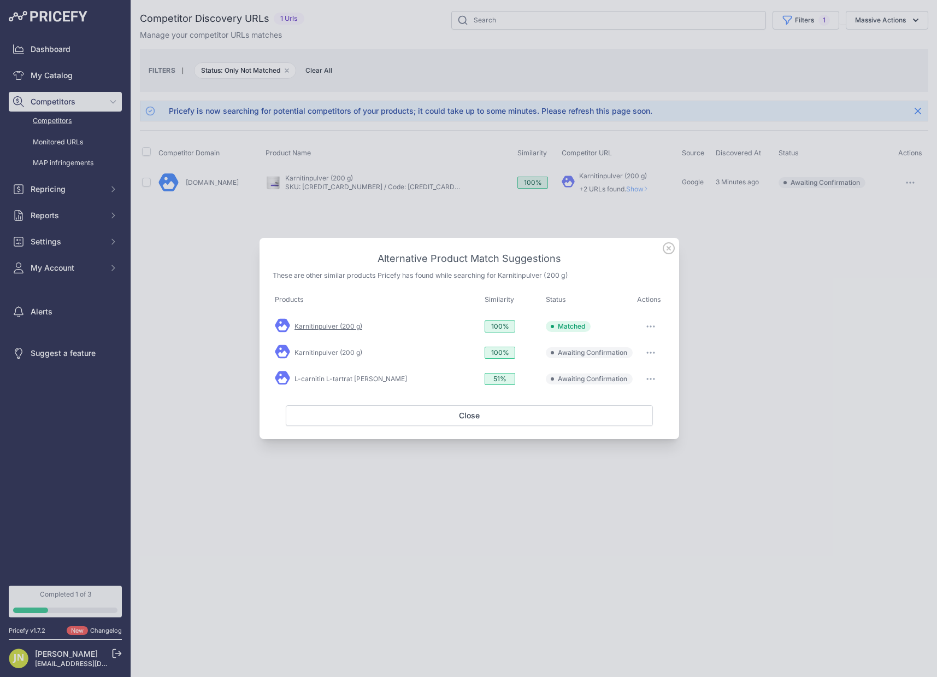
click at [315, 327] on link "Karnitinpulver (200 g)" at bounding box center [329, 326] width 68 height 8
click at [353, 350] on link "Karnitinpulver (200 g)" at bounding box center [329, 352] width 68 height 8
click at [233, 207] on div at bounding box center [468, 338] width 937 height 677
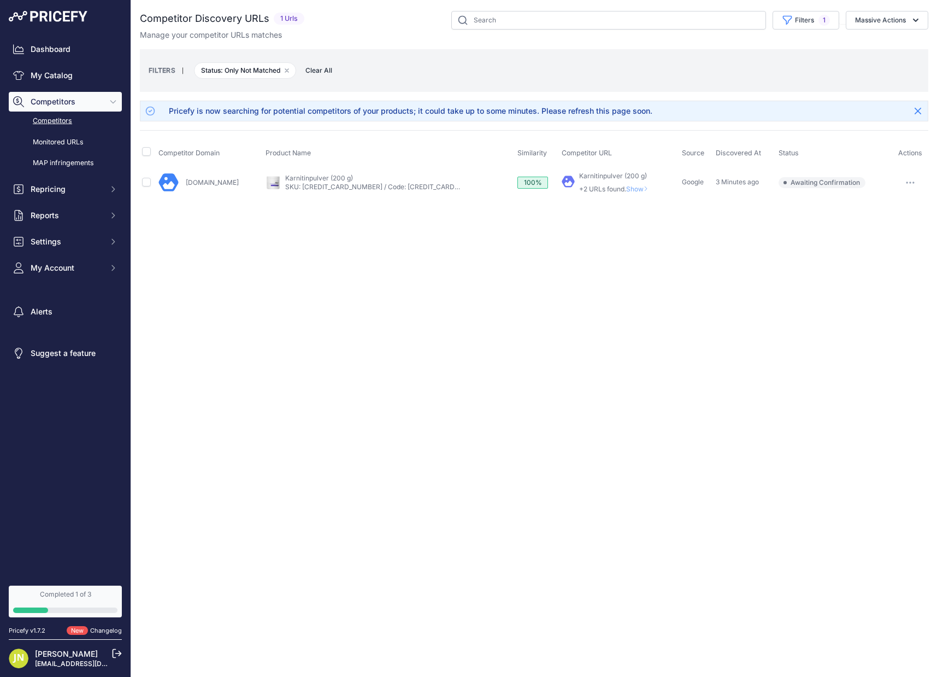
click at [64, 92] on button "Competitors" at bounding box center [65, 102] width 113 height 20
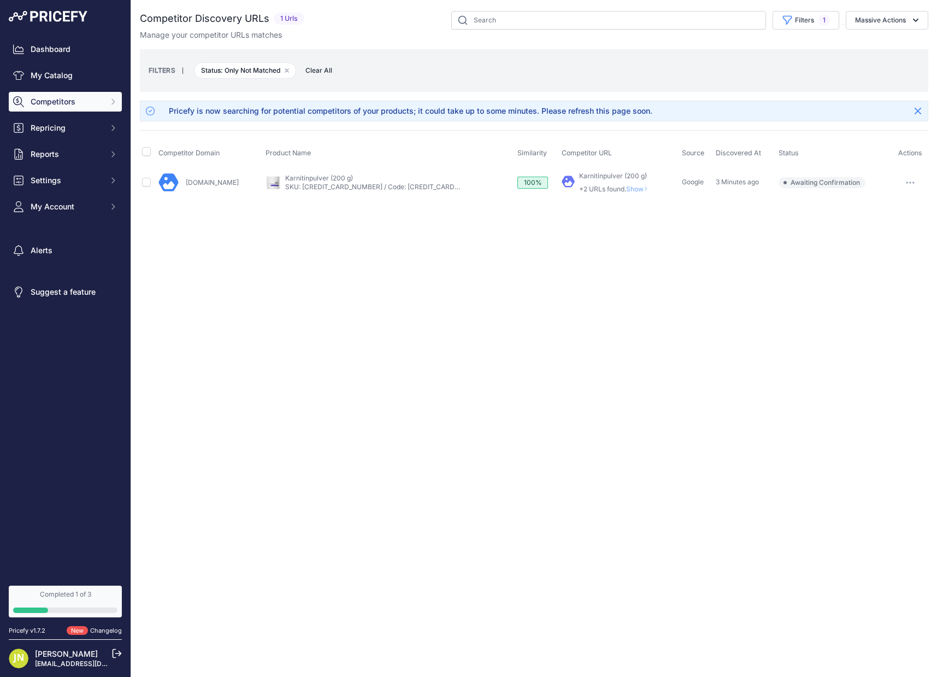
click at [57, 101] on span "Competitors" at bounding box center [67, 101] width 72 height 11
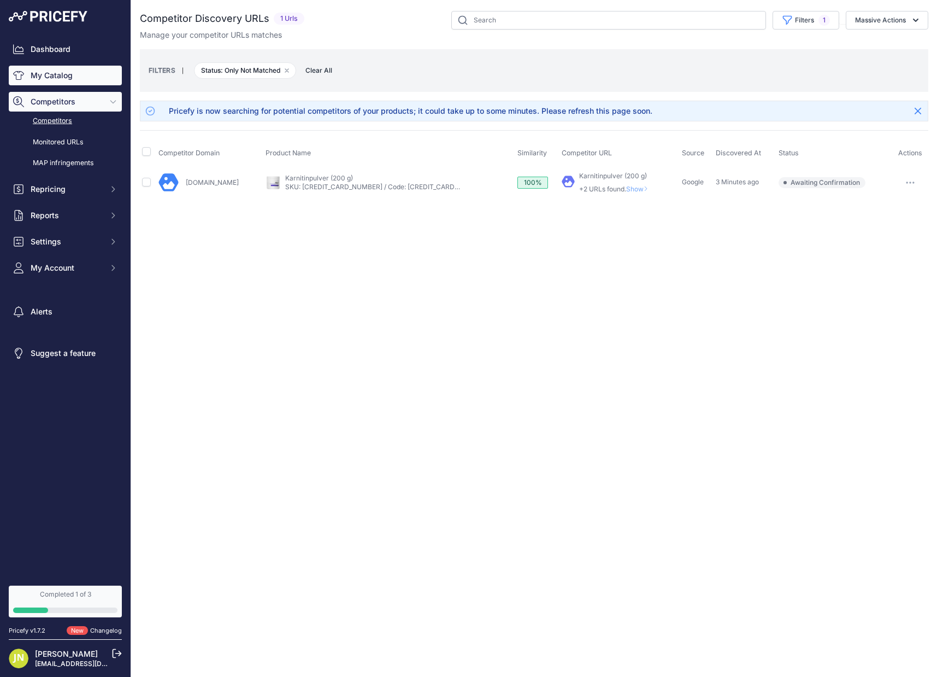
click at [52, 75] on link "My Catalog" at bounding box center [65, 76] width 113 height 20
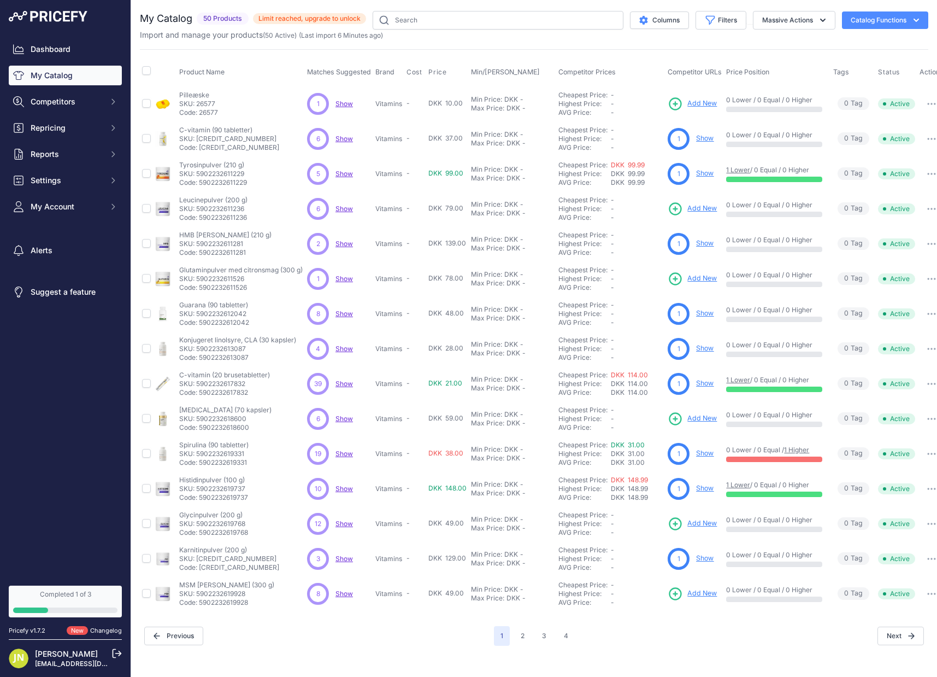
click at [795, 449] on link "1 Higher" at bounding box center [796, 449] width 25 height 8
click at [736, 169] on link "1 Lower" at bounding box center [738, 170] width 24 height 8
click at [637, 372] on link "DKK 114.00" at bounding box center [629, 375] width 37 height 8
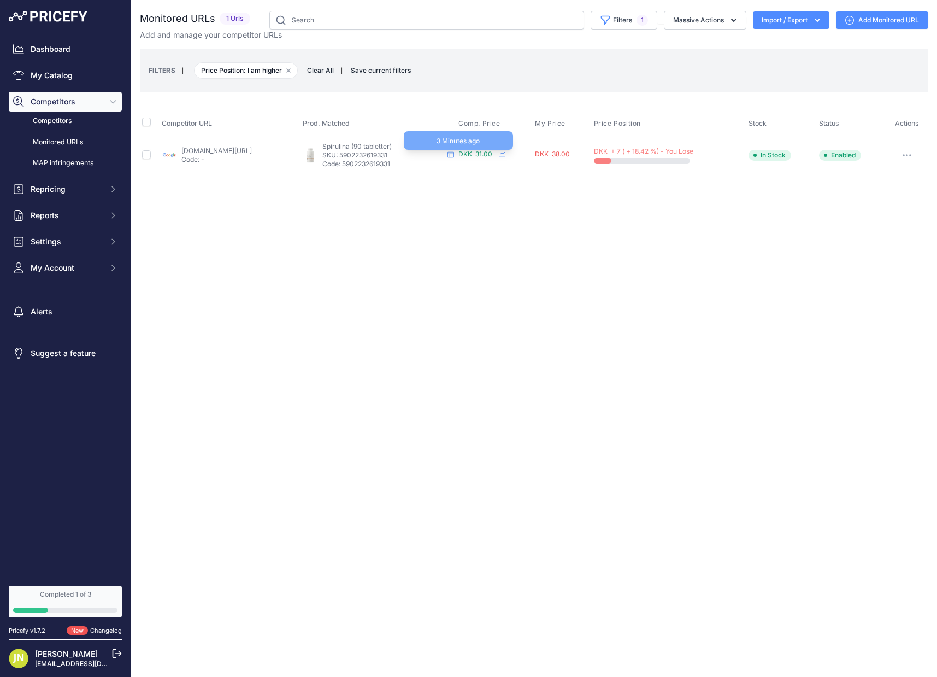
click at [492, 156] on span "DKK 31.00" at bounding box center [476, 154] width 34 height 8
click at [492, 155] on span "DKK 31.00" at bounding box center [476, 154] width 34 height 8
click at [506, 153] on icon at bounding box center [502, 153] width 7 height 7
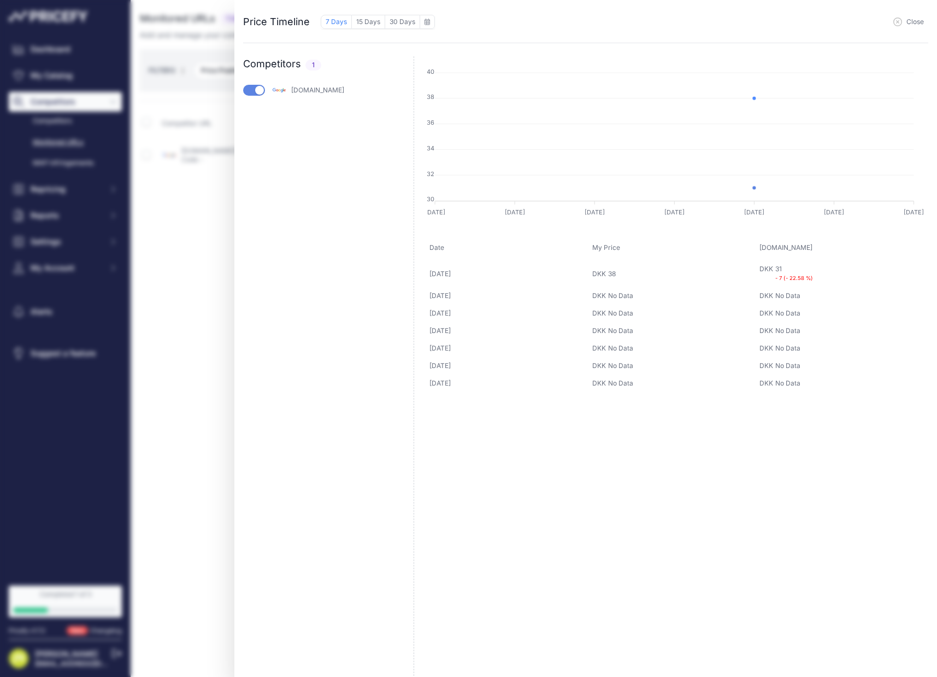
click at [900, 22] on icon "button" at bounding box center [898, 21] width 9 height 9
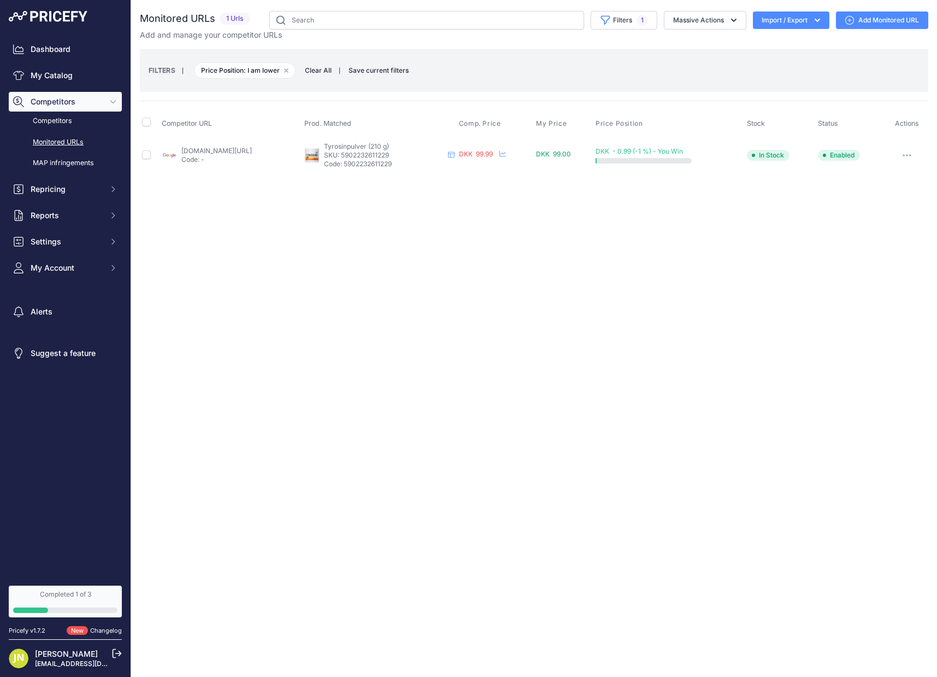
click at [506, 154] on div "Show Price Timeline" at bounding box center [499, 154] width 13 height 9
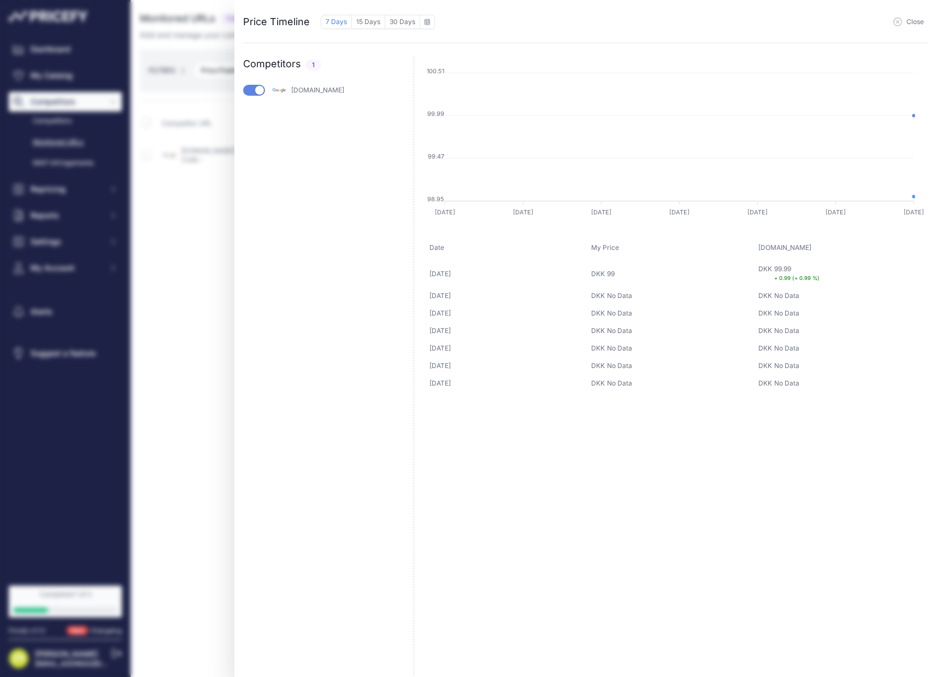
click at [166, 260] on div "Price Timeline 7 Days 15 Days 30 Days to September 2025 Sun" at bounding box center [468, 338] width 937 height 677
click at [896, 19] on icon "button" at bounding box center [898, 21] width 9 height 9
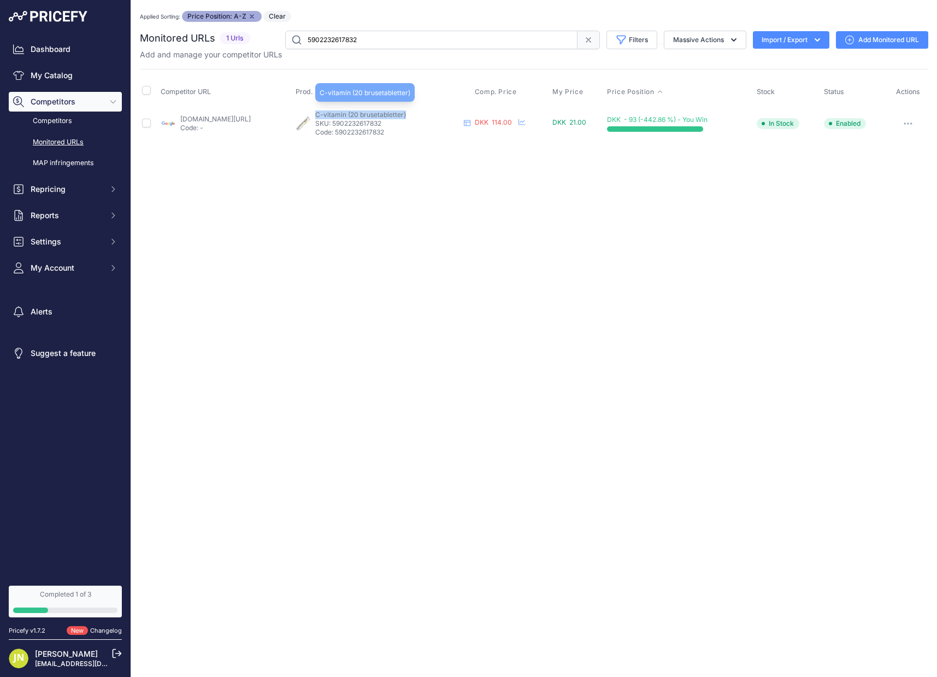
drag, startPoint x: 454, startPoint y: 117, endPoint x: 361, endPoint y: 116, distance: 92.9
click at [361, 116] on p "C-vitamin (20 brusetabletter)" at bounding box center [387, 114] width 144 height 9
copy span "C-vitamin (20 brusetabletter)"
click at [115, 103] on icon "Sidebar" at bounding box center [113, 101] width 9 height 9
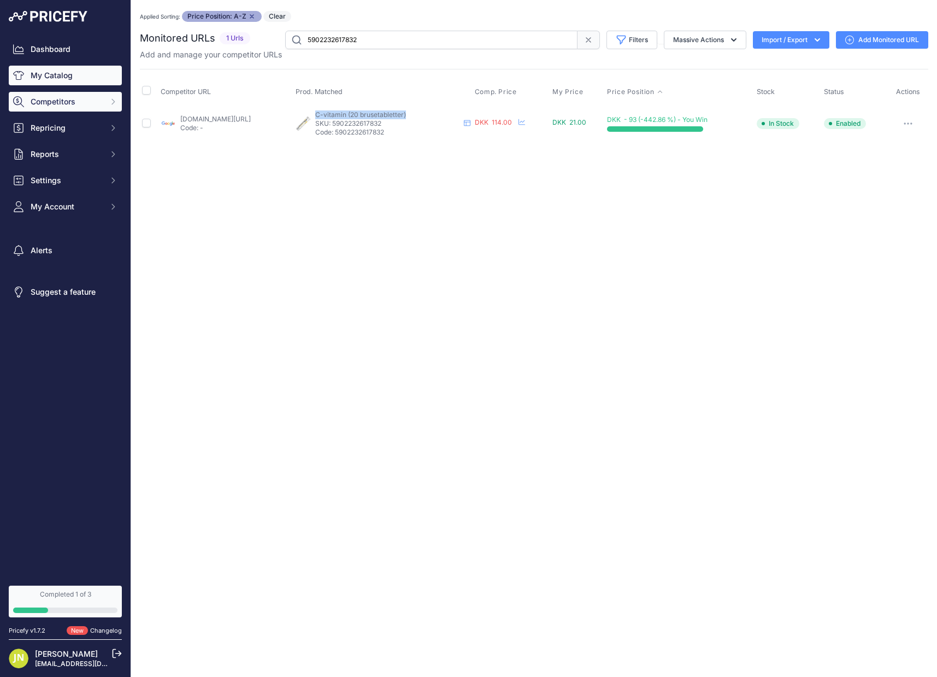
click at [75, 71] on link "My Catalog" at bounding box center [65, 76] width 113 height 20
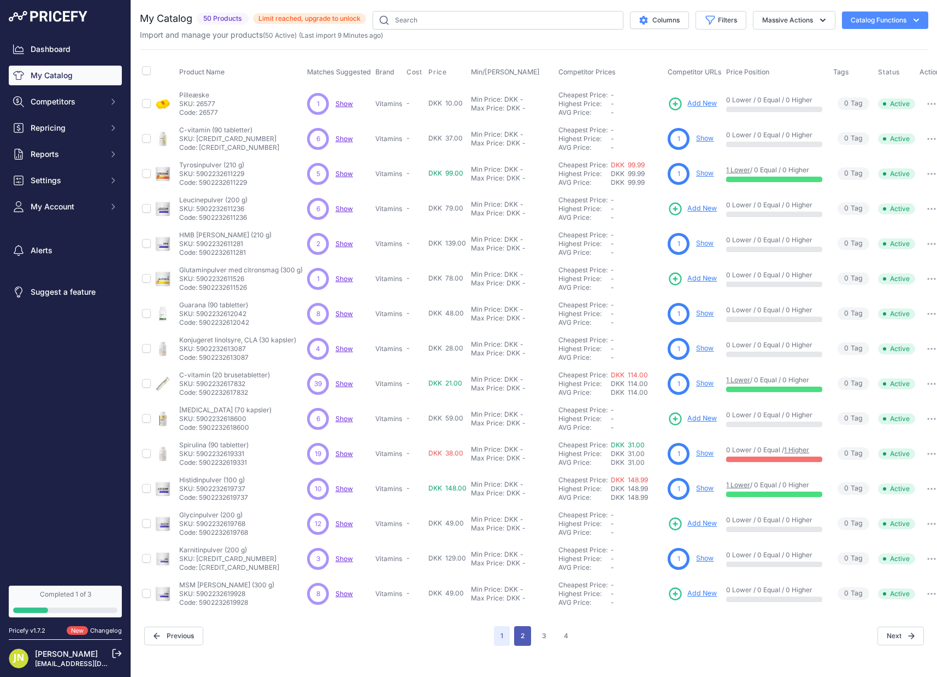
click at [528, 629] on button "2" at bounding box center [522, 636] width 17 height 20
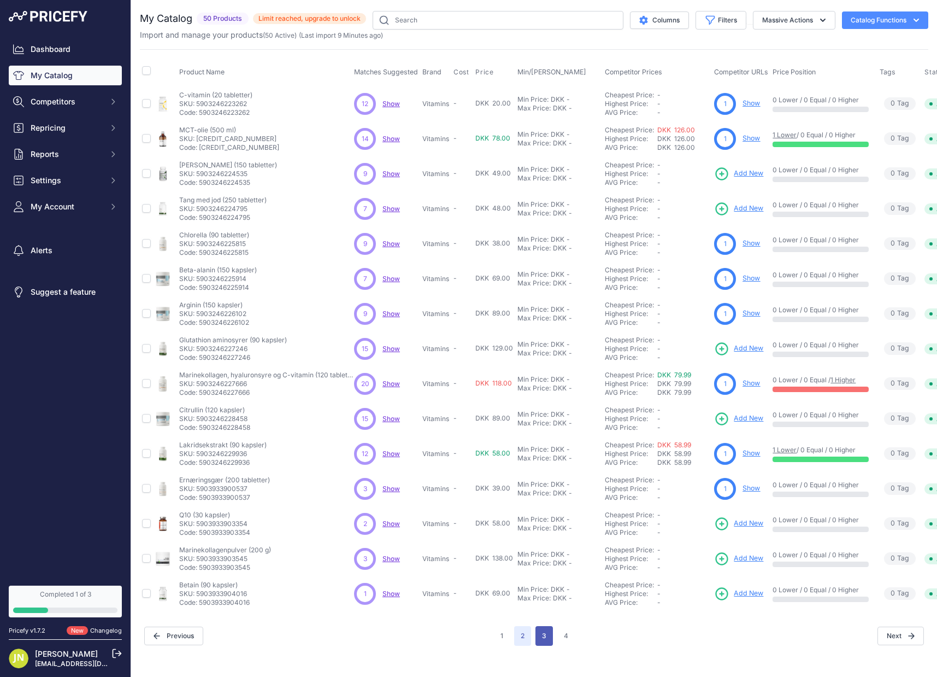
click at [541, 629] on button "3" at bounding box center [544, 636] width 17 height 20
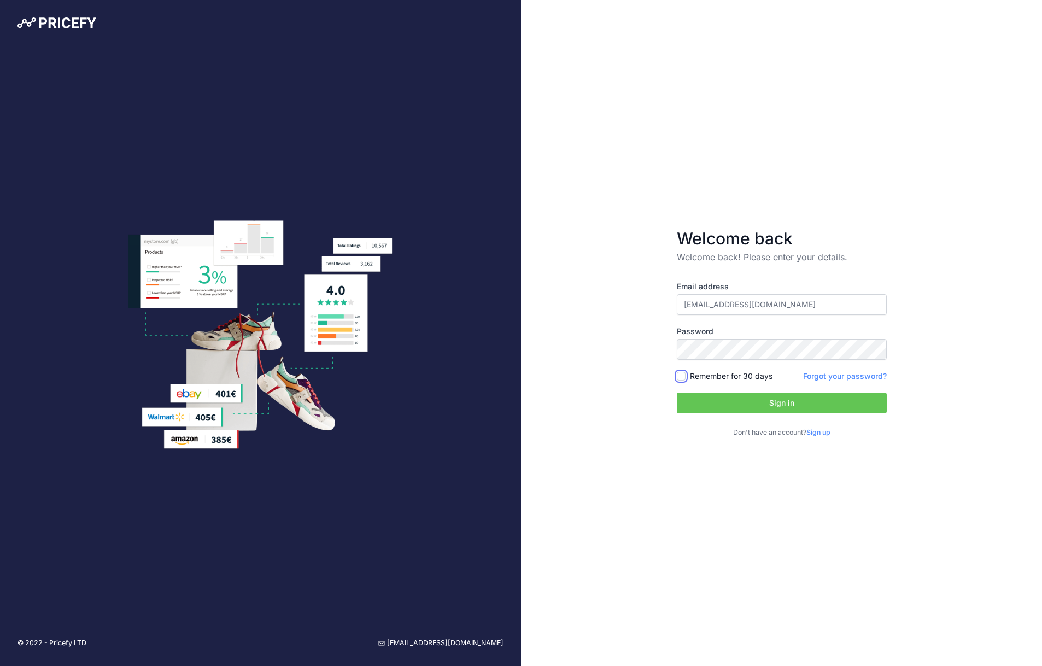
click at [680, 378] on input "Remember for 30 days" at bounding box center [681, 376] width 9 height 9
checkbox input "true"
click at [745, 404] on button "Sign in" at bounding box center [782, 402] width 210 height 21
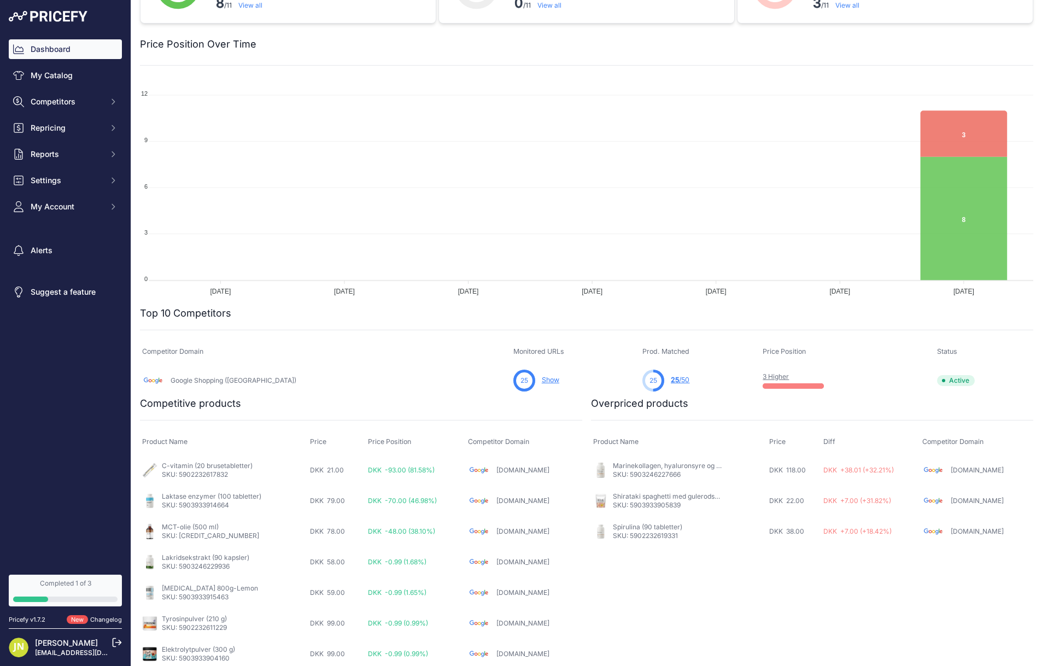
scroll to position [90, 0]
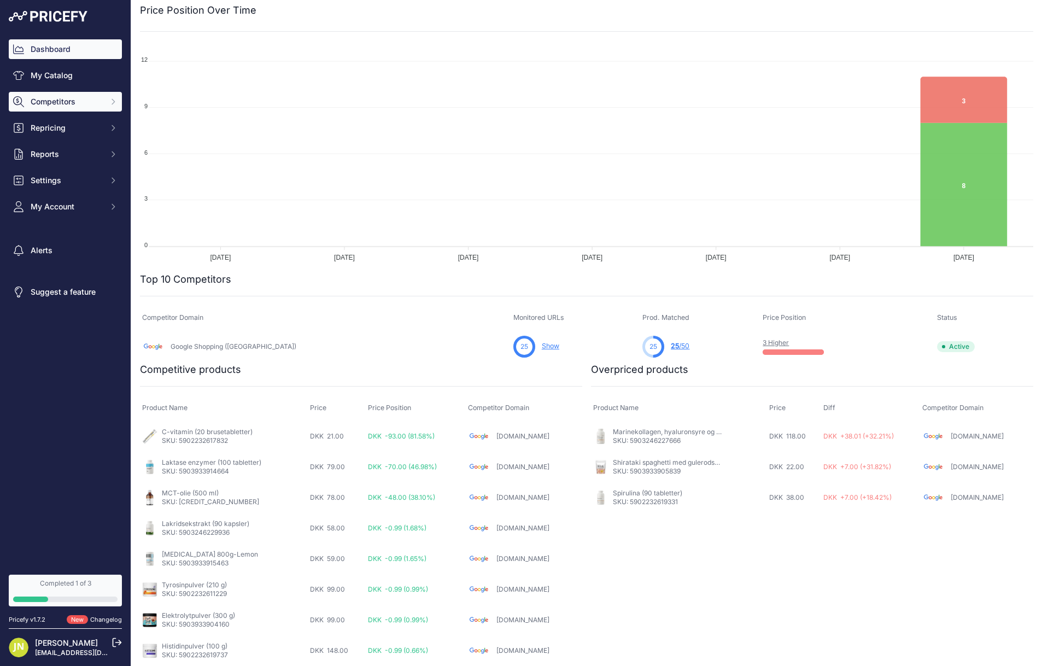
click at [68, 106] on span "Competitors" at bounding box center [67, 101] width 72 height 11
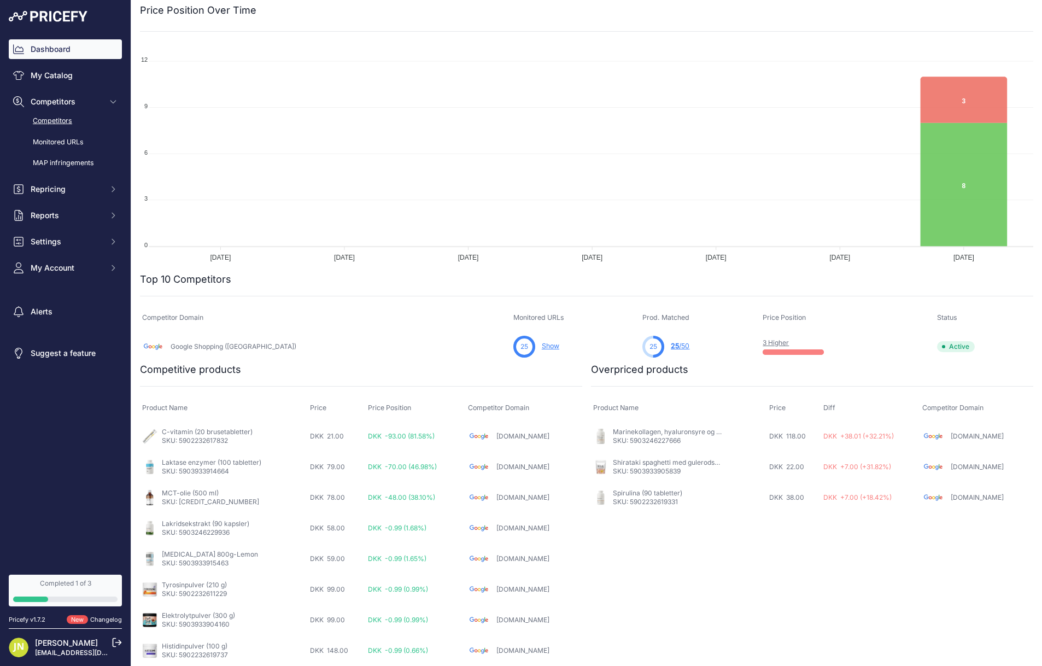
click at [68, 118] on link "Competitors" at bounding box center [65, 120] width 113 height 19
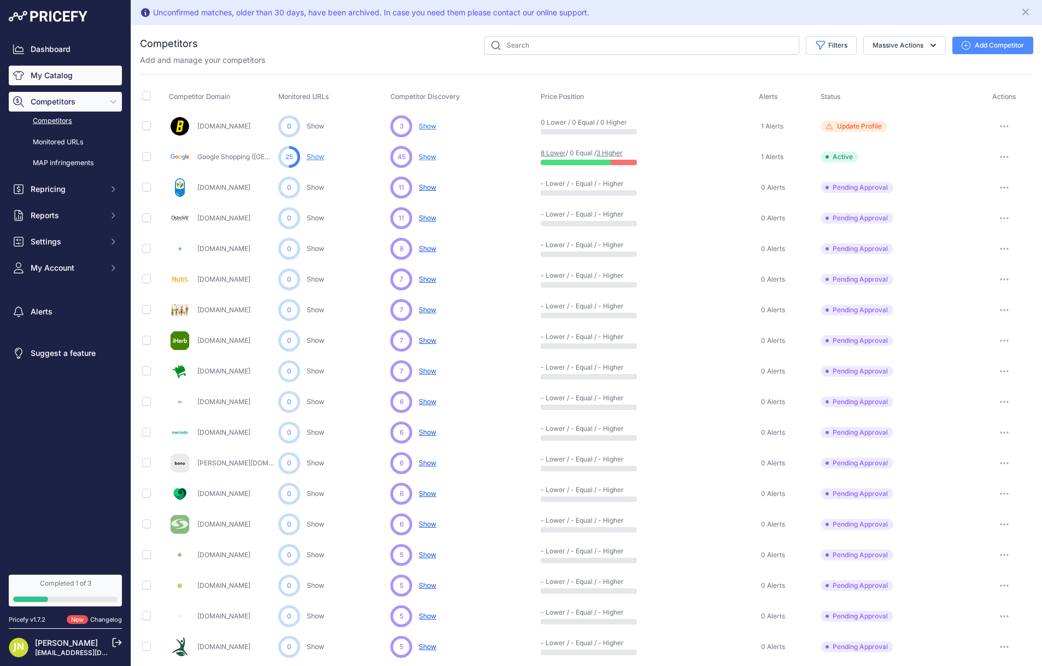
click at [65, 77] on link "My Catalog" at bounding box center [65, 76] width 113 height 20
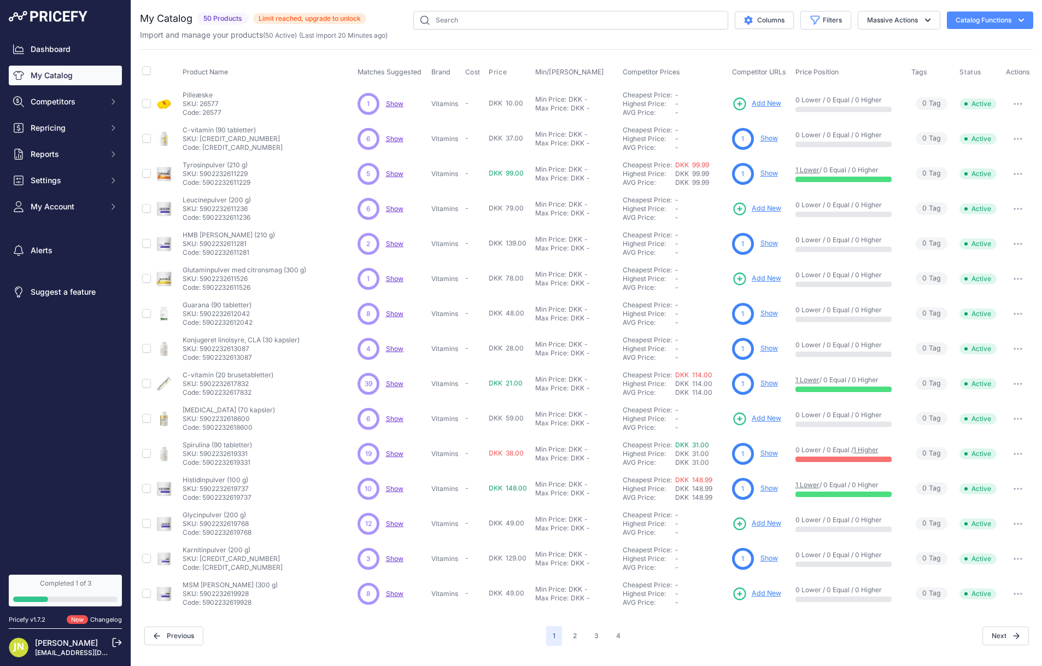
click at [74, 75] on link "My Catalog" at bounding box center [65, 76] width 113 height 20
click at [77, 180] on span "Settings" at bounding box center [67, 180] width 72 height 11
click at [61, 267] on link "Product Feed" at bounding box center [65, 272] width 113 height 19
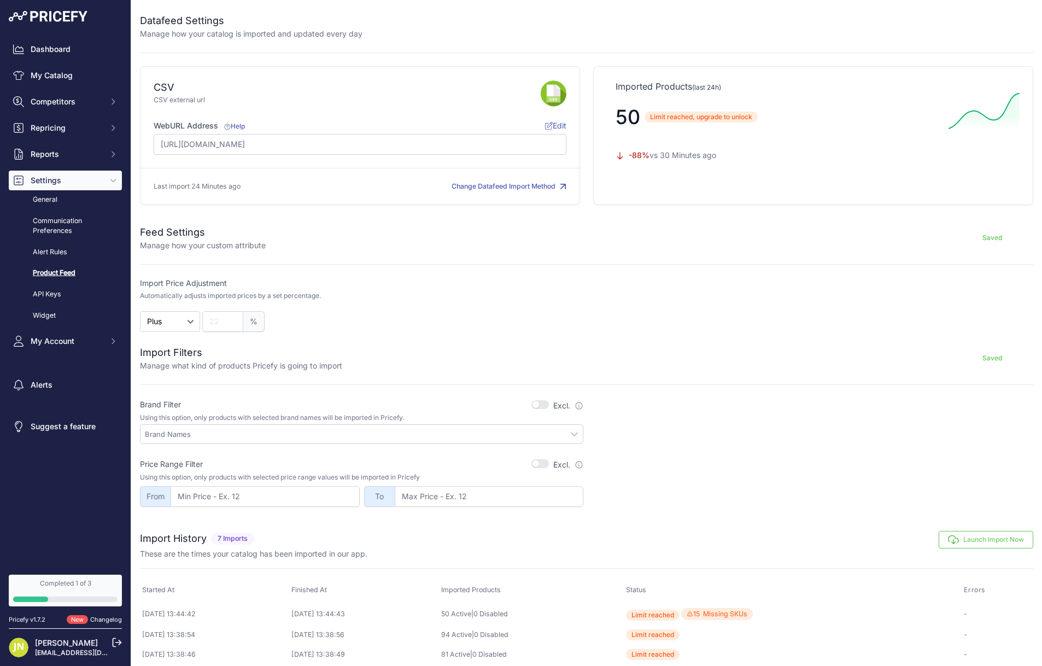
scroll to position [87, 0]
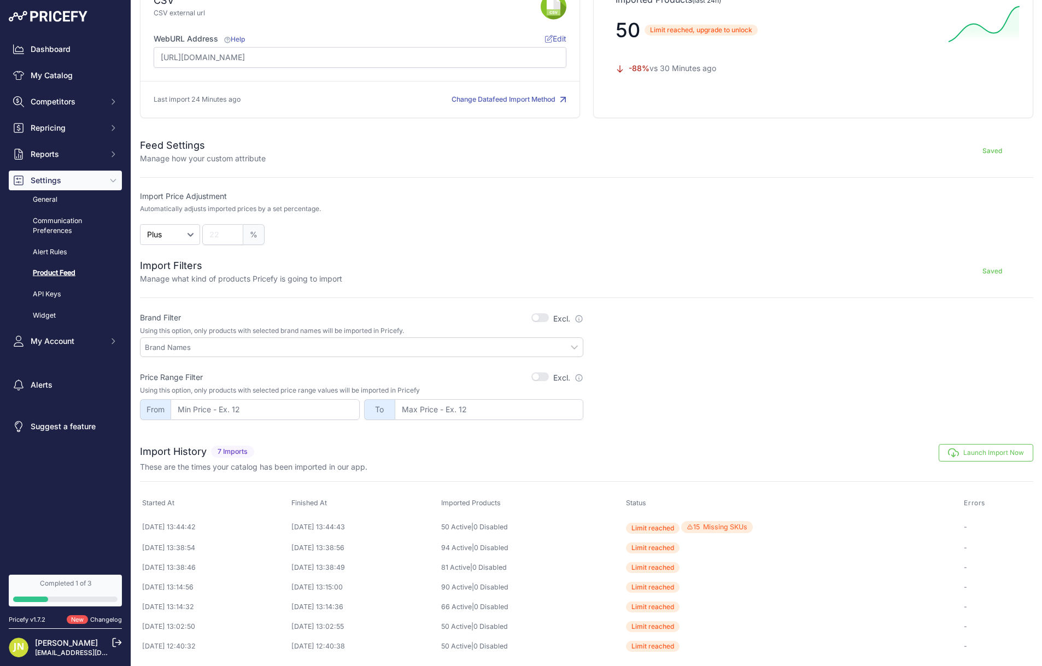
click at [971, 453] on button "Launch Import Now" at bounding box center [985, 452] width 95 height 17
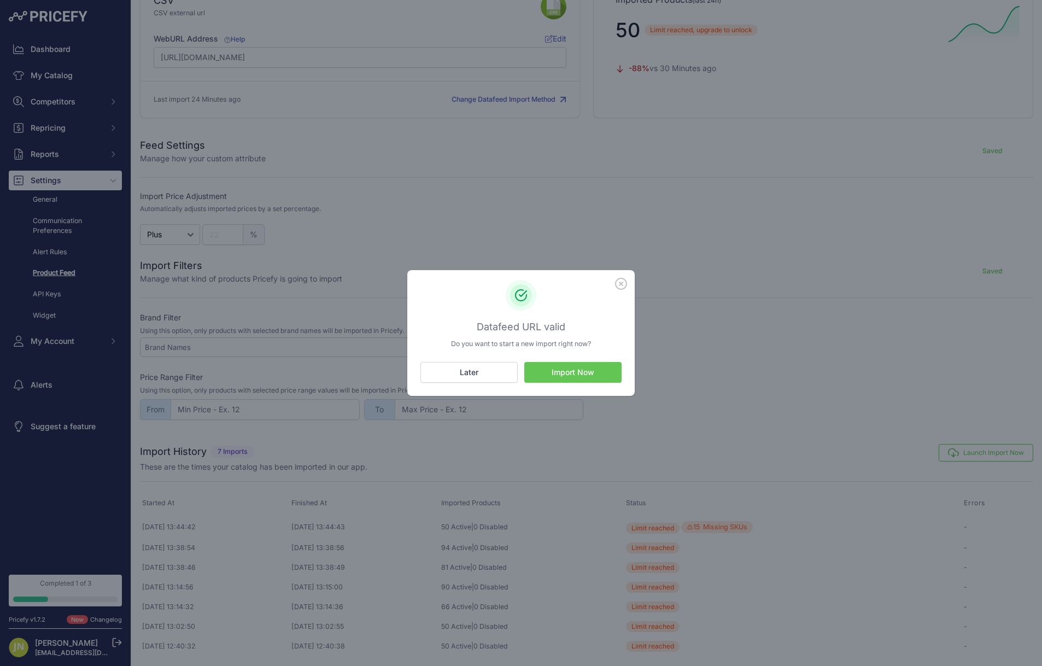
click at [582, 375] on button "Import Now" at bounding box center [572, 372] width 97 height 21
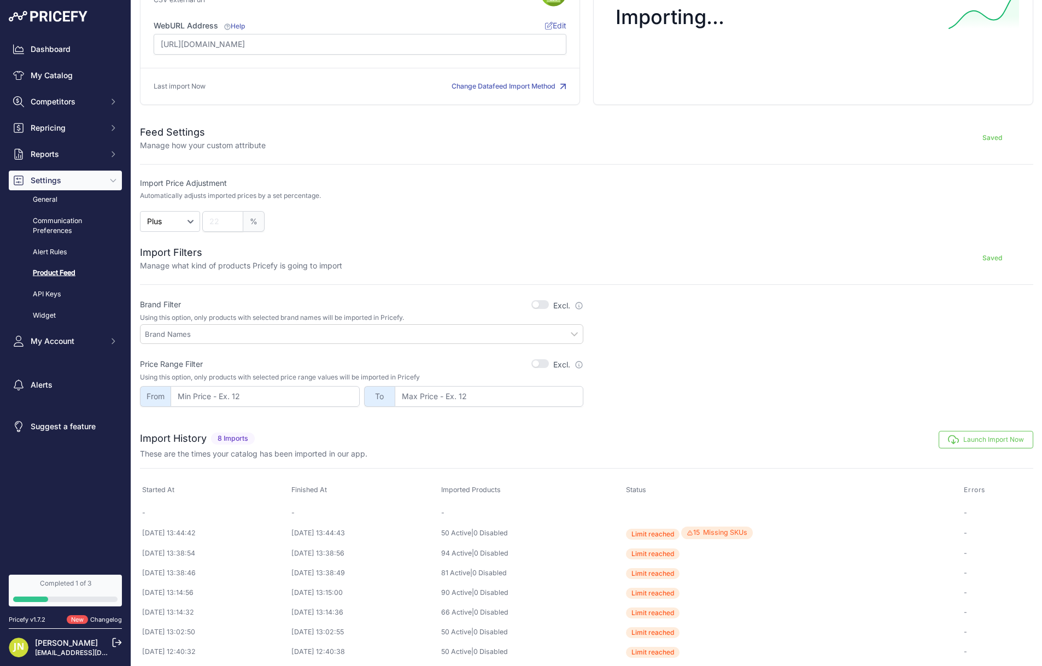
scroll to position [105, 0]
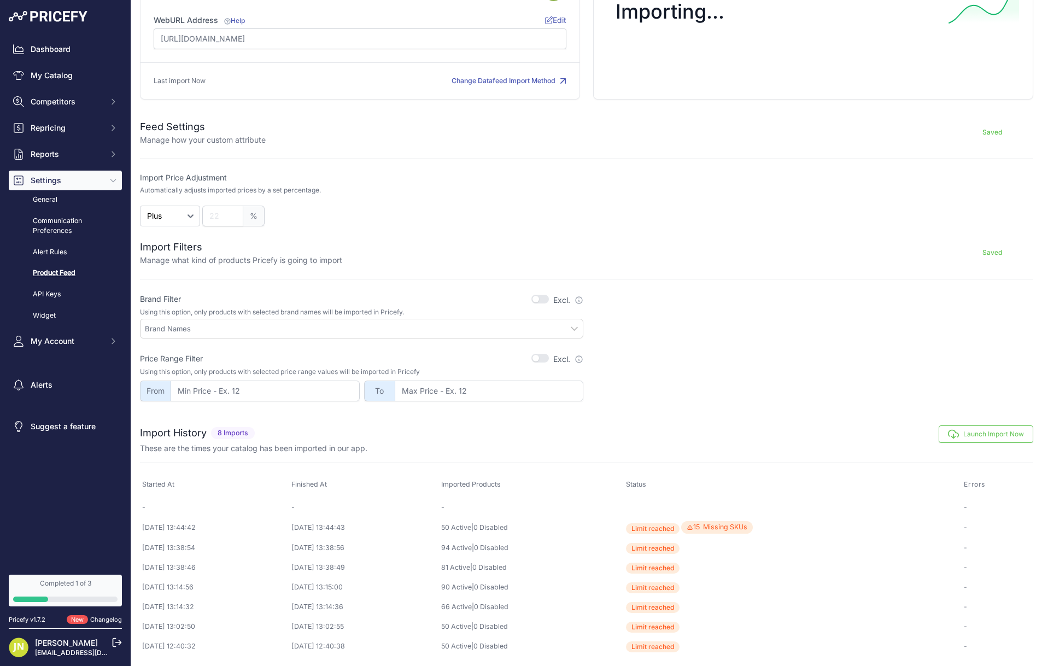
click at [960, 432] on button "Launch Import Now" at bounding box center [985, 433] width 95 height 17
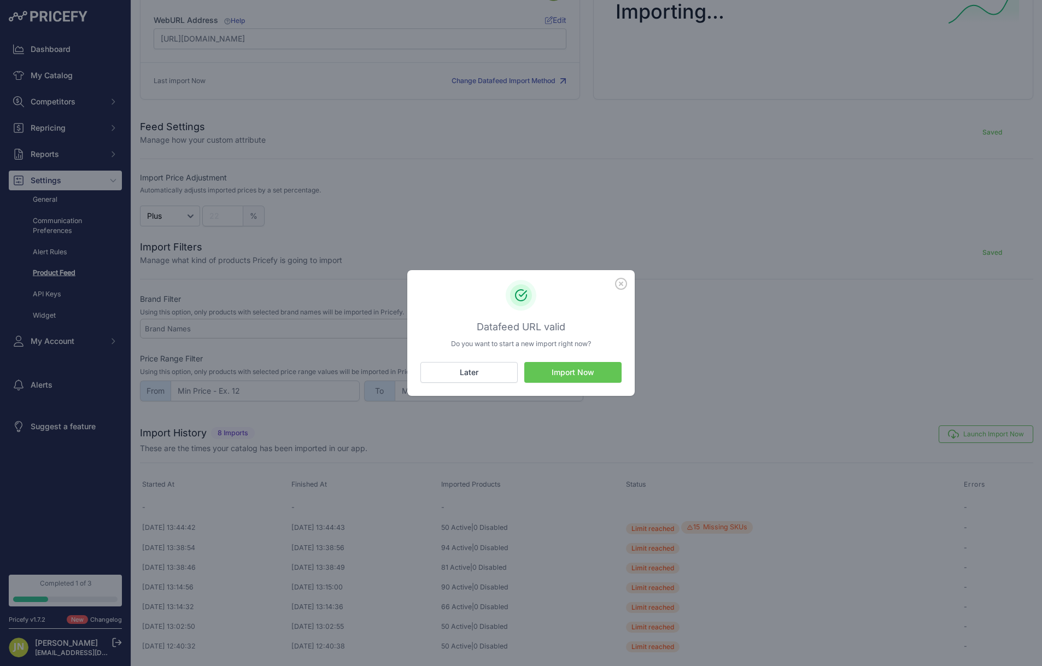
click at [590, 374] on button "Import Now" at bounding box center [572, 372] width 97 height 21
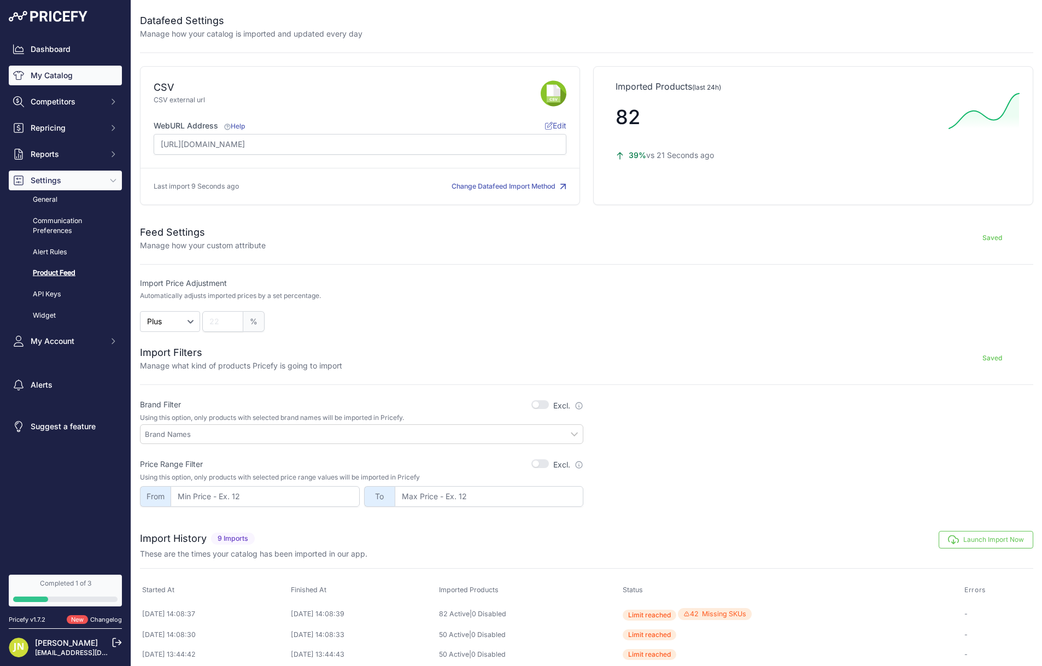
click at [32, 78] on link "My Catalog" at bounding box center [65, 76] width 113 height 20
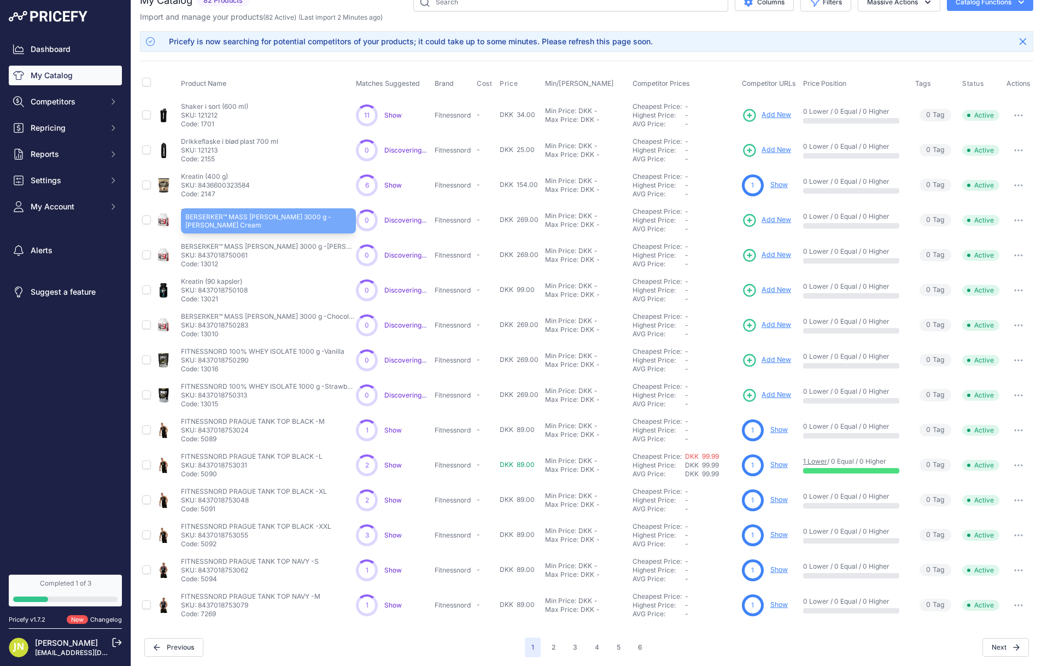
scroll to position [20, 0]
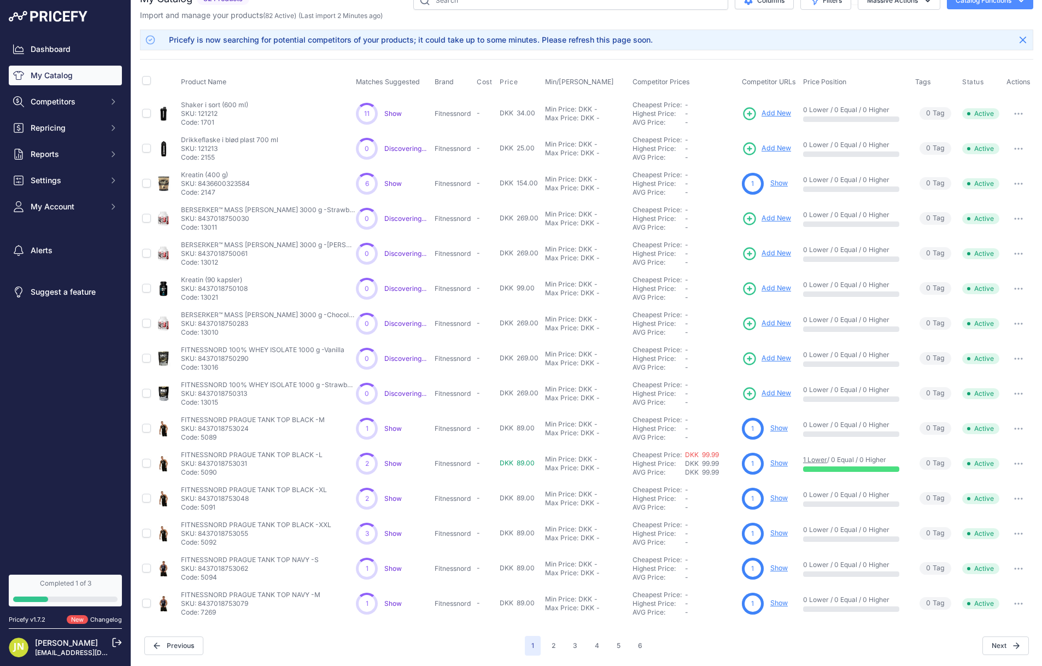
click at [780, 184] on link "Show" at bounding box center [778, 183] width 17 height 8
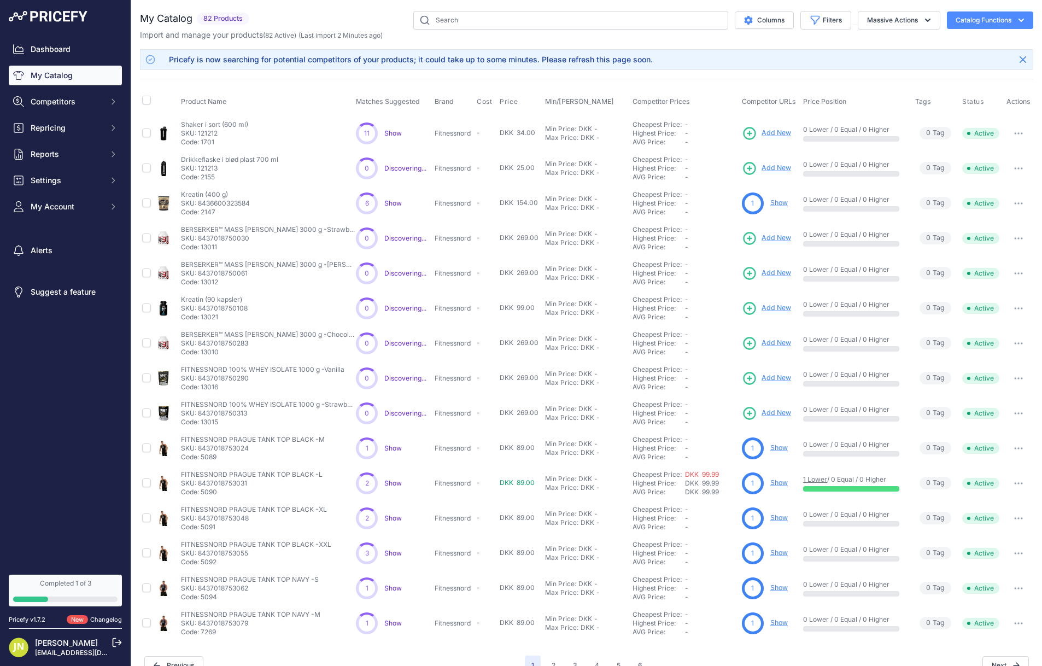
click at [1014, 202] on icon "button" at bounding box center [1018, 203] width 9 height 2
click at [781, 199] on link "Show" at bounding box center [778, 202] width 17 height 8
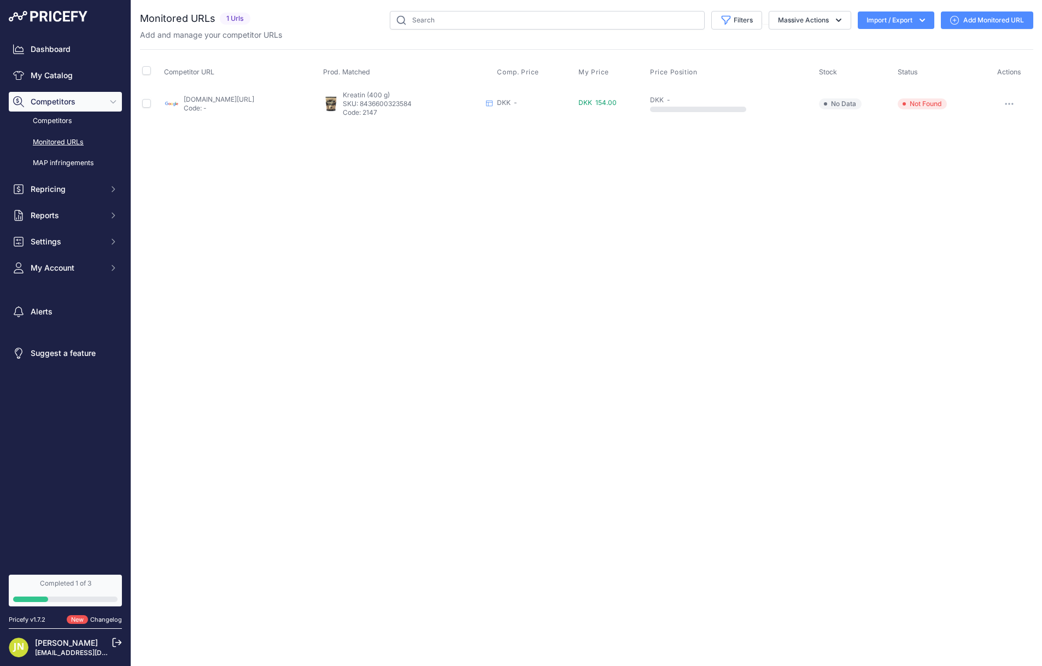
click at [1006, 99] on button "button" at bounding box center [1009, 103] width 22 height 15
click at [948, 207] on button "Add Variant Extraction Options" at bounding box center [974, 214] width 111 height 17
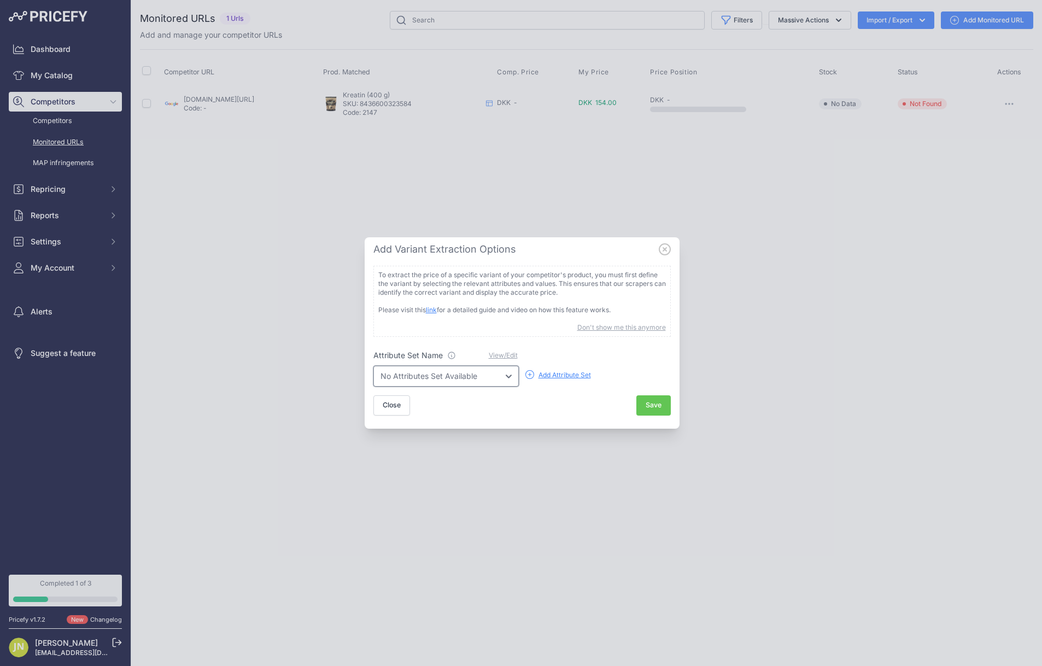
click at [419, 379] on select "No Attributes Set Available" at bounding box center [445, 376] width 145 height 21
click at [528, 373] on icon at bounding box center [529, 374] width 9 height 9
click at [662, 248] on icon at bounding box center [665, 249] width 12 height 12
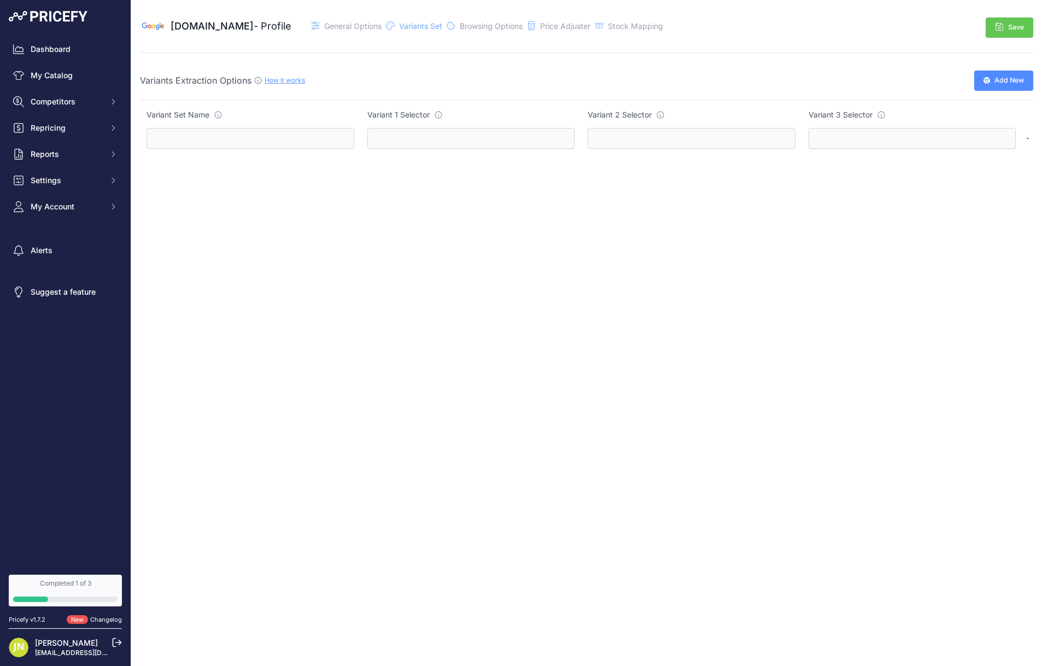
click at [260, 78] on icon at bounding box center [258, 80] width 9 height 9
click at [1013, 82] on span "Add New" at bounding box center [1009, 80] width 30 height 10
click at [291, 79] on link "How it works" at bounding box center [285, 80] width 40 height 8
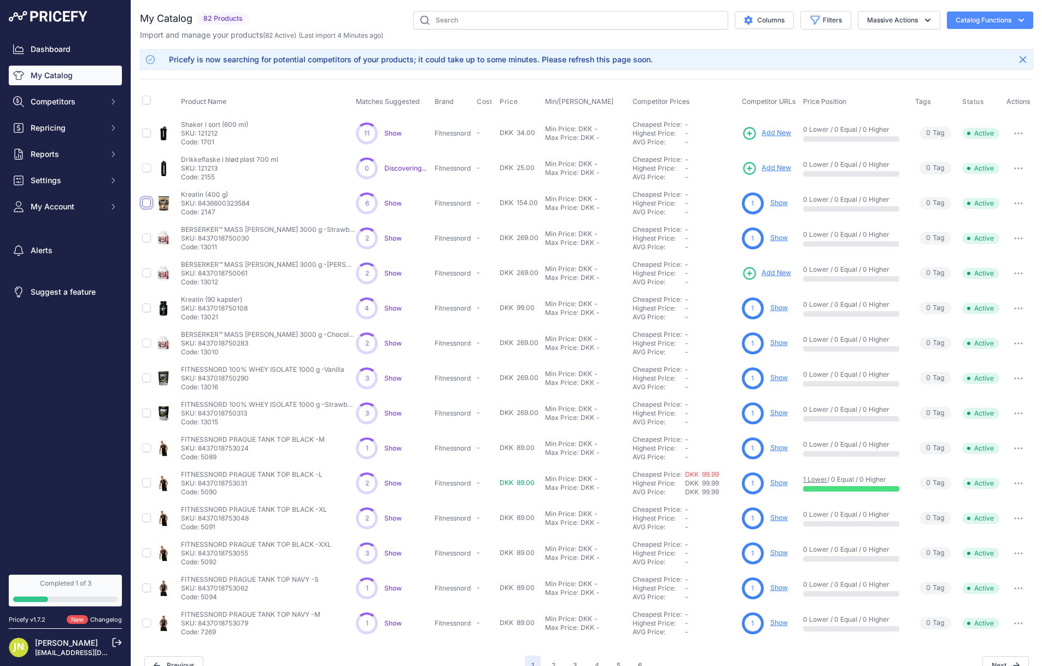
click at [147, 202] on input "checkbox" at bounding box center [146, 202] width 9 height 9
checkbox input "true"
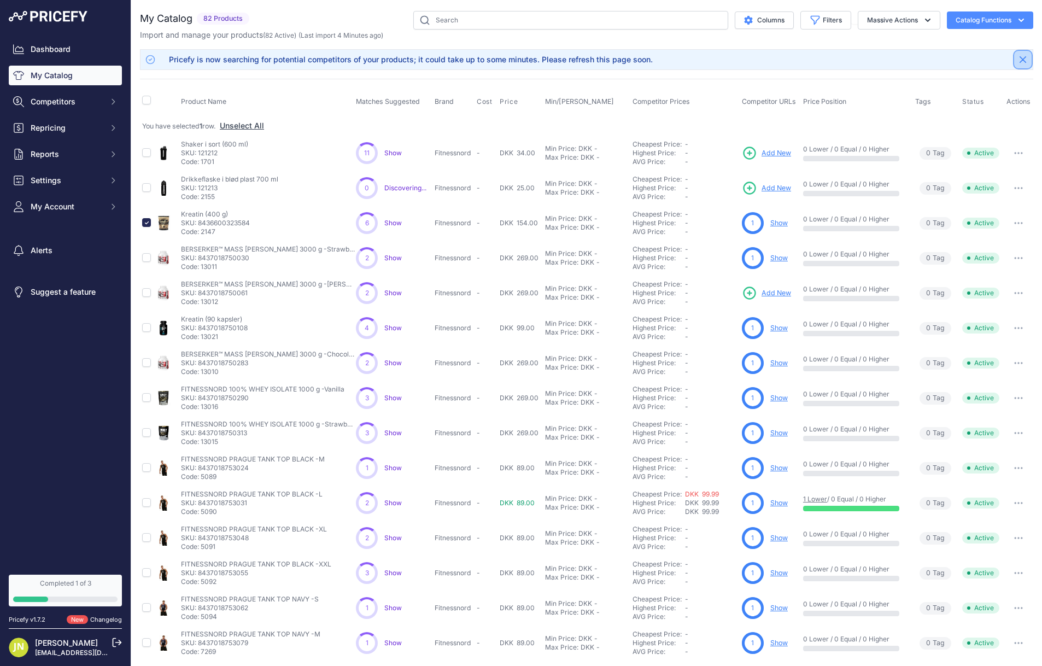
click at [1024, 61] on icon "Close" at bounding box center [1022, 59] width 7 height 7
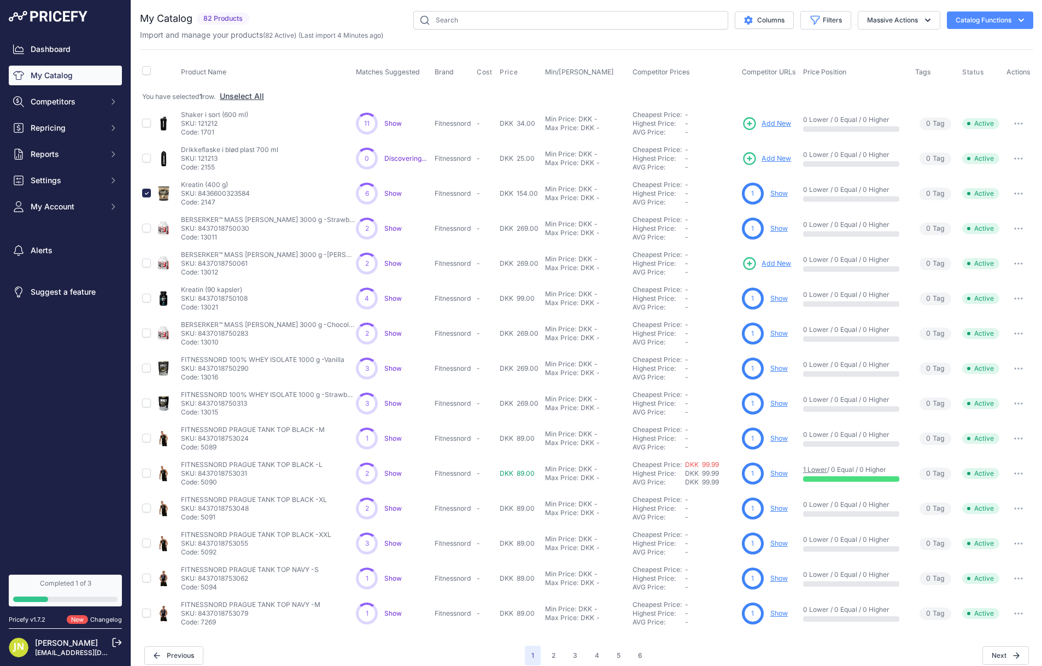
click at [1017, 20] on icon "button" at bounding box center [1021, 20] width 11 height 11
click at [985, 39] on span "Import Additional Info" at bounding box center [969, 43] width 67 height 9
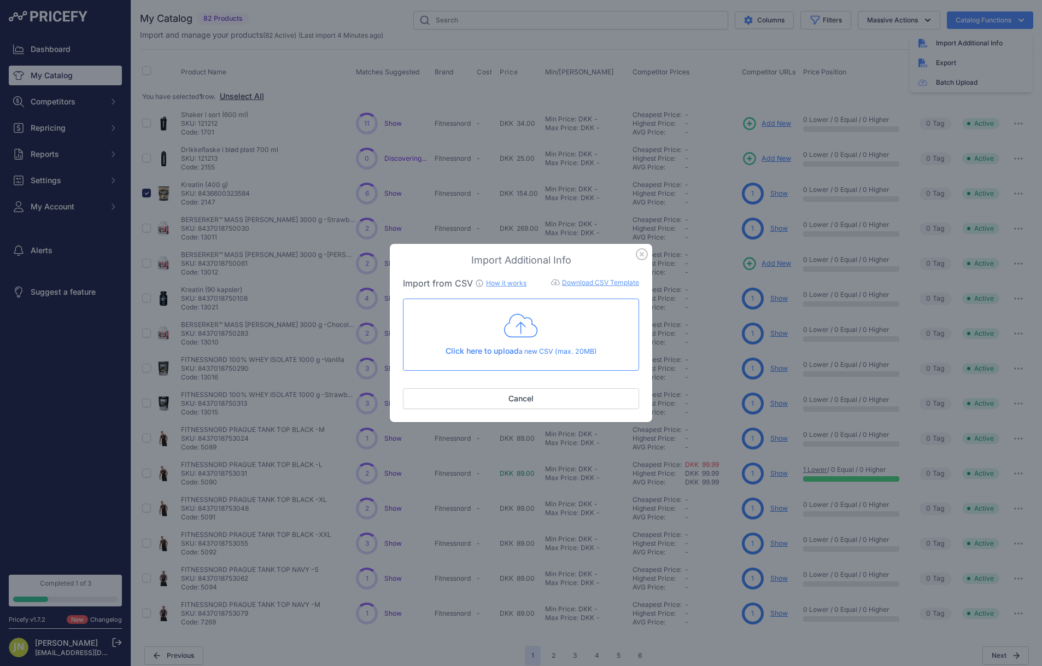
click at [639, 257] on icon "button" at bounding box center [642, 254] width 12 height 12
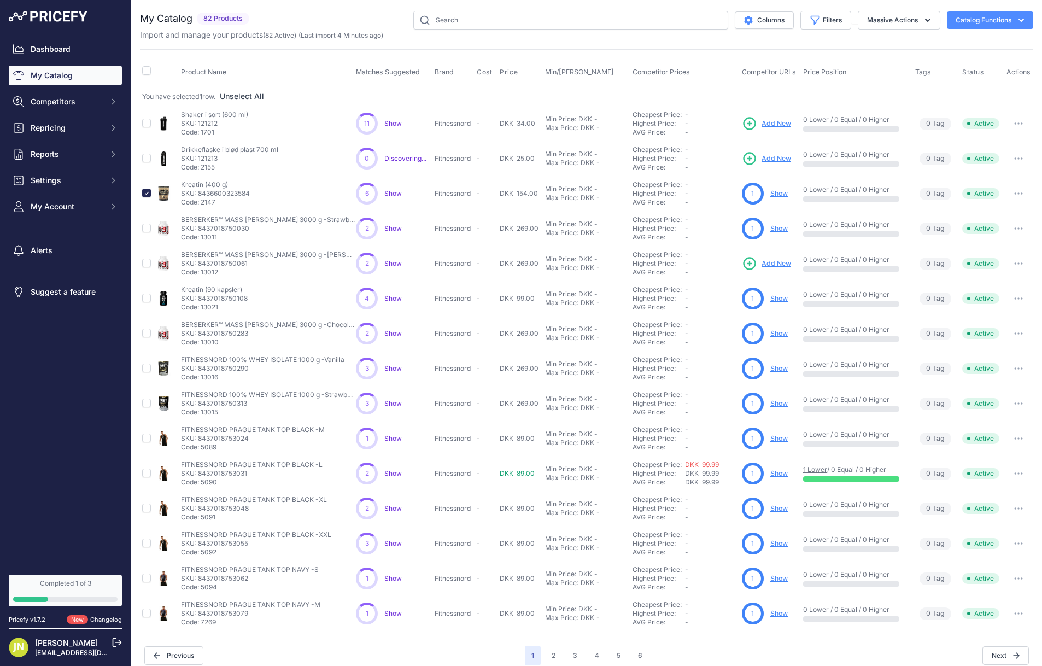
click at [1018, 26] on button "Catalog Functions" at bounding box center [990, 19] width 86 height 17
click at [985, 42] on span "Import Additional Info" at bounding box center [969, 43] width 67 height 9
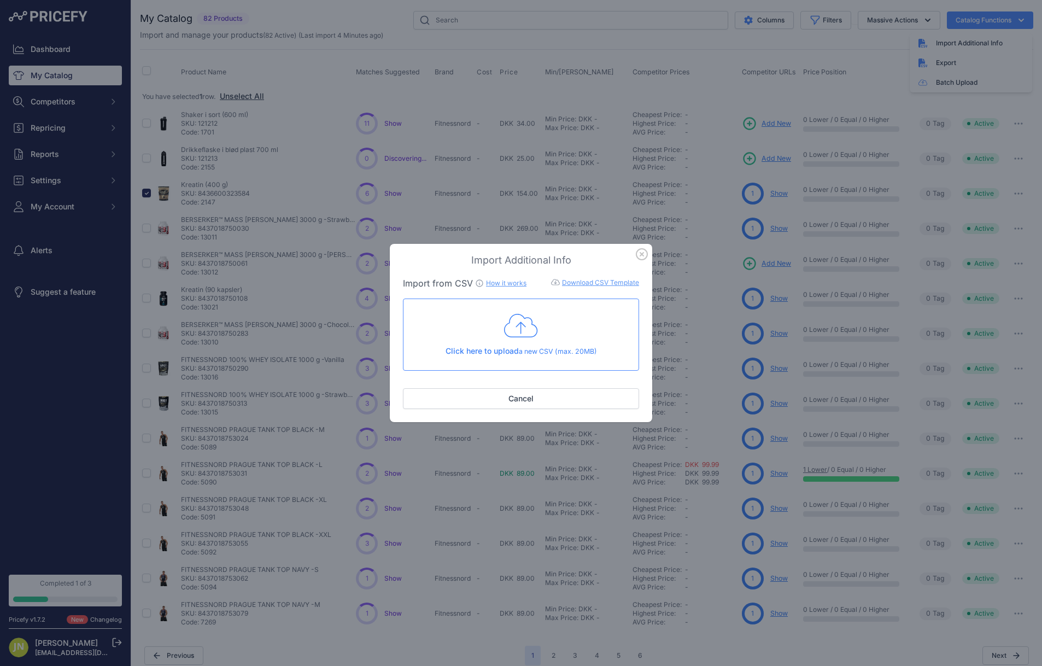
click at [579, 279] on link "Download CSV Template" at bounding box center [600, 282] width 77 height 8
click at [514, 283] on link "How it works" at bounding box center [506, 283] width 40 height 8
click at [639, 255] on icon "button" at bounding box center [642, 254] width 12 height 12
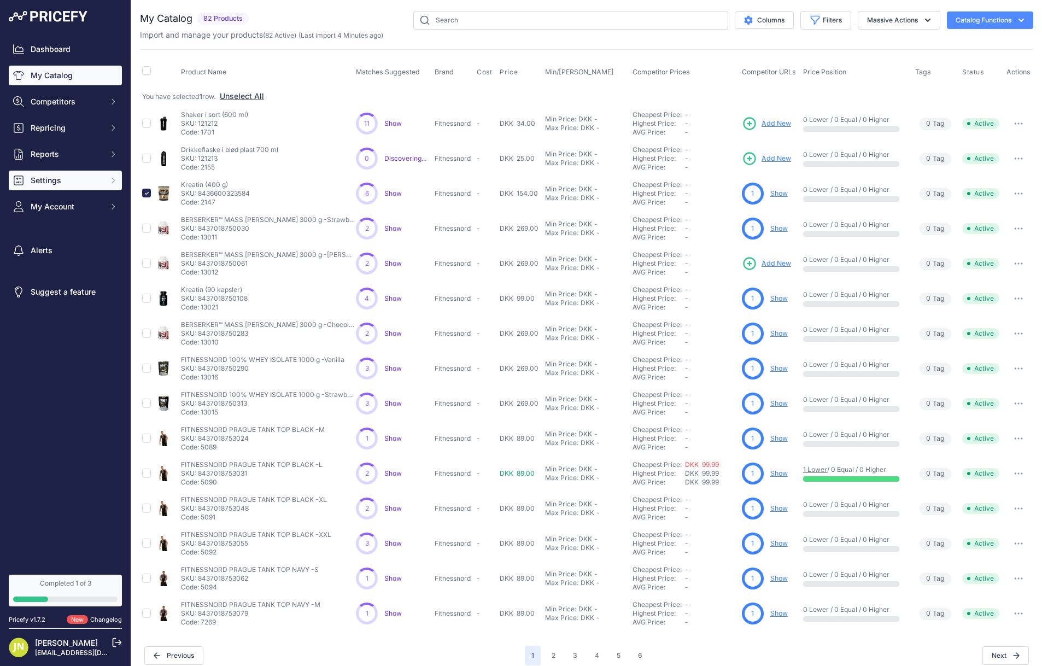
click at [71, 187] on button "Settings" at bounding box center [65, 181] width 113 height 20
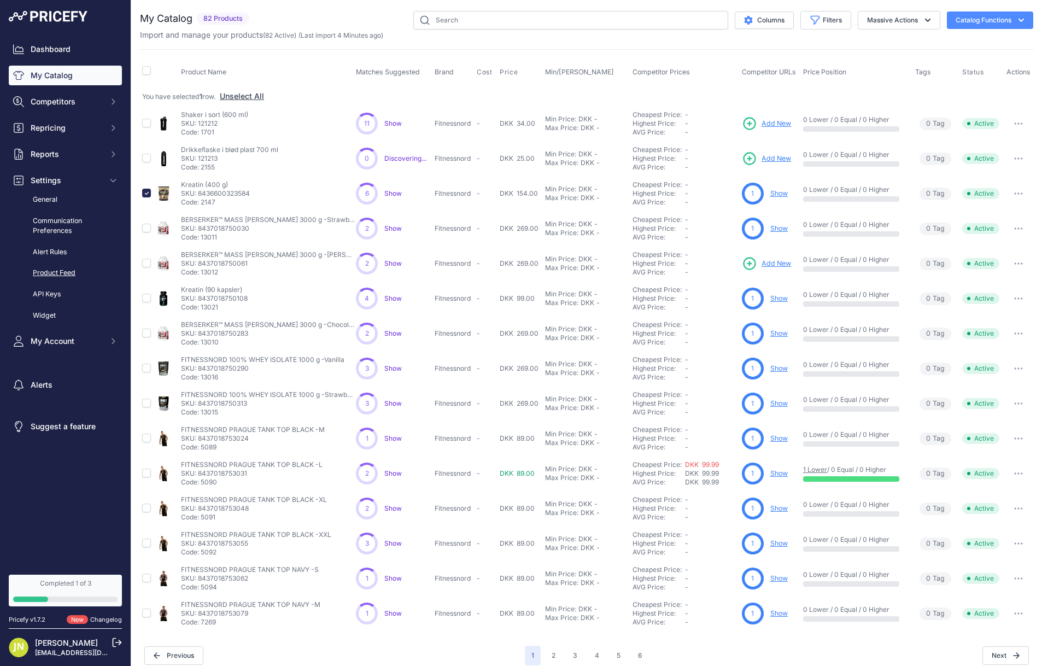
click at [53, 274] on link "Product Feed" at bounding box center [65, 272] width 113 height 19
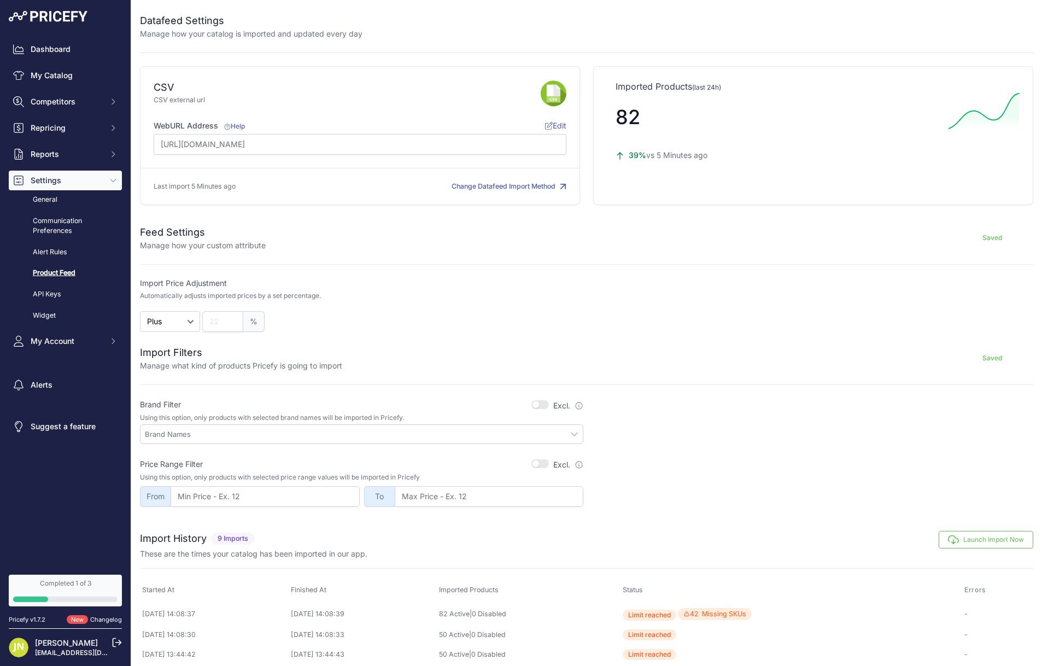
click at [306, 435] on input "text" at bounding box center [364, 434] width 438 height 10
click at [578, 433] on input "text" at bounding box center [364, 434] width 438 height 10
click at [73, 55] on link "Dashboard" at bounding box center [65, 49] width 113 height 20
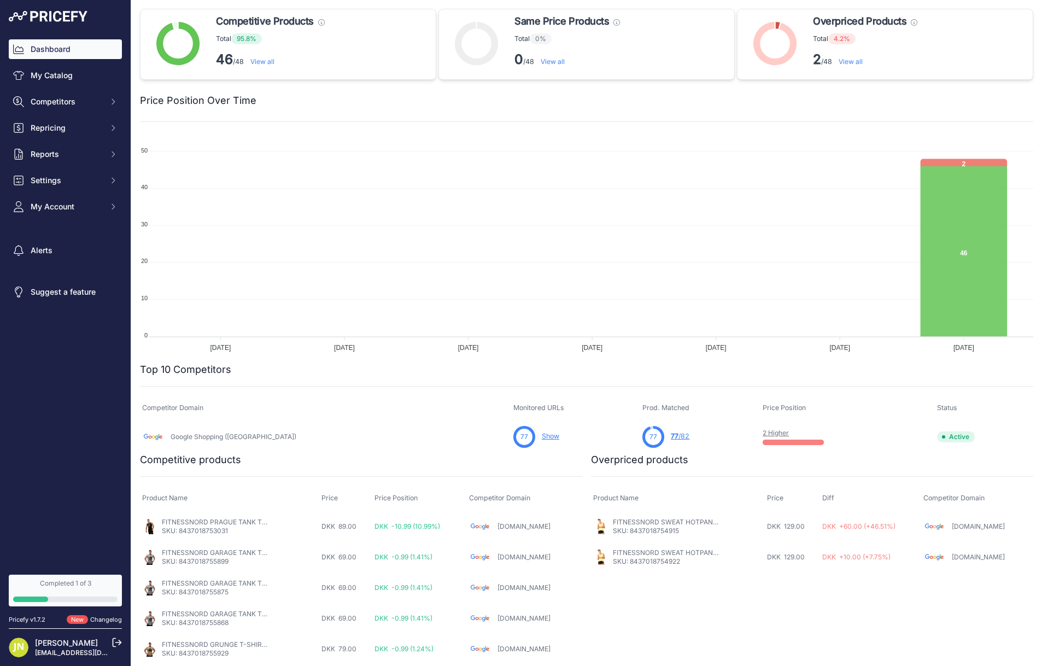
click at [271, 61] on link "View all" at bounding box center [262, 61] width 24 height 8
